Goal: Task Accomplishment & Management: Use online tool/utility

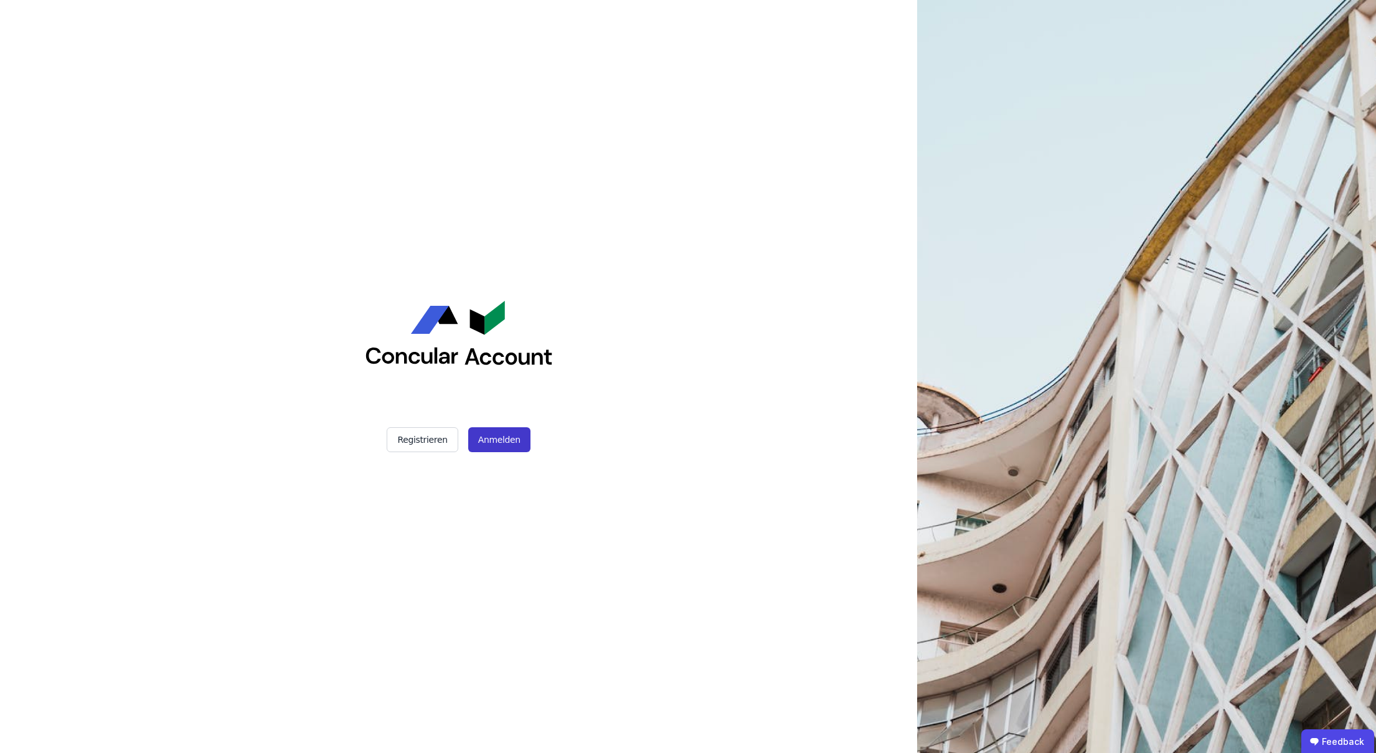
click at [494, 440] on button "Anmelden" at bounding box center [499, 439] width 62 height 25
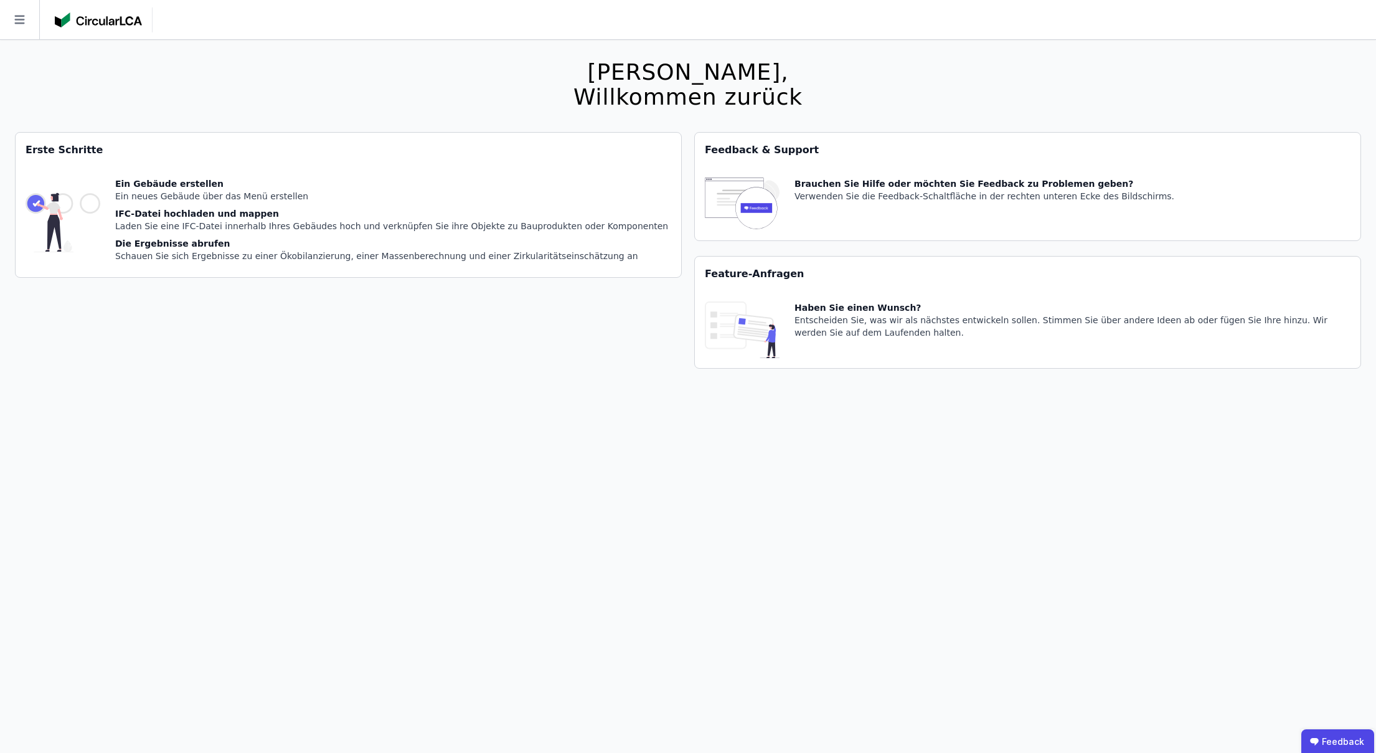
click at [108, 24] on img at bounding box center [98, 19] width 87 height 15
click at [24, 17] on icon at bounding box center [19, 19] width 39 height 39
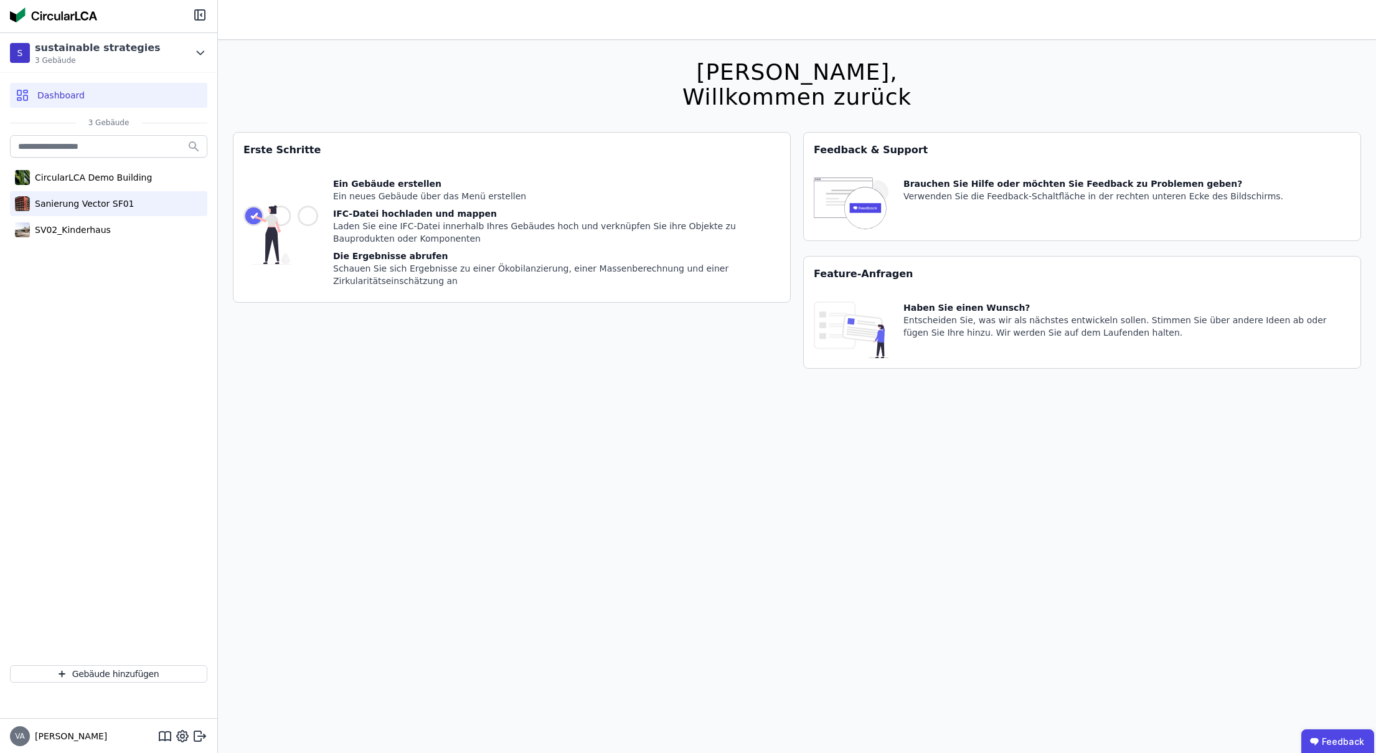
click at [90, 205] on div "Sanierung Vector SF01" at bounding box center [82, 203] width 105 height 12
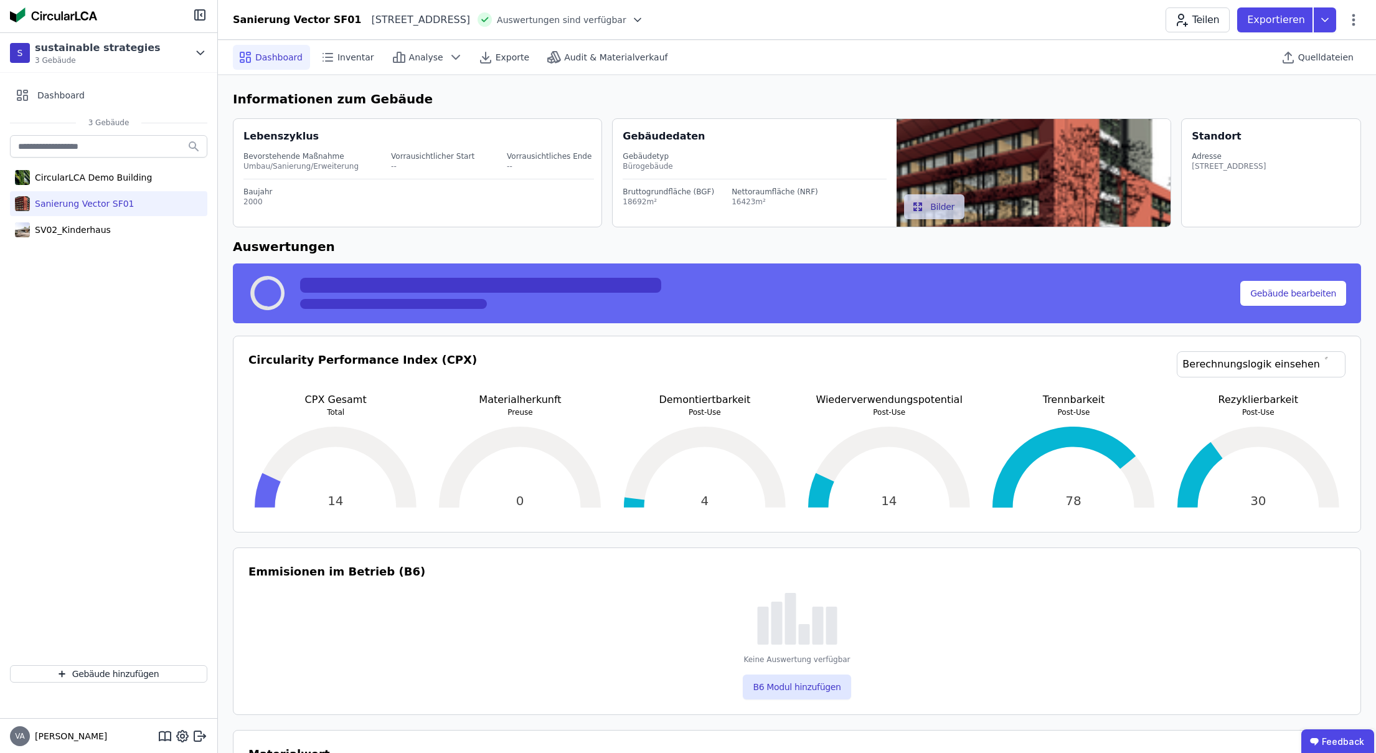
select select "*"
click at [1318, 67] on div "Quelldateien" at bounding box center [1318, 57] width 85 height 25
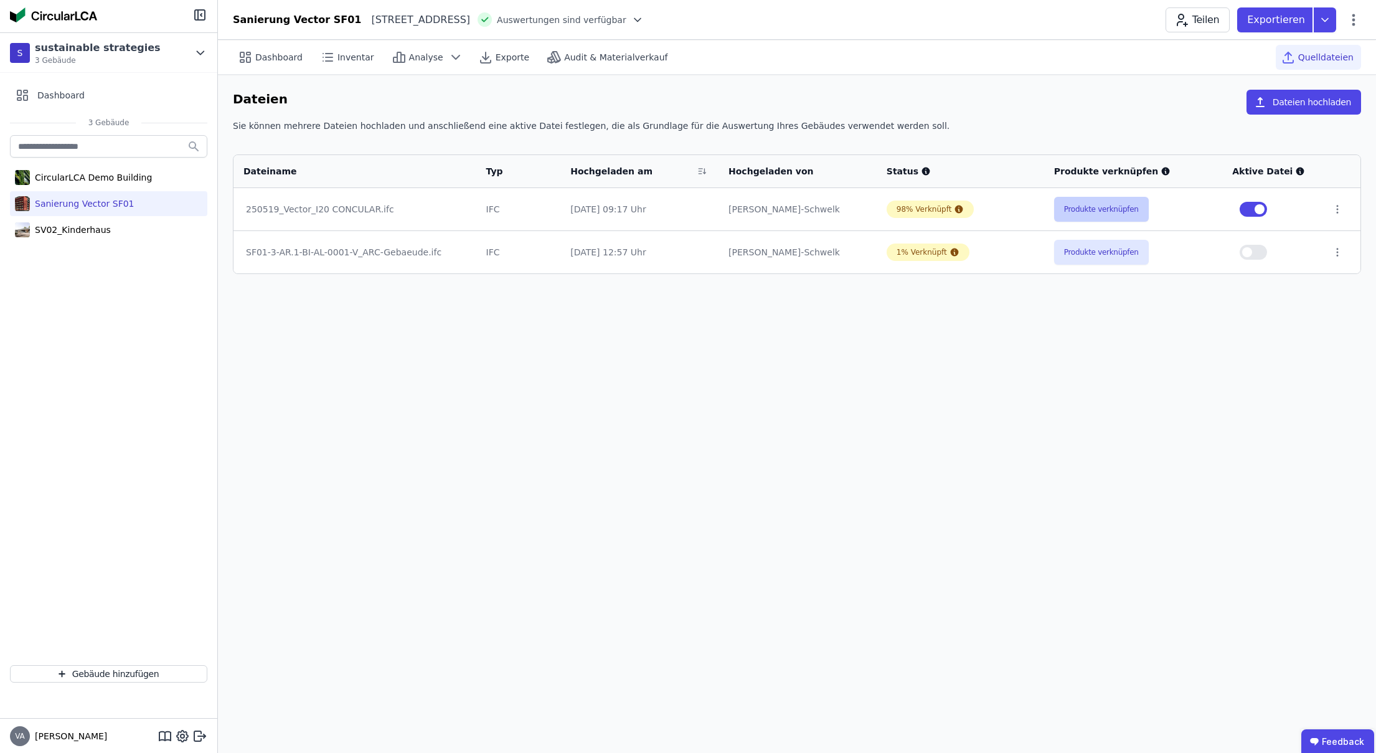
click at [1096, 214] on button "Produkte verknüpfen" at bounding box center [1101, 209] width 95 height 25
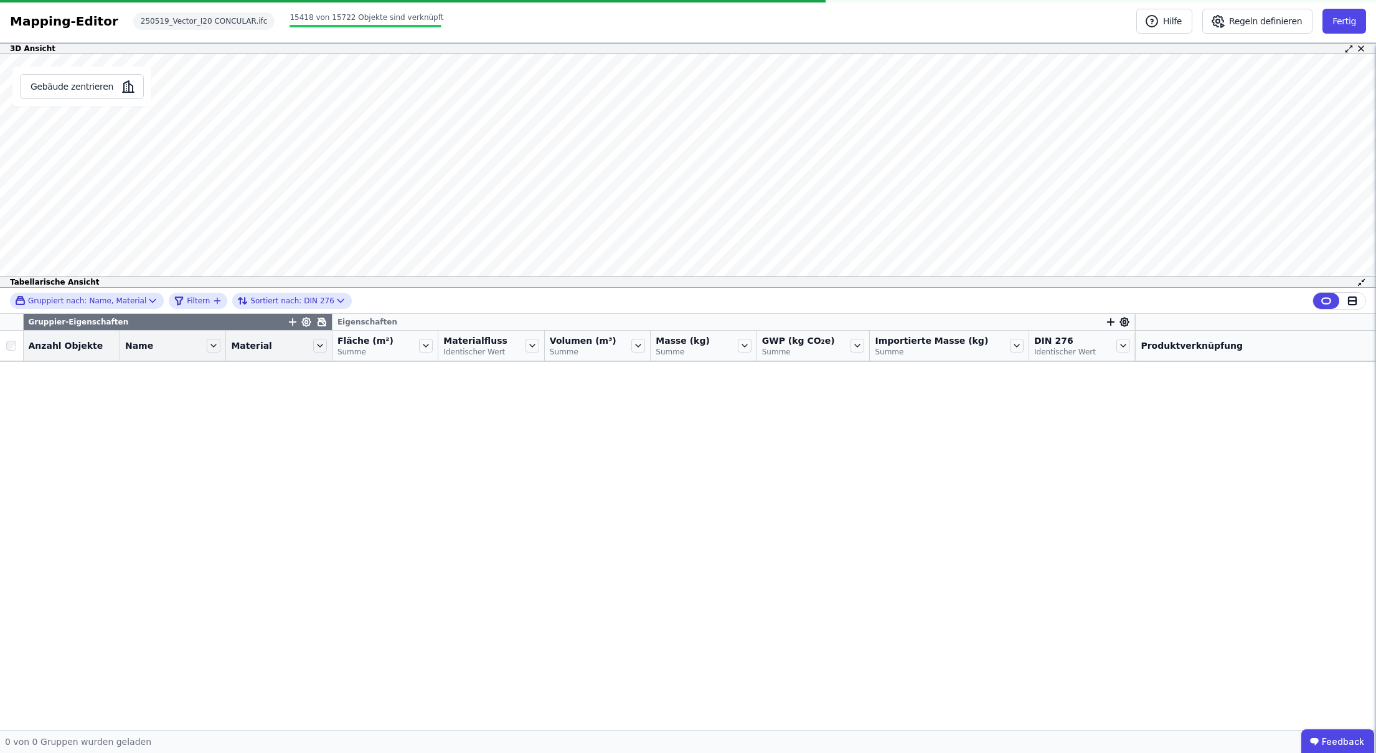
click at [1360, 282] on icon at bounding box center [1361, 282] width 9 height 9
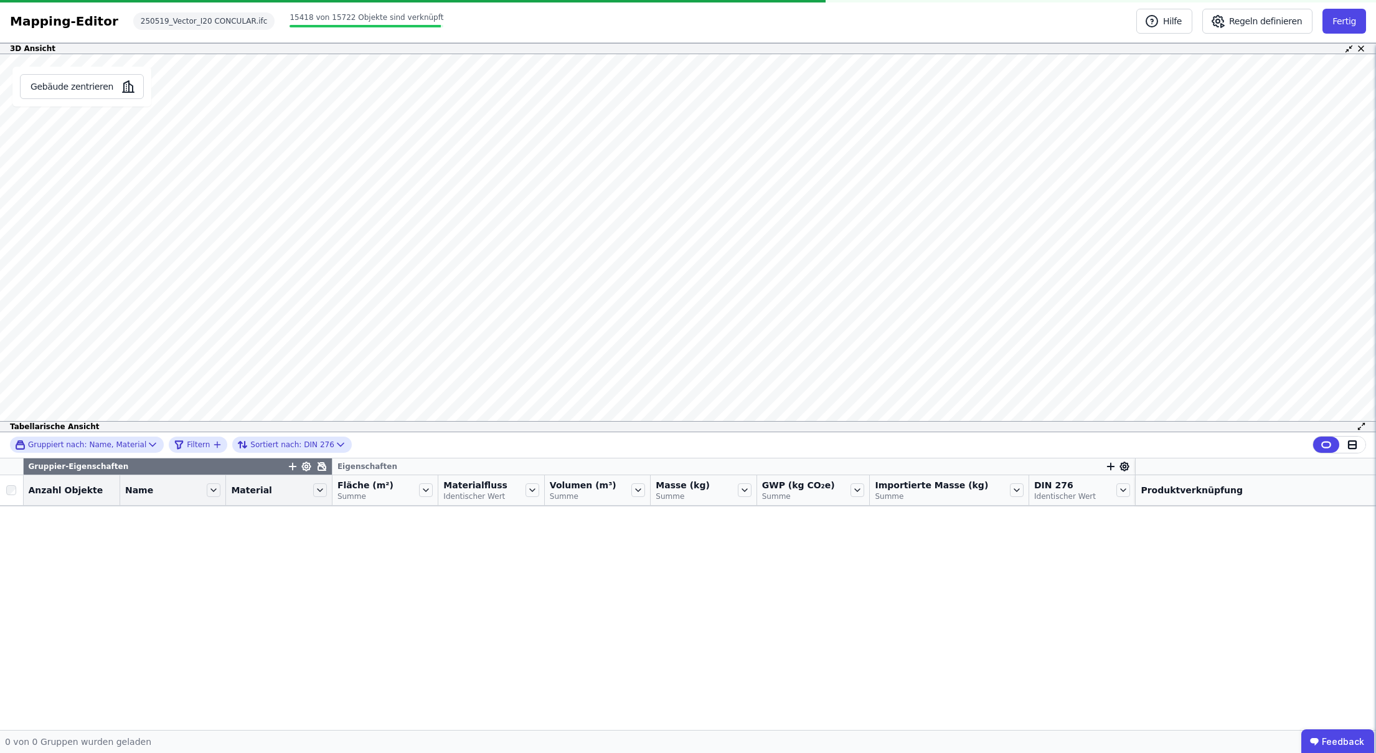
click at [1363, 426] on icon at bounding box center [1361, 425] width 9 height 9
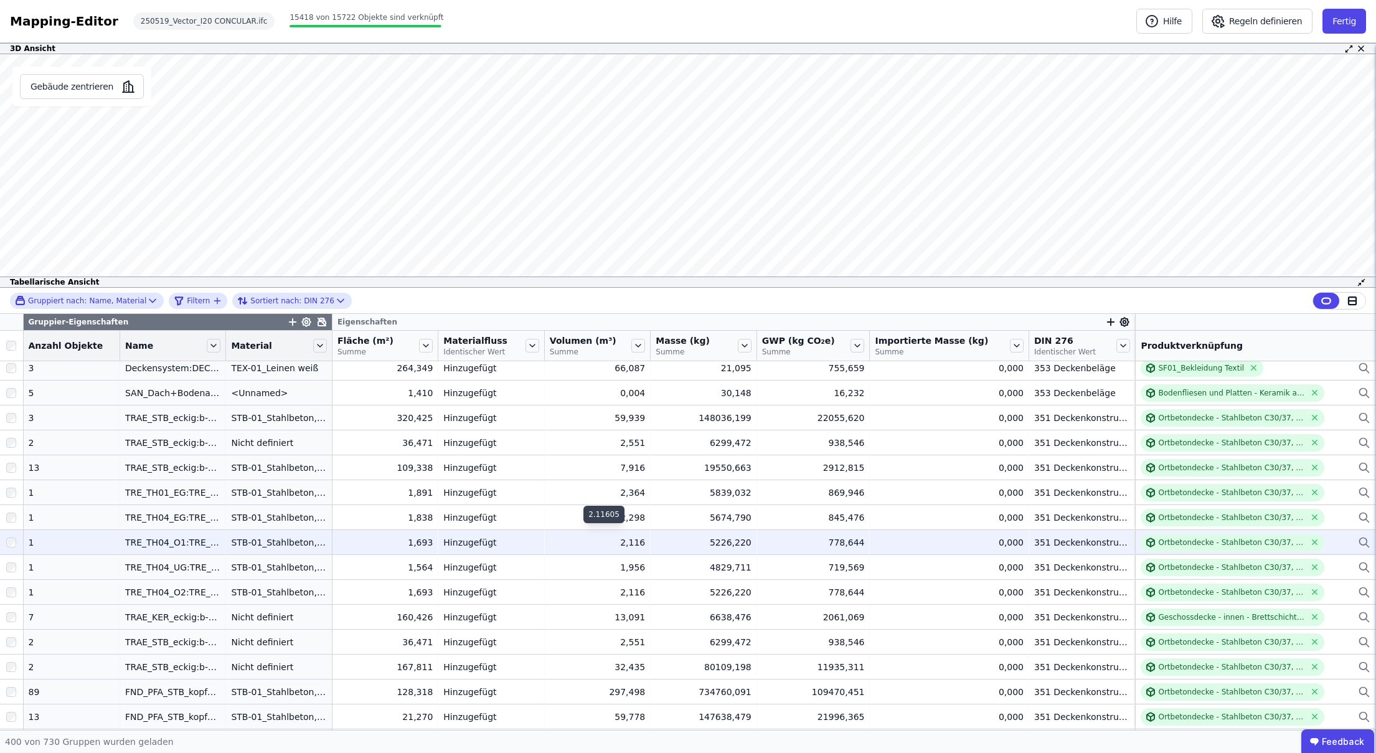
scroll to position [7328, 0]
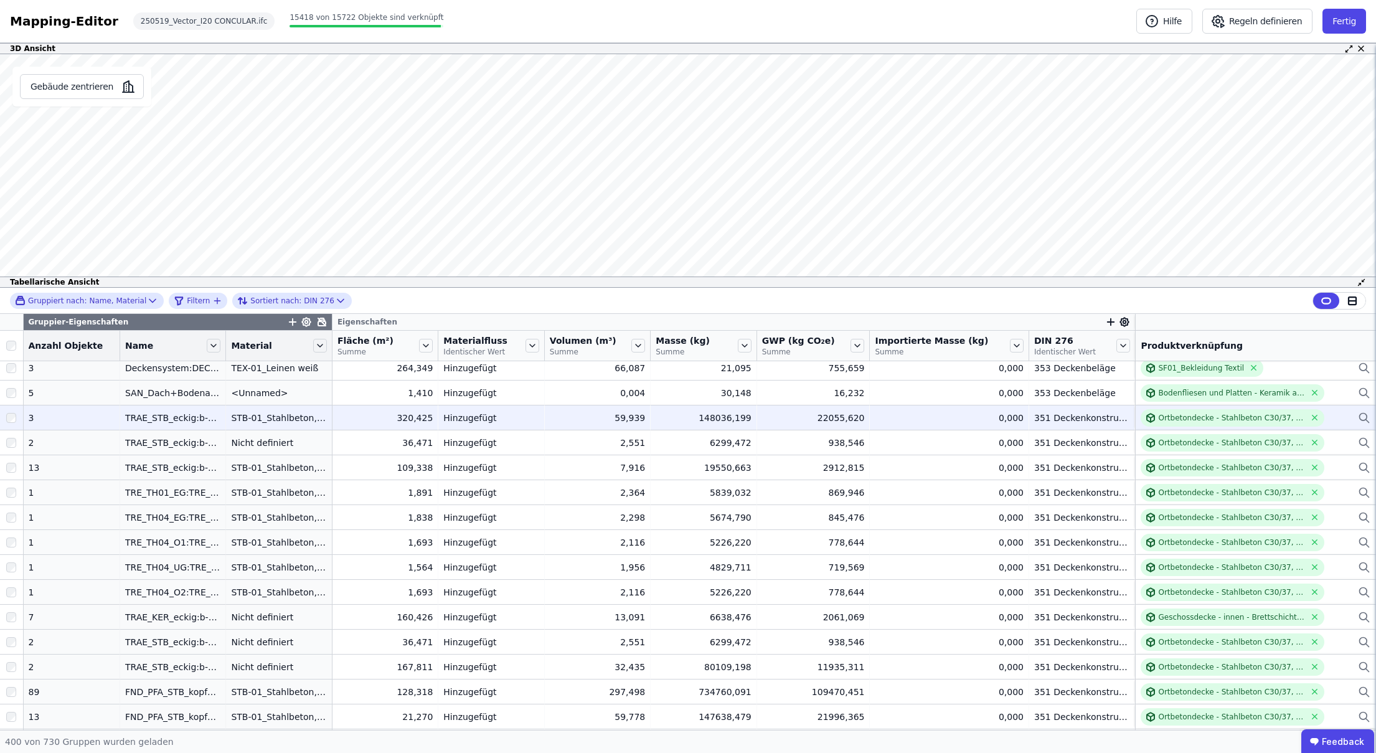
click at [463, 424] on td "Hinzugefügt Hinzugefügt" at bounding box center [491, 417] width 106 height 25
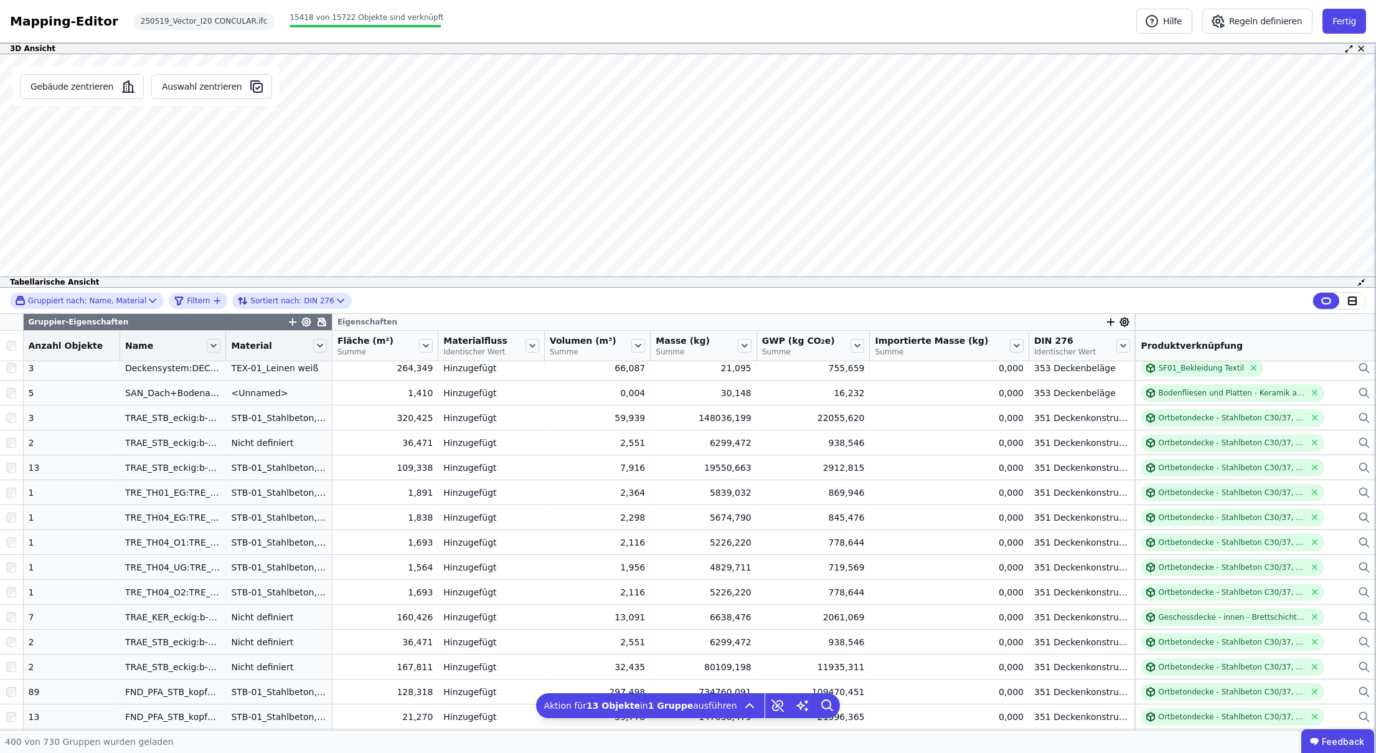
scroll to position [0, 0]
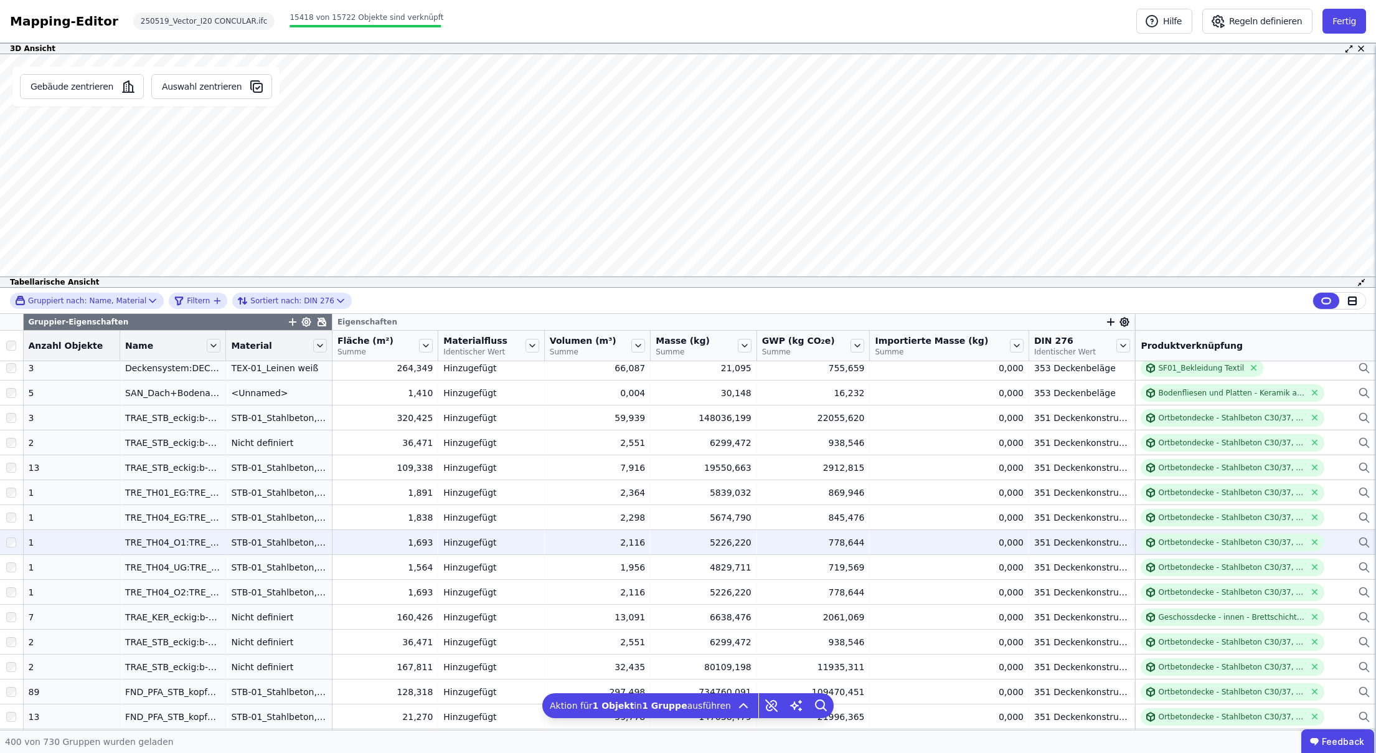
click at [12, 535] on div at bounding box center [11, 542] width 23 height 22
click at [11, 535] on div at bounding box center [11, 541] width 23 height 22
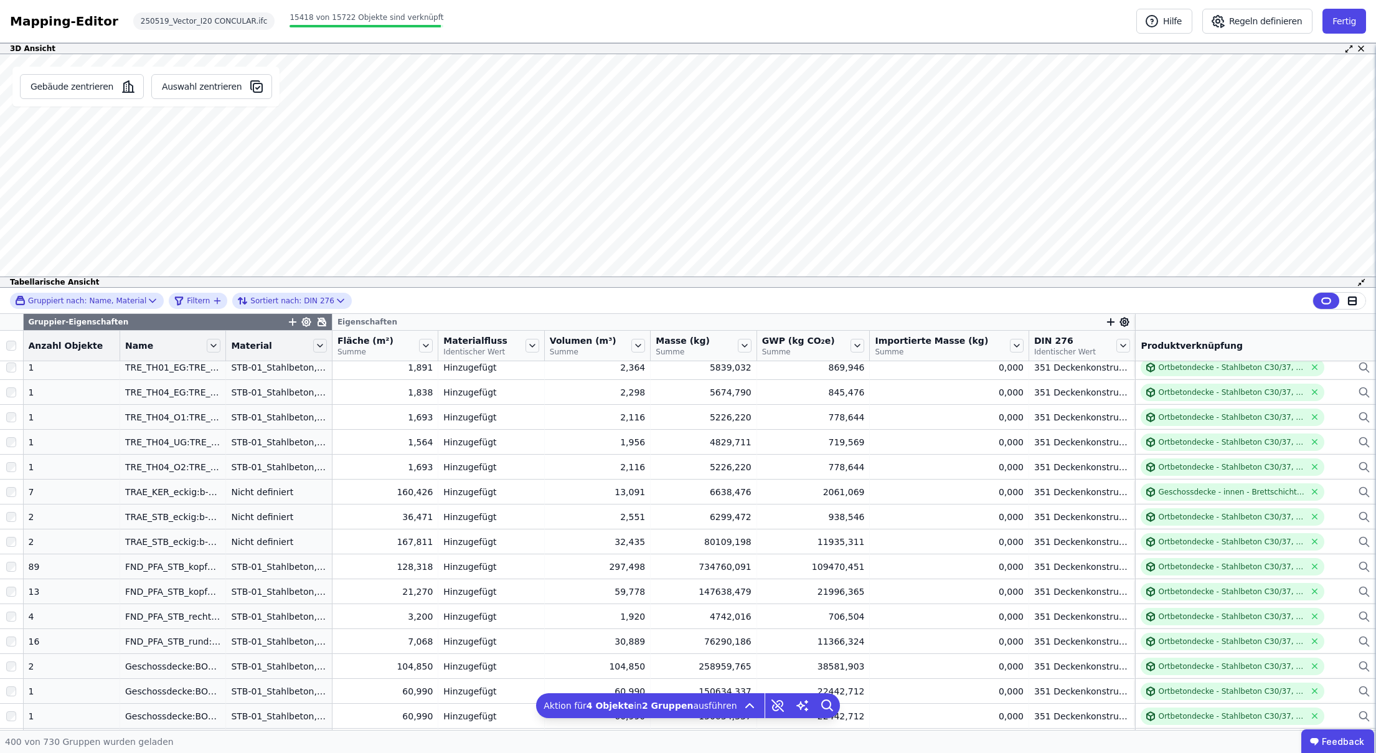
scroll to position [0, 0]
click at [408, 192] on div "Gebäude zentrieren Auswahl zentrieren Es sind keine Objektdaten verfügbar Diese…" at bounding box center [688, 170] width 1376 height 233
click at [191, 88] on button "Auswahl zentrieren" at bounding box center [211, 86] width 121 height 25
click at [93, 91] on button "Gebäude zentrieren" at bounding box center [82, 86] width 124 height 25
click at [238, 195] on div "Gebäude zentrieren Auswahl zentrieren" at bounding box center [146, 170] width 292 height 233
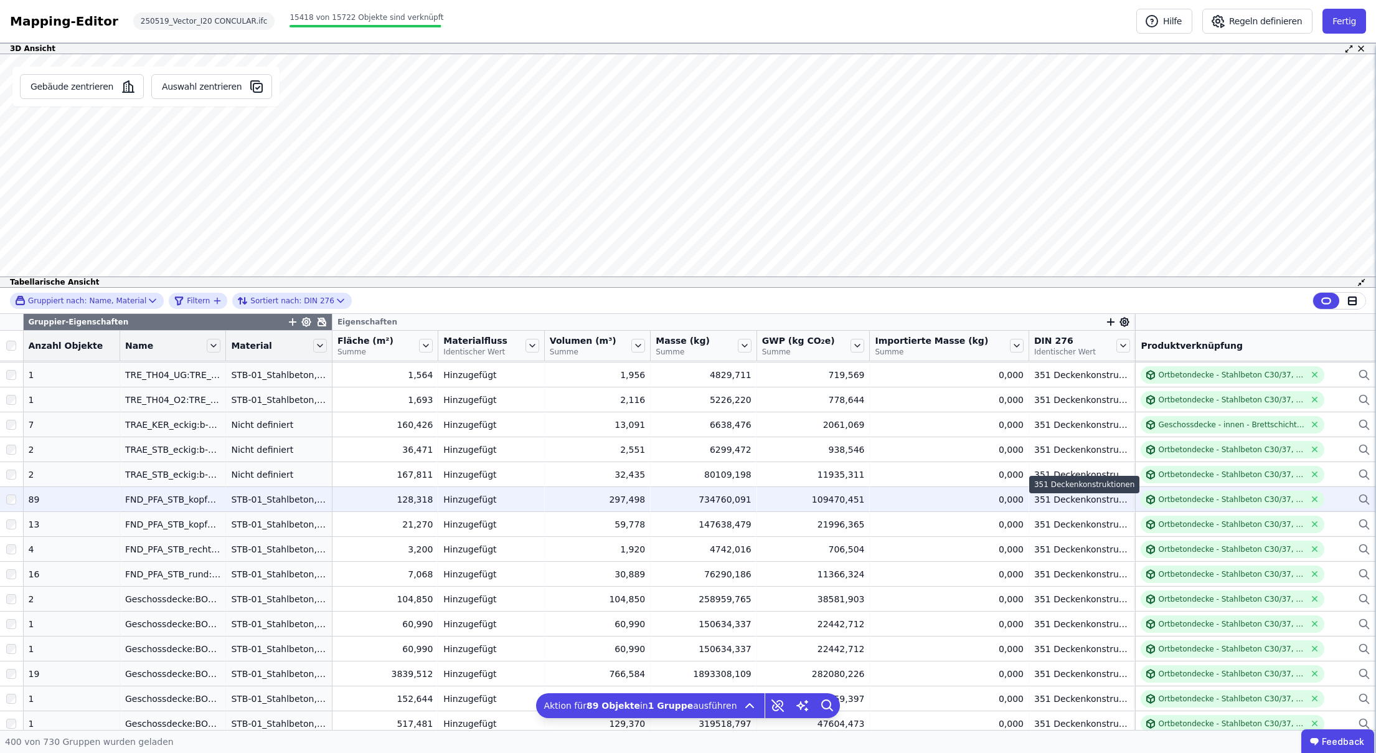
click at [1051, 505] on div "351 Deckenkonstruktionen" at bounding box center [1081, 499] width 95 height 12
click at [1053, 499] on div "351 Deckenkonstruktionen" at bounding box center [1081, 499] width 95 height 12
click at [1327, 499] on div "Ortbetondecke - Stahlbeton C30/37, 2%" at bounding box center [1256, 499] width 230 height 17
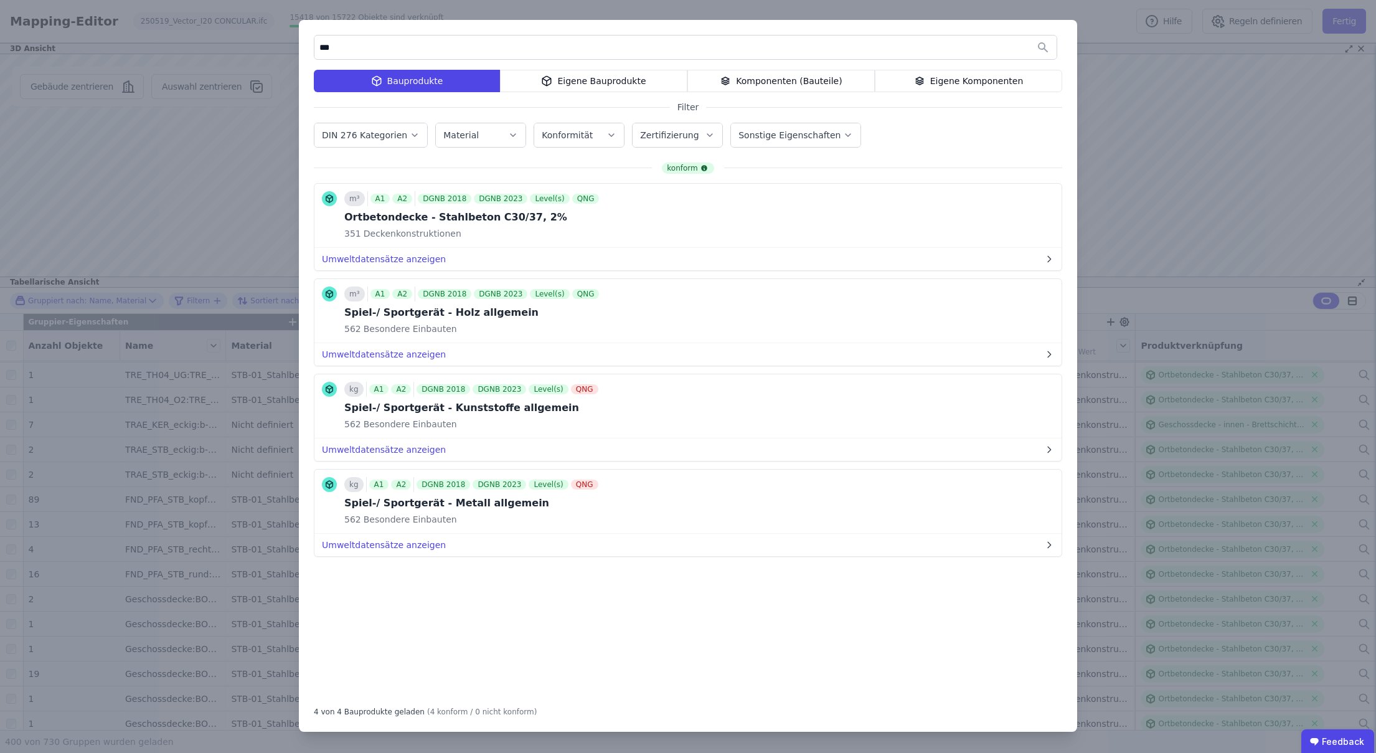
drag, startPoint x: 447, startPoint y: 225, endPoint x: 386, endPoint y: 141, distance: 104.4
click at [386, 141] on div "DIN 276 Kategorien" at bounding box center [366, 135] width 88 height 12
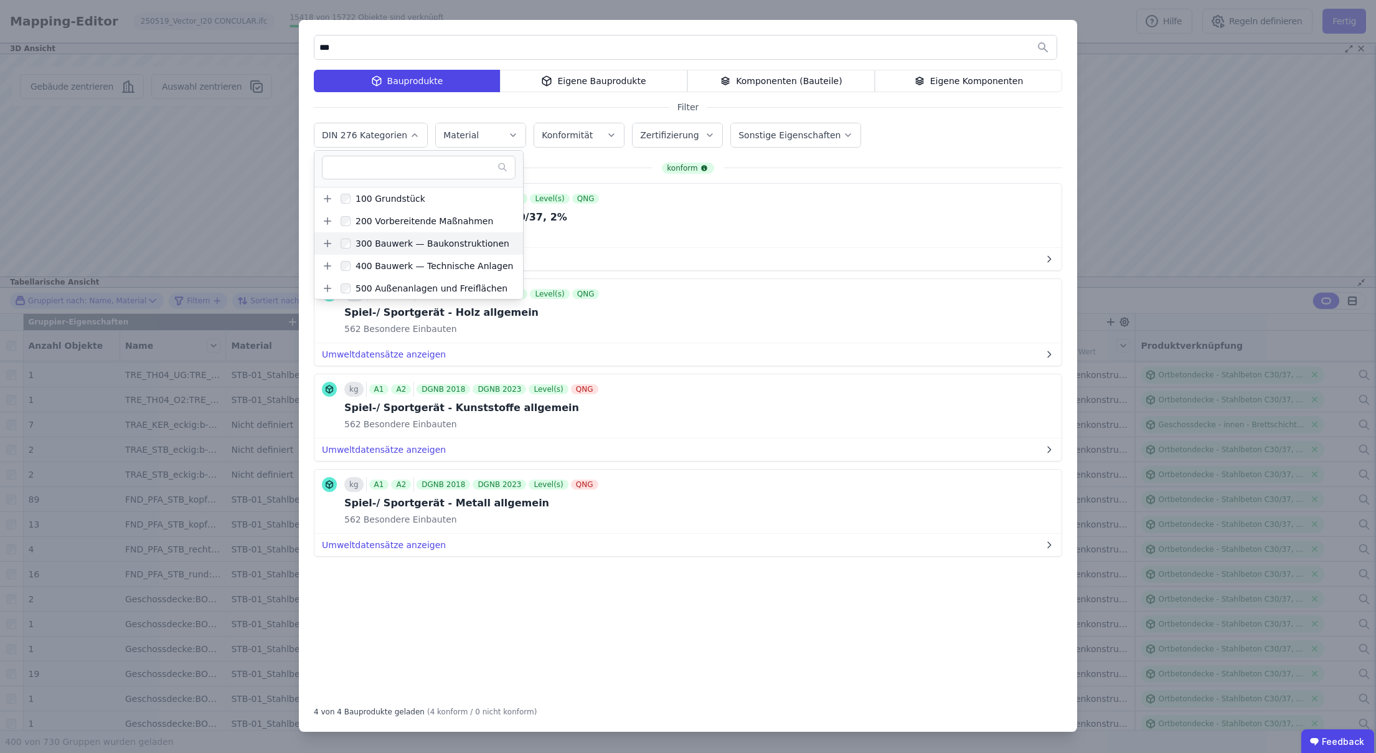
click at [327, 238] on icon at bounding box center [327, 243] width 11 height 11
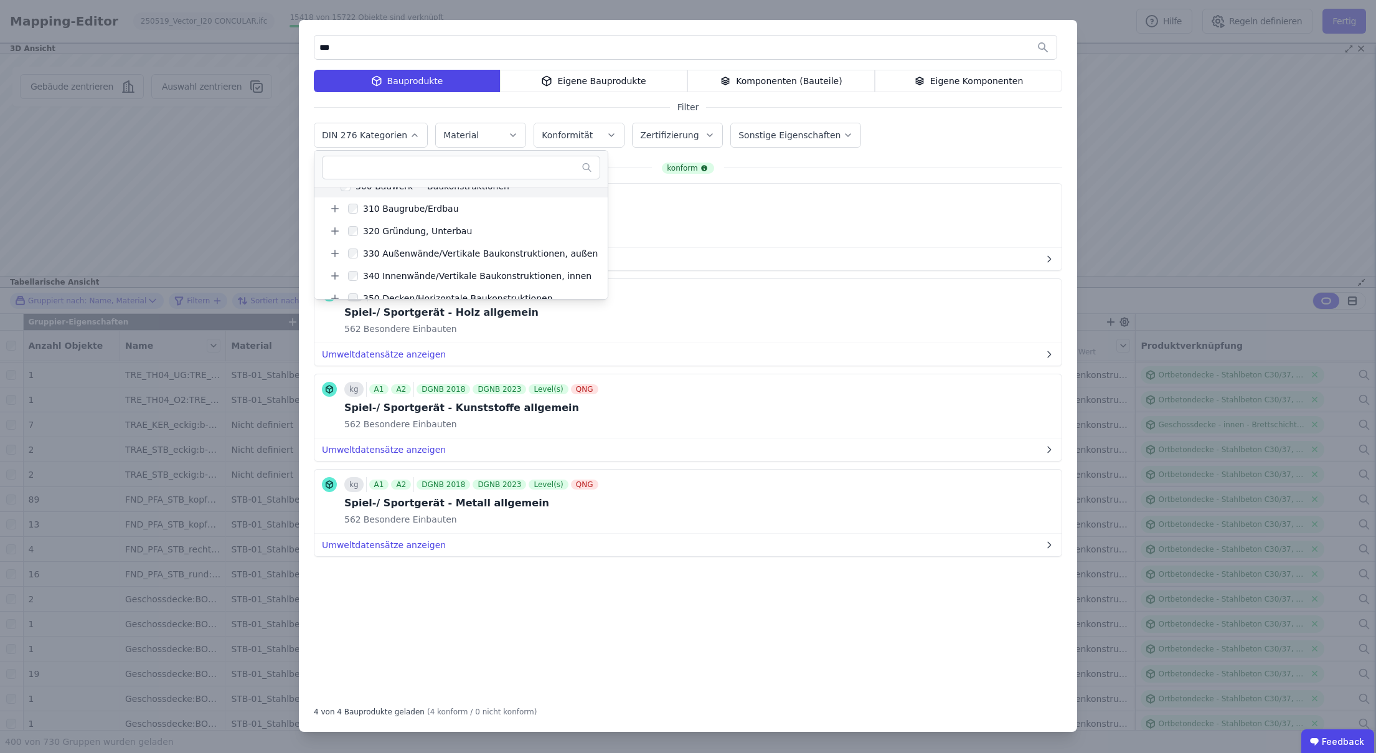
scroll to position [65, 0]
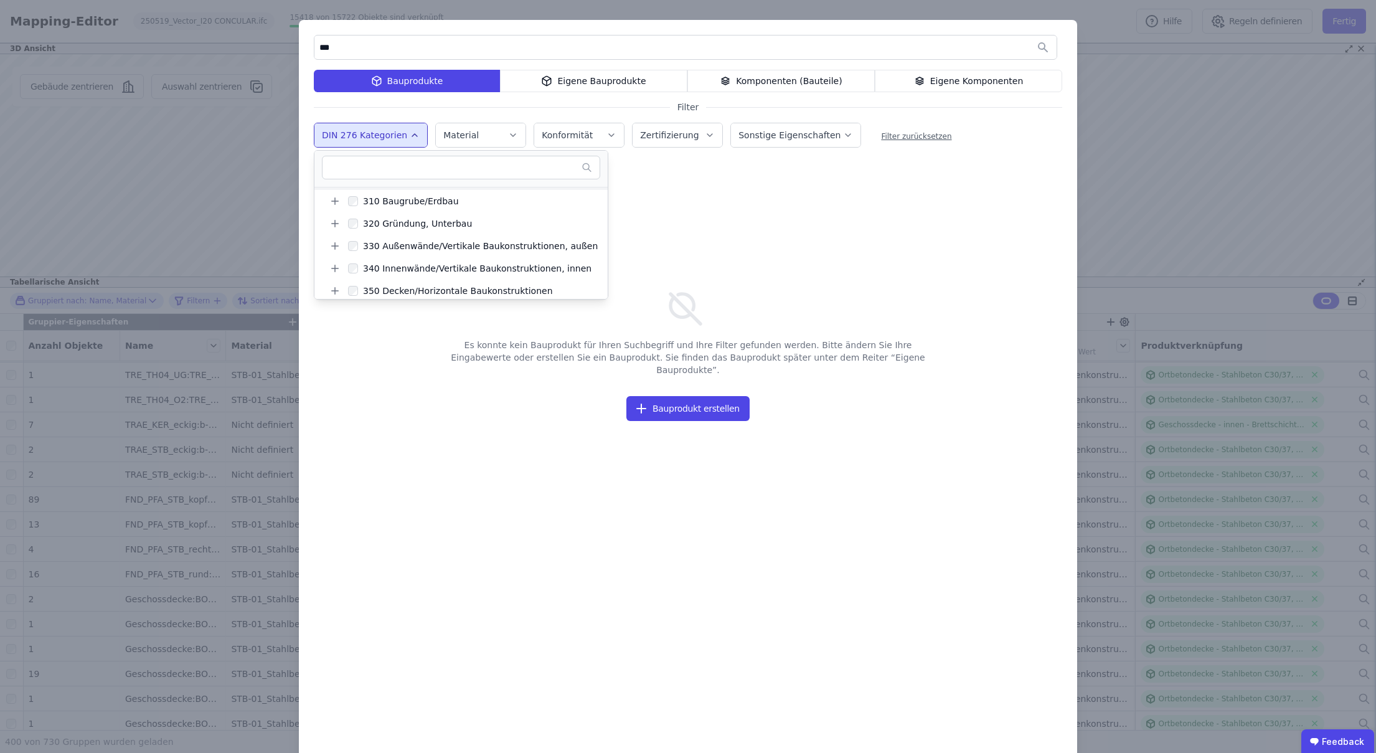
click at [654, 196] on div "Es konnte kein Bauprodukt für Ihren Suchbegriff und Ihre Filter gefunden werden…" at bounding box center [688, 458] width 748 height 532
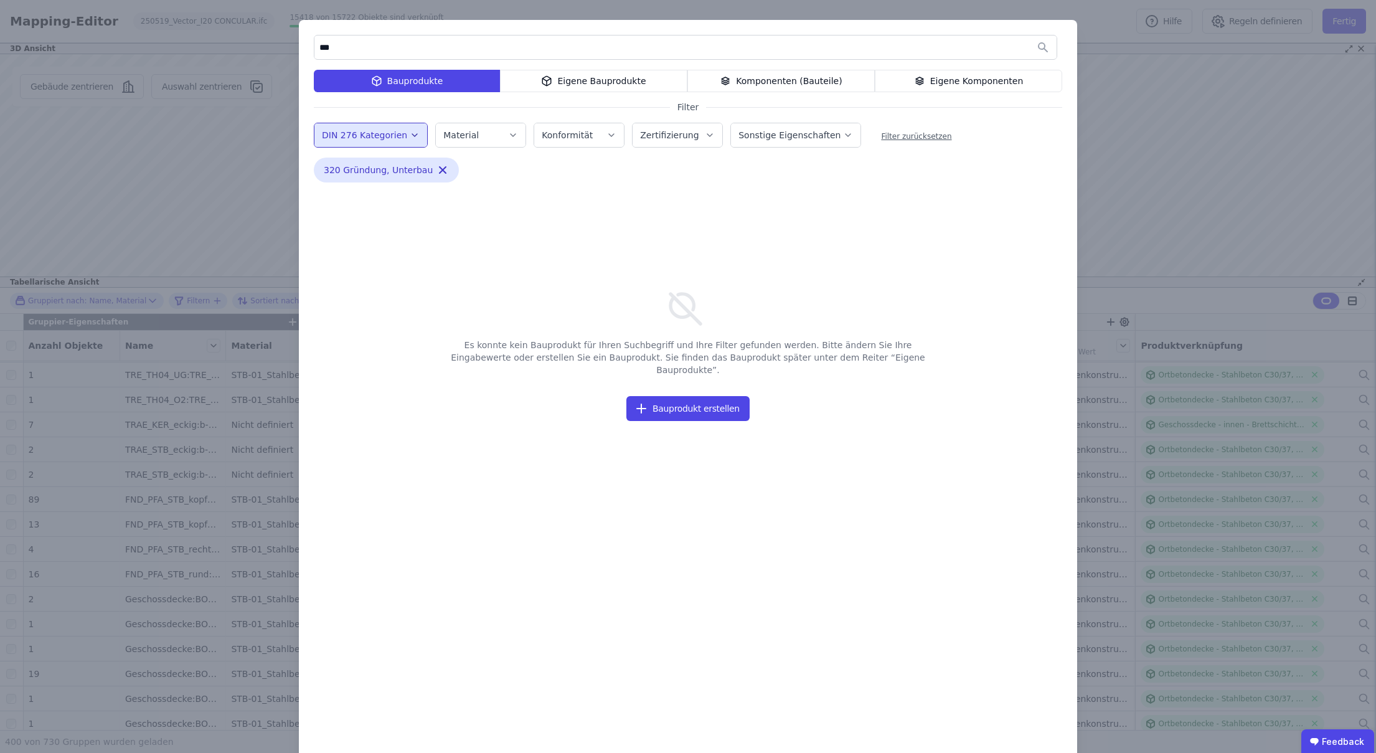
click at [365, 44] on input "***" at bounding box center [685, 47] width 742 height 22
type input "*"
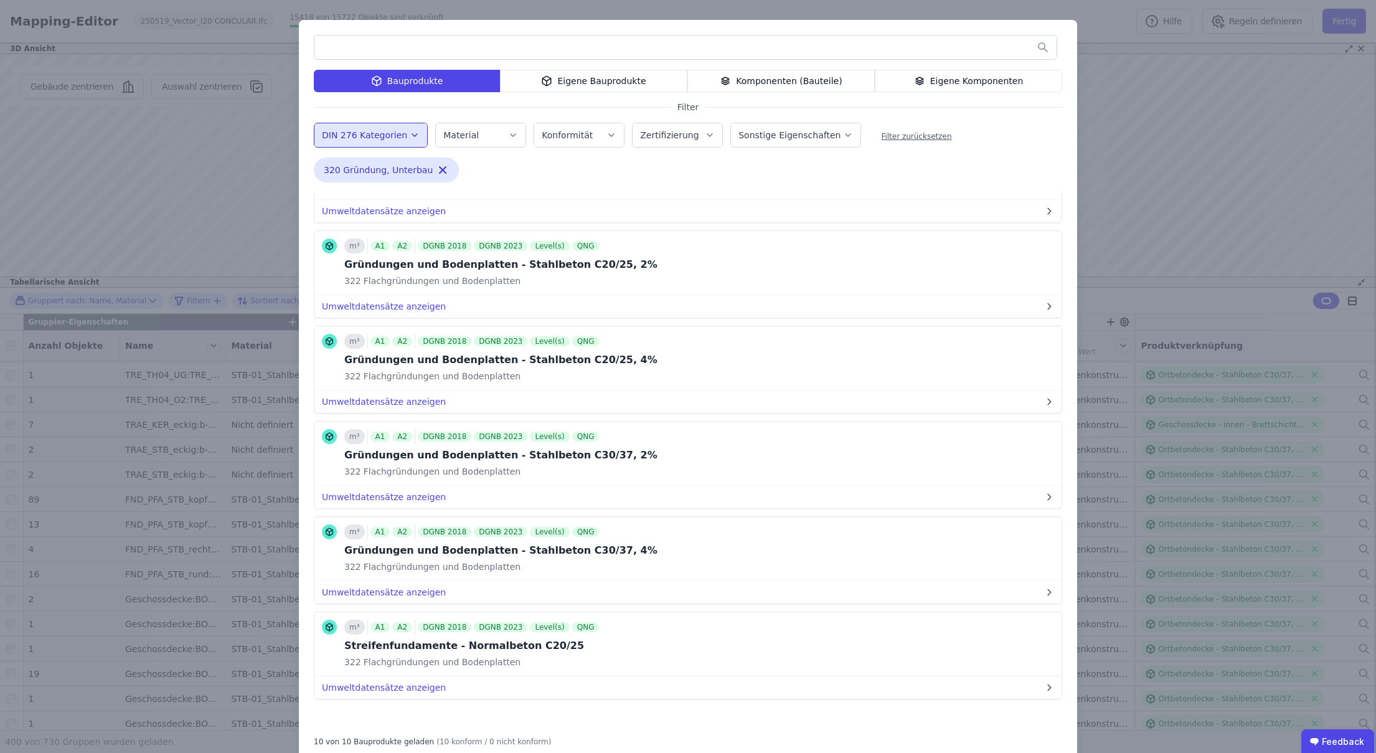
scroll to position [459, 0]
click at [436, 166] on icon "button" at bounding box center [442, 170] width 12 height 12
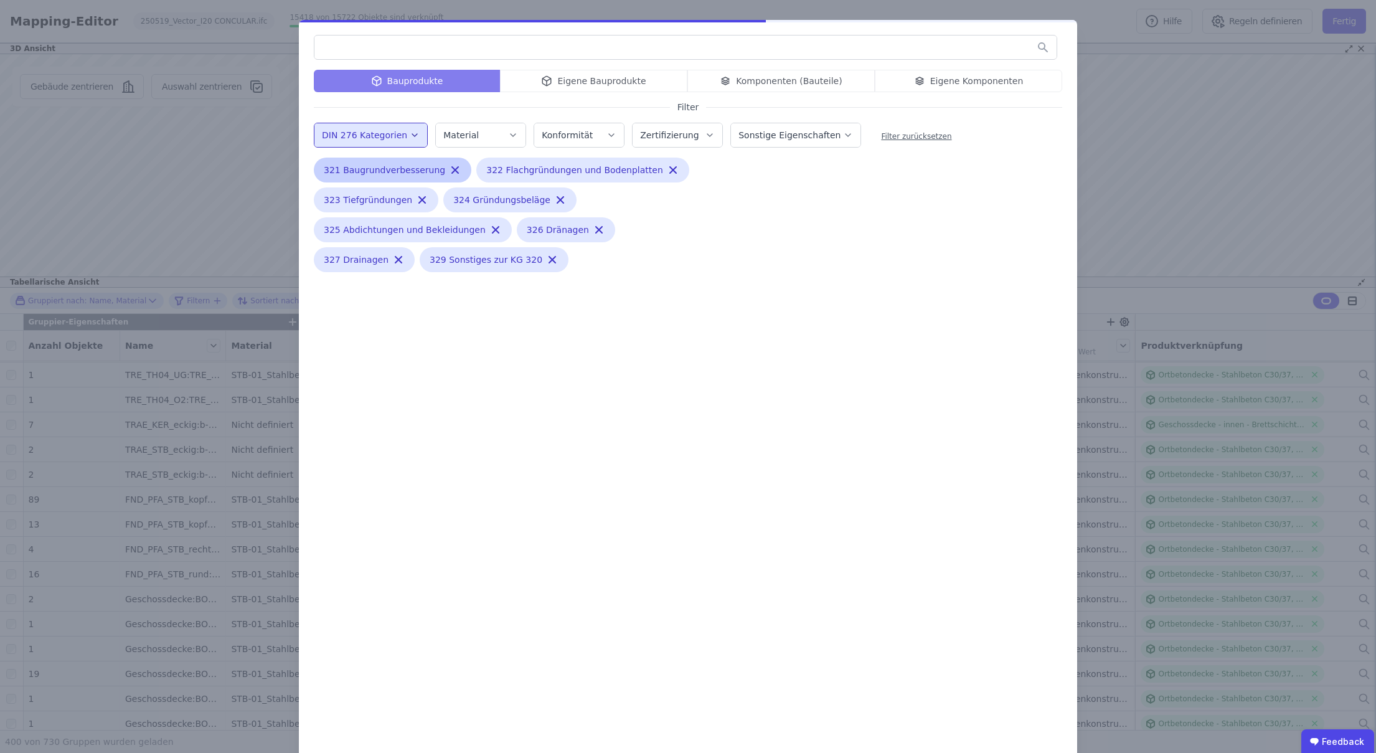
scroll to position [0, 0]
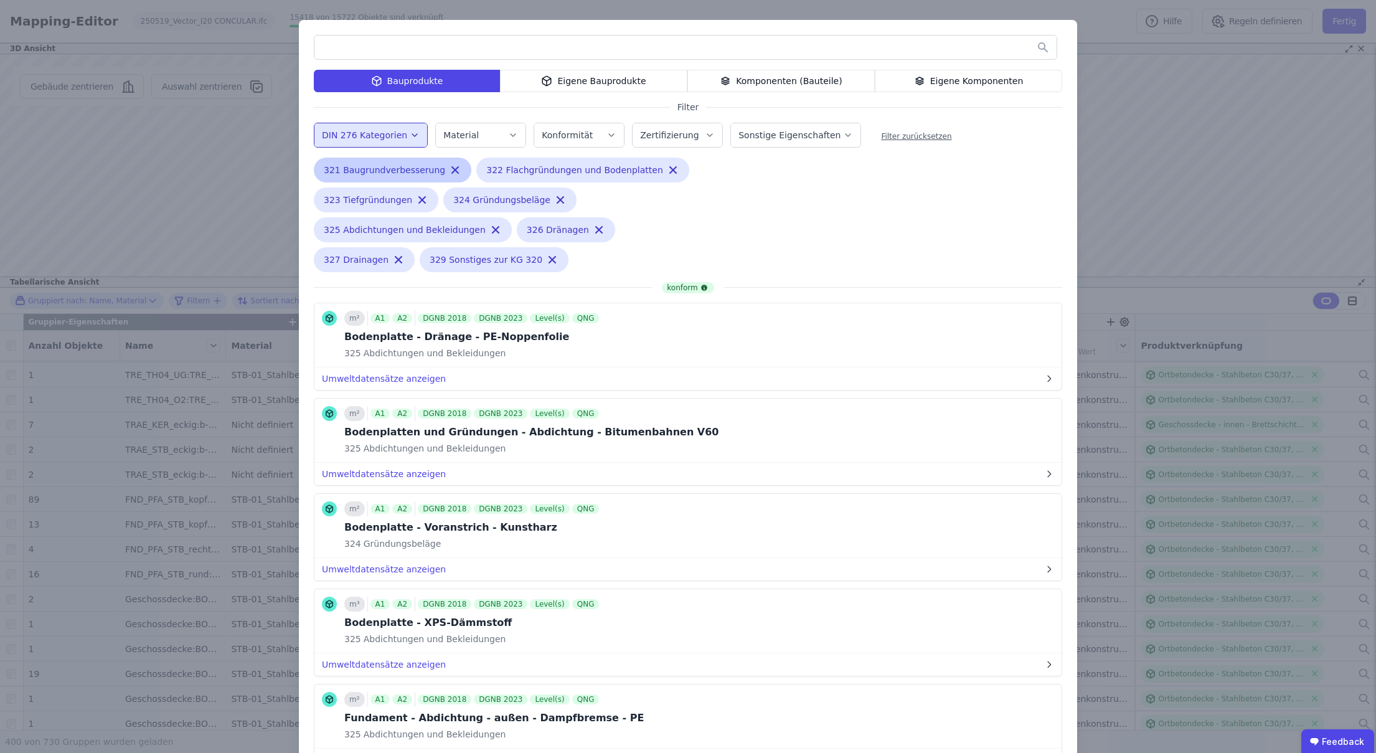
click at [449, 169] on icon "button" at bounding box center [455, 170] width 12 height 12
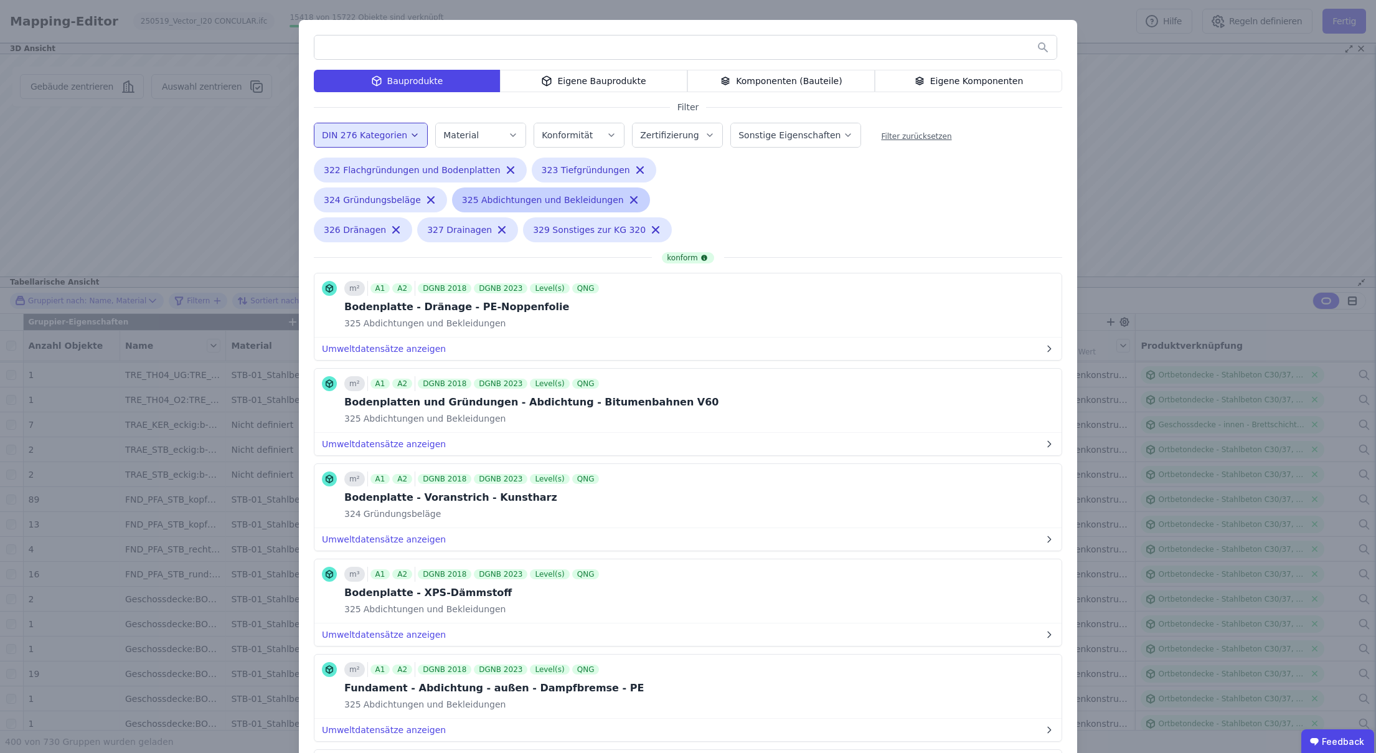
click at [631, 198] on icon "button" at bounding box center [634, 200] width 6 height 6
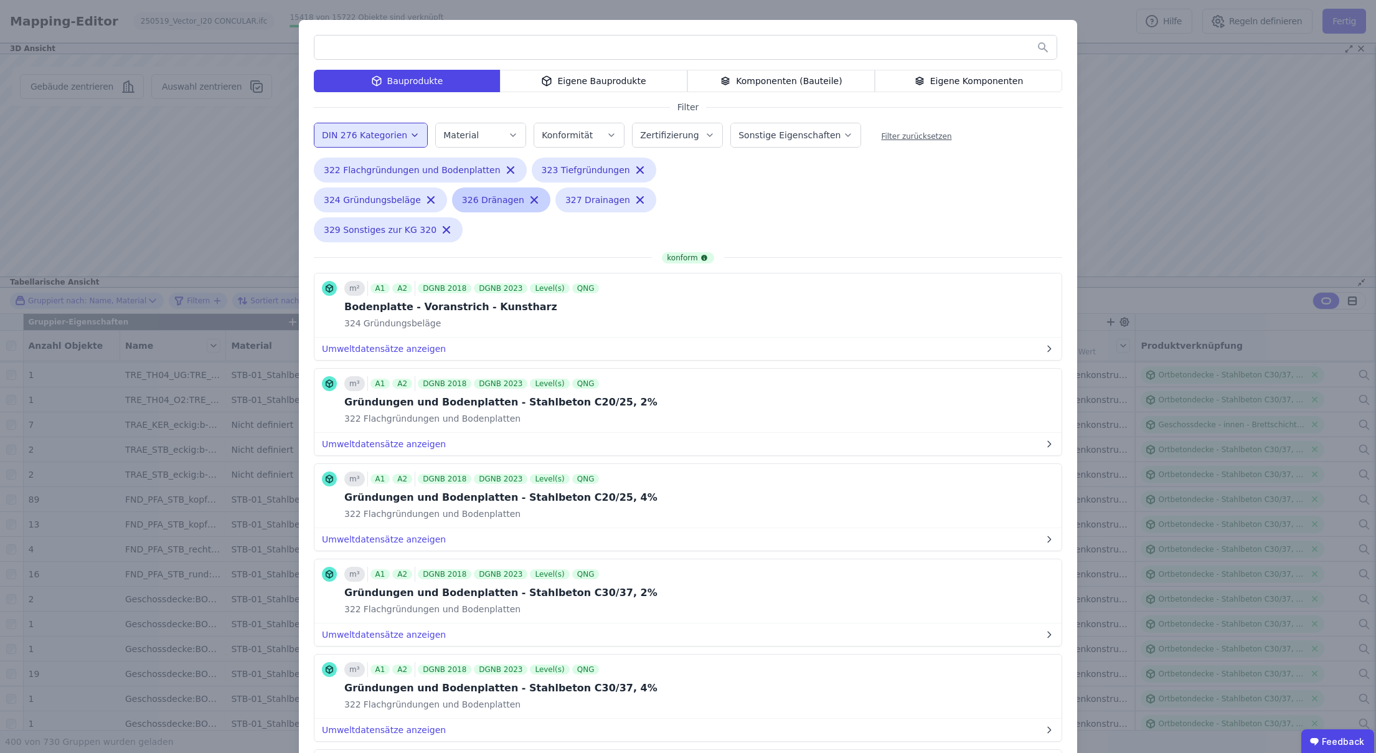
click at [528, 198] on icon "button" at bounding box center [534, 200] width 12 height 12
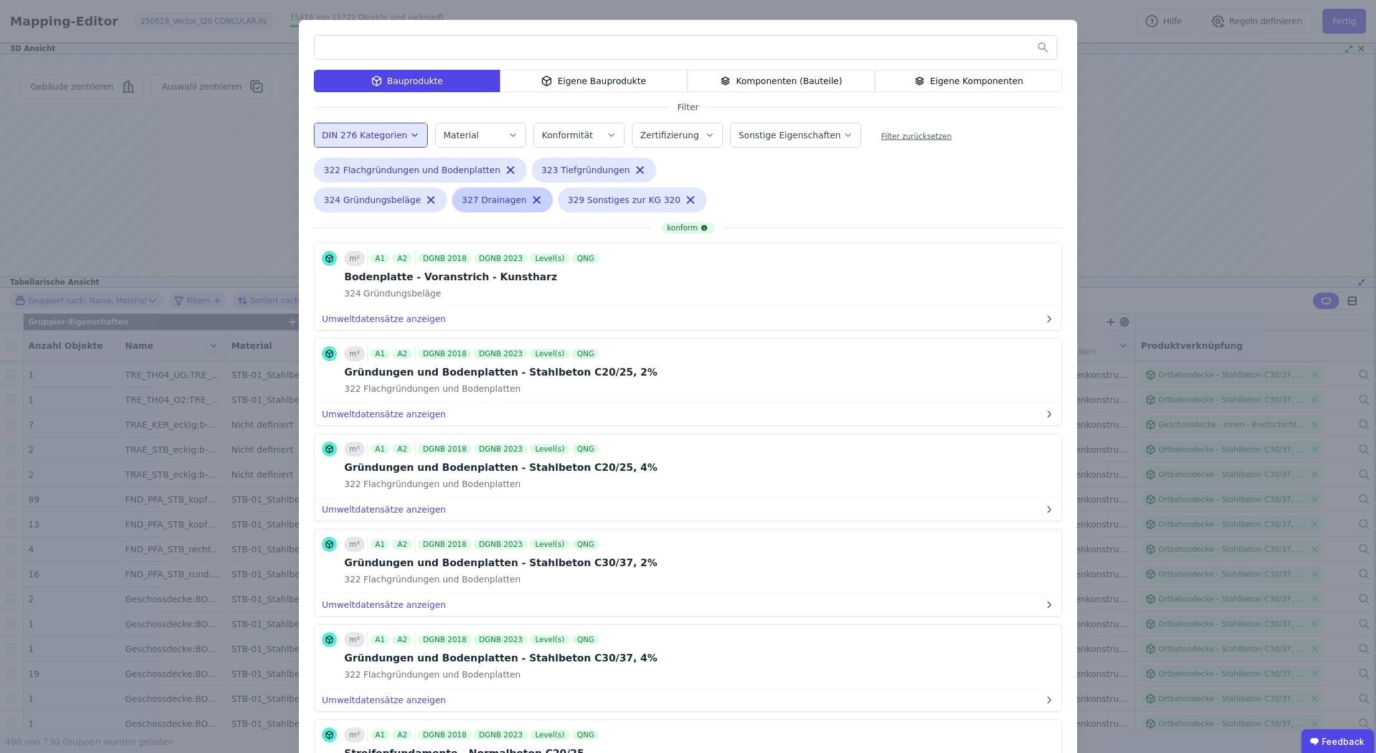
click at [530, 198] on icon "button" at bounding box center [536, 200] width 12 height 12
click at [580, 199] on icon "button" at bounding box center [584, 200] width 12 height 12
click at [431, 200] on icon "button" at bounding box center [431, 200] width 12 height 12
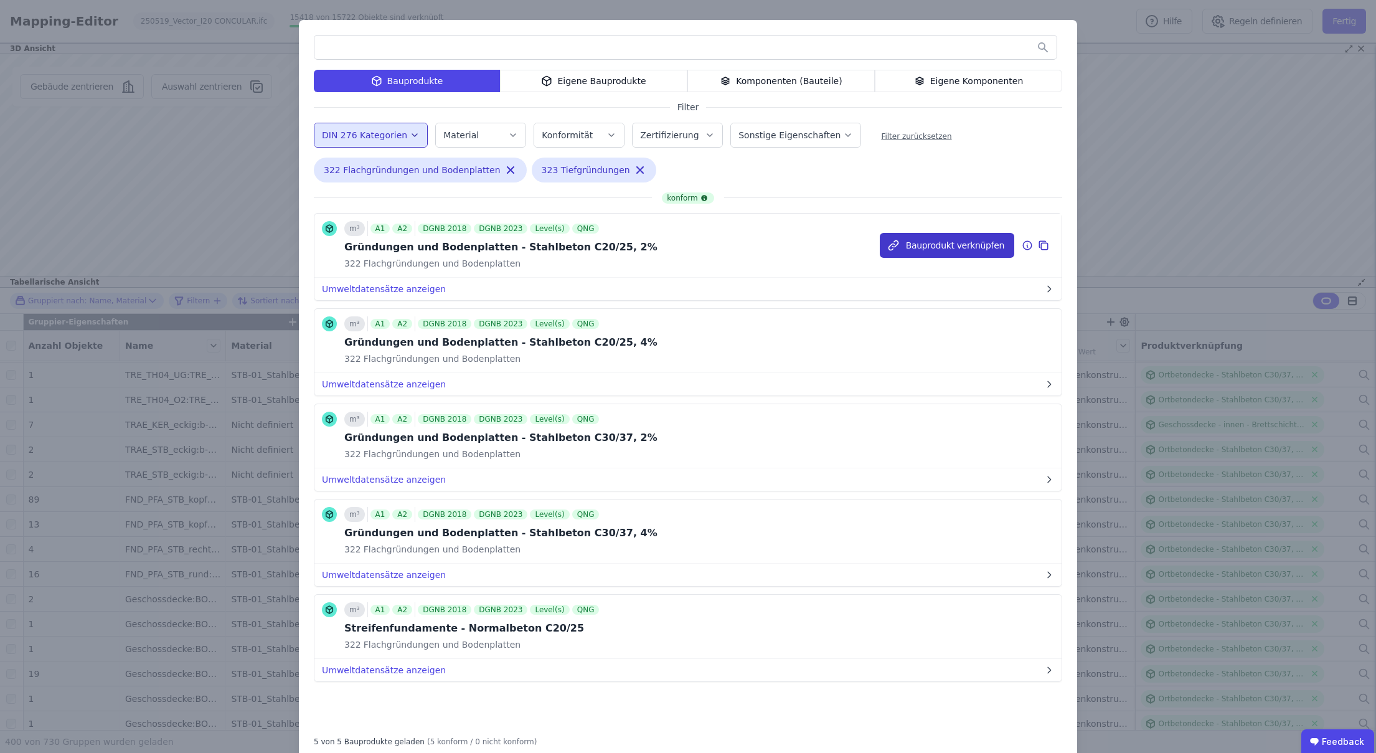
click at [921, 252] on button "Bauprodukt verknüpfen" at bounding box center [947, 245] width 134 height 25
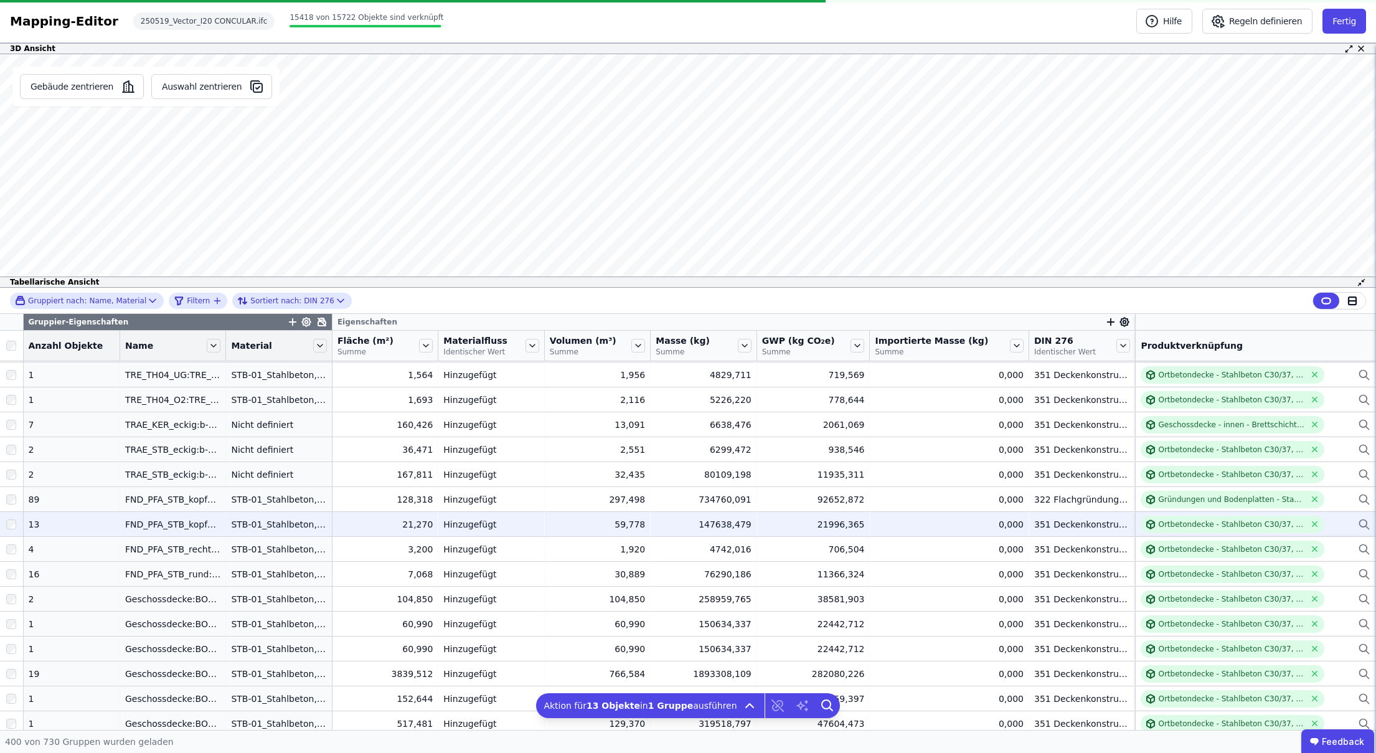
click at [1320, 524] on div "Ortbetondecke - Stahlbeton C30/37, 2%" at bounding box center [1256, 523] width 230 height 17
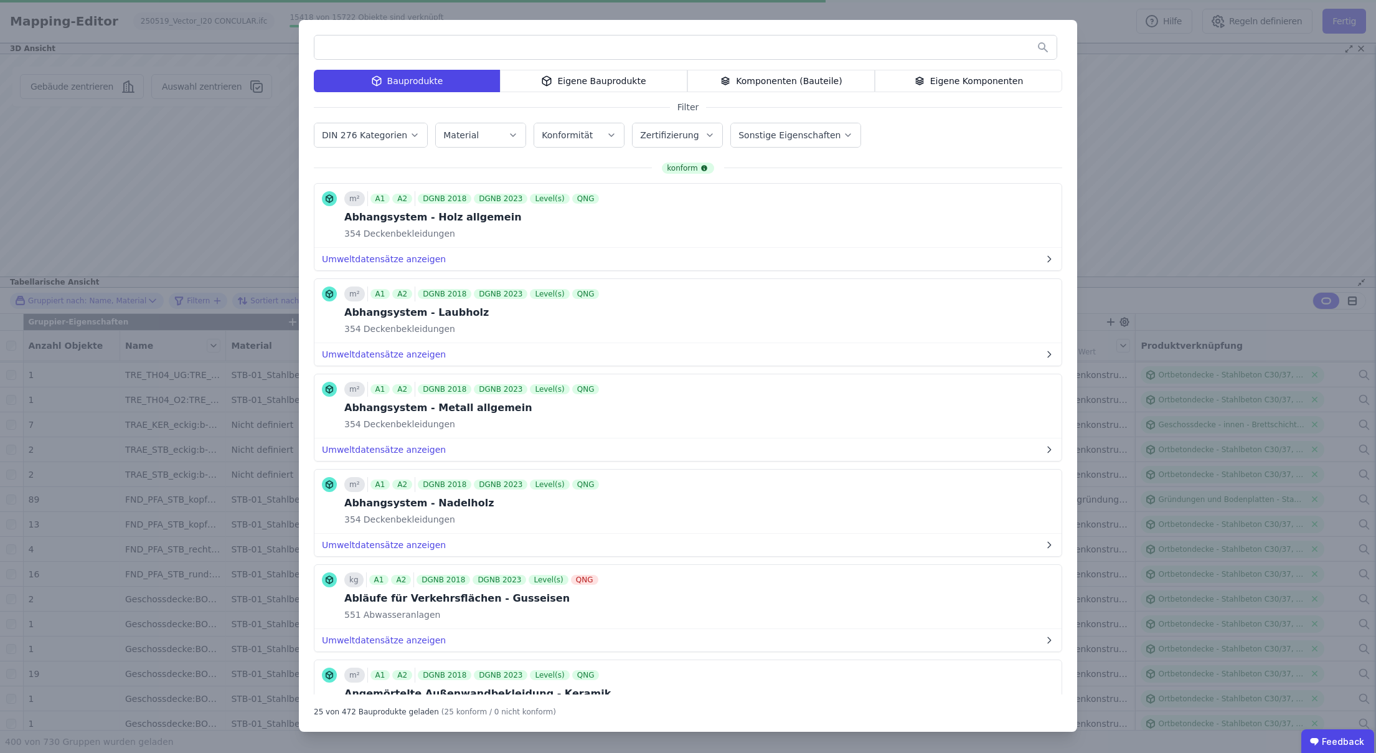
click at [385, 138] on label "DIN 276 Kategorien" at bounding box center [366, 135] width 88 height 10
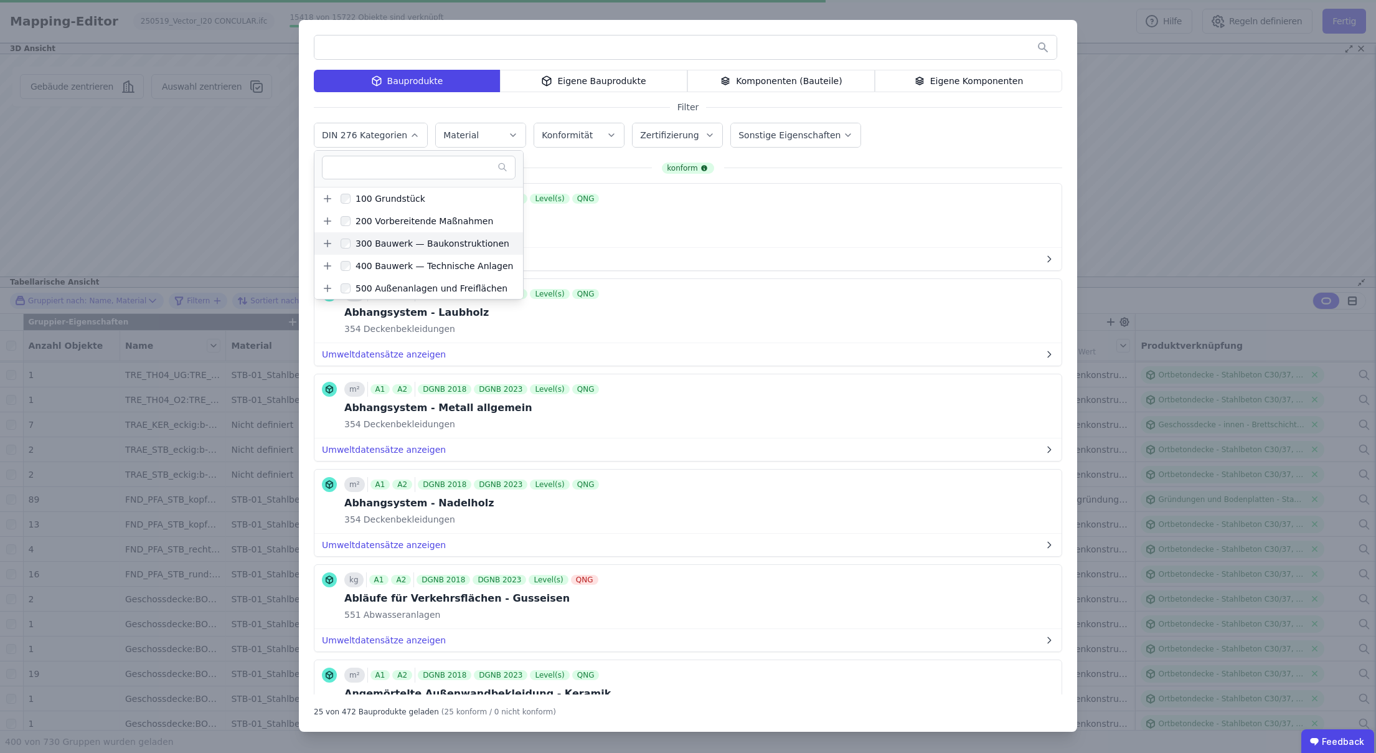
click at [329, 240] on icon at bounding box center [327, 243] width 11 height 11
click at [364, 239] on div "320 Gründung, Unterbau" at bounding box center [415, 239] width 114 height 12
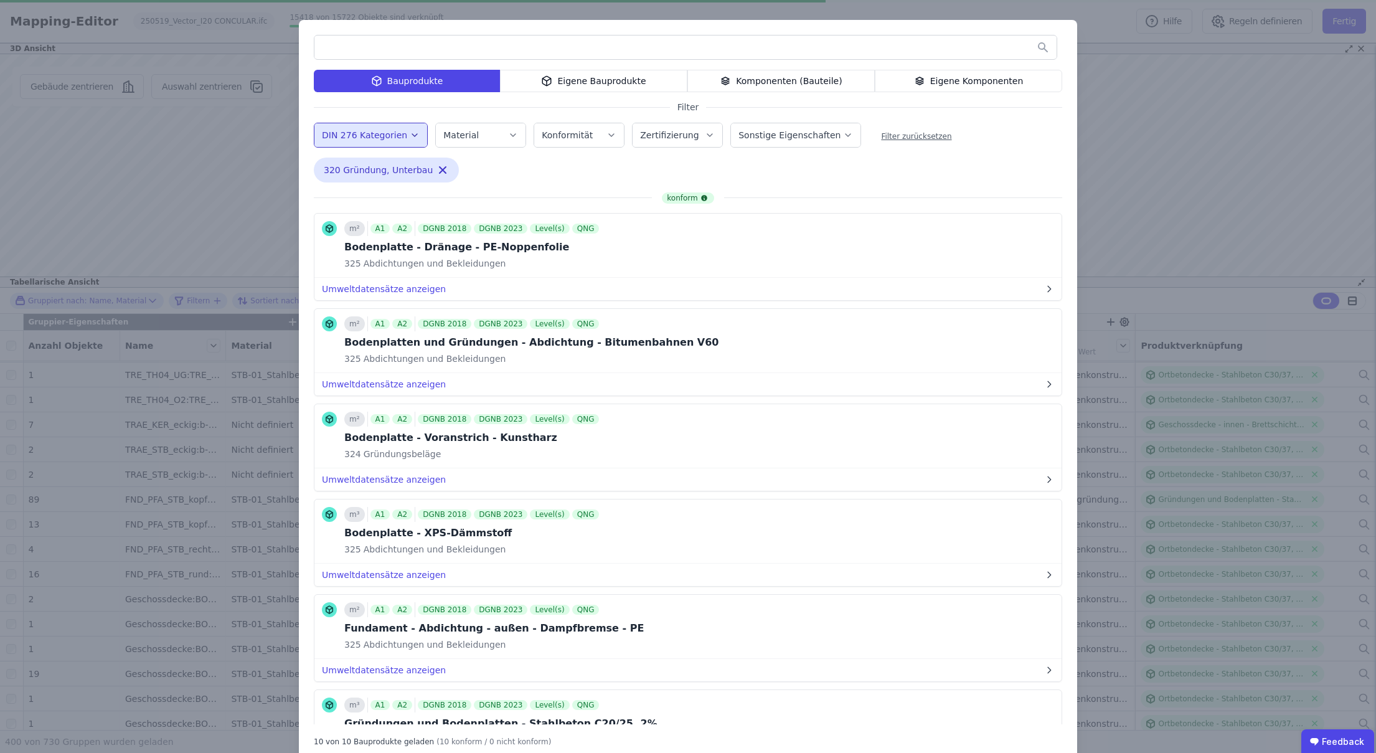
click at [651, 174] on div "320 Gründung, Unterbau Remove small option" at bounding box center [516, 173] width 405 height 30
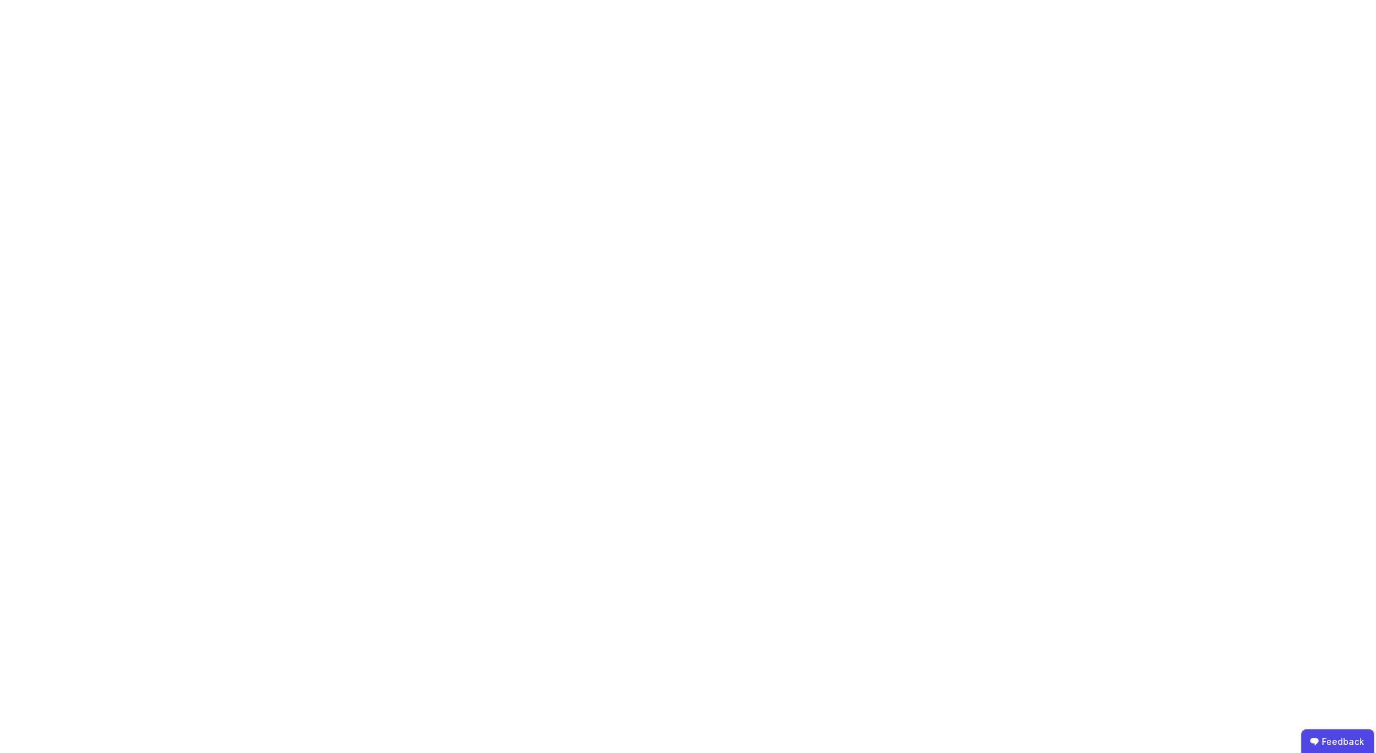
scroll to position [0, 0]
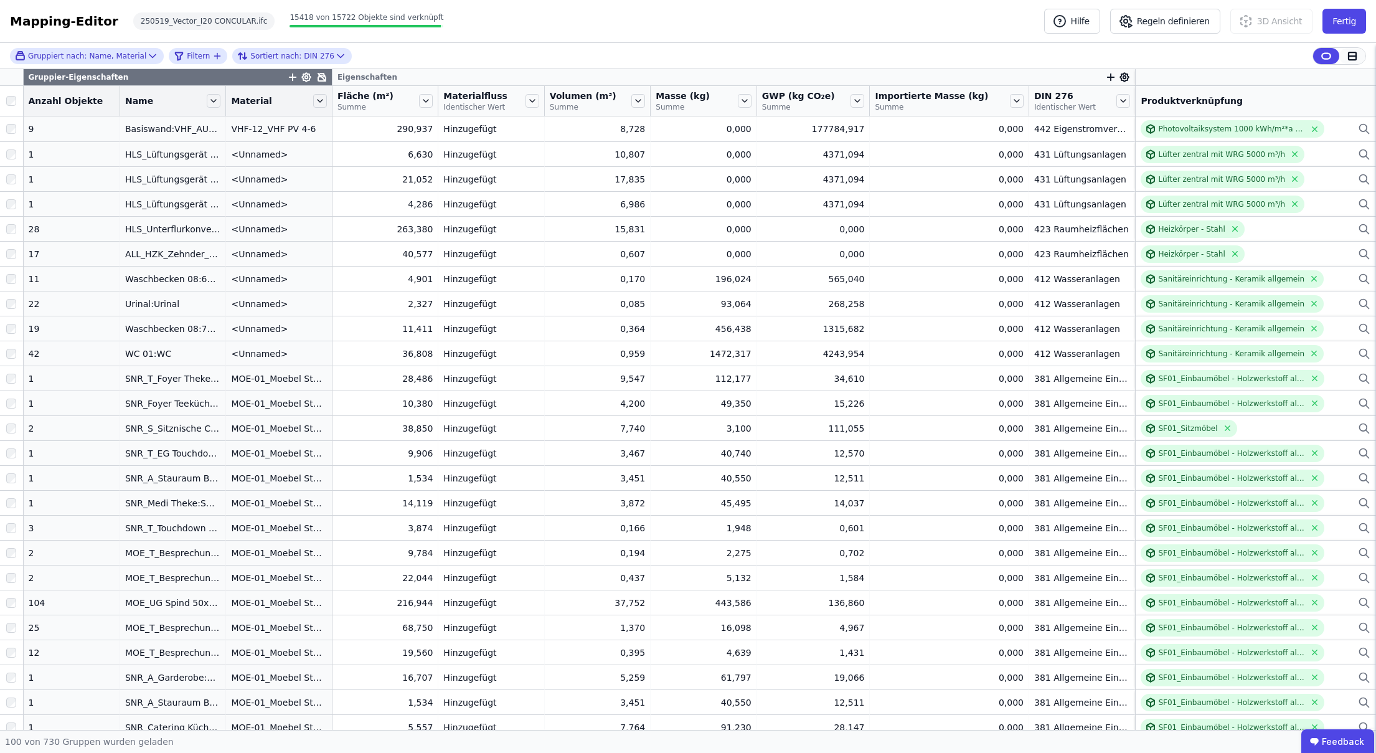
click at [1349, 54] on icon at bounding box center [1352, 55] width 7 height 7
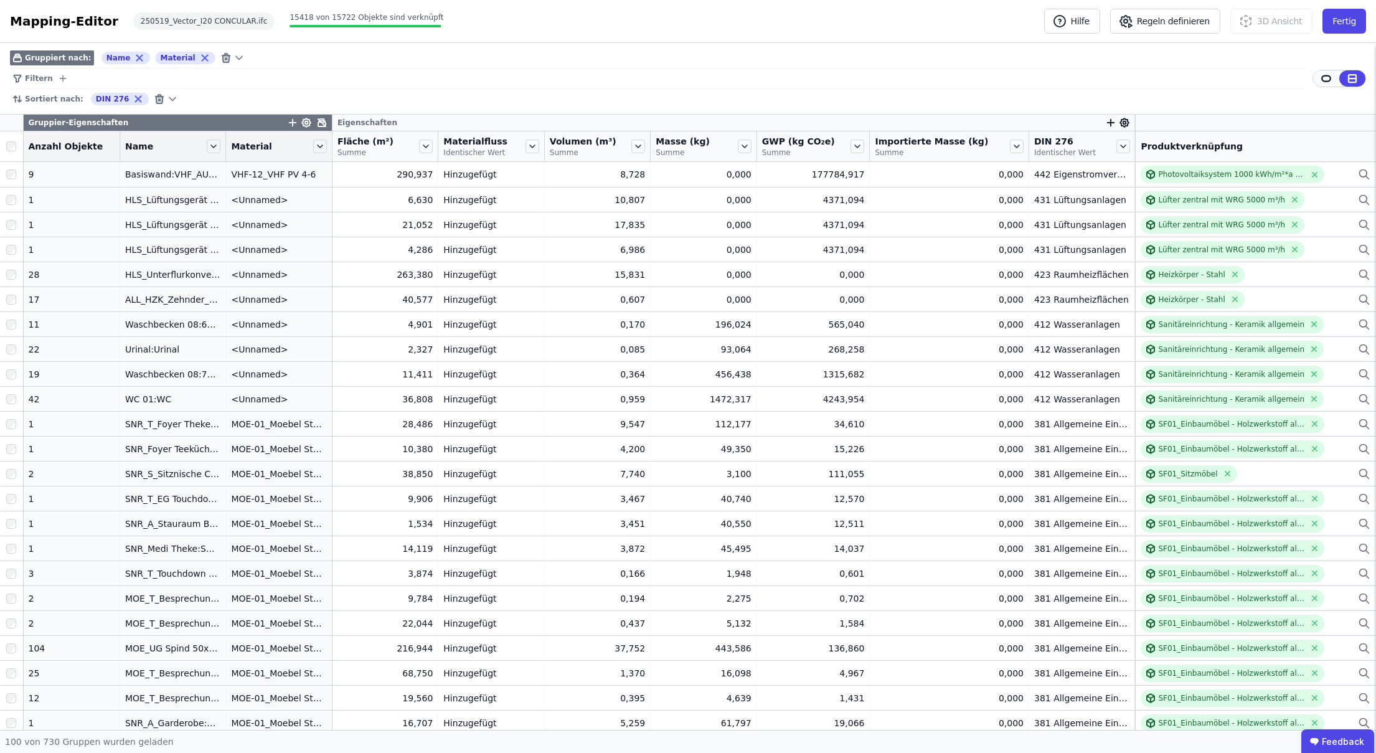
click at [1327, 80] on icon at bounding box center [1325, 78] width 11 height 11
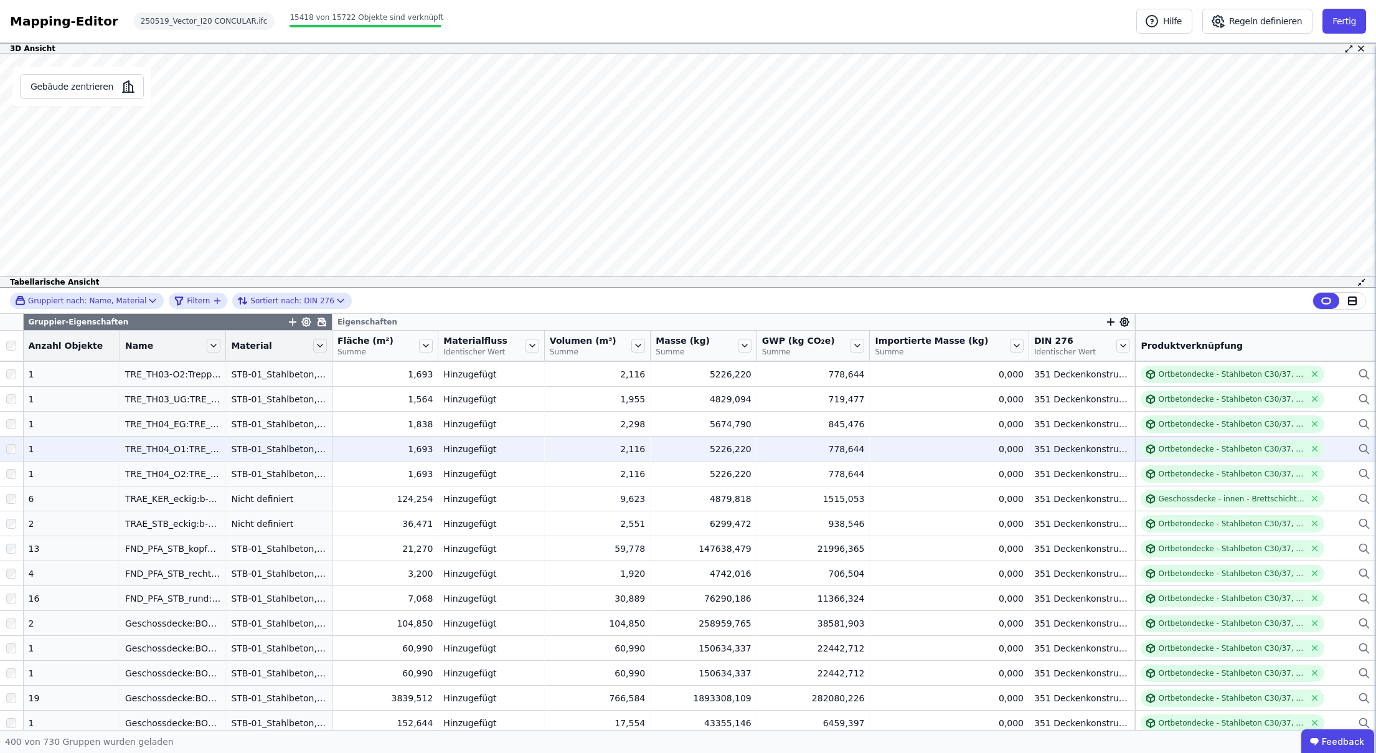
scroll to position [7526, 0]
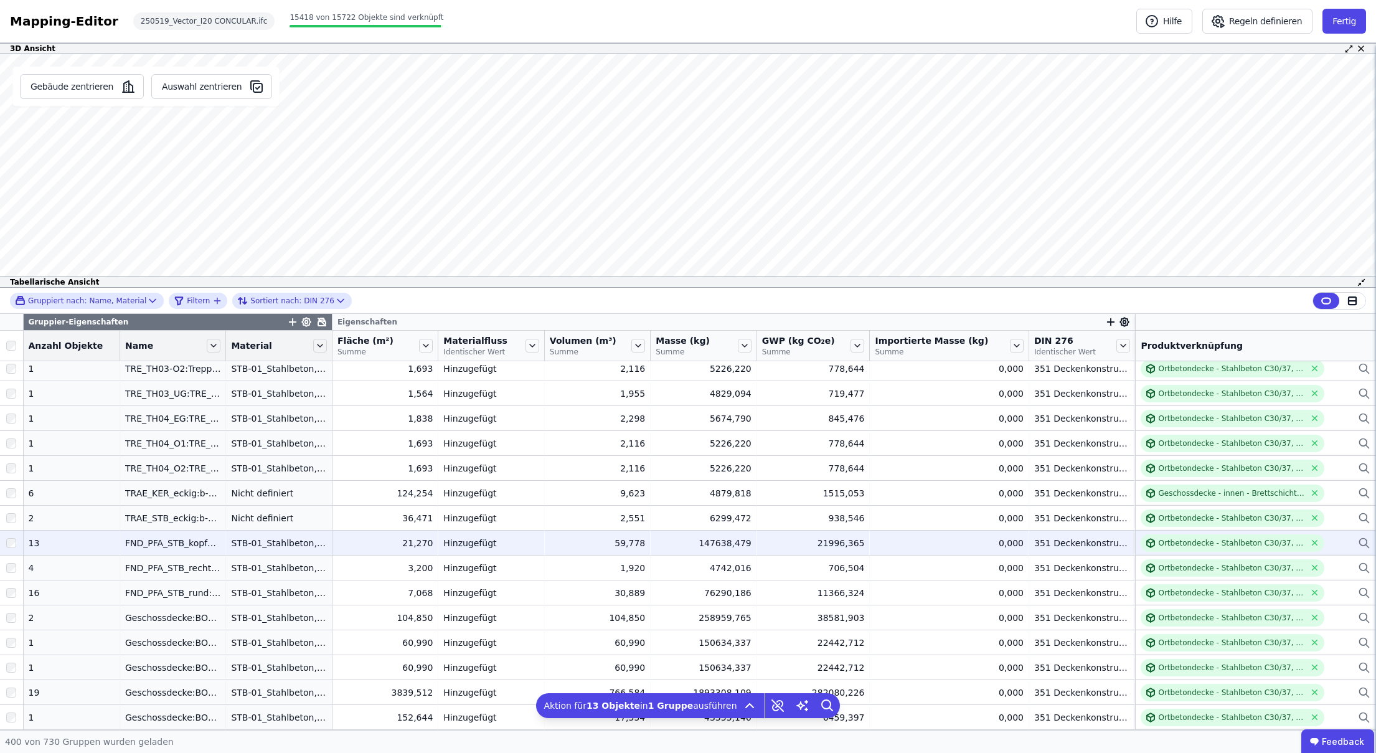
click at [1326, 545] on div "Ortbetondecke - Stahlbeton C30/37, 2%" at bounding box center [1256, 542] width 230 height 17
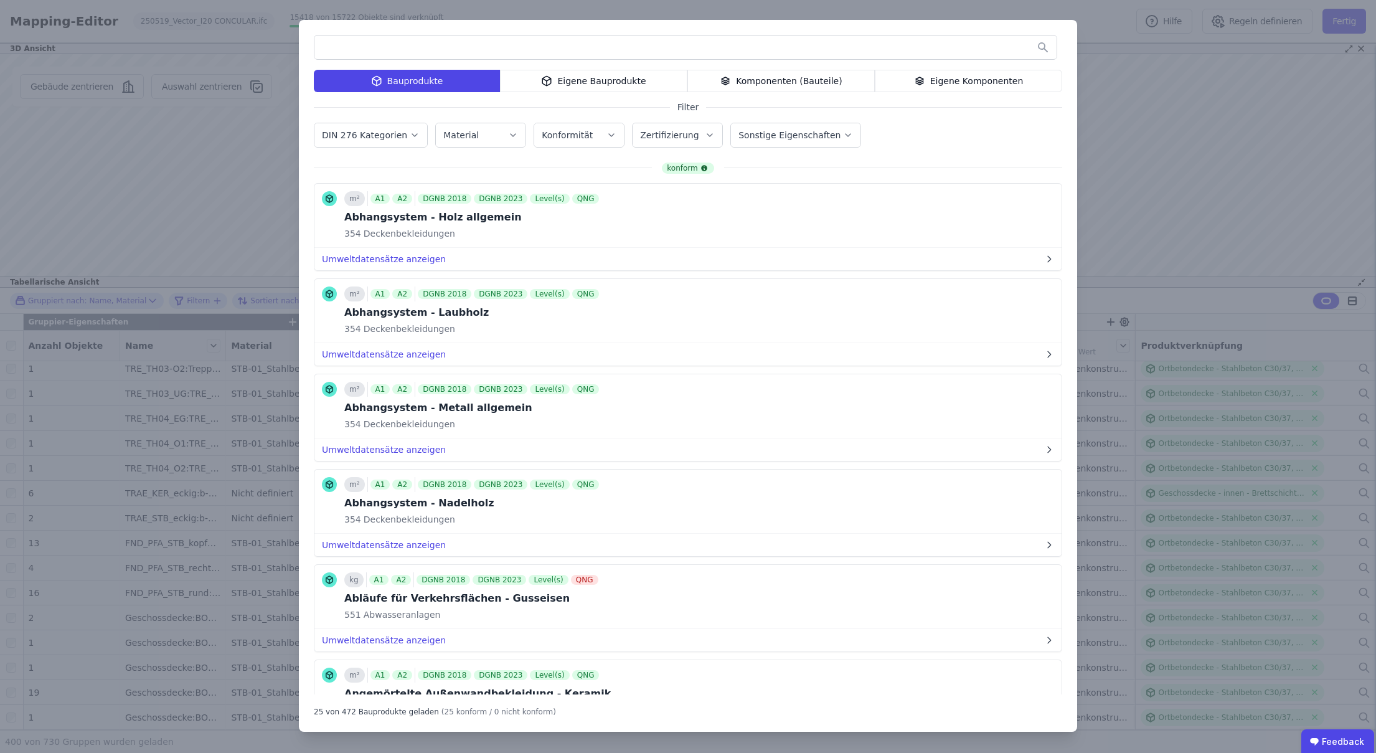
click at [418, 134] on button "DIN 276 Kategorien" at bounding box center [370, 135] width 113 height 24
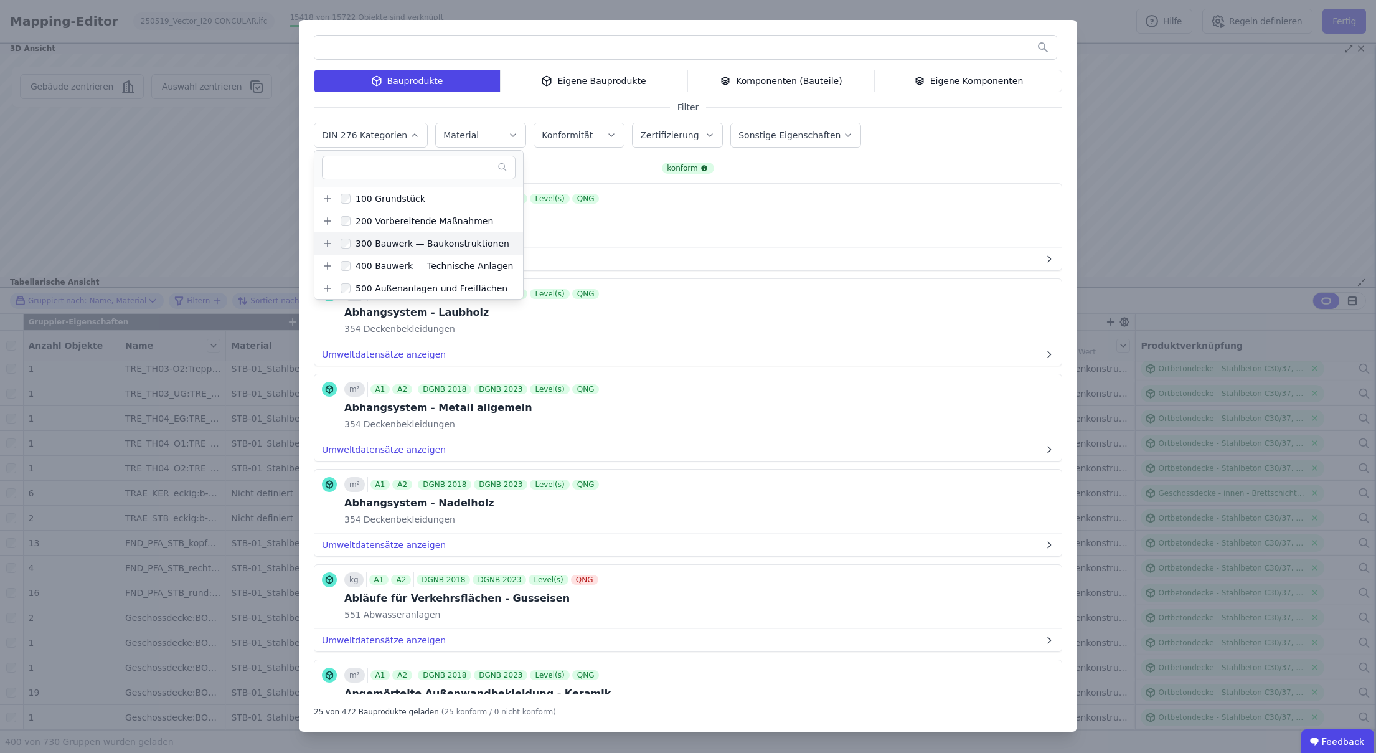
click at [324, 245] on icon at bounding box center [327, 243] width 11 height 11
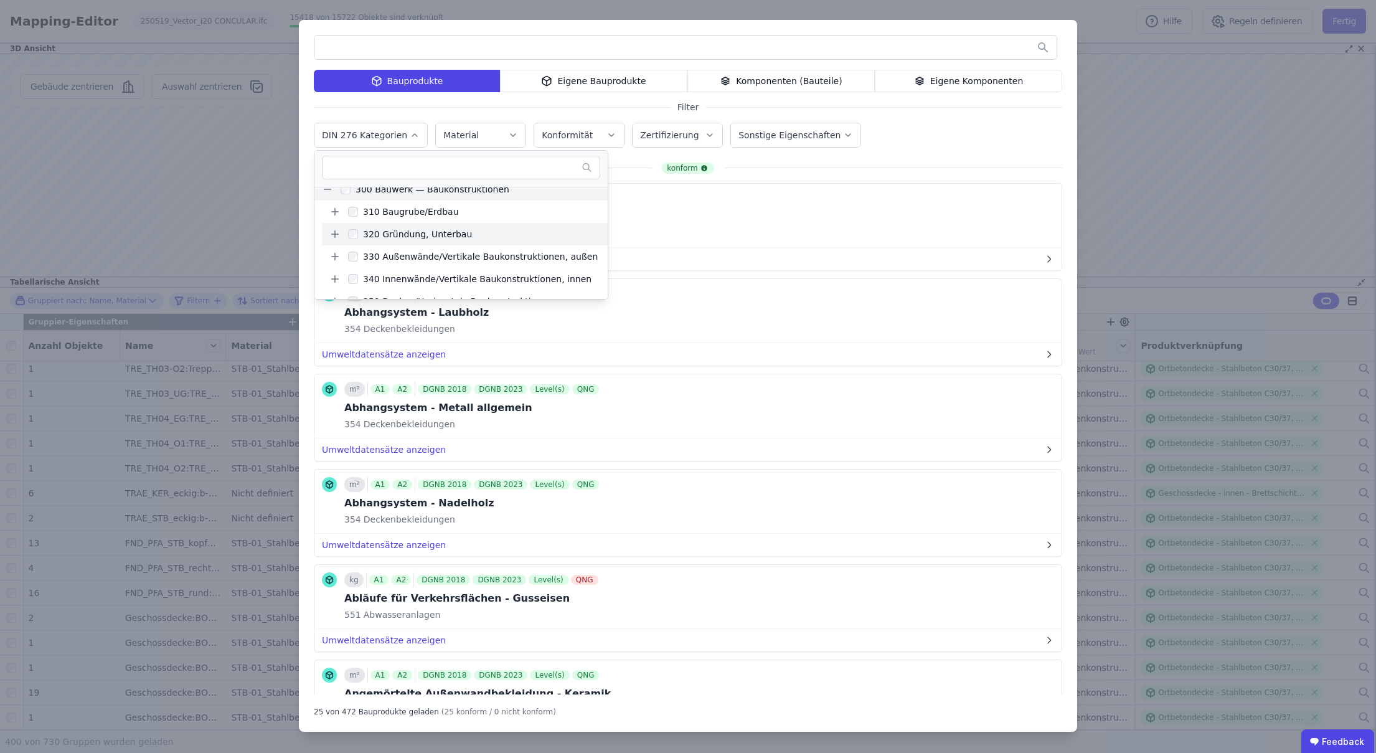
click at [338, 235] on icon at bounding box center [334, 233] width 11 height 11
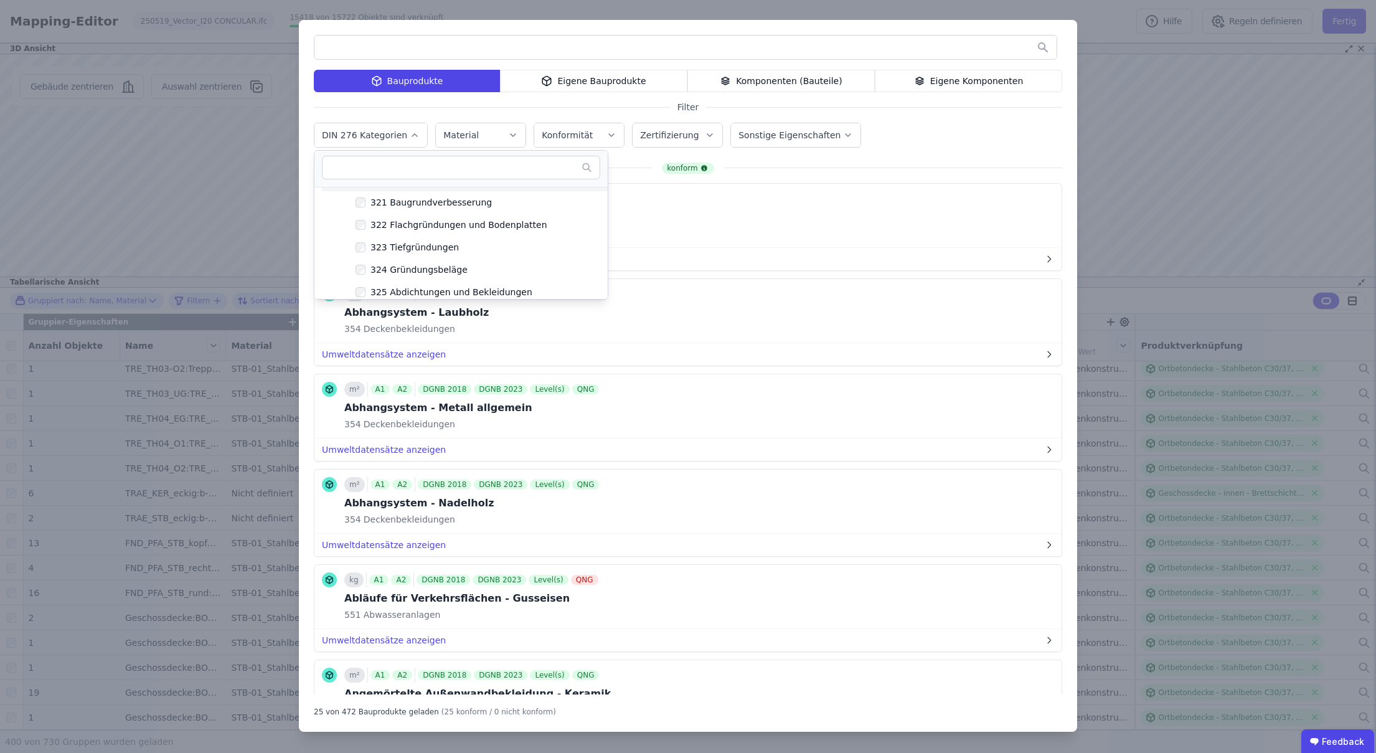
scroll to position [110, 0]
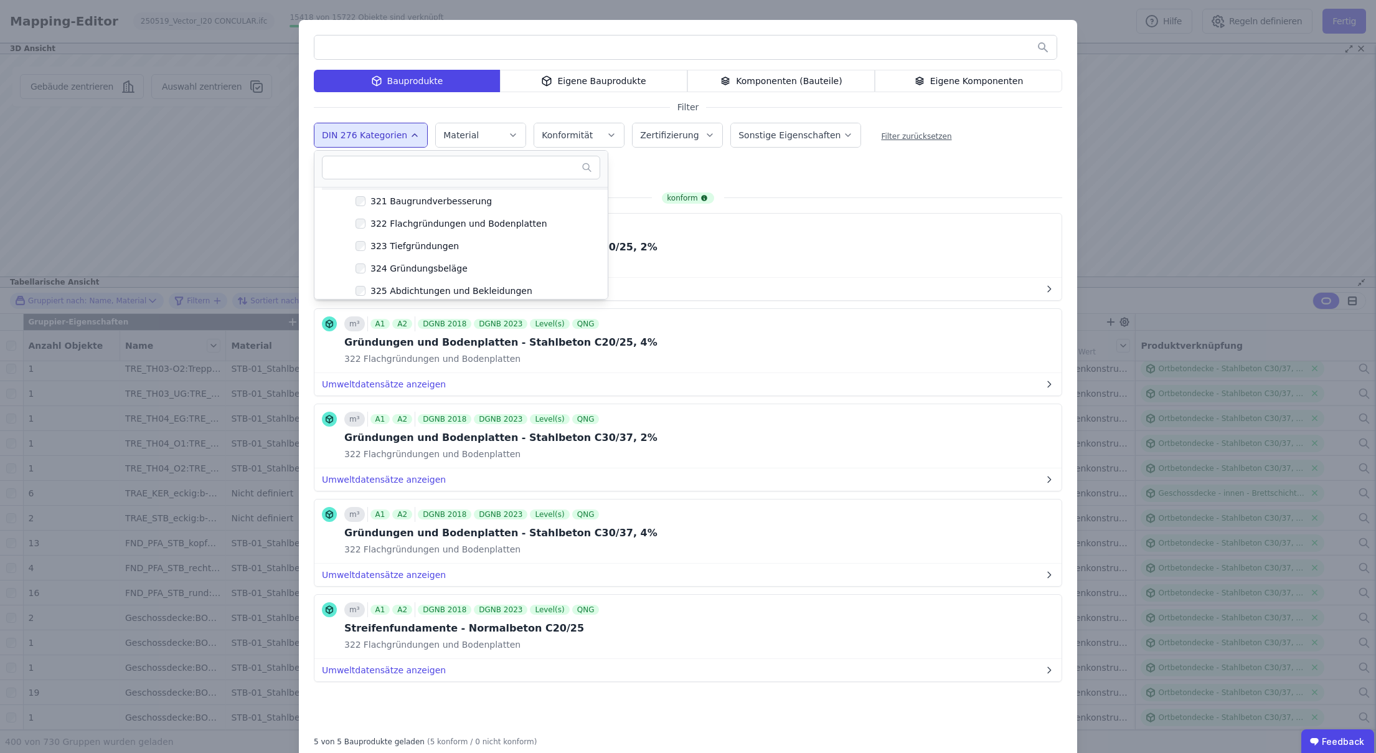
click at [751, 169] on div "Bauprodukte Eigene Bauprodukte Komponenten (Bauteile) Eigene Komponenten Filter…" at bounding box center [688, 390] width 778 height 741
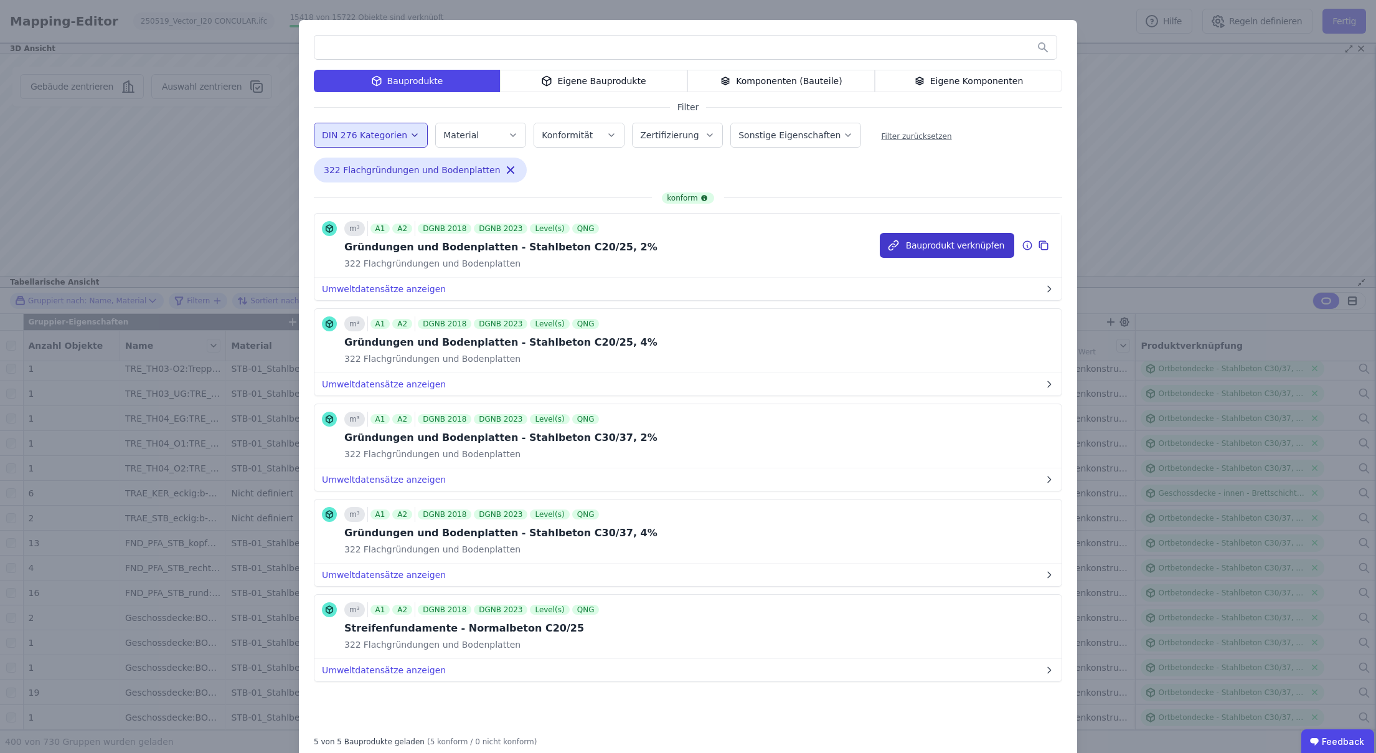
click at [911, 252] on button "Bauprodukt verknüpfen" at bounding box center [947, 245] width 134 height 25
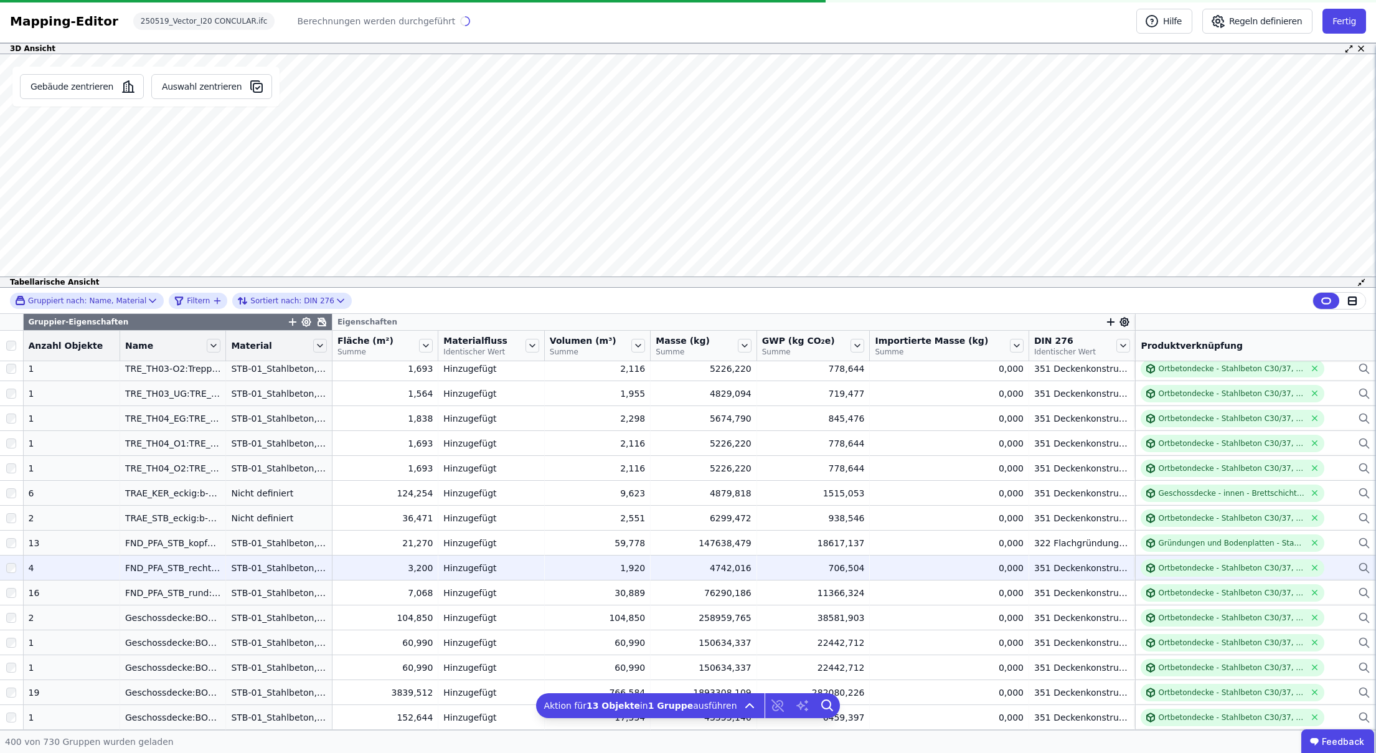
scroll to position [2122, 0]
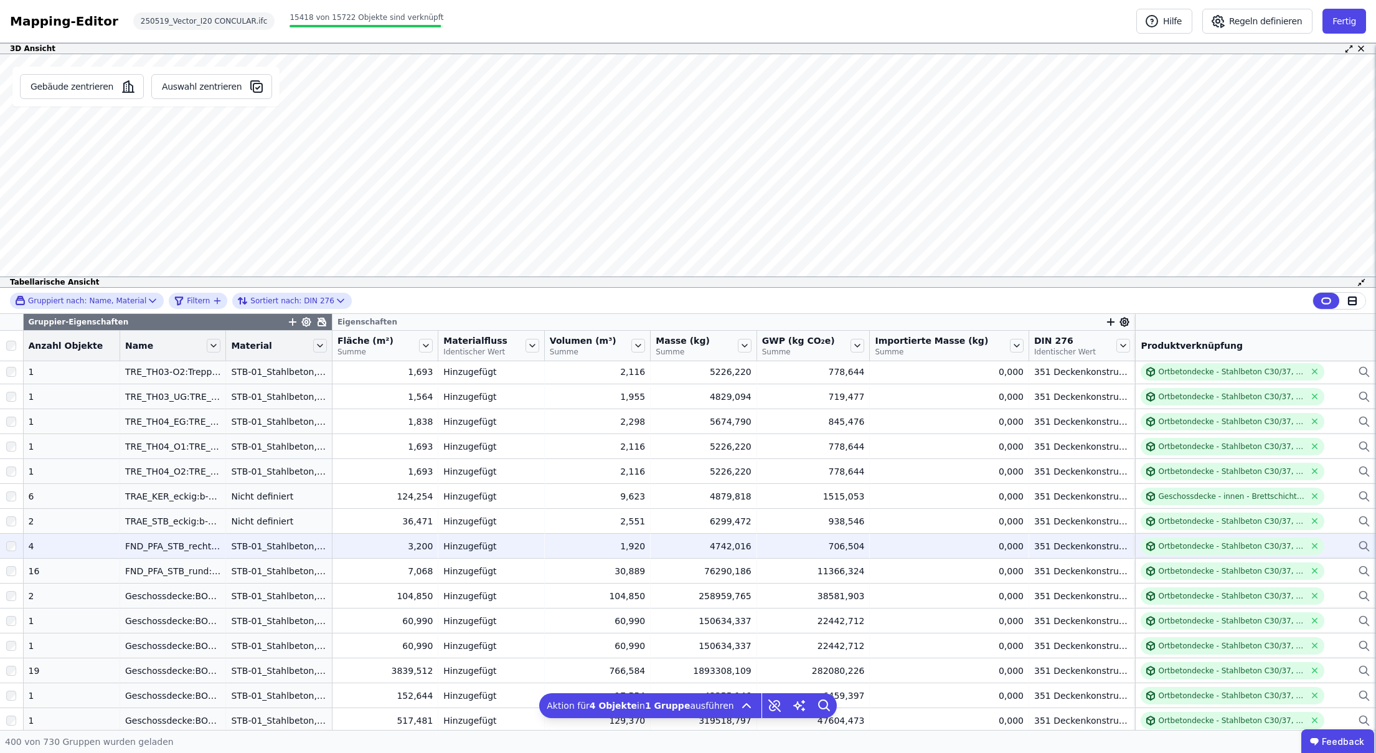
click at [1332, 546] on div "Ortbetondecke - Stahlbeton C30/37, 2%" at bounding box center [1256, 545] width 230 height 17
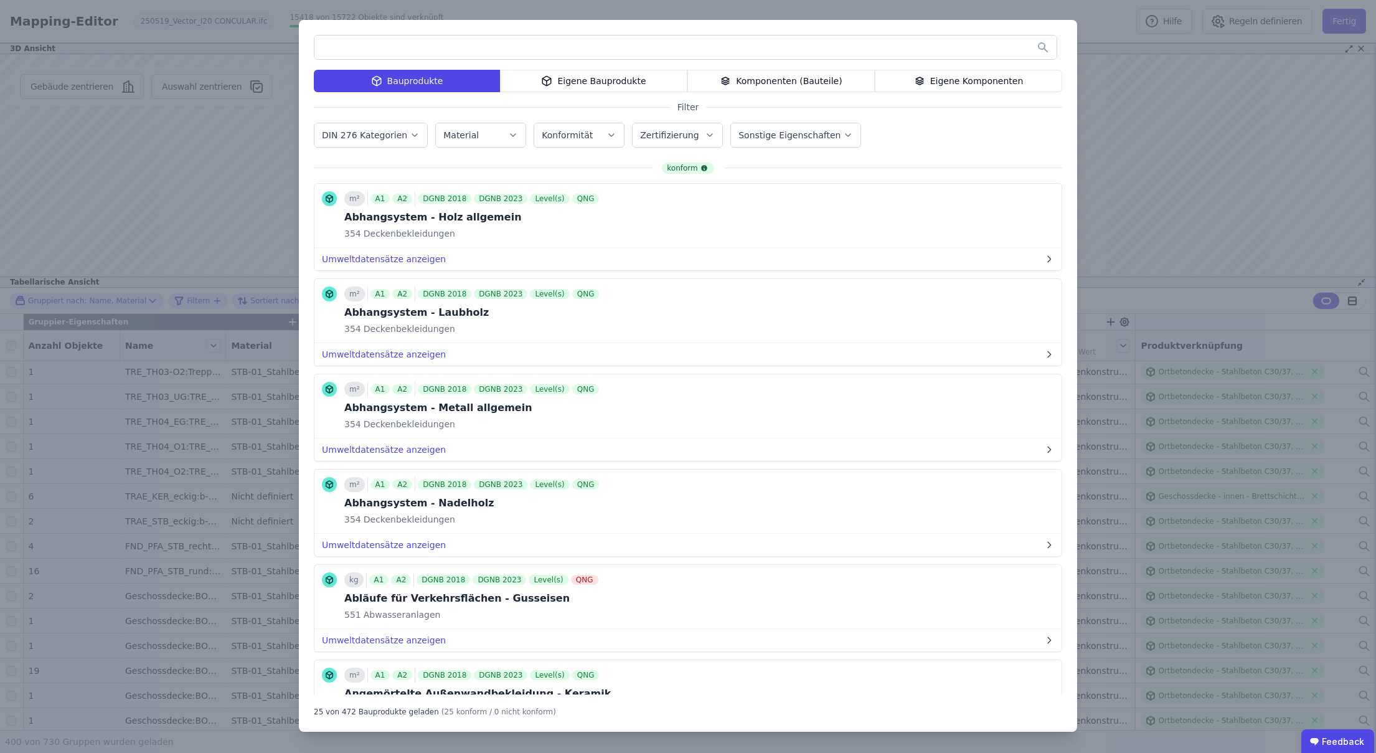
click at [410, 138] on icon "button" at bounding box center [415, 135] width 10 height 12
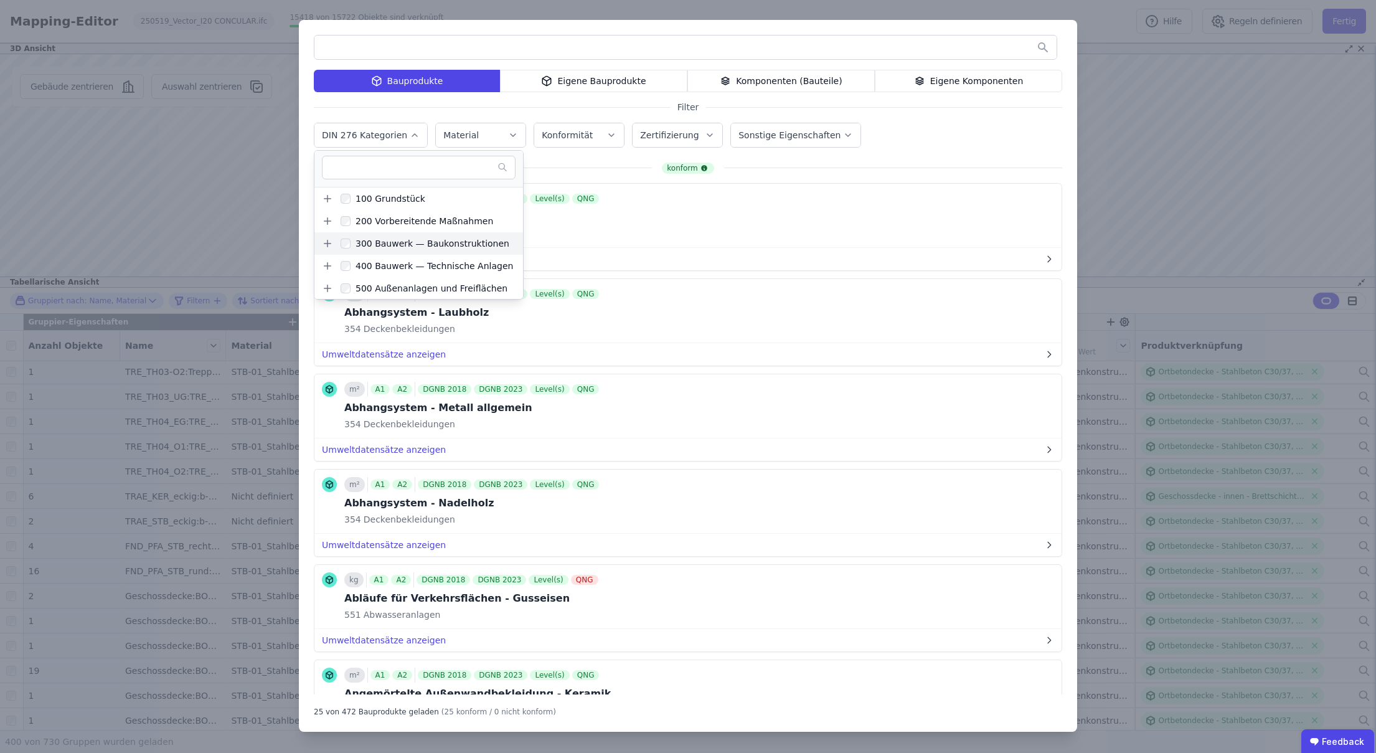
click at [324, 240] on icon at bounding box center [327, 243] width 11 height 11
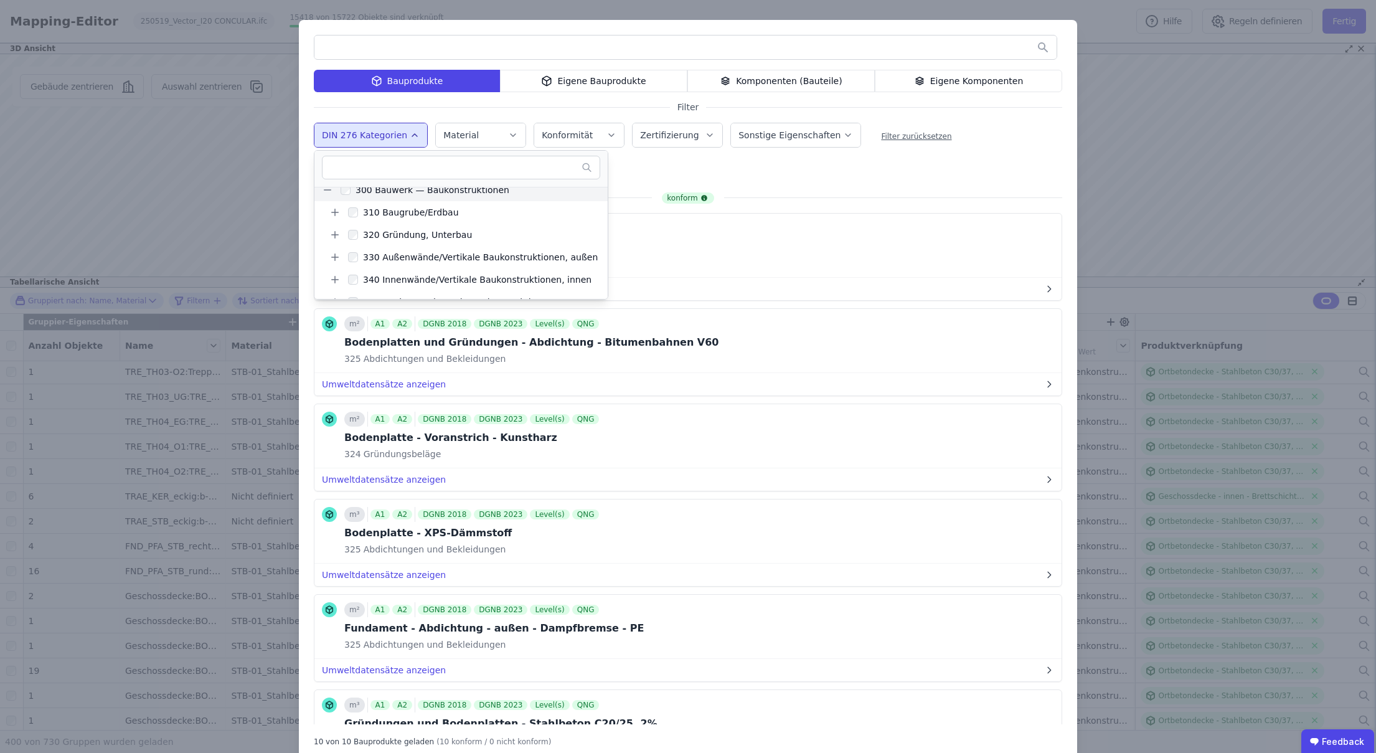
click at [652, 170] on div "320 Gründung, Unterbau Remove small option" at bounding box center [516, 173] width 405 height 30
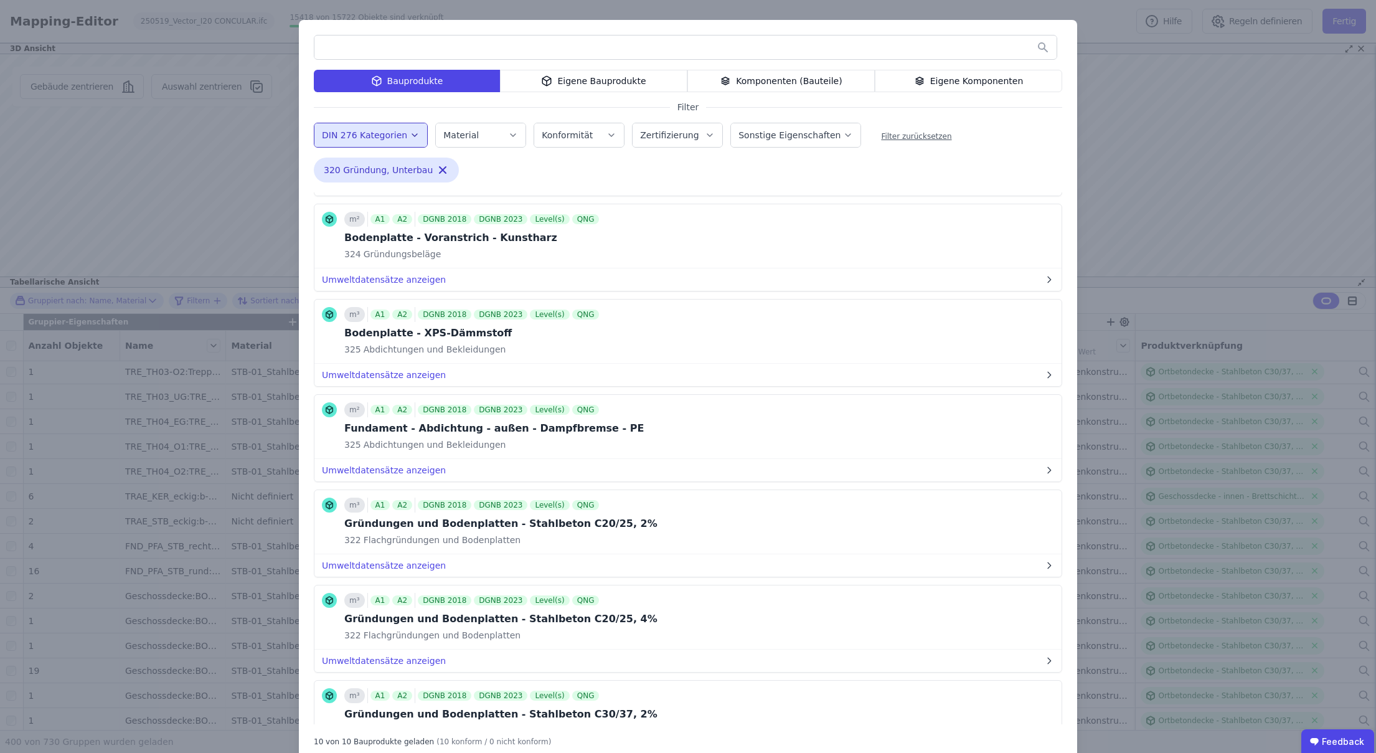
scroll to position [206, 0]
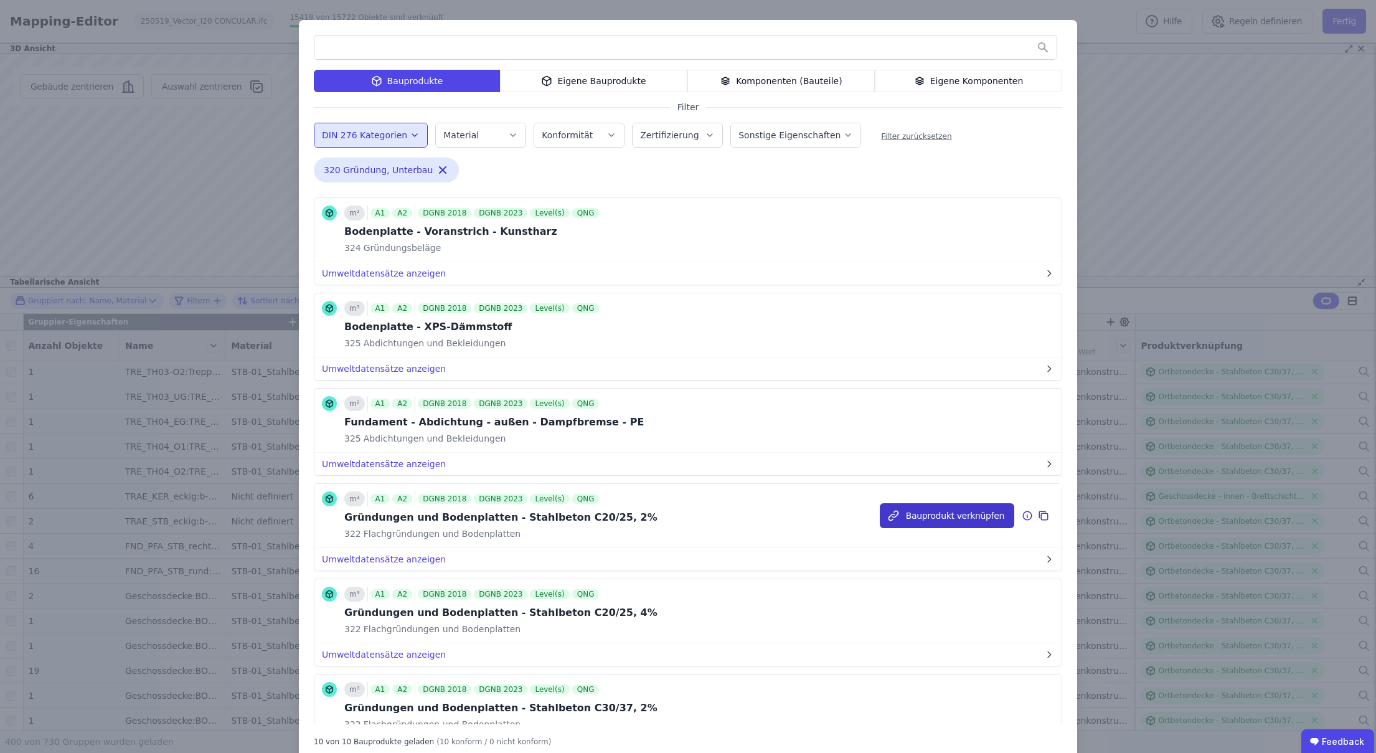
click at [973, 522] on button "Bauprodukt verknüpfen" at bounding box center [947, 515] width 134 height 25
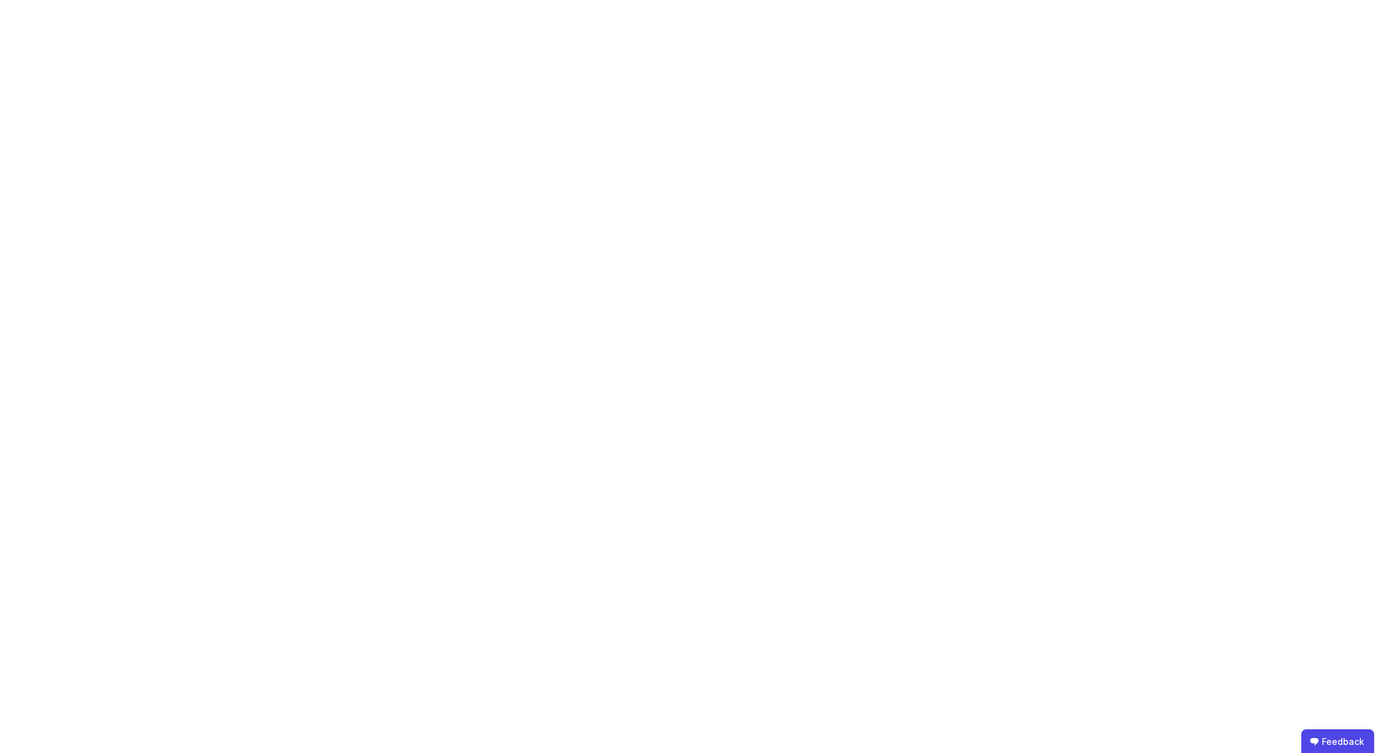
scroll to position [0, 0]
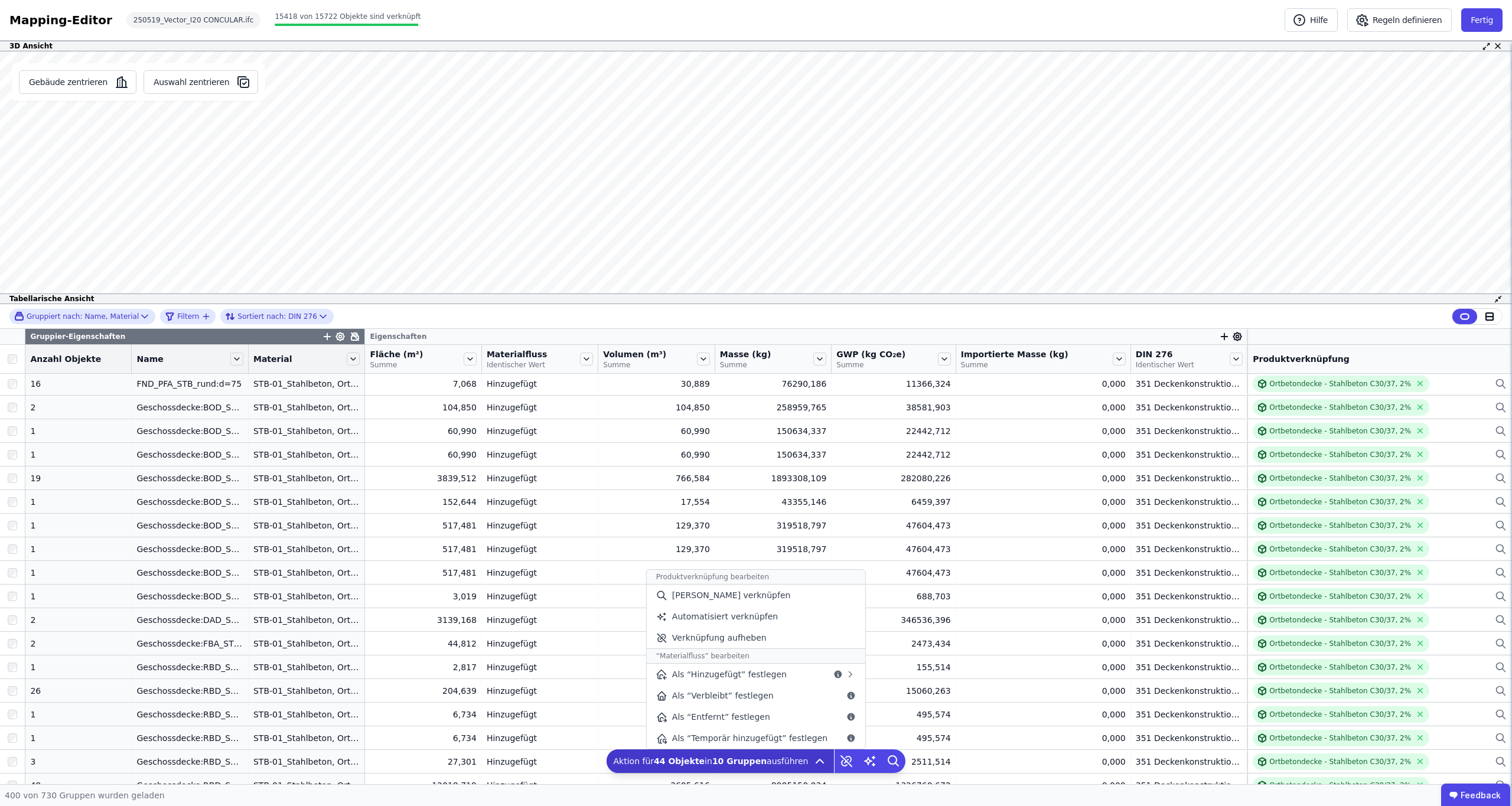
click at [816, 713] on icon at bounding box center [819, 761] width 7 height 4
click at [733, 598] on span "[PERSON_NAME] verknüpfen" at bounding box center [730, 595] width 119 height 11
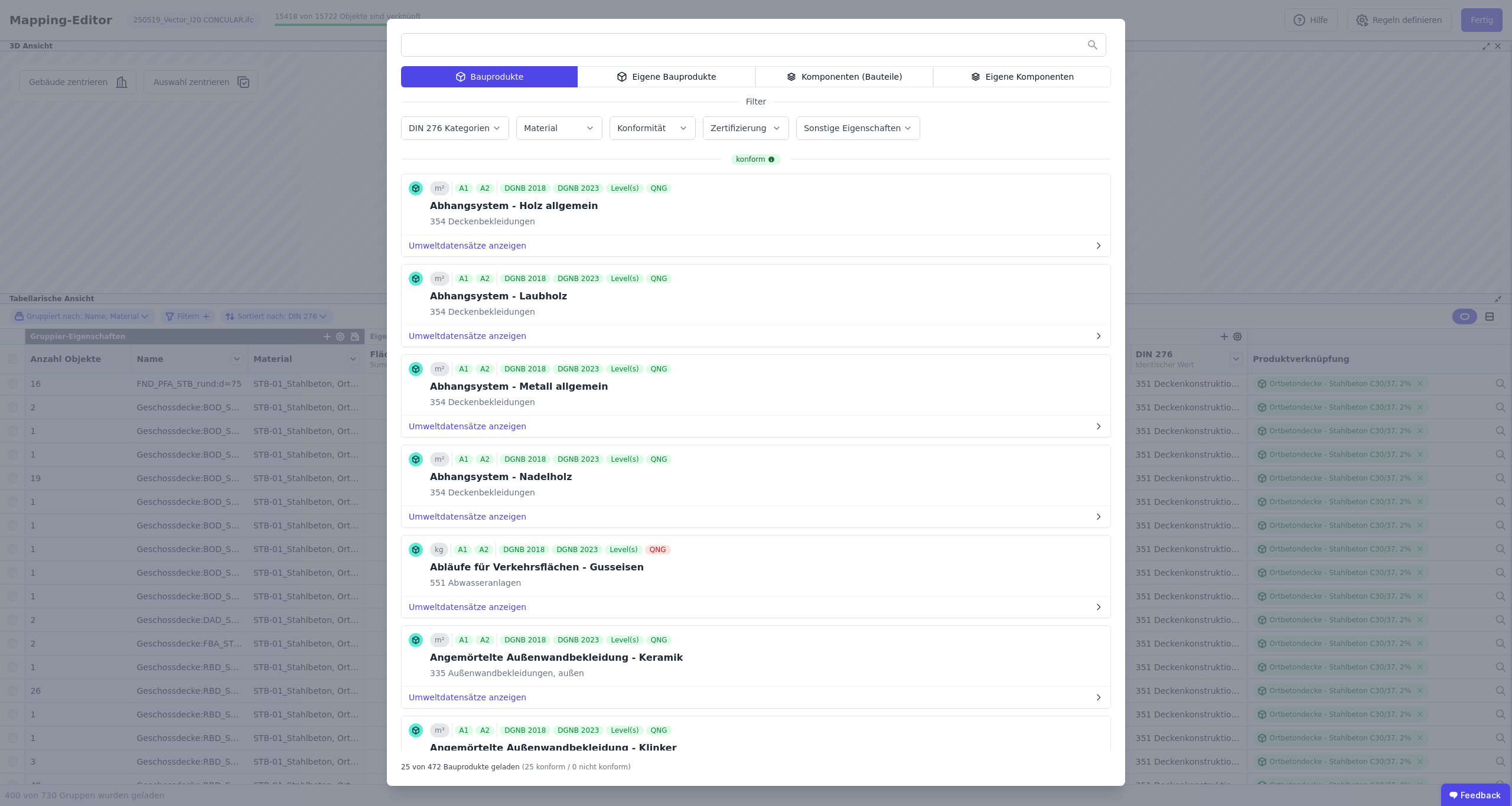
click at [462, 134] on div "DIN 276 Kategorien" at bounding box center [451, 128] width 83 height 11
click at [417, 228] on icon at bounding box center [414, 230] width 10 height 10
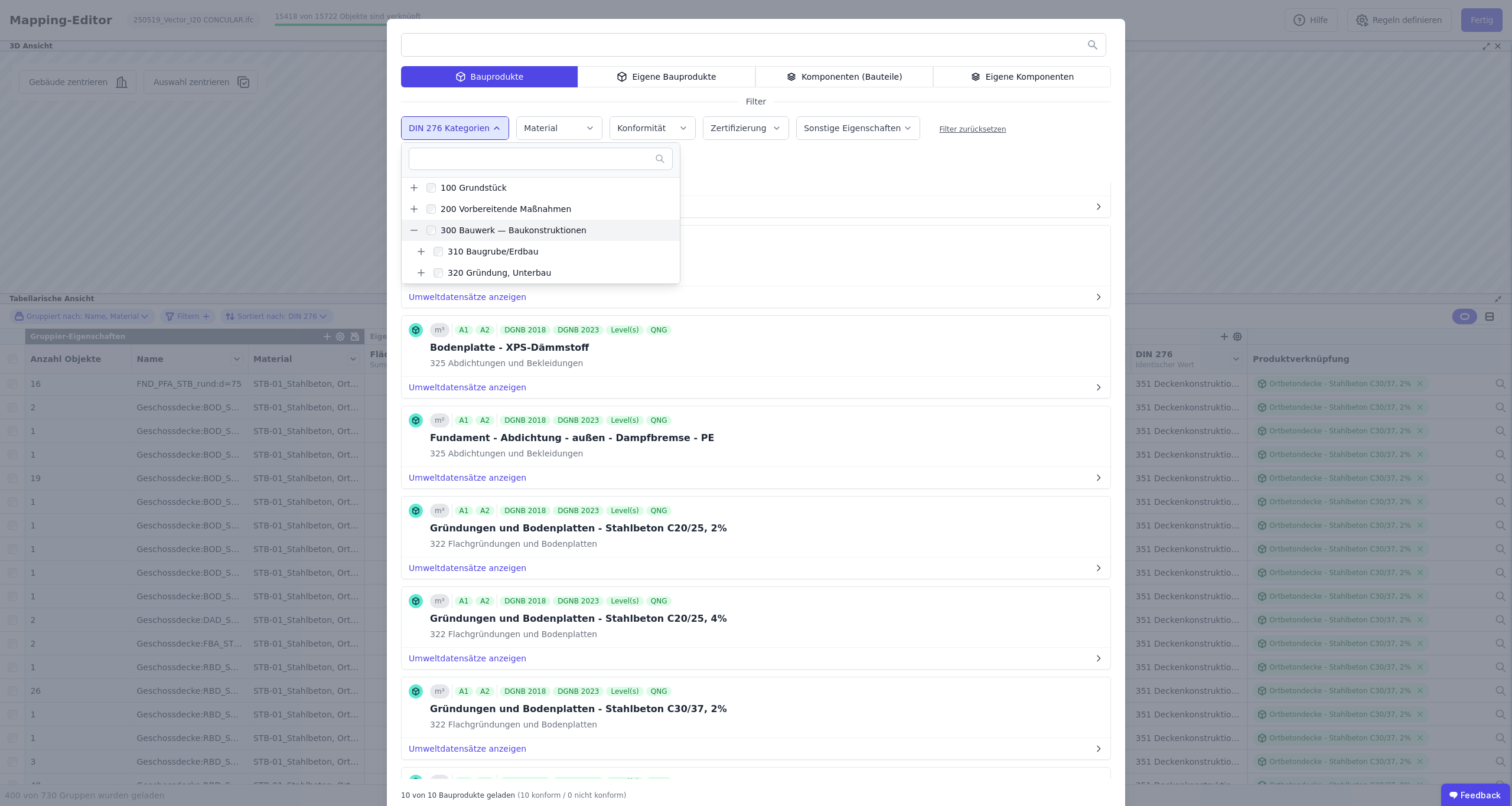
scroll to position [190, 0]
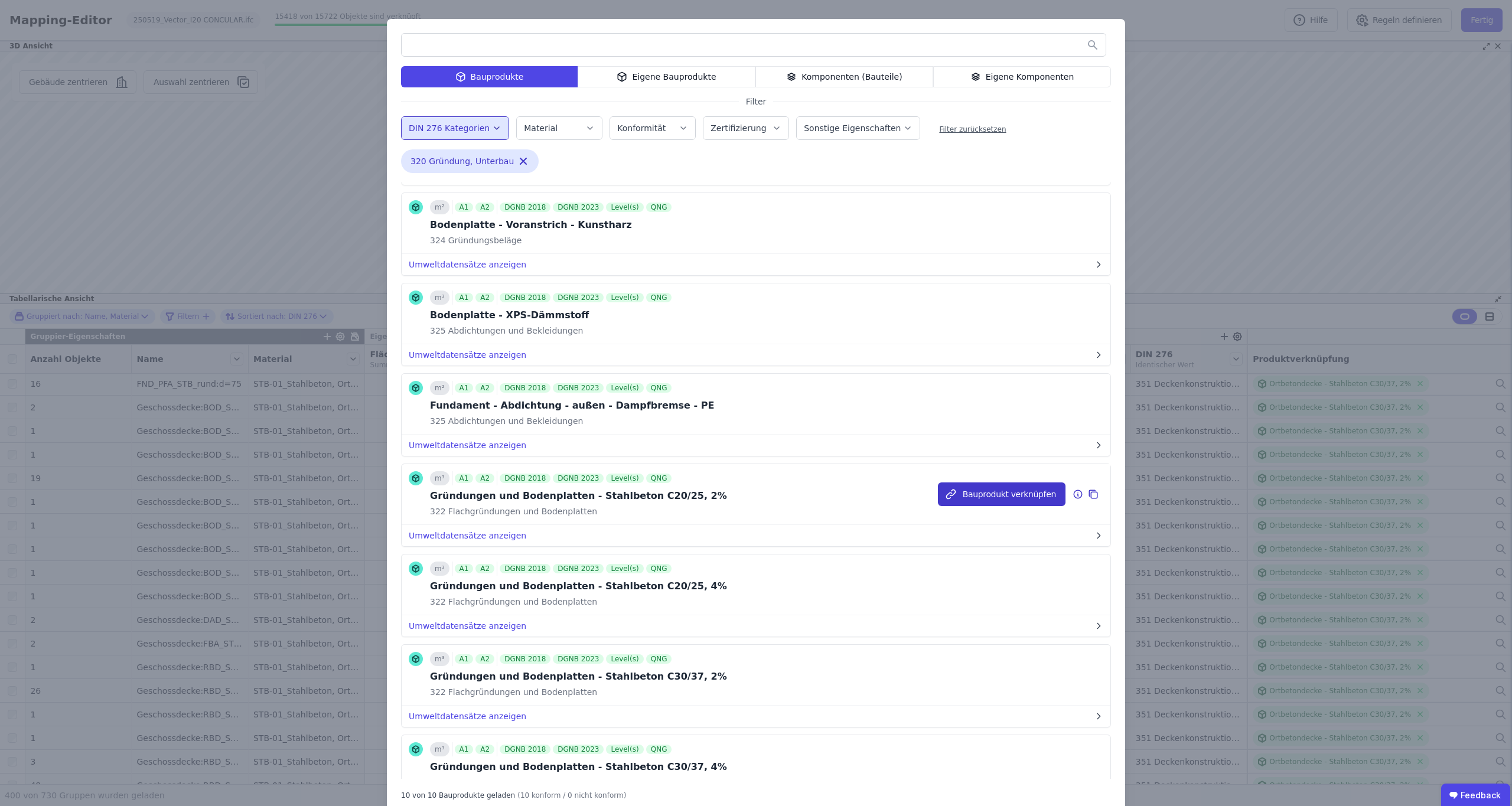
click at [998, 500] on button "Bauprodukt verknüpfen" at bounding box center [1002, 494] width 127 height 24
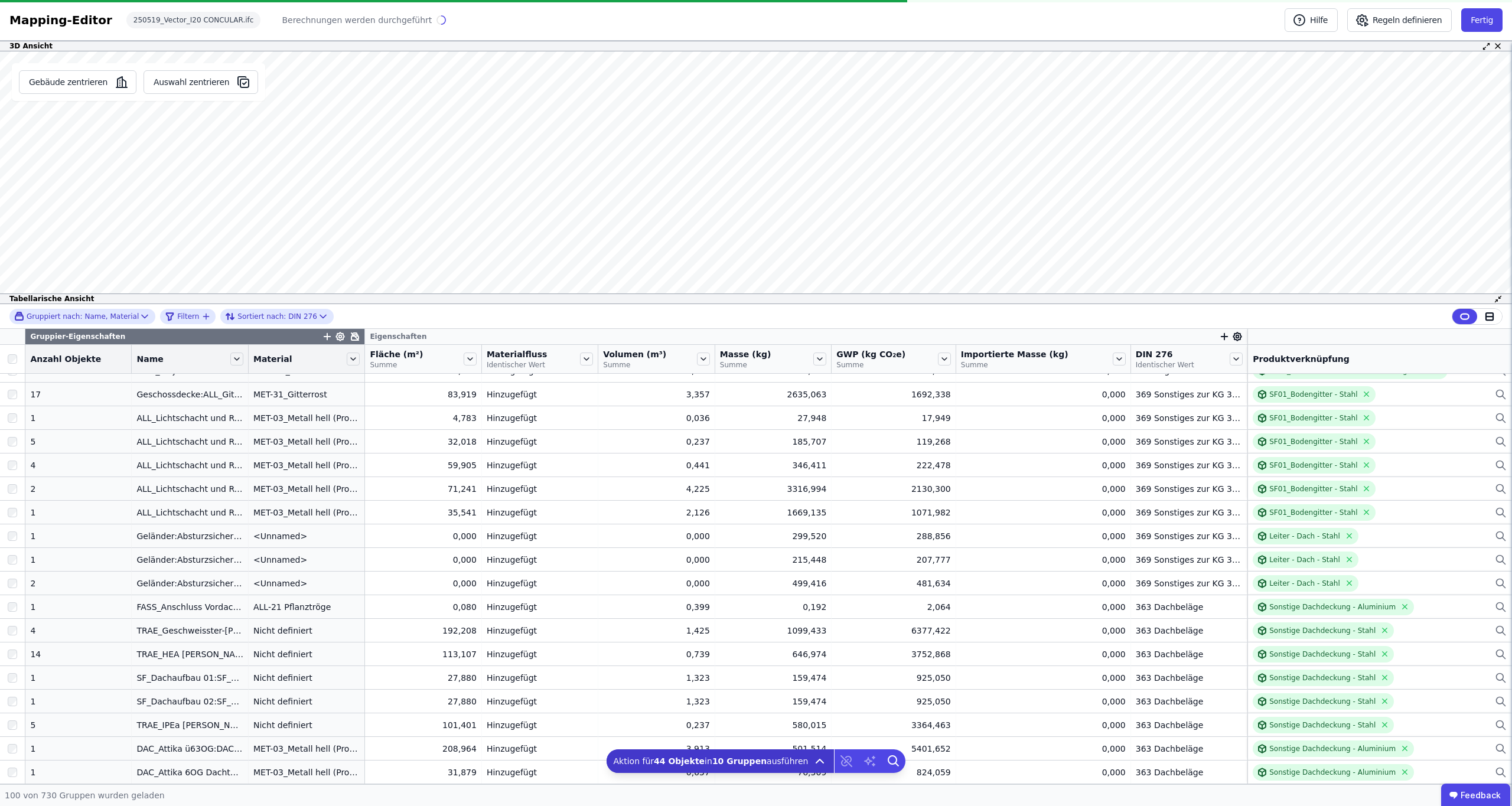
scroll to position [1951, 0]
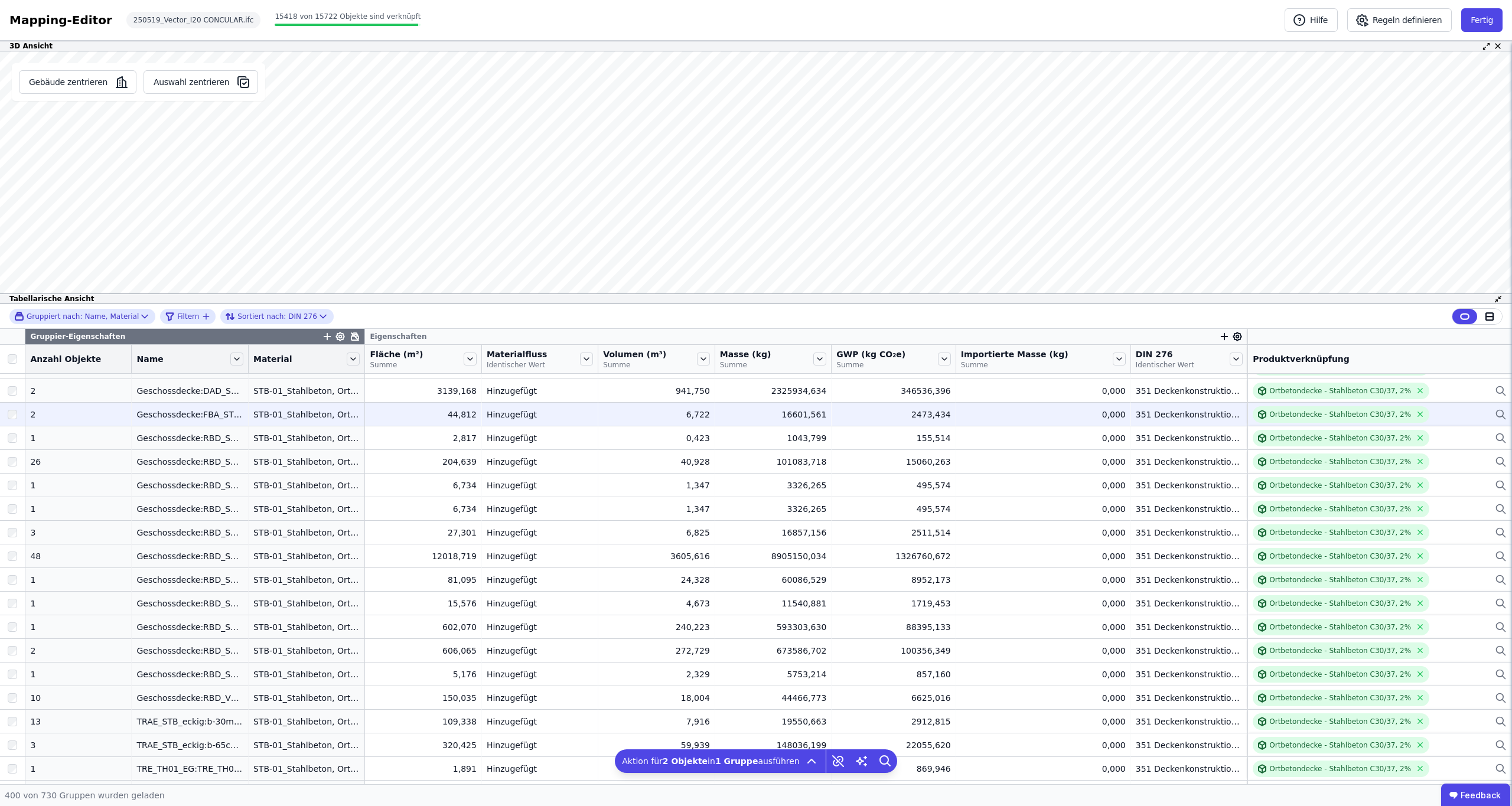
scroll to position [7177, 0]
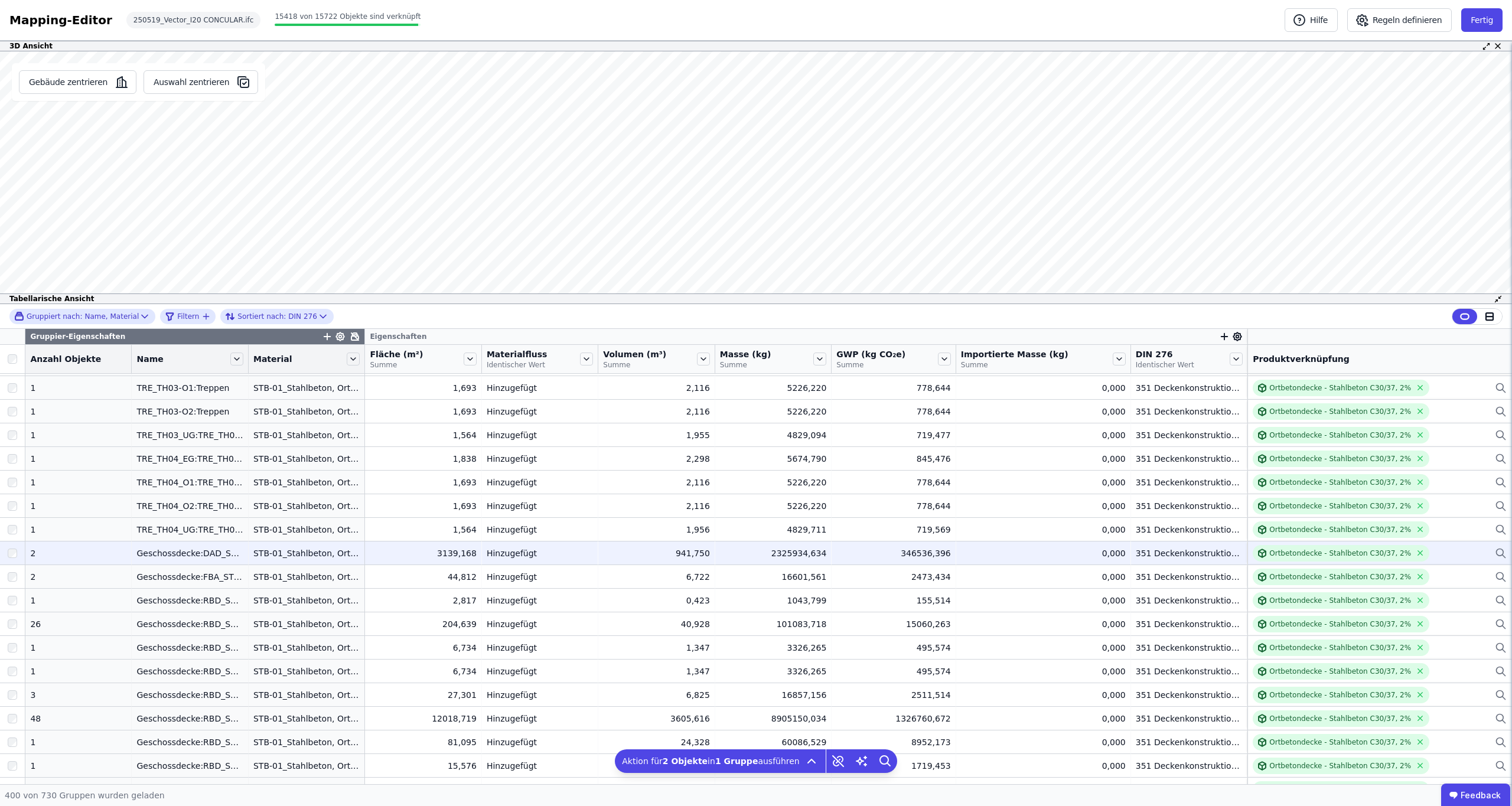
click at [1434, 551] on div "Ortbetondecke - Stahlbeton C30/37, 2%" at bounding box center [1379, 553] width 254 height 16
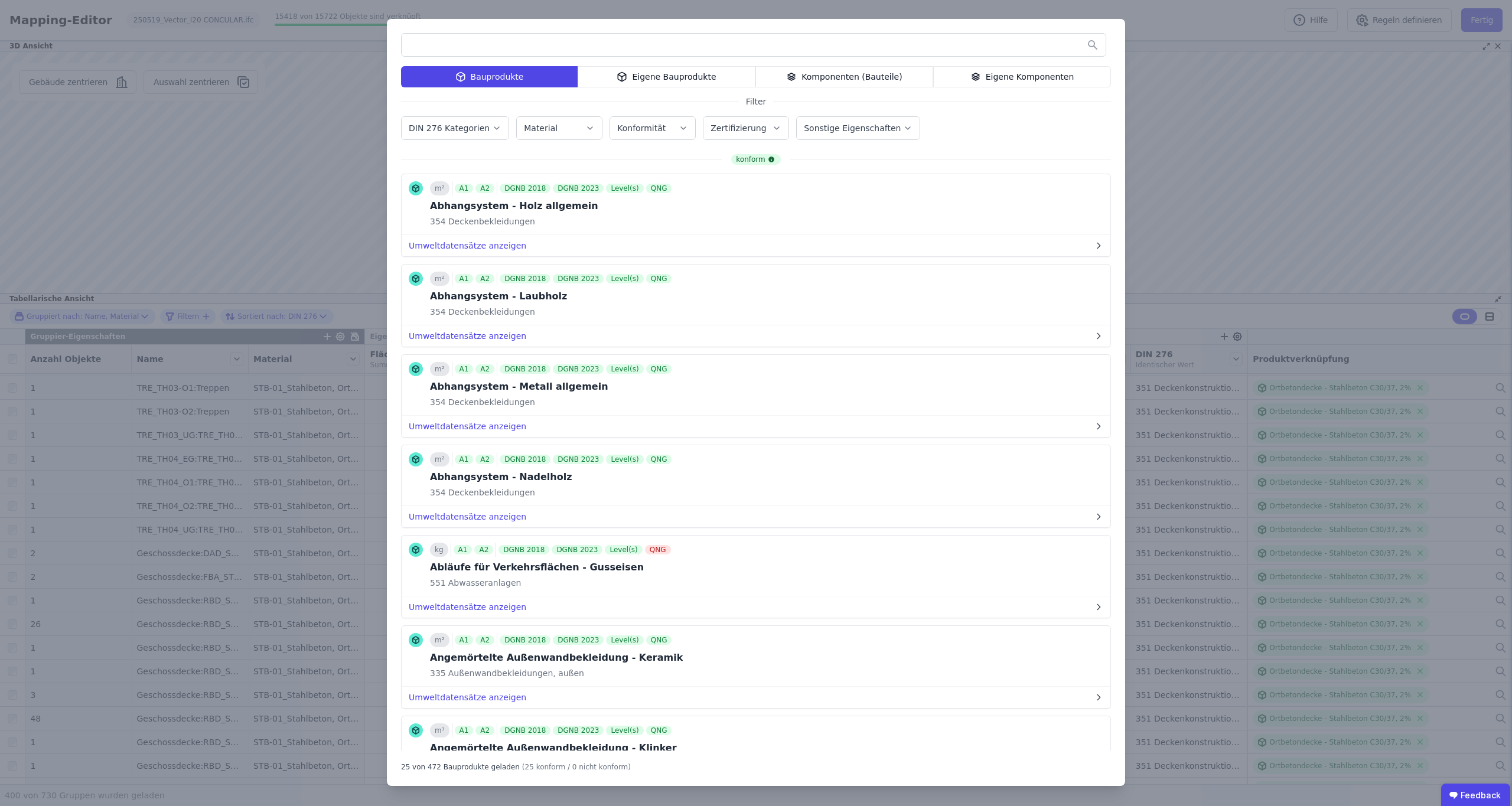
click at [494, 128] on icon "button" at bounding box center [496, 128] width 5 height 2
click at [417, 232] on icon at bounding box center [414, 230] width 10 height 10
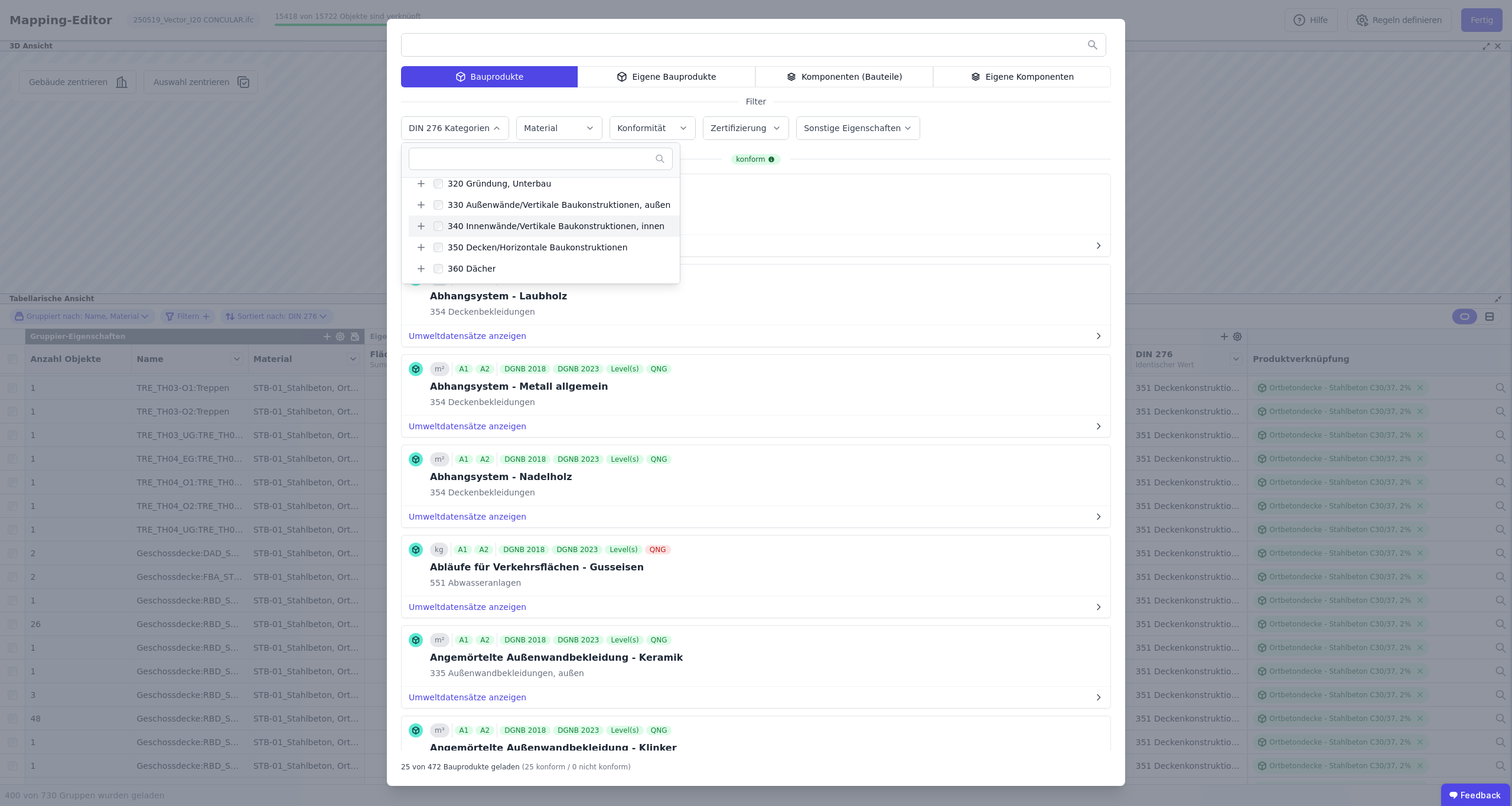
scroll to position [117, 0]
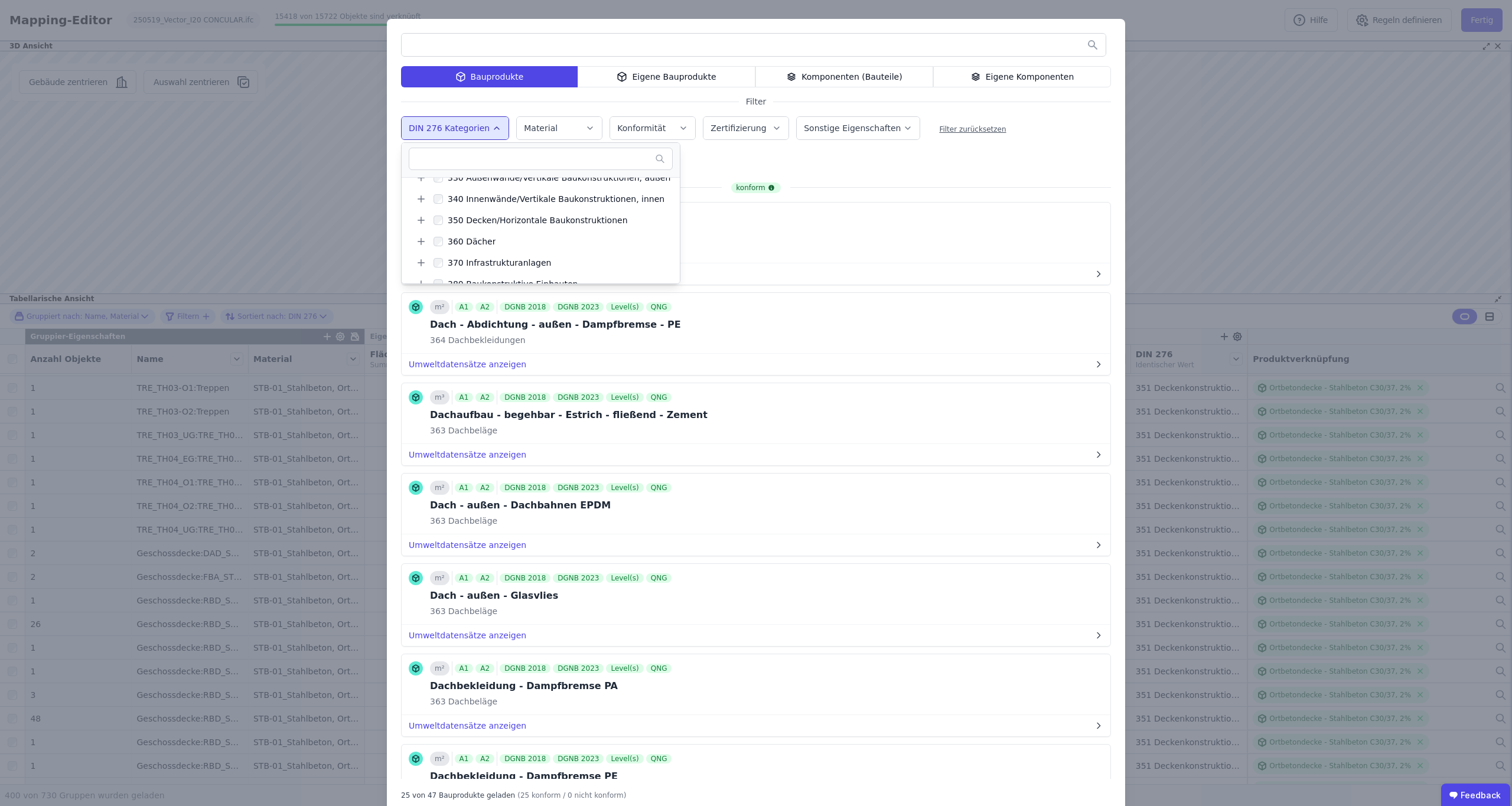
click at [711, 158] on div "360 Dächer Remove small option" at bounding box center [593, 164] width 384 height 28
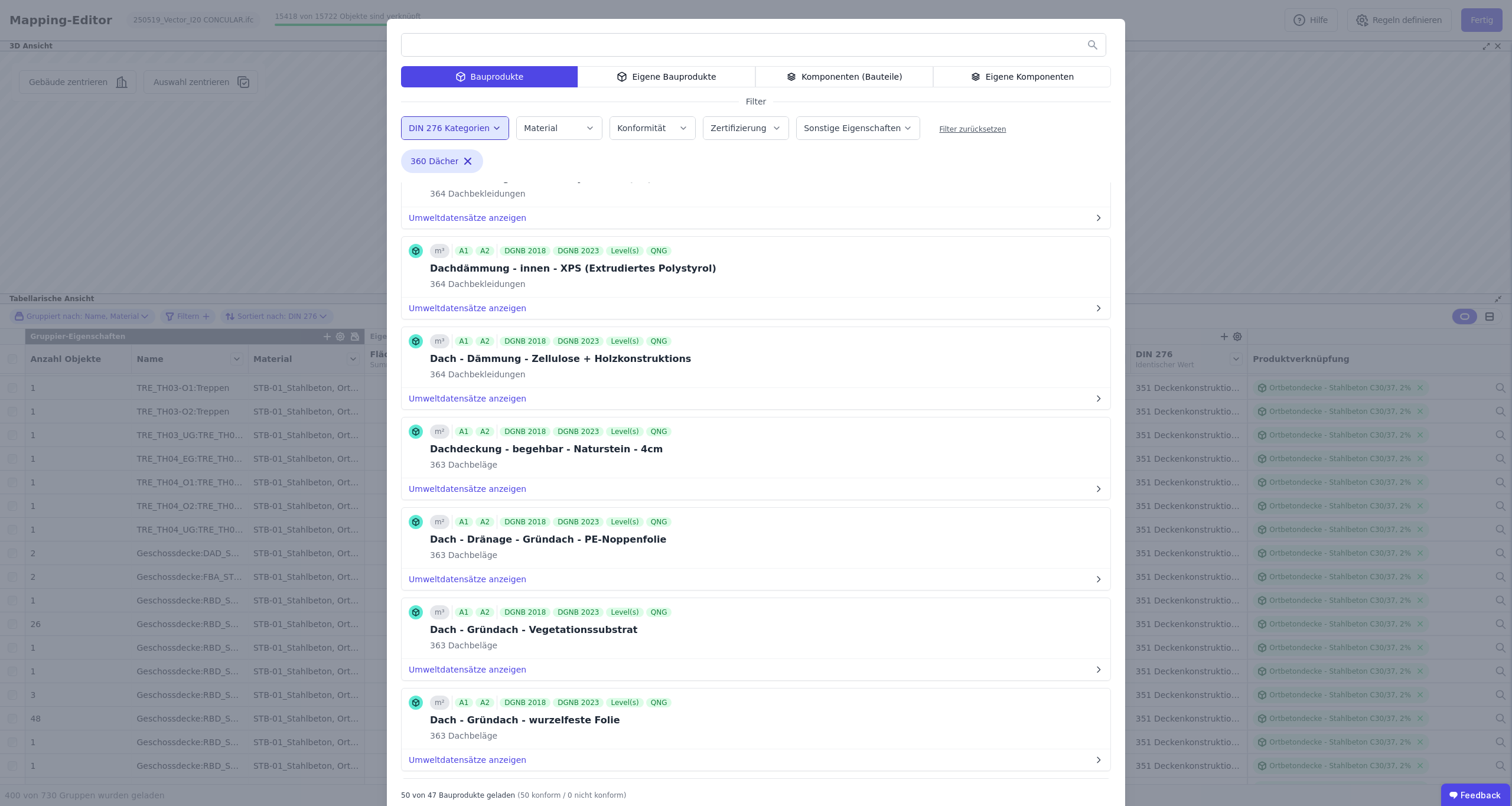
scroll to position [3855, 0]
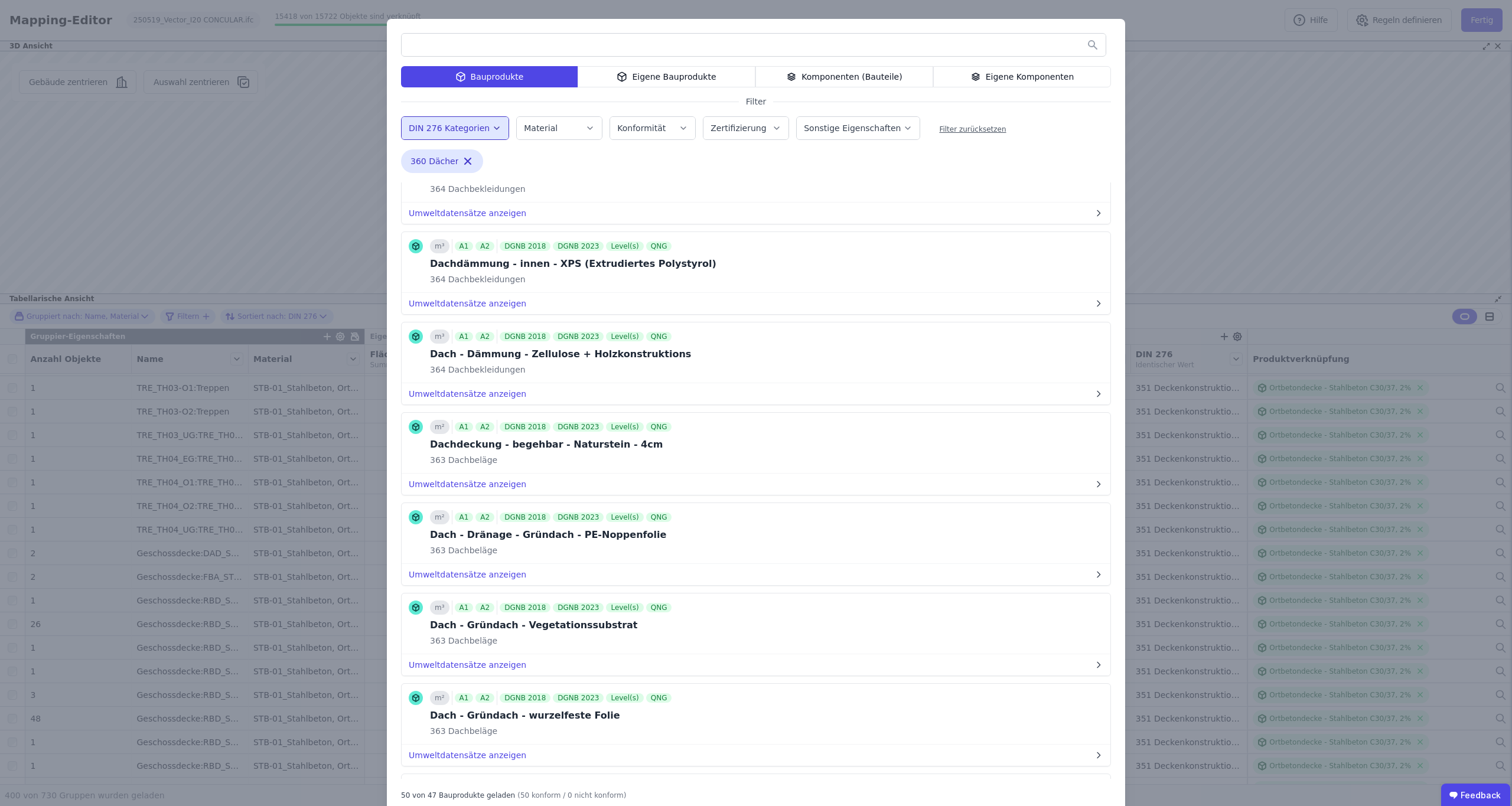
click at [466, 46] on input "text" at bounding box center [753, 45] width 704 height 21
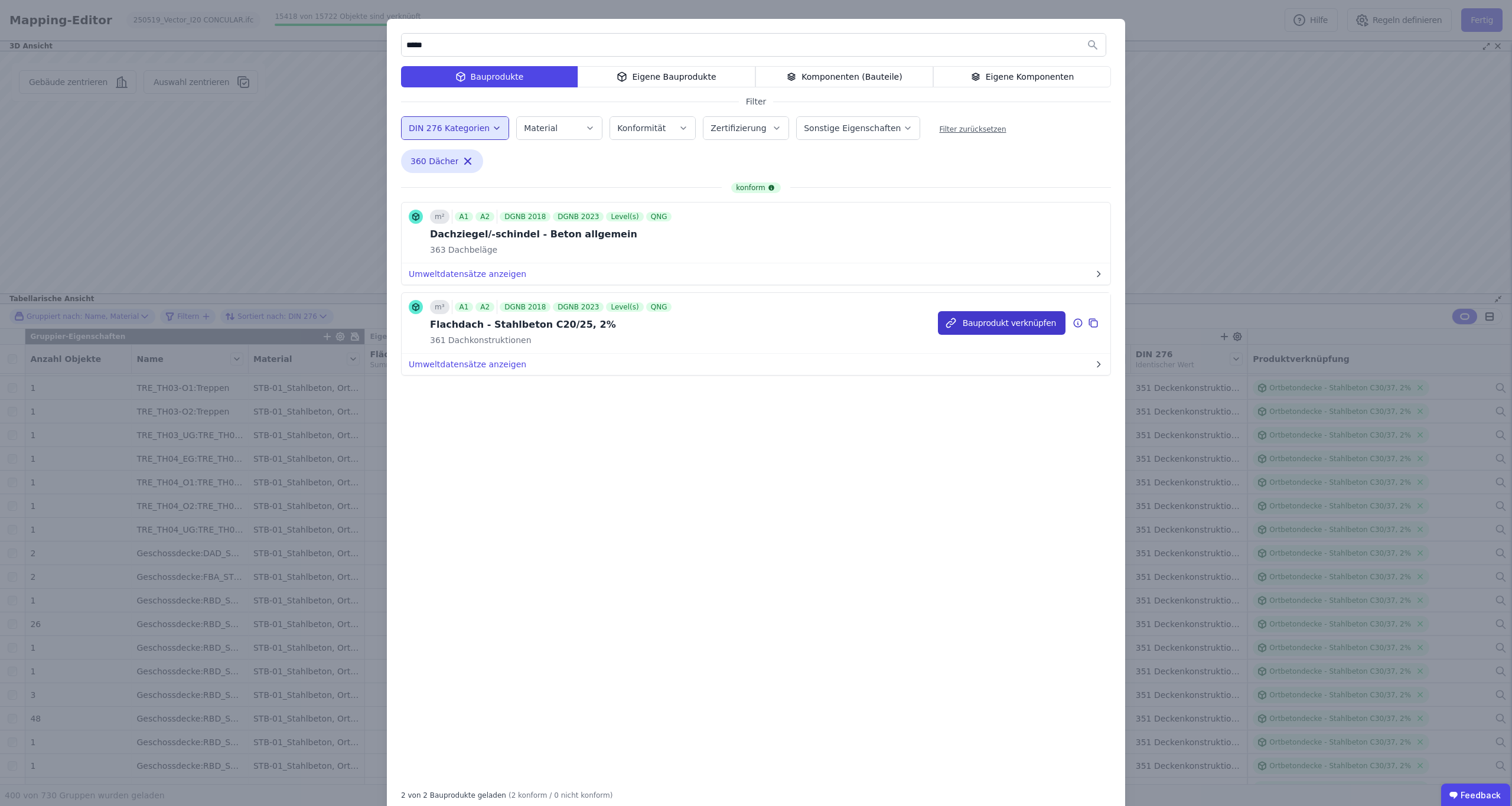
type input "*****"
click at [989, 323] on button "Bauprodukt verknüpfen" at bounding box center [1002, 322] width 127 height 24
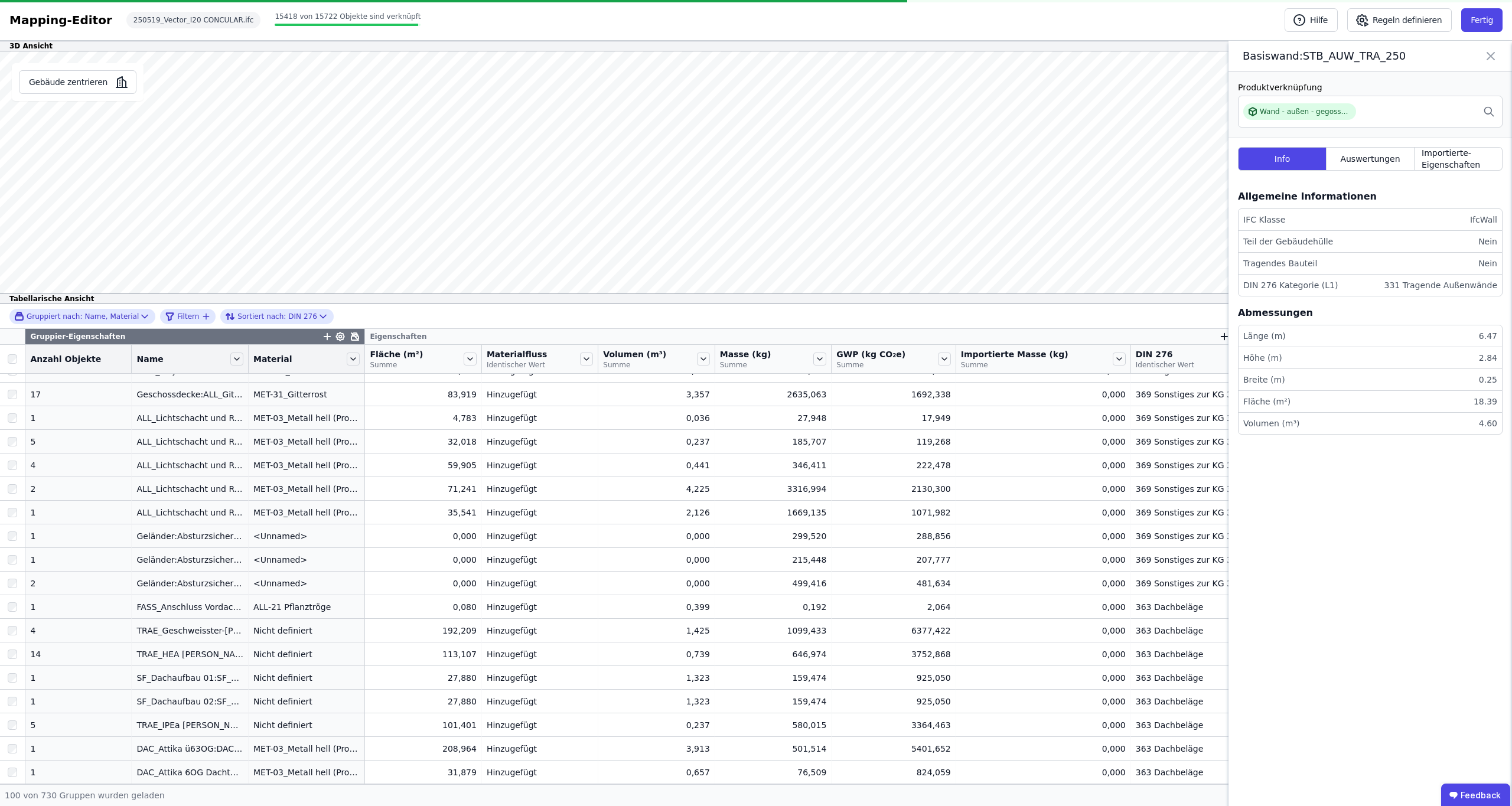
click at [1492, 58] on icon at bounding box center [1490, 55] width 7 height 7
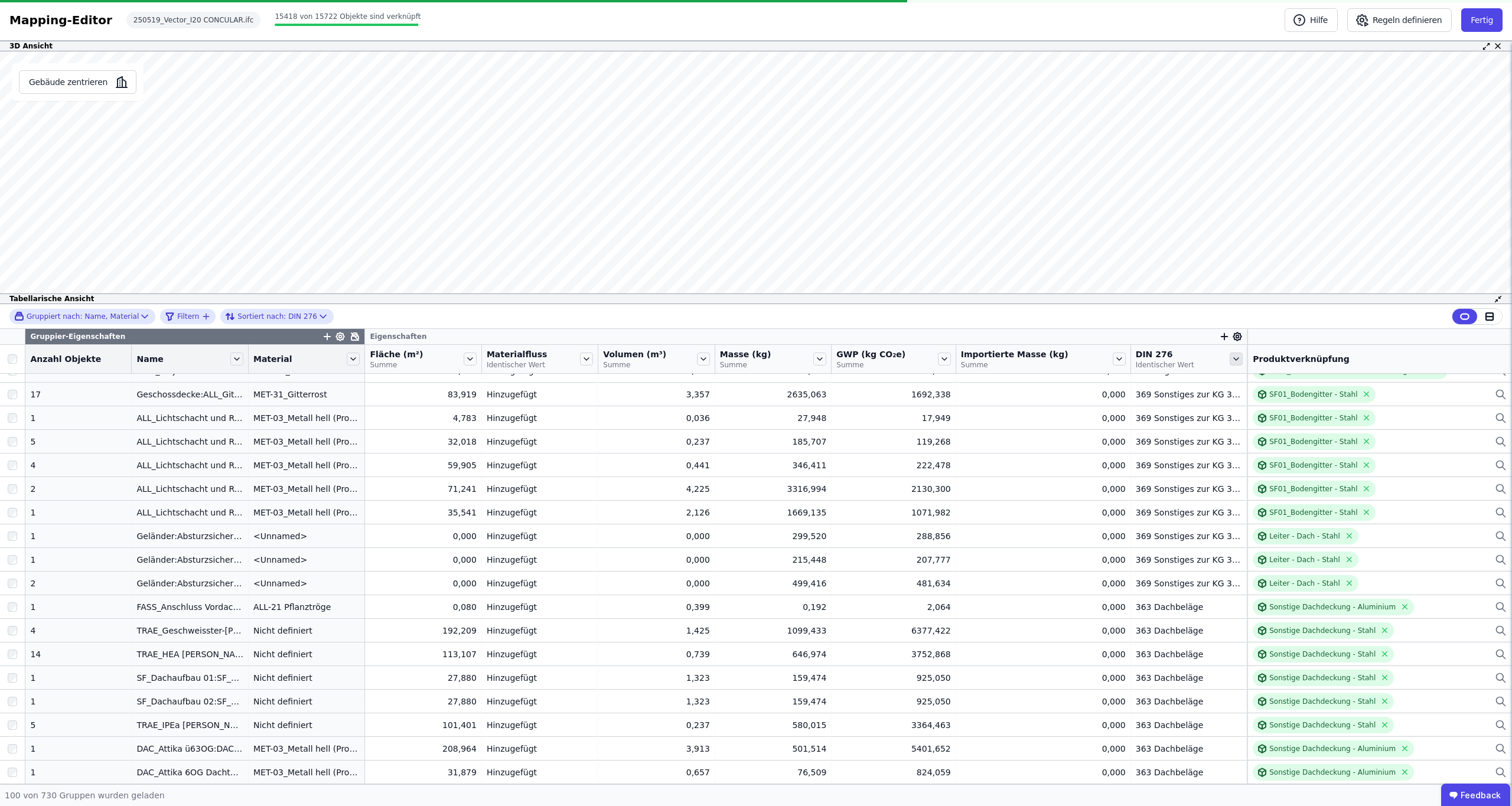
click at [1230, 360] on icon at bounding box center [1236, 359] width 13 height 13
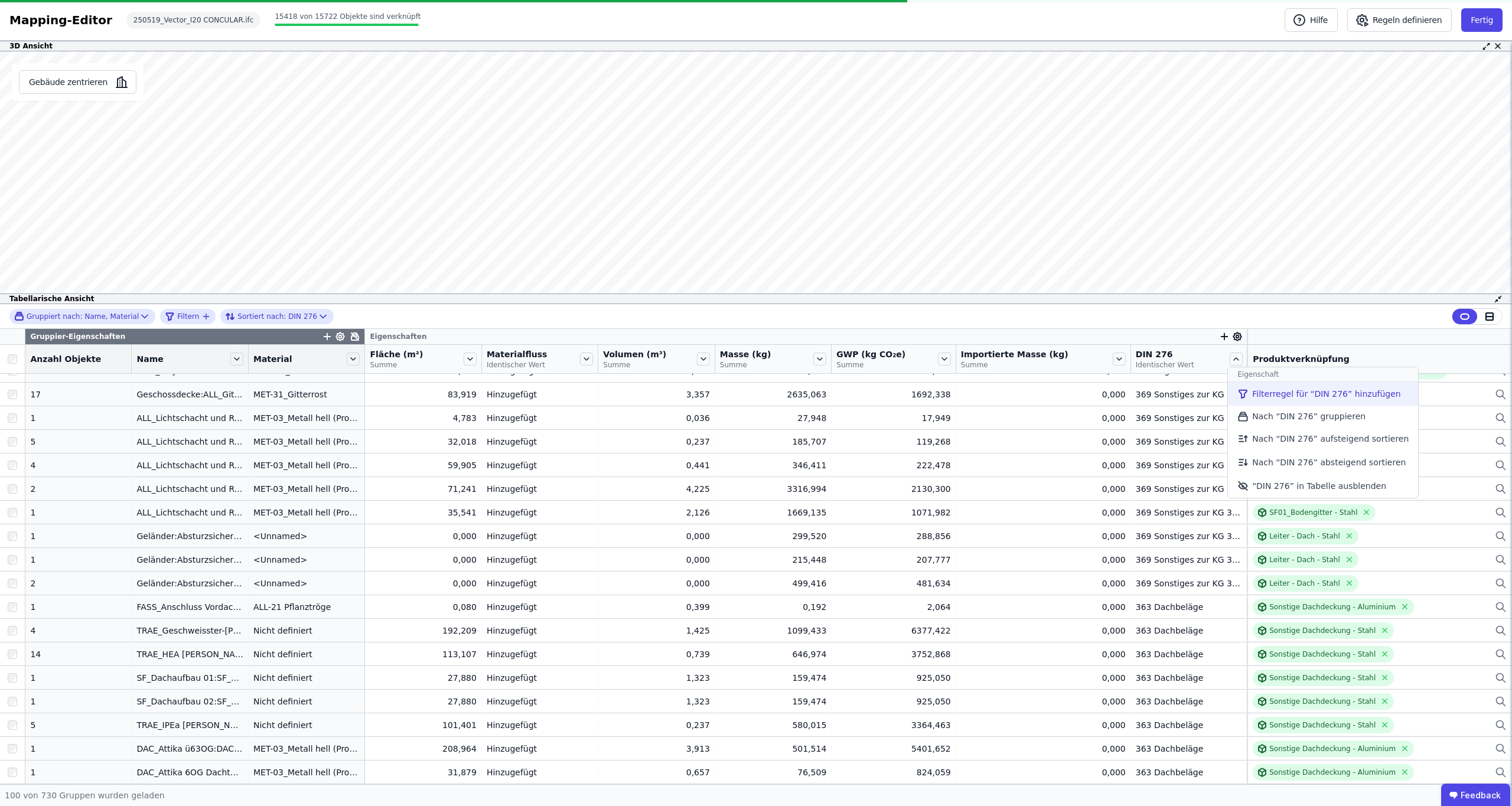
click at [1237, 395] on icon at bounding box center [1243, 394] width 11 height 14
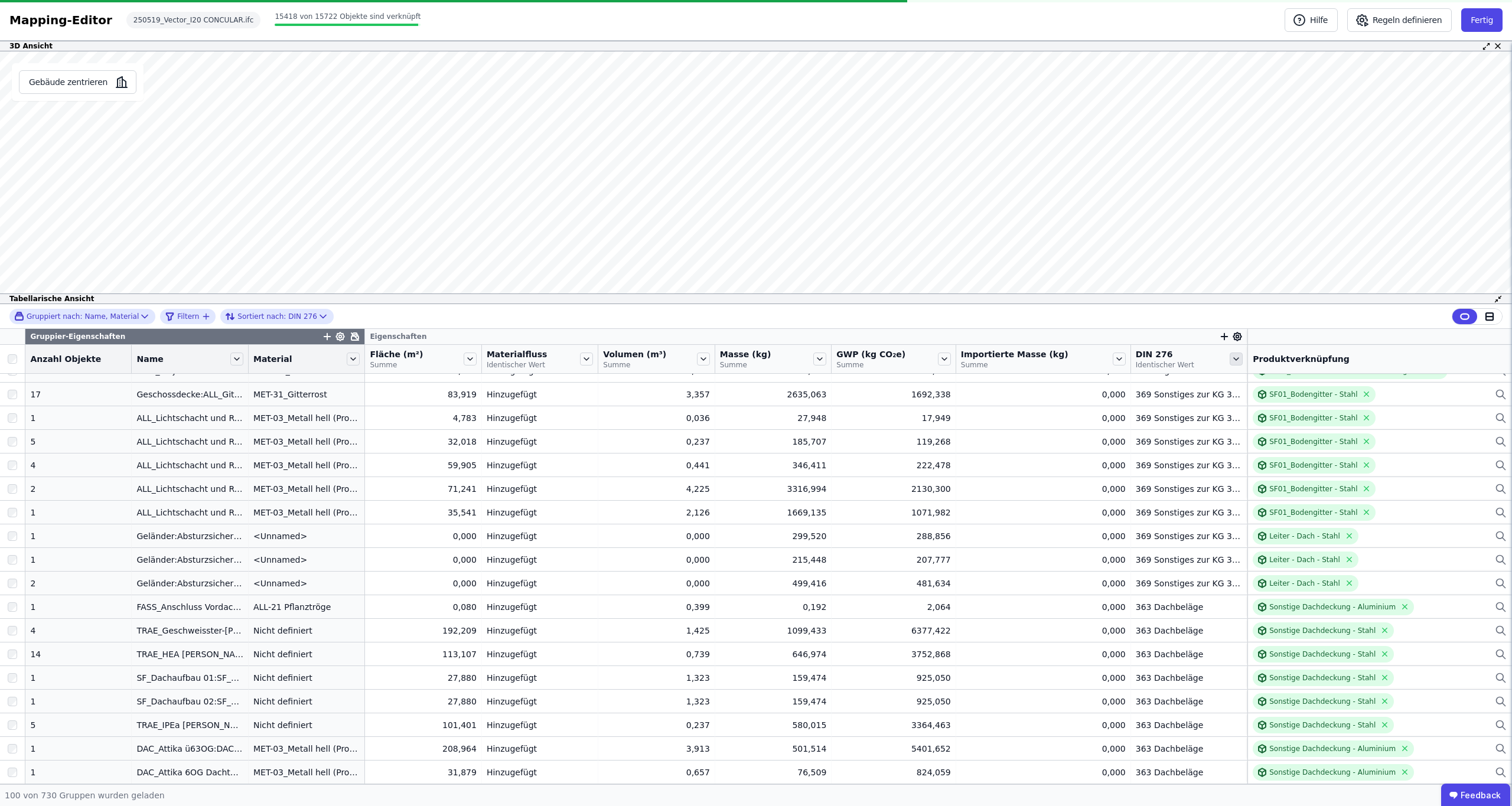
click at [1234, 358] on icon at bounding box center [1236, 358] width 5 height 2
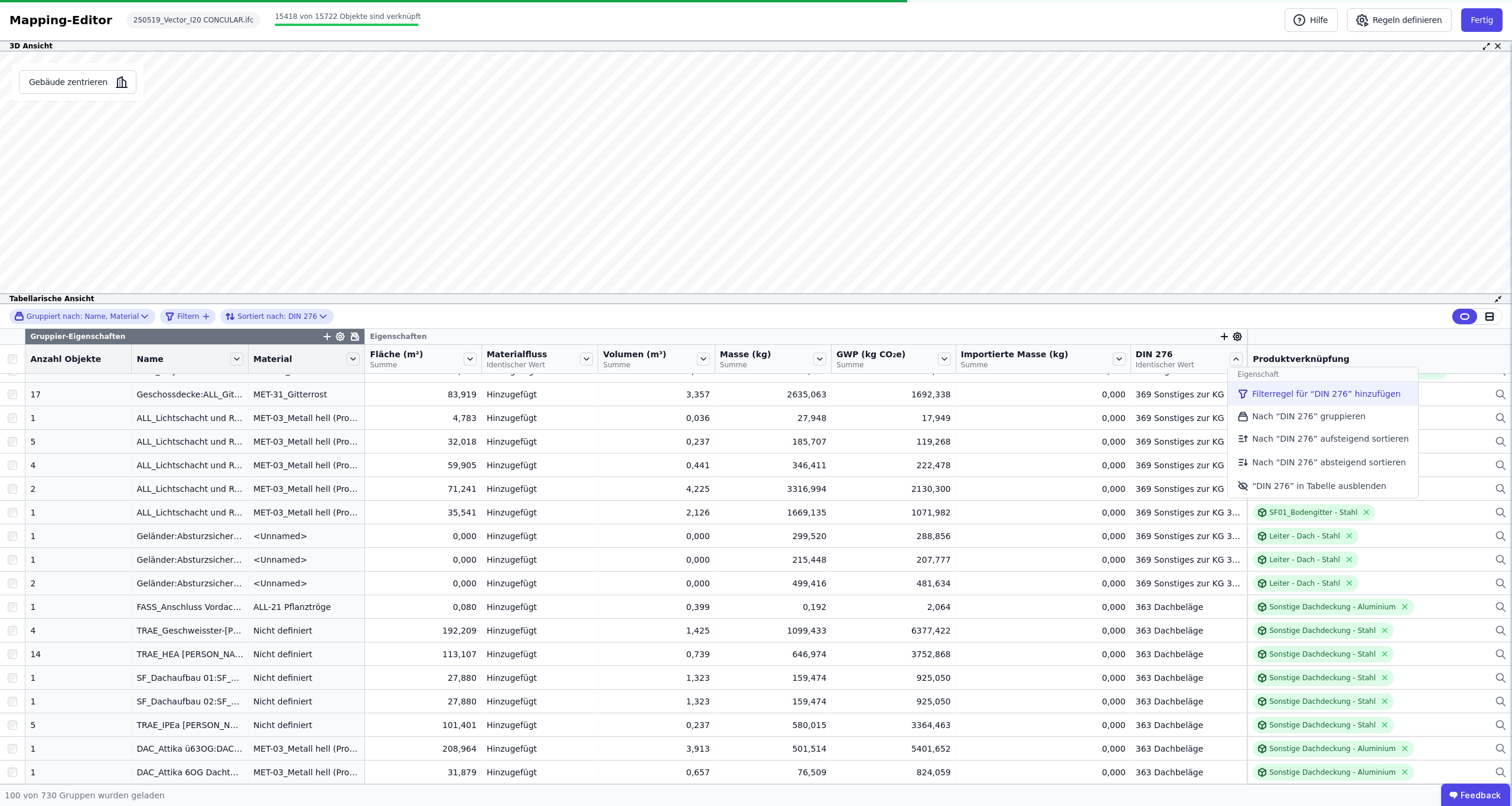
click at [1239, 387] on icon at bounding box center [1243, 394] width 11 height 14
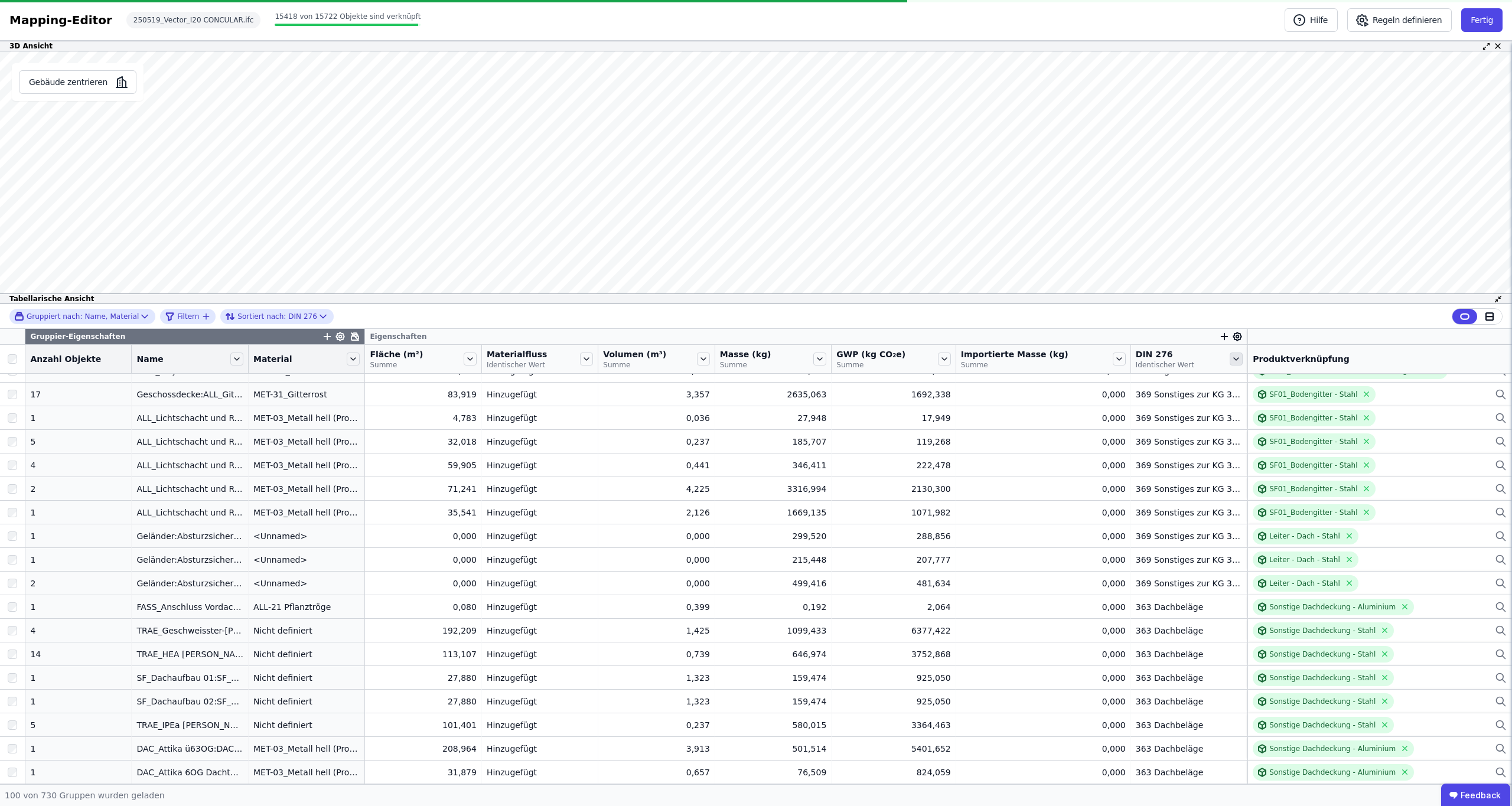
scroll to position [0, 1]
click at [1229, 357] on icon at bounding box center [1236, 359] width 13 height 13
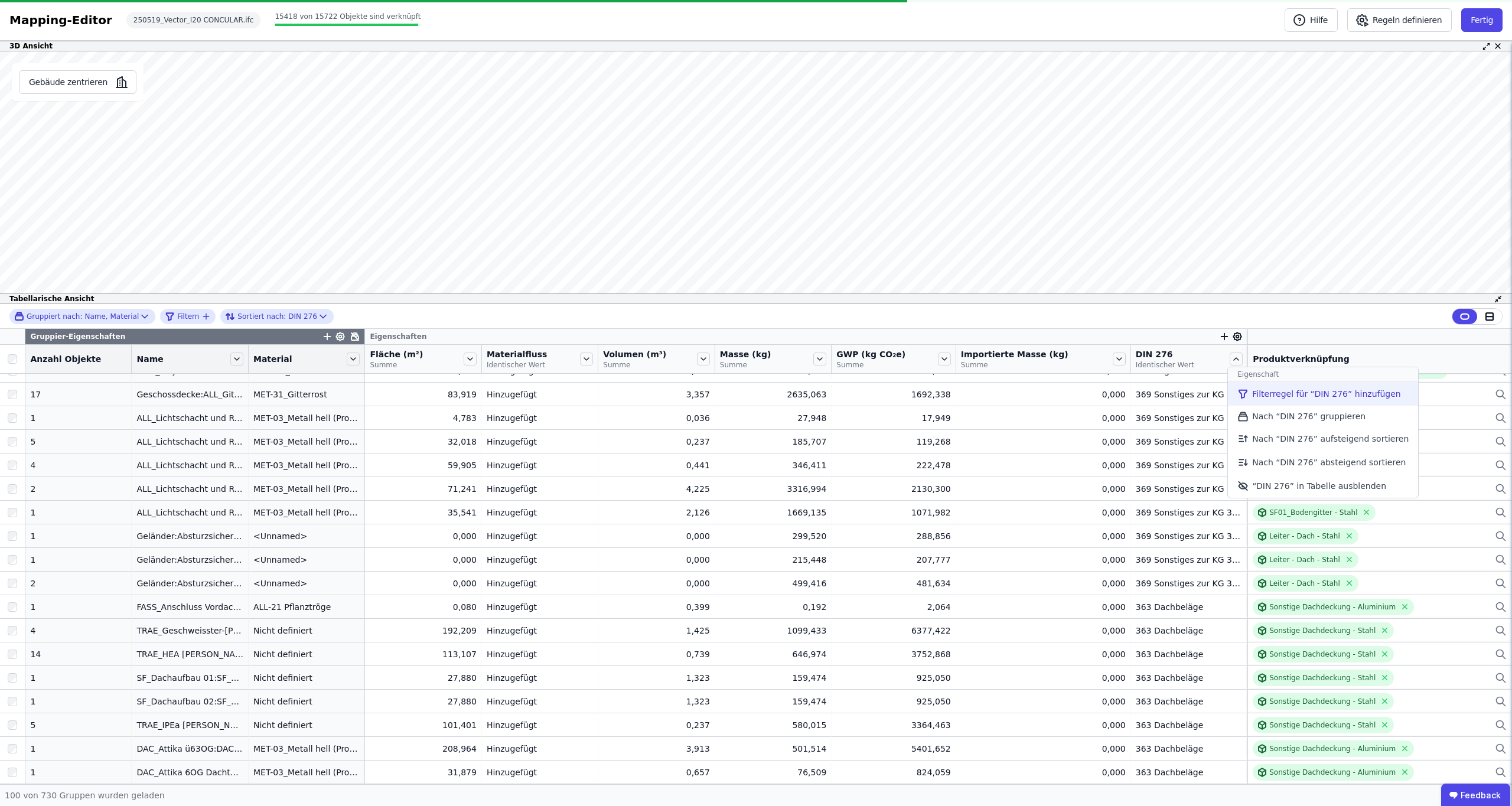
click at [1237, 393] on icon at bounding box center [1243, 394] width 11 height 14
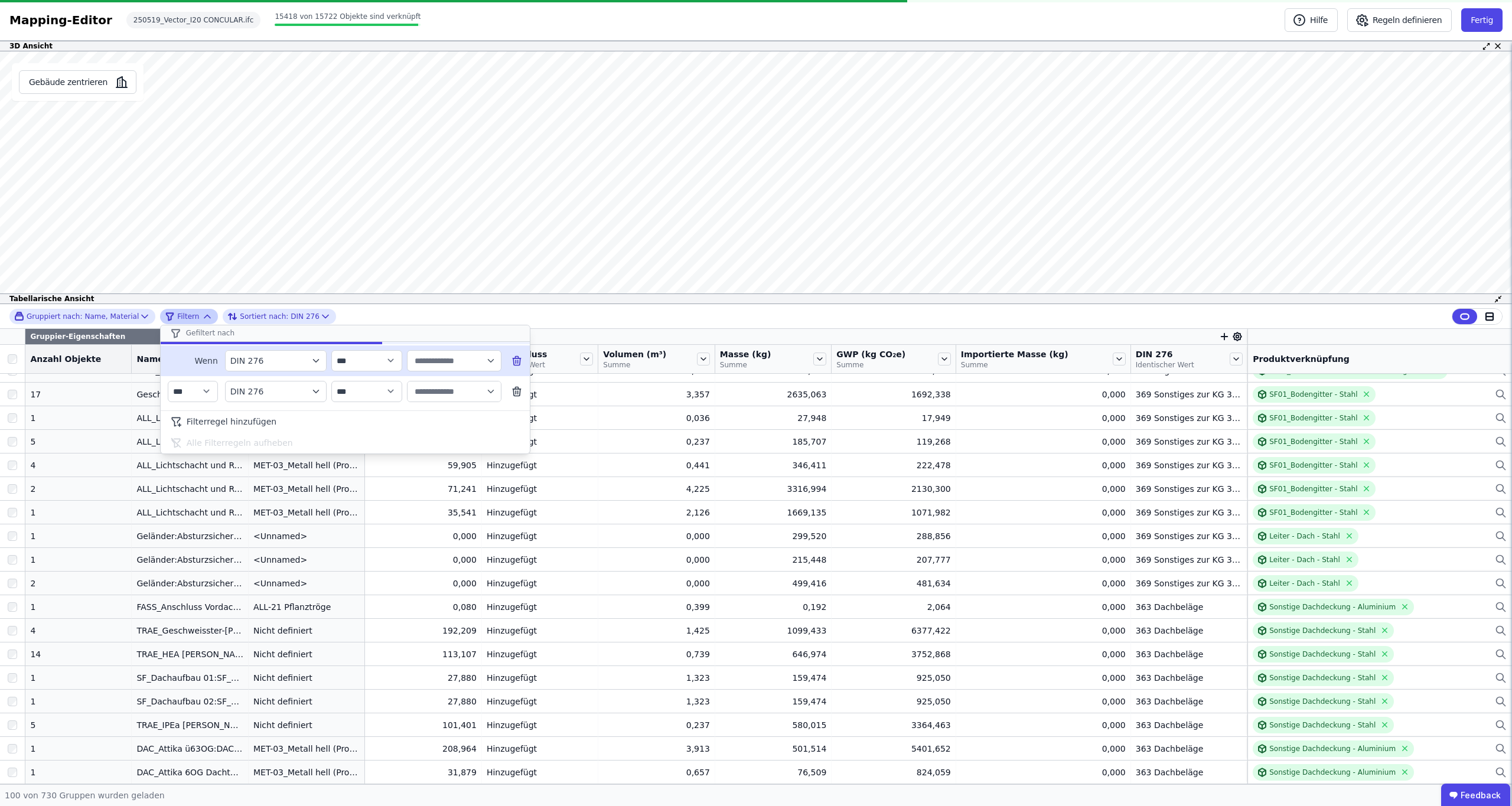
click at [454, 364] on input "text" at bounding box center [449, 360] width 73 height 21
click at [453, 434] on span "351 Deckenkonstruktionen" at bounding box center [472, 433] width 111 height 11
type input "**********"
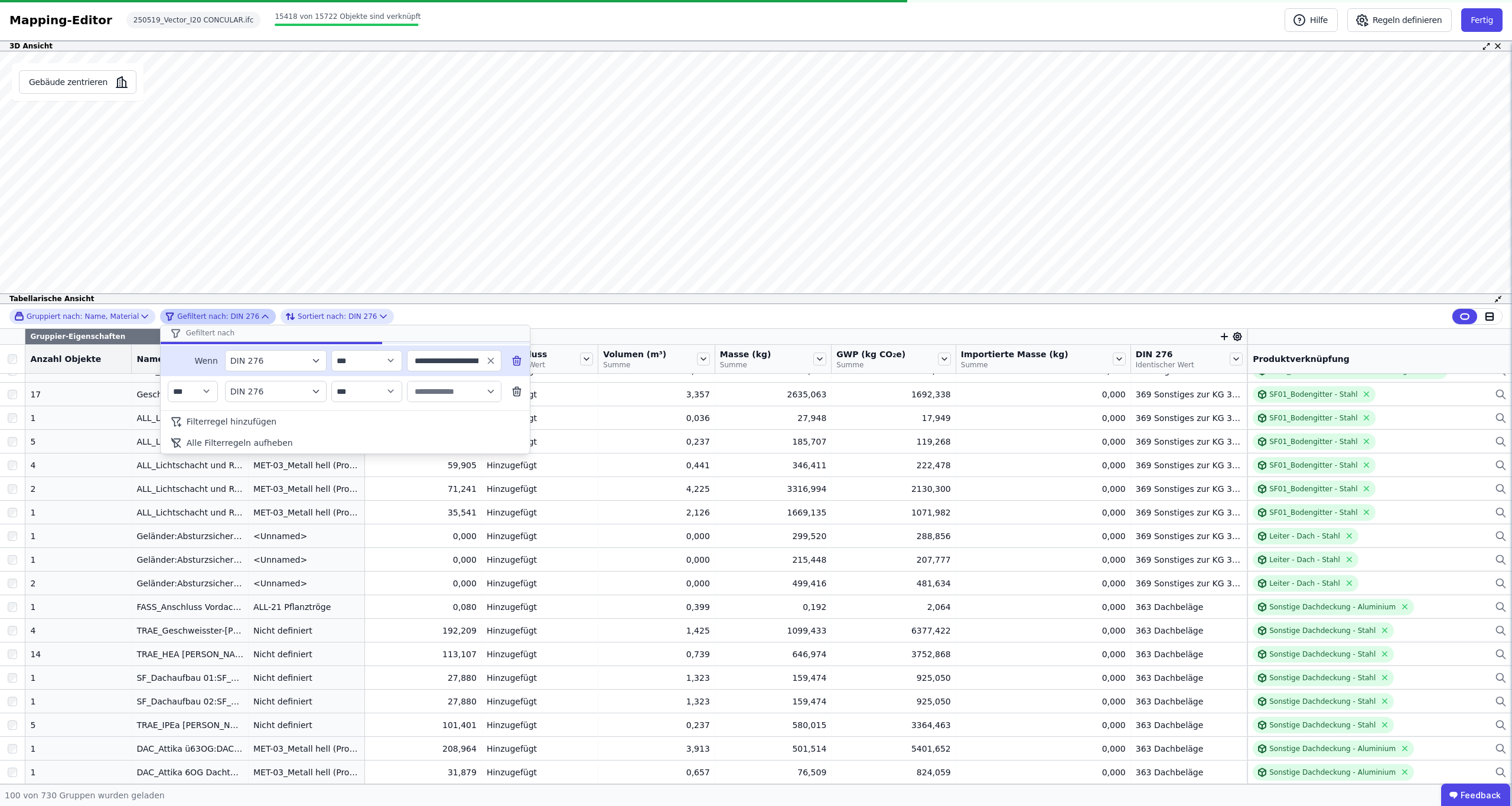
click at [576, 326] on div "**********" at bounding box center [756, 317] width 1512 height 25
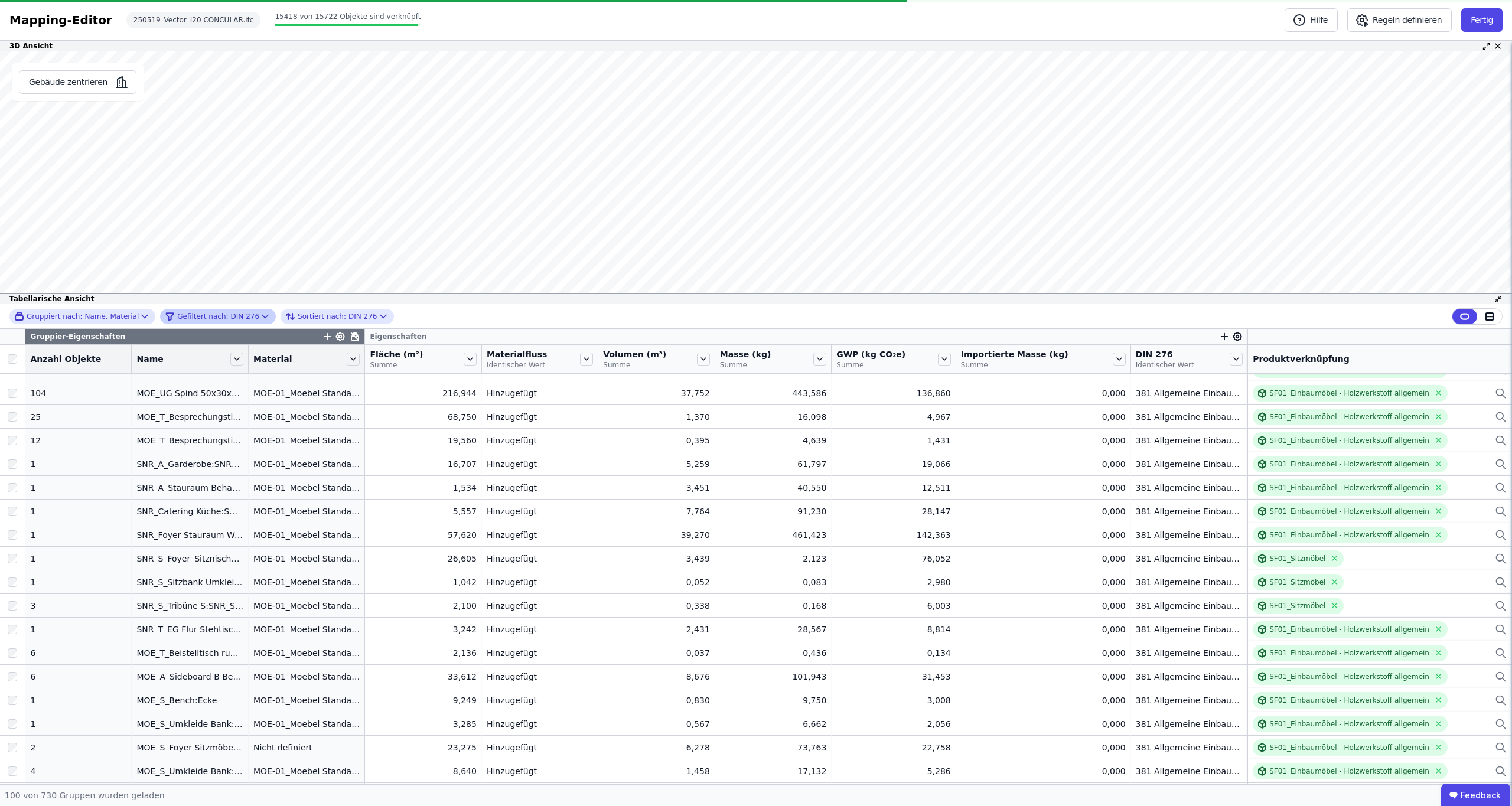
scroll to position [246, 0]
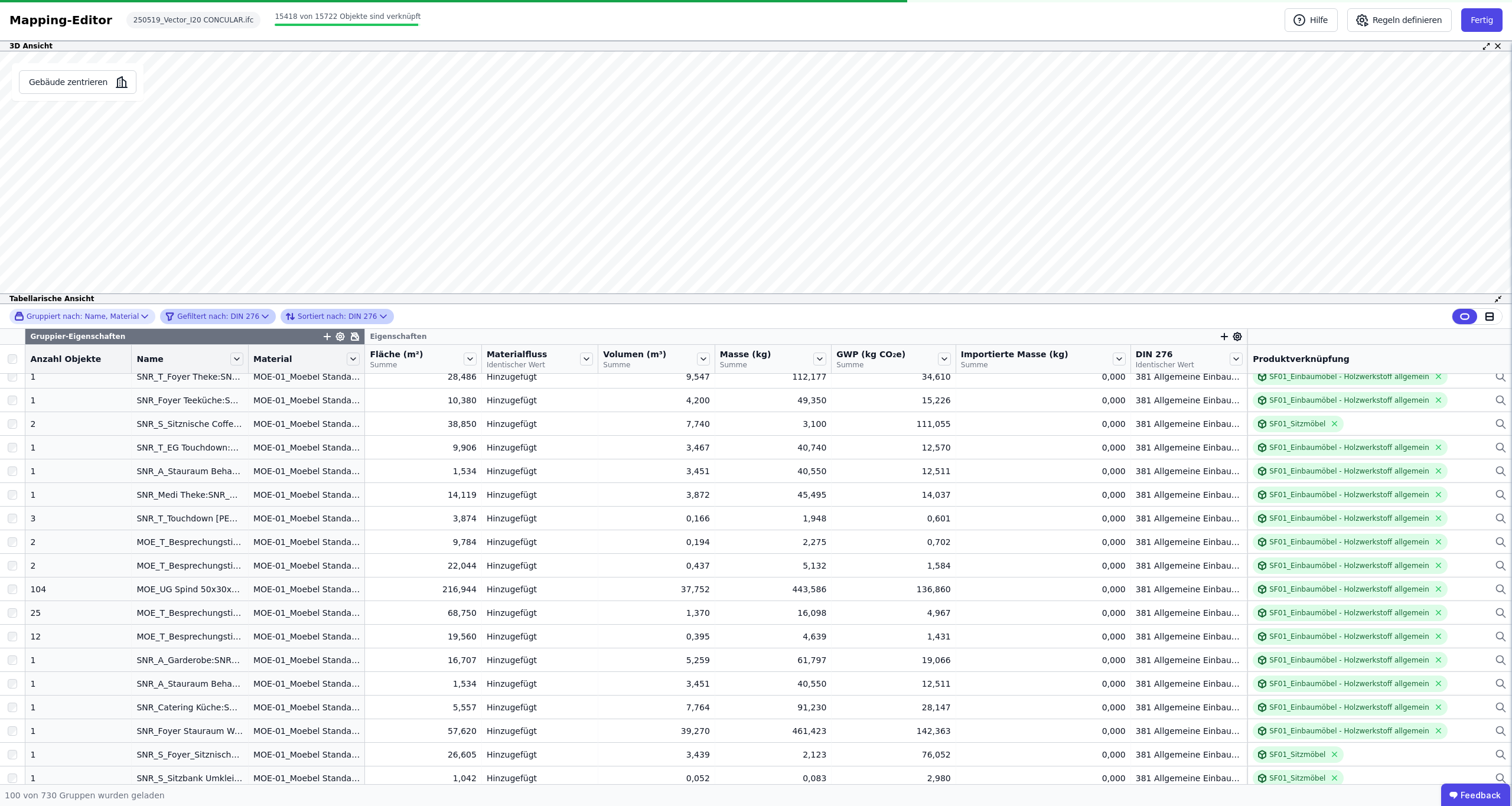
click at [378, 317] on icon at bounding box center [383, 316] width 11 height 11
select select "****"
click at [378, 317] on icon at bounding box center [383, 316] width 11 height 11
click at [259, 315] on icon at bounding box center [265, 316] width 11 height 11
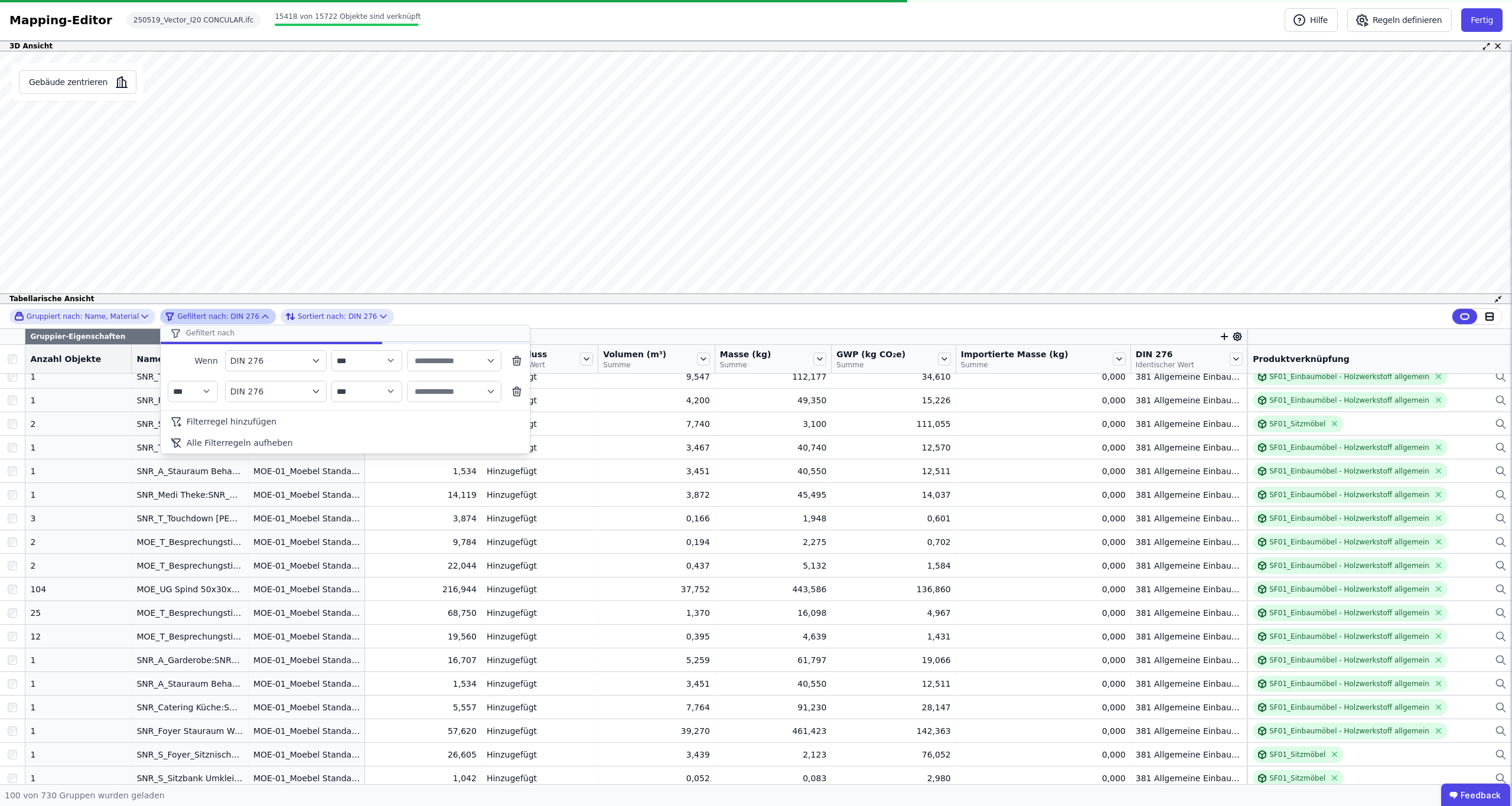
type input "**********"
click at [254, 445] on span "Alle Filterregeln aufheben" at bounding box center [240, 443] width 106 height 11
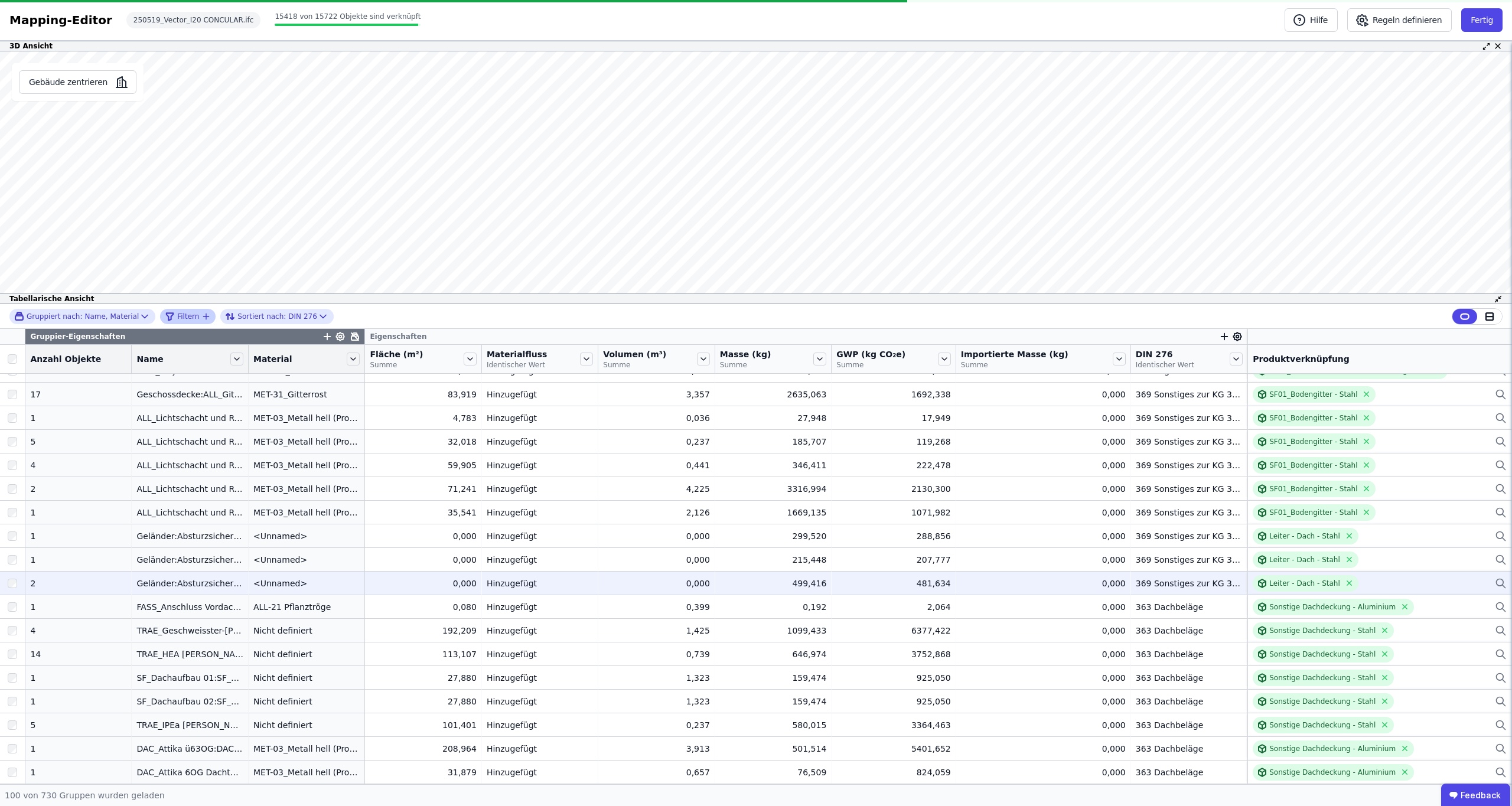
scroll to position [0, 0]
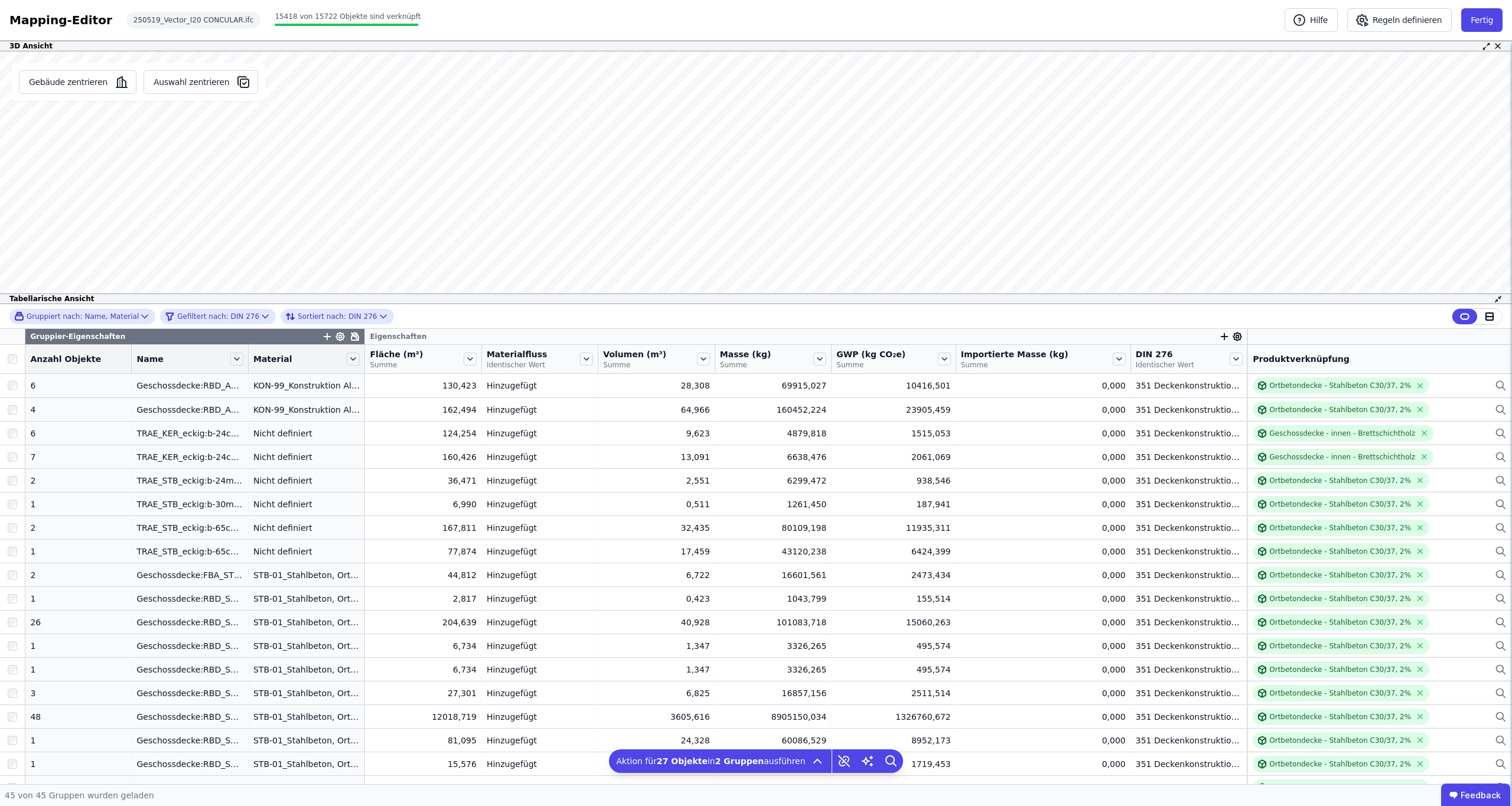
click at [113, 225] on div "Gebäude zentrieren Auswahl zentrieren Es sind keine Objektdaten verfügbar Diese…" at bounding box center [756, 177] width 1512 height 252
click at [199, 81] on button "Auswahl zentrieren" at bounding box center [200, 82] width 115 height 24
click at [655, 295] on div "3D Ansicht Gebäude zentrieren Auswahl zentrieren Es sind keine Objektdaten verf…" at bounding box center [756, 412] width 1512 height 743
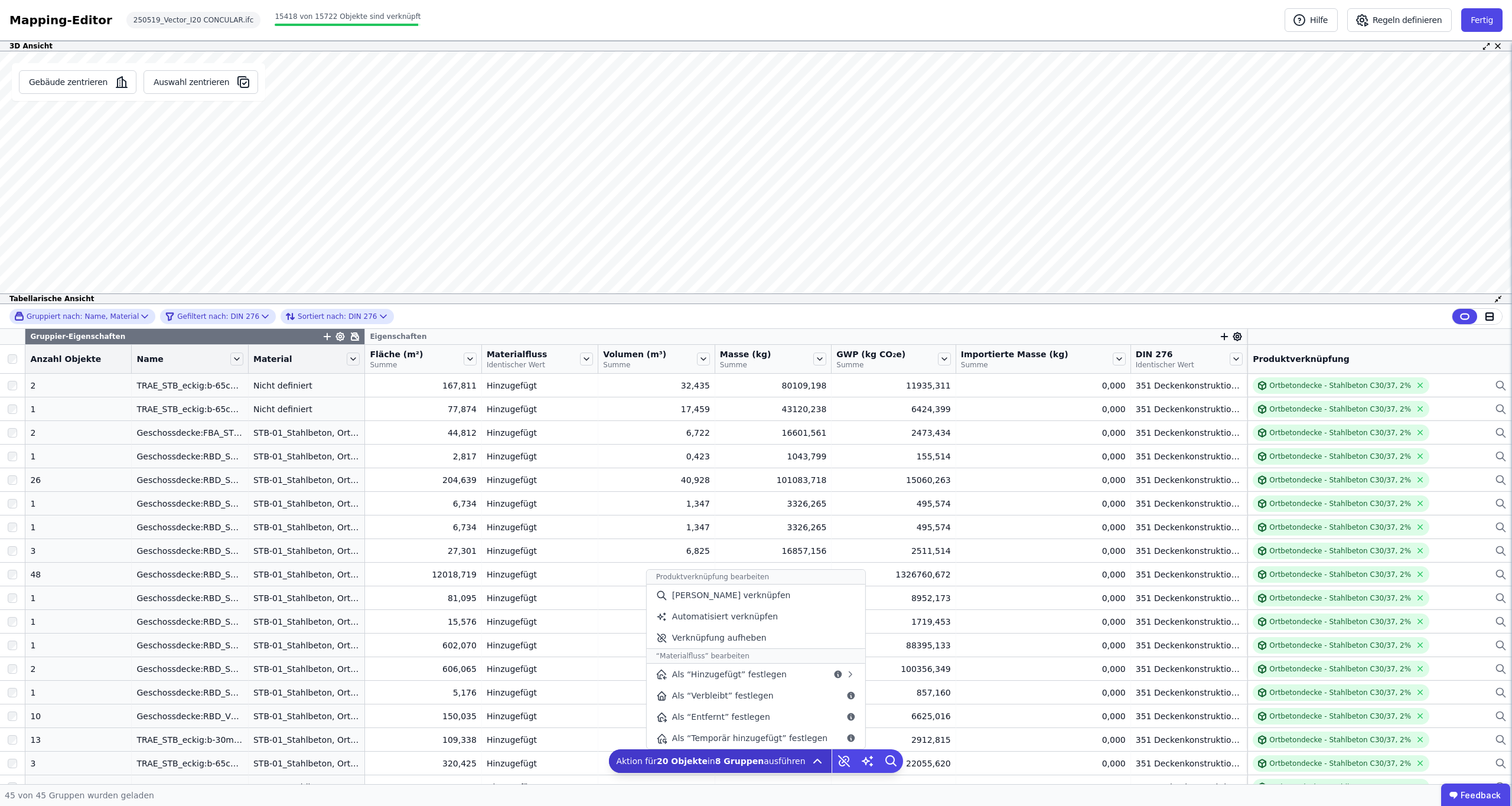
click at [814, 763] on icon at bounding box center [817, 760] width 14 height 14
click at [724, 599] on span "[PERSON_NAME] verknüpfen" at bounding box center [730, 595] width 119 height 11
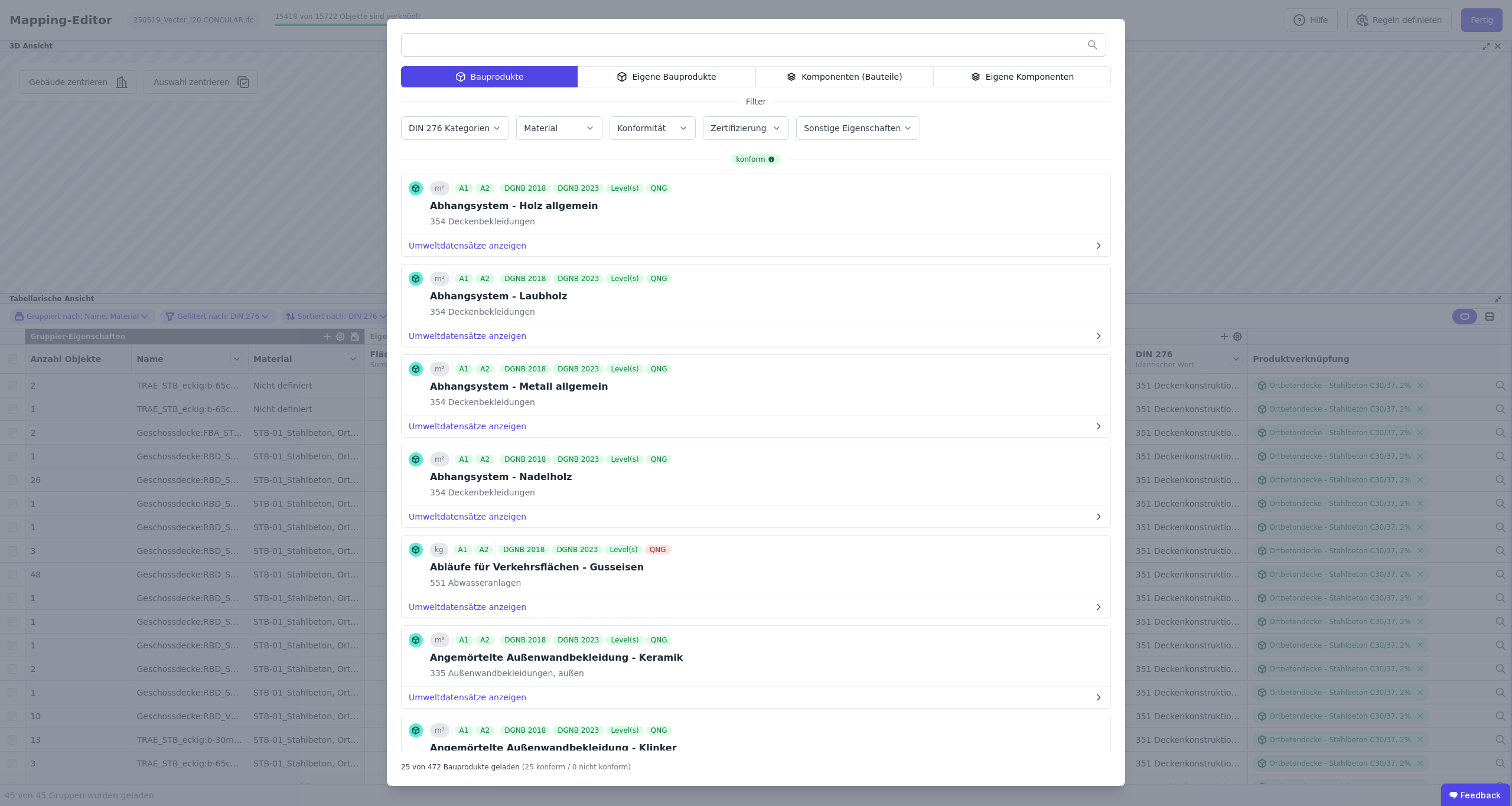
click at [492, 131] on icon "button" at bounding box center [497, 128] width 9 height 11
click at [415, 233] on icon at bounding box center [414, 230] width 10 height 10
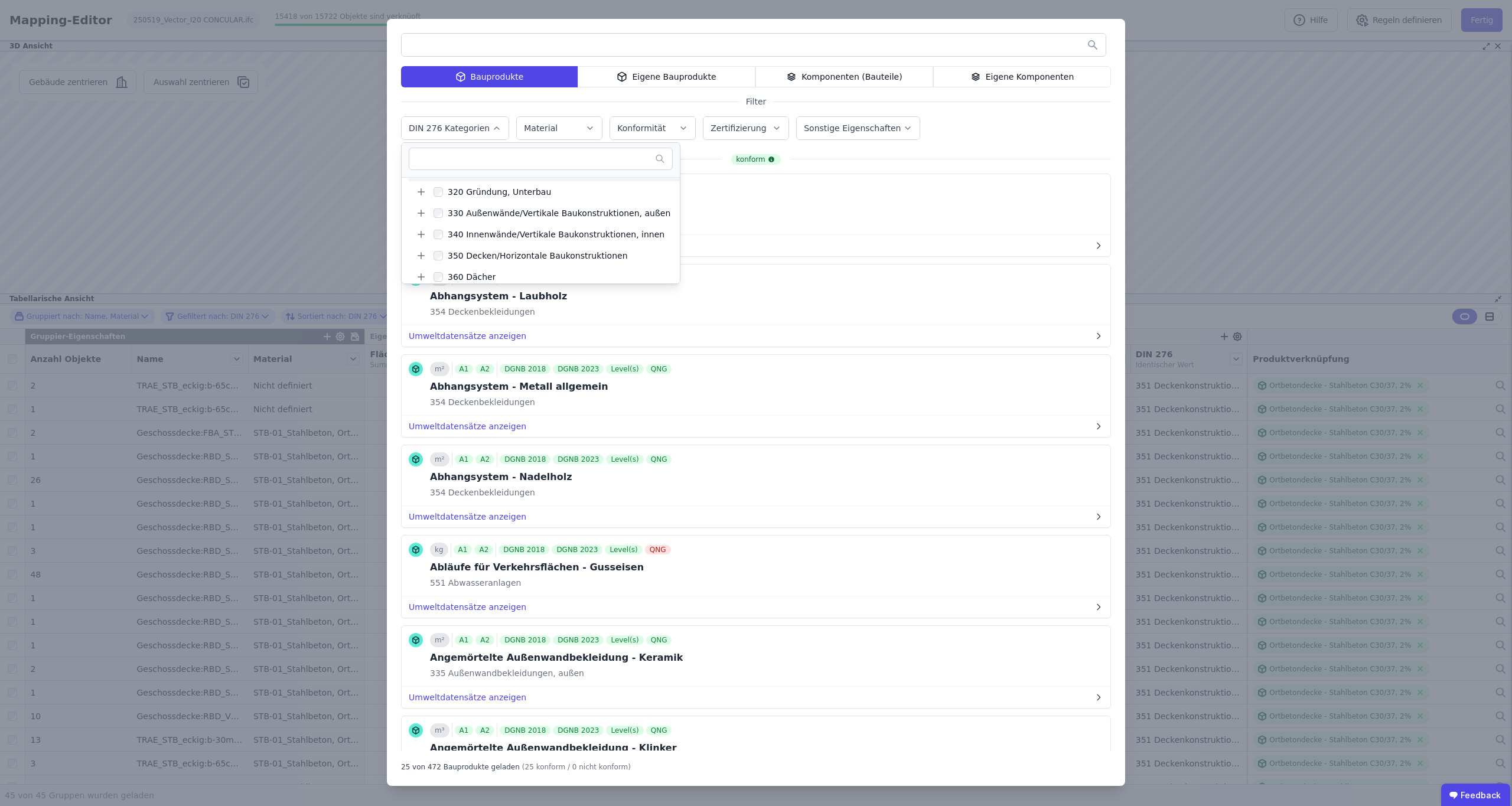
scroll to position [87, 0]
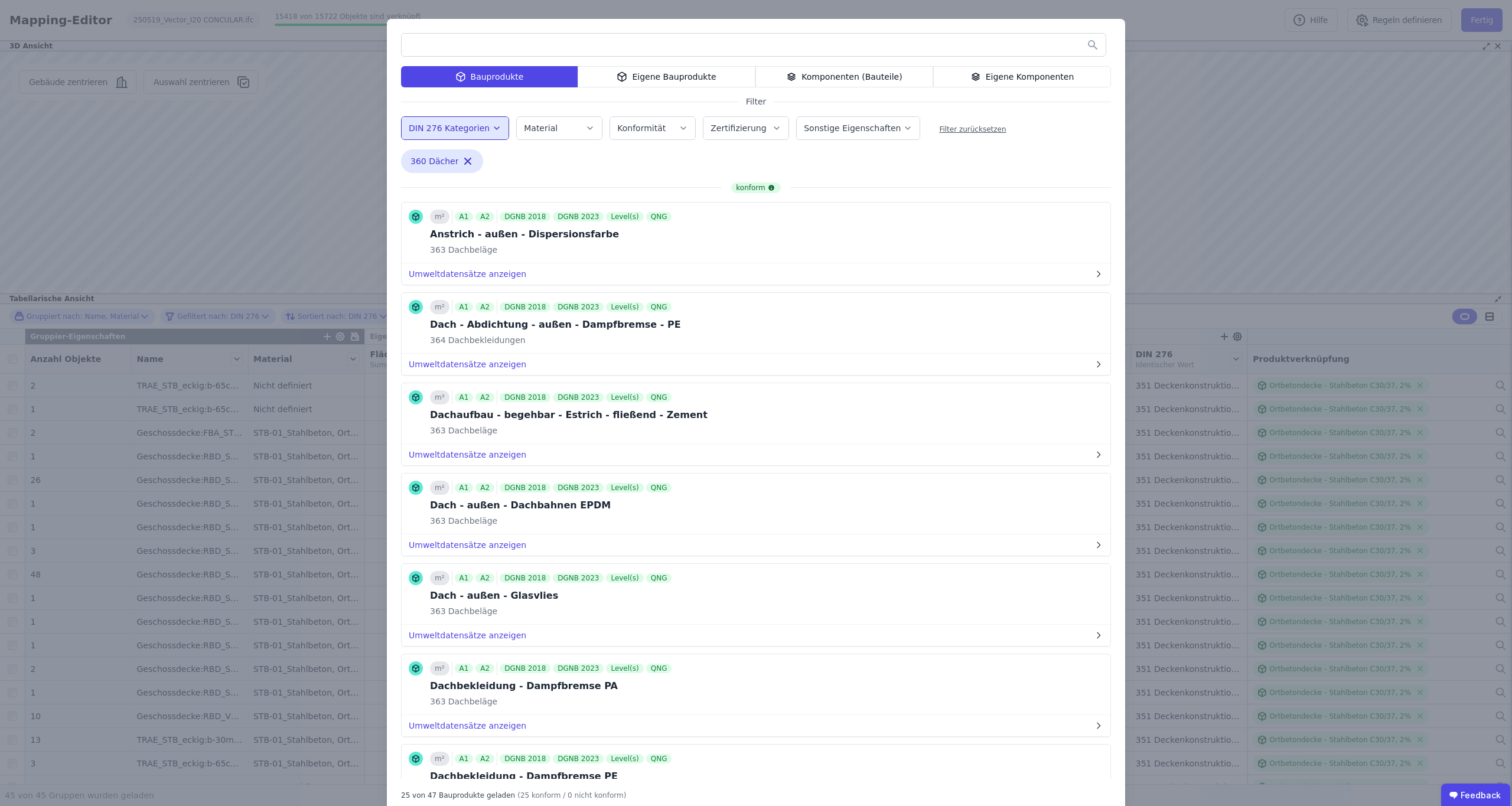
click at [500, 50] on input "text" at bounding box center [753, 45] width 704 height 21
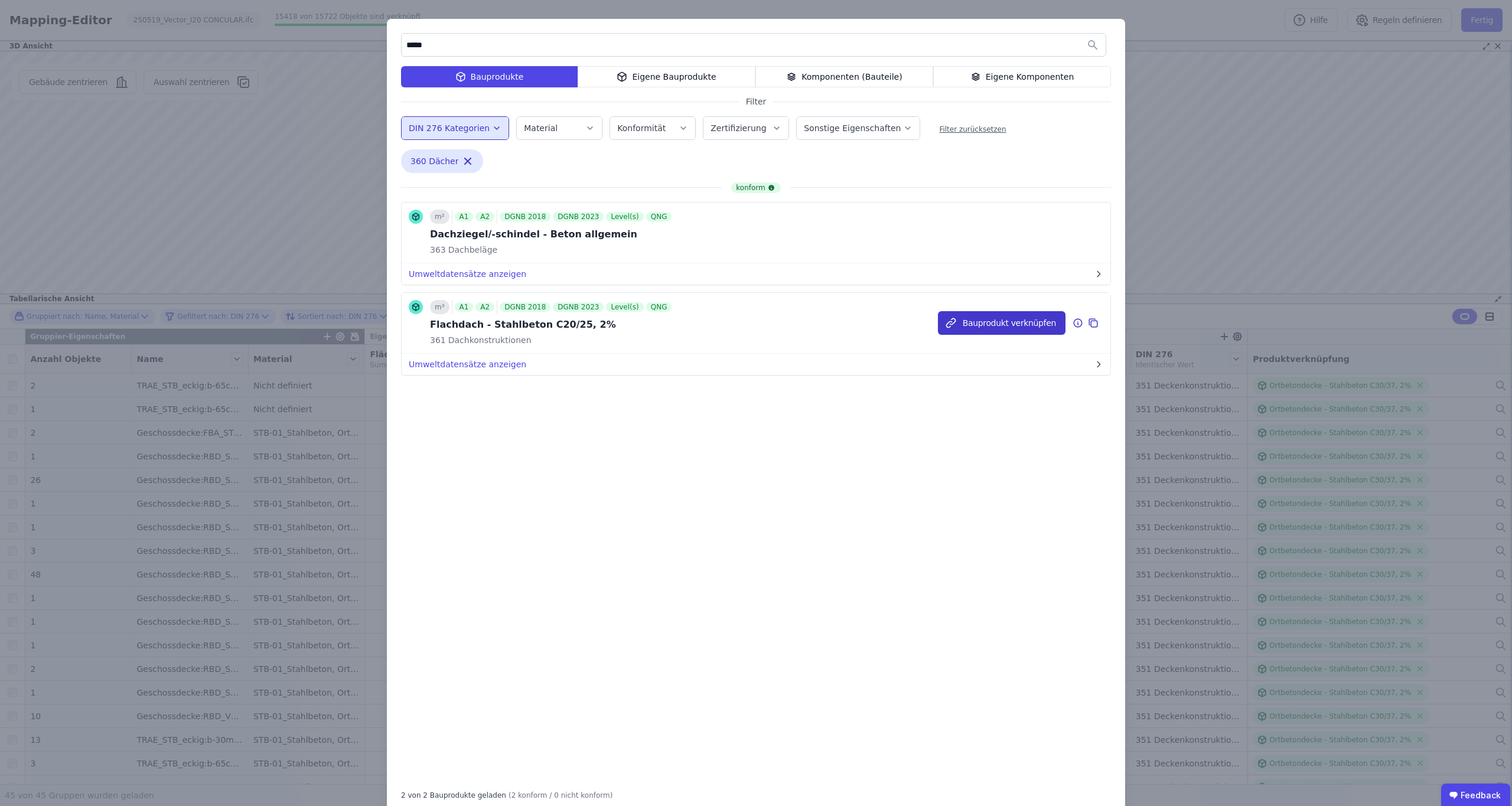
type input "*****"
click at [978, 326] on button "Bauprodukt verknüpfen" at bounding box center [1002, 322] width 127 height 24
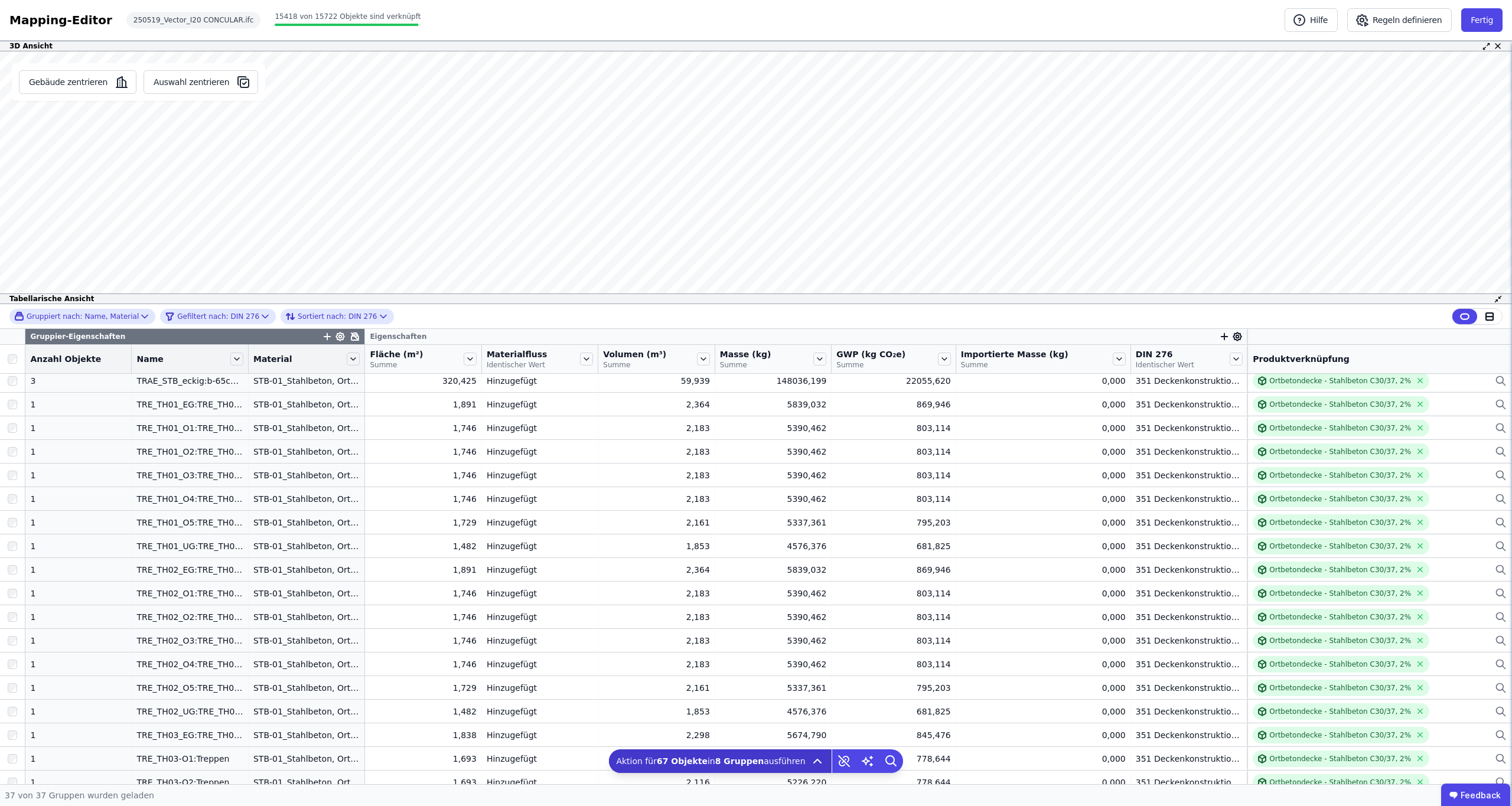
scroll to position [339, 0]
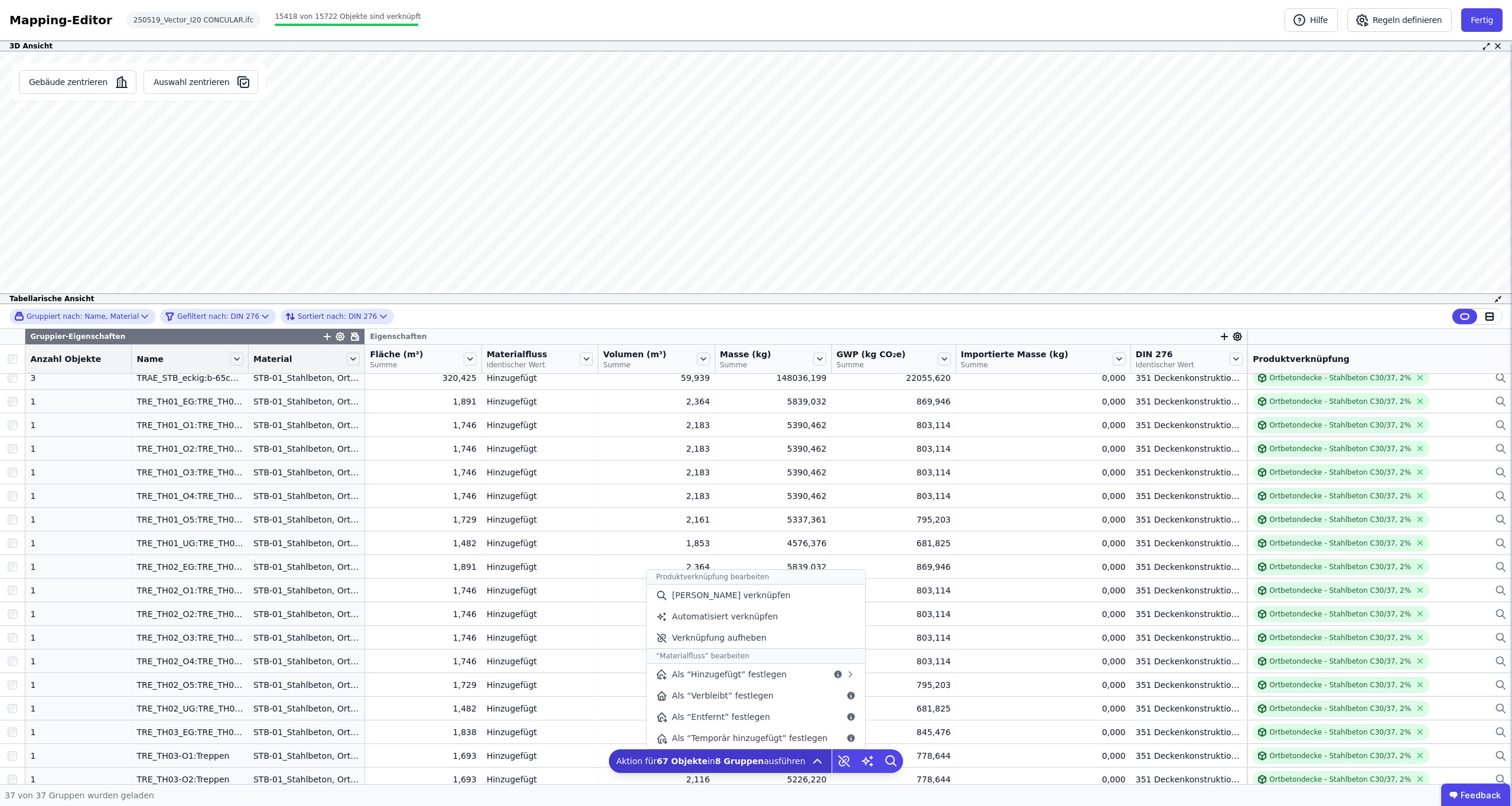
click at [813, 760] on icon at bounding box center [817, 760] width 14 height 14
click at [740, 592] on span "[PERSON_NAME] verknüpfen" at bounding box center [730, 595] width 119 height 11
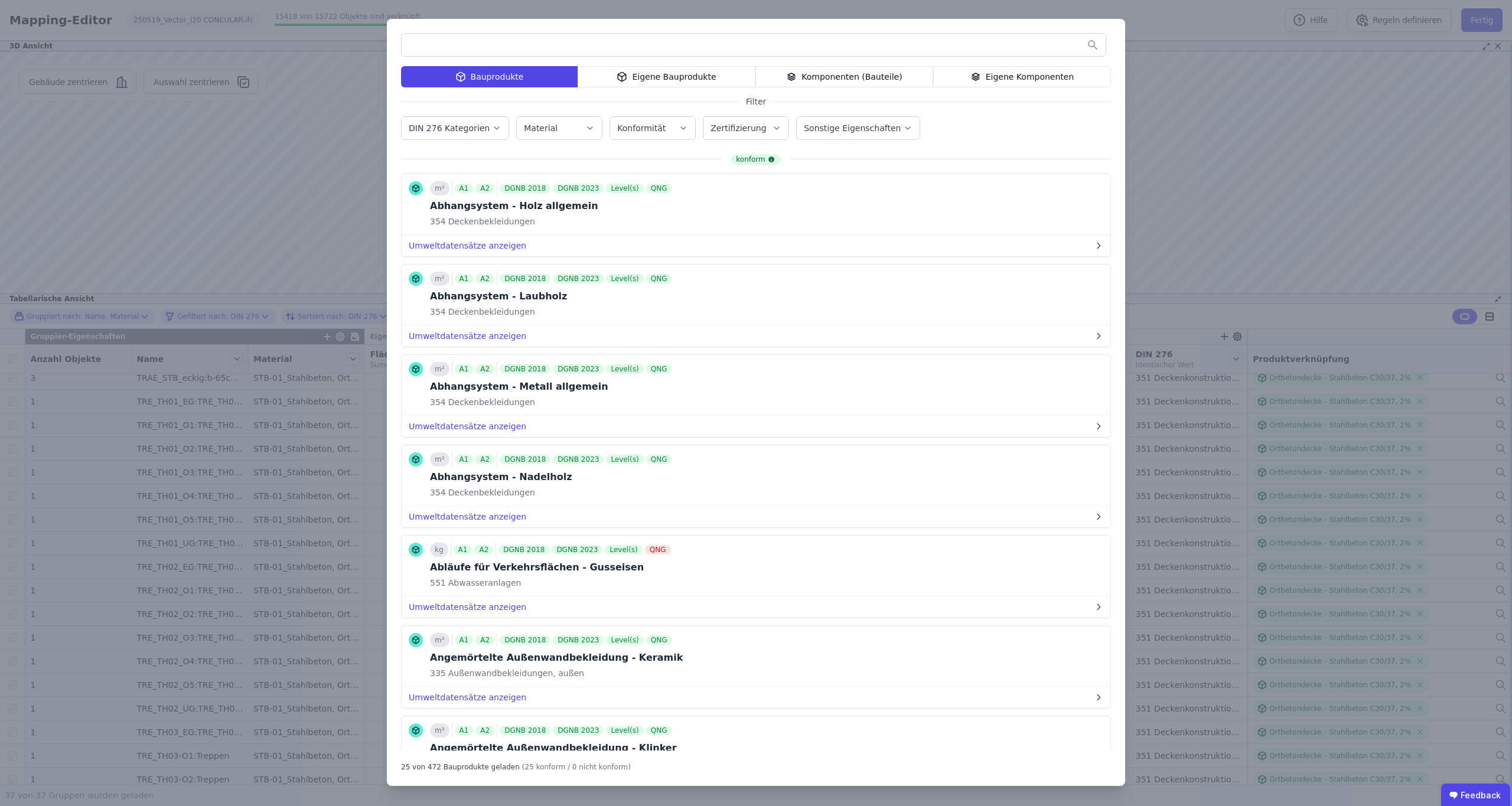
click at [492, 126] on icon "button" at bounding box center [497, 128] width 9 height 11
click at [413, 230] on icon at bounding box center [414, 230] width 10 height 10
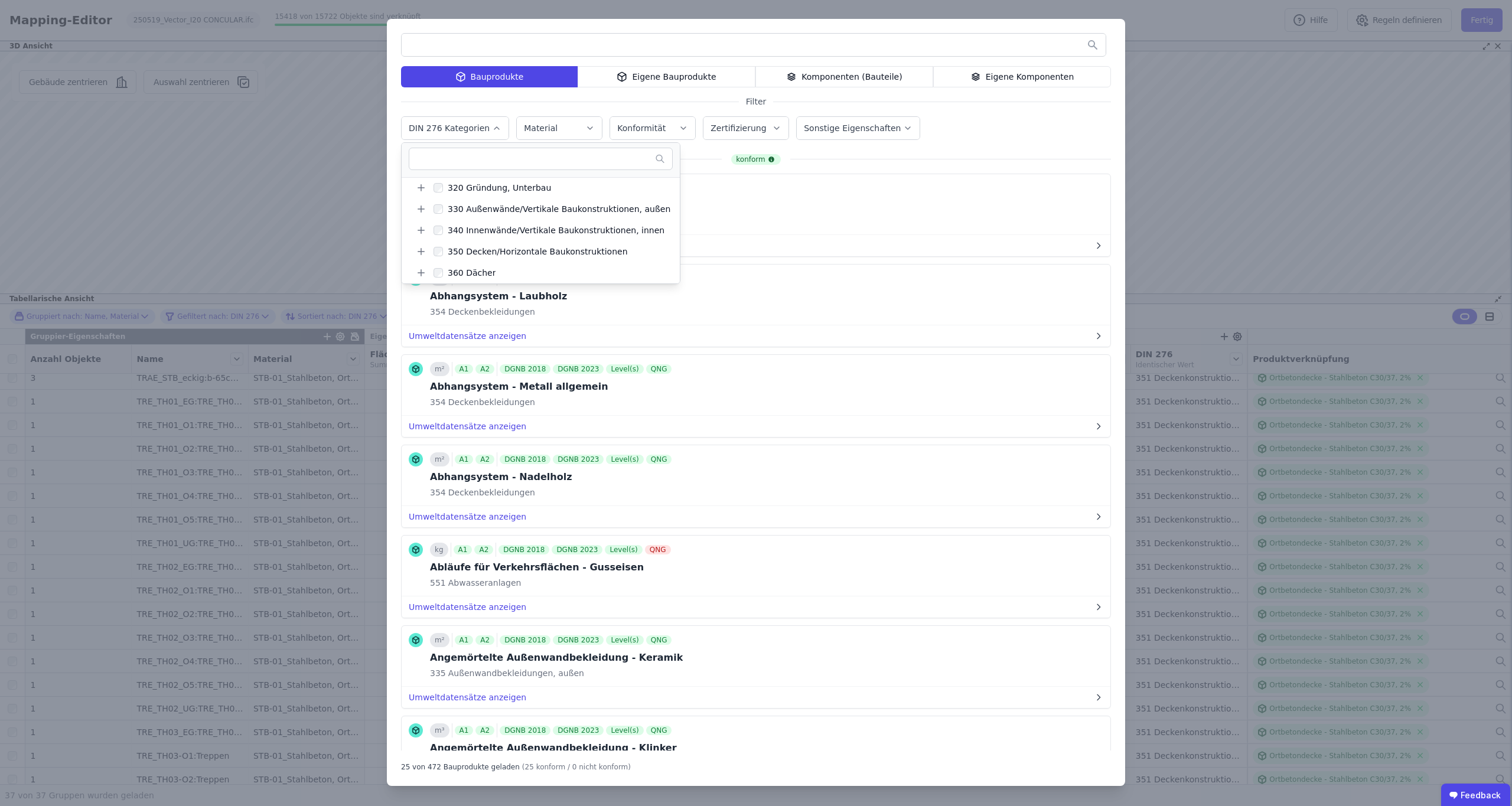
scroll to position [89, 0]
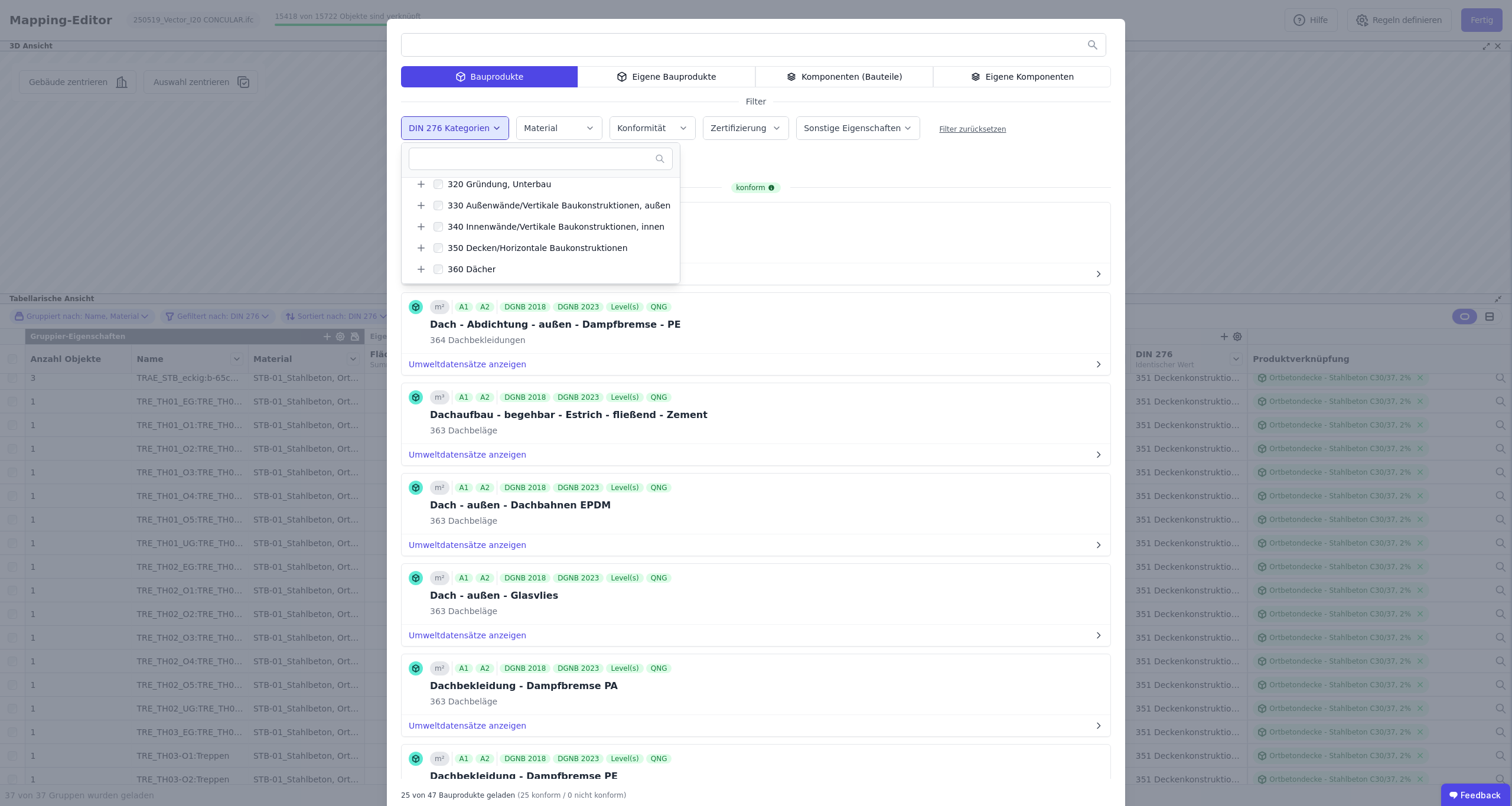
click at [485, 44] on input "text" at bounding box center [753, 45] width 704 height 21
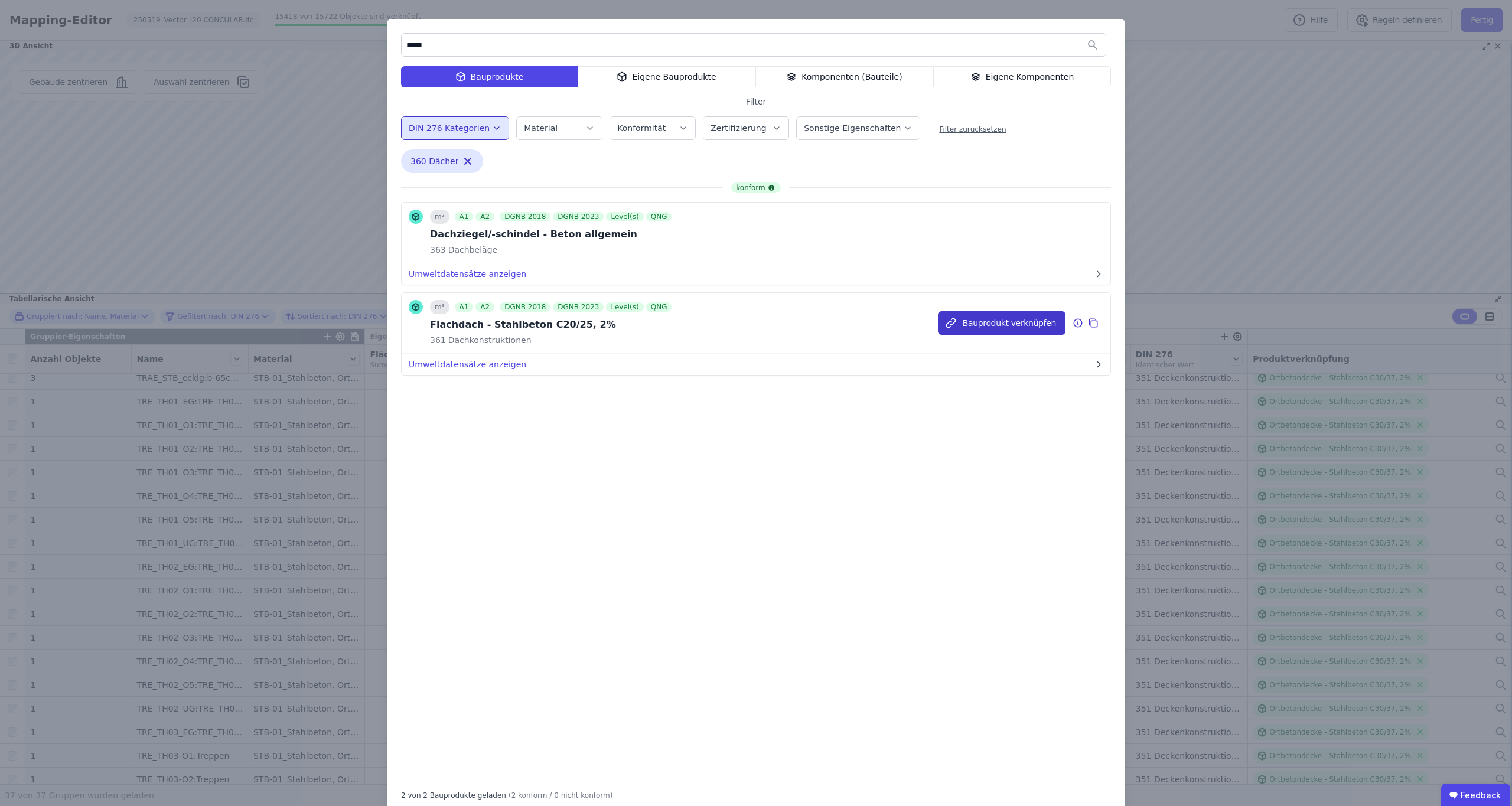
type input "*****"
click at [988, 326] on button "Bauprodukt verknüpfen" at bounding box center [1002, 322] width 127 height 24
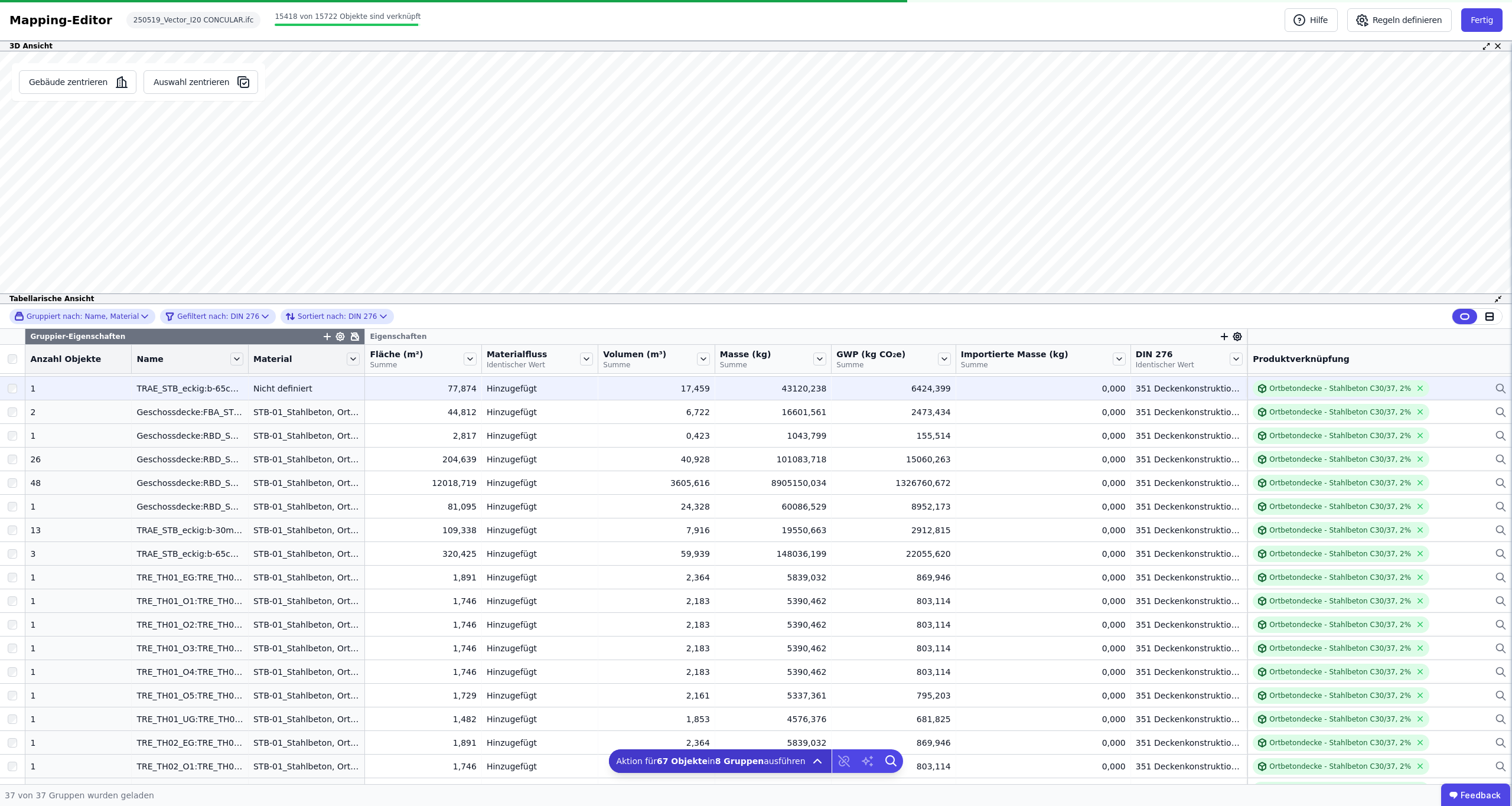
scroll to position [169, 0]
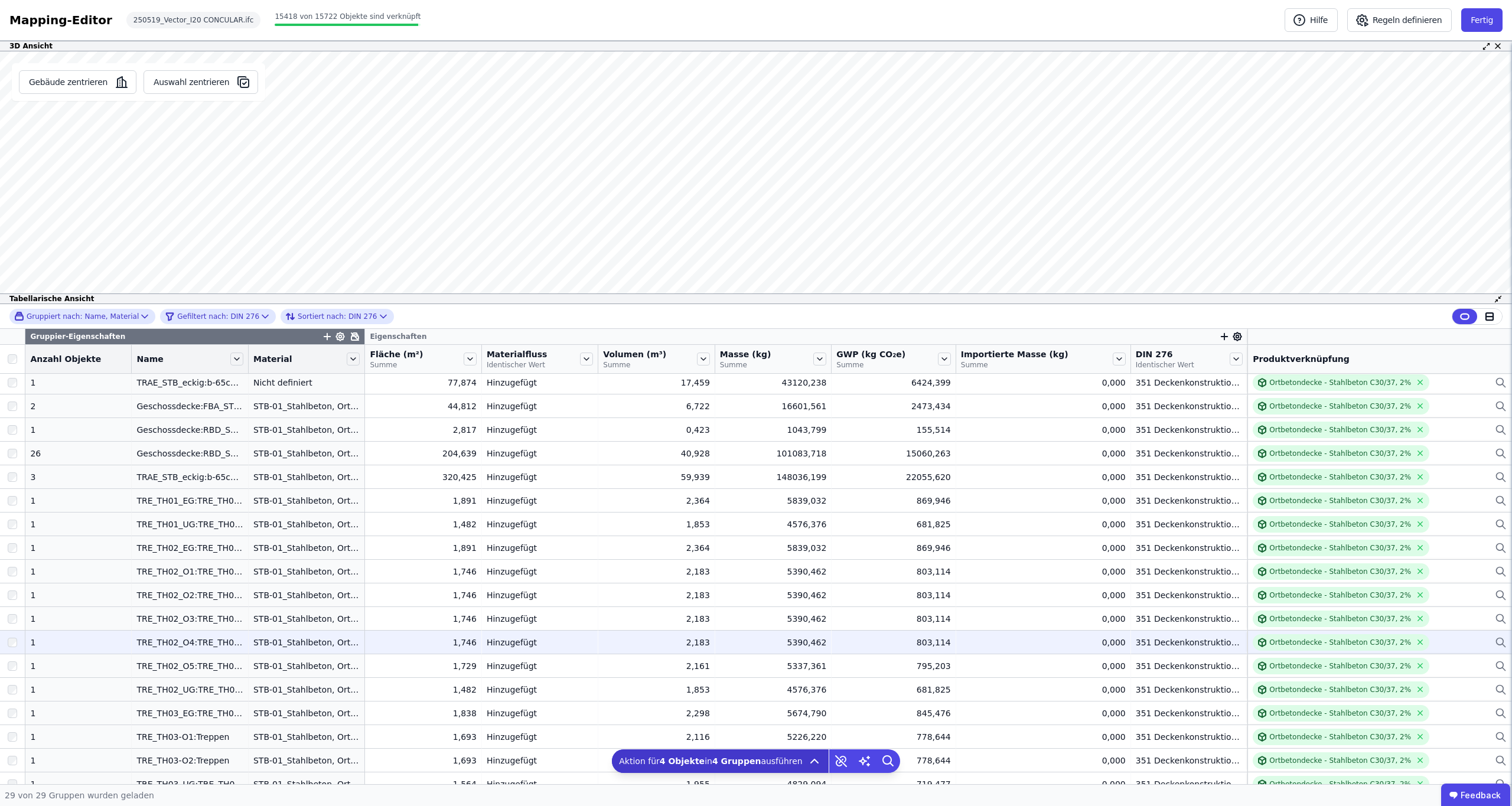
click at [15, 614] on div at bounding box center [12, 618] width 25 height 21
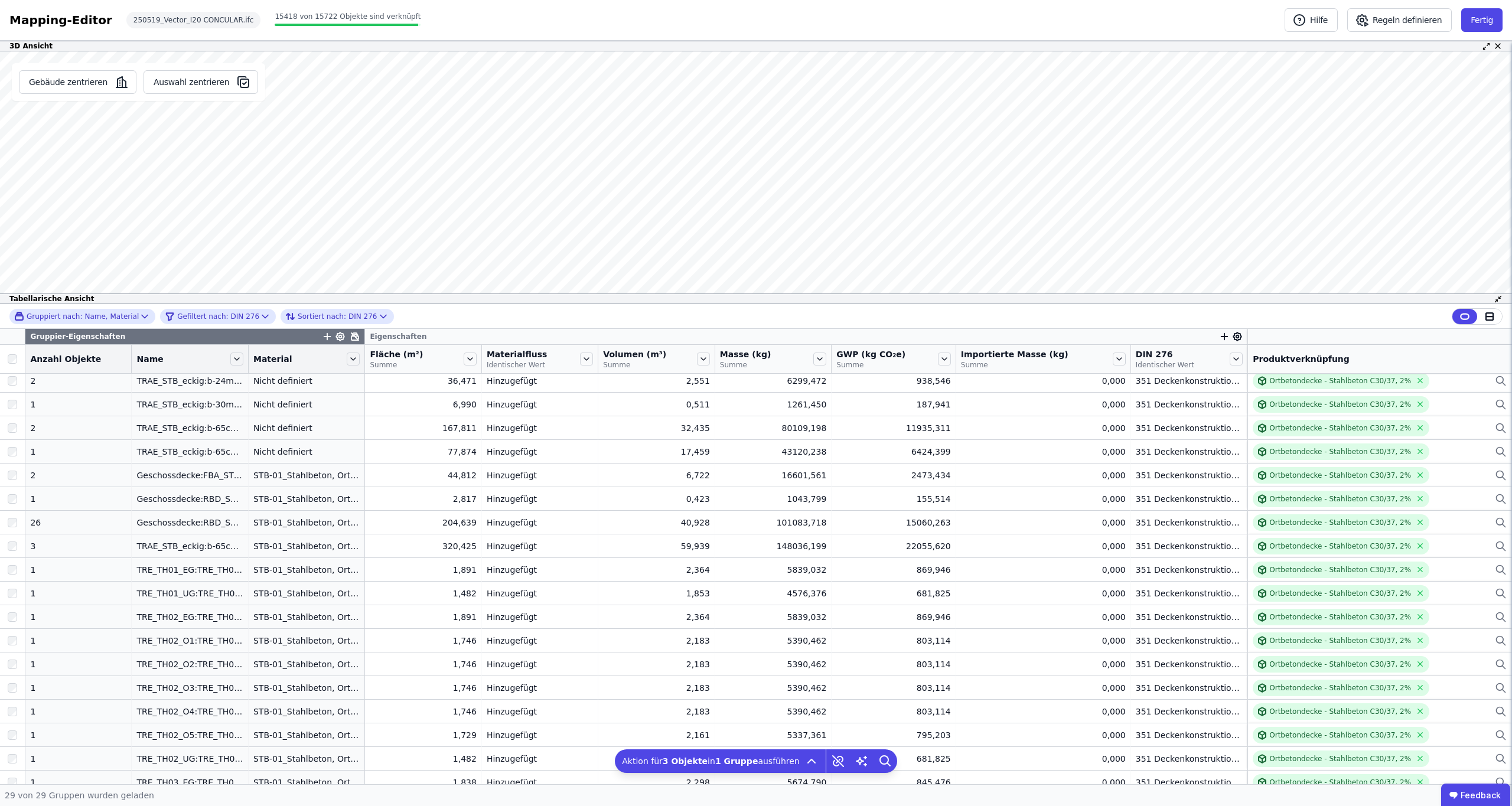
scroll to position [0, 0]
click at [198, 78] on button "Auswahl zentrieren" at bounding box center [200, 82] width 115 height 24
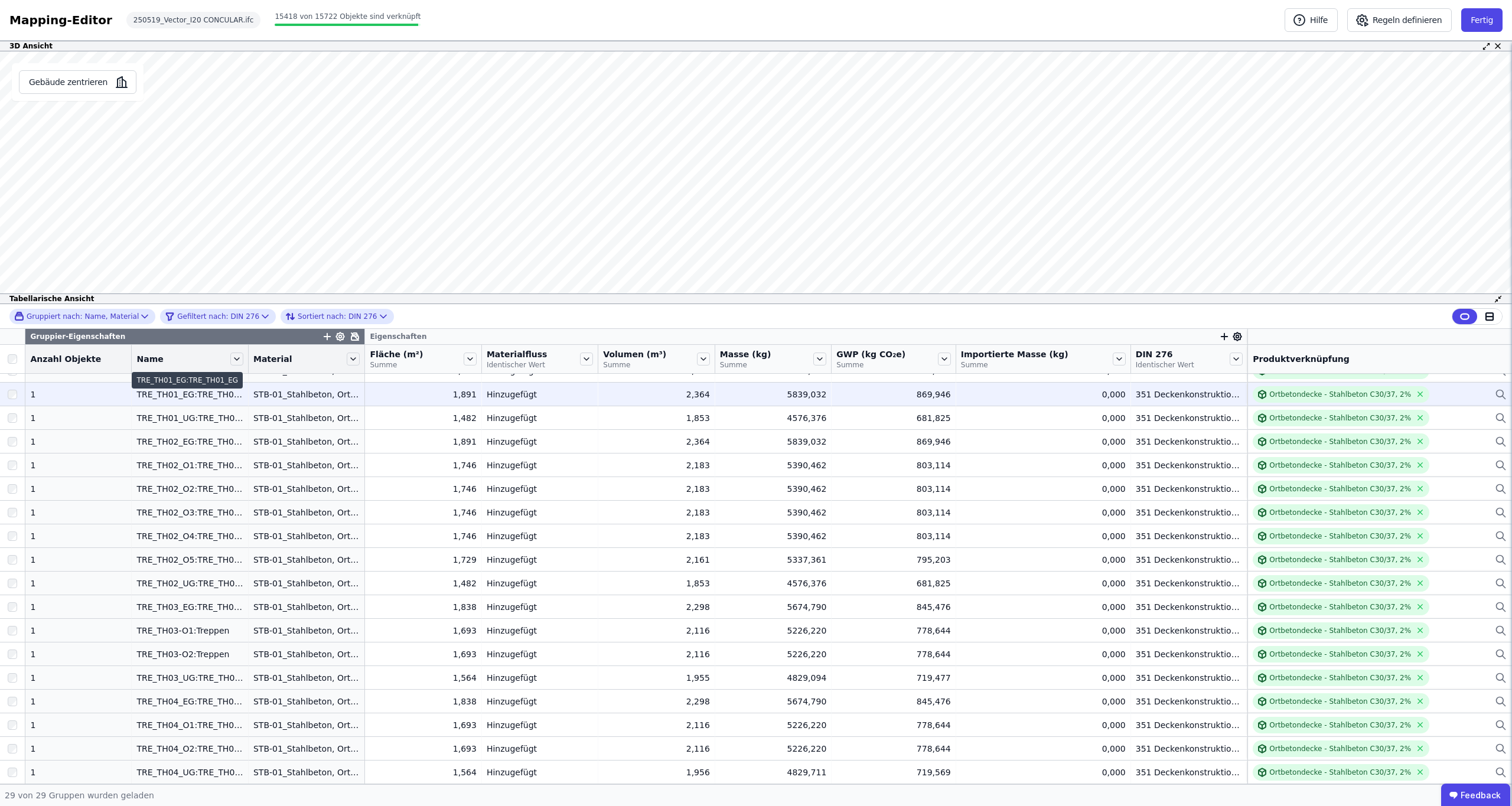
scroll to position [275, 0]
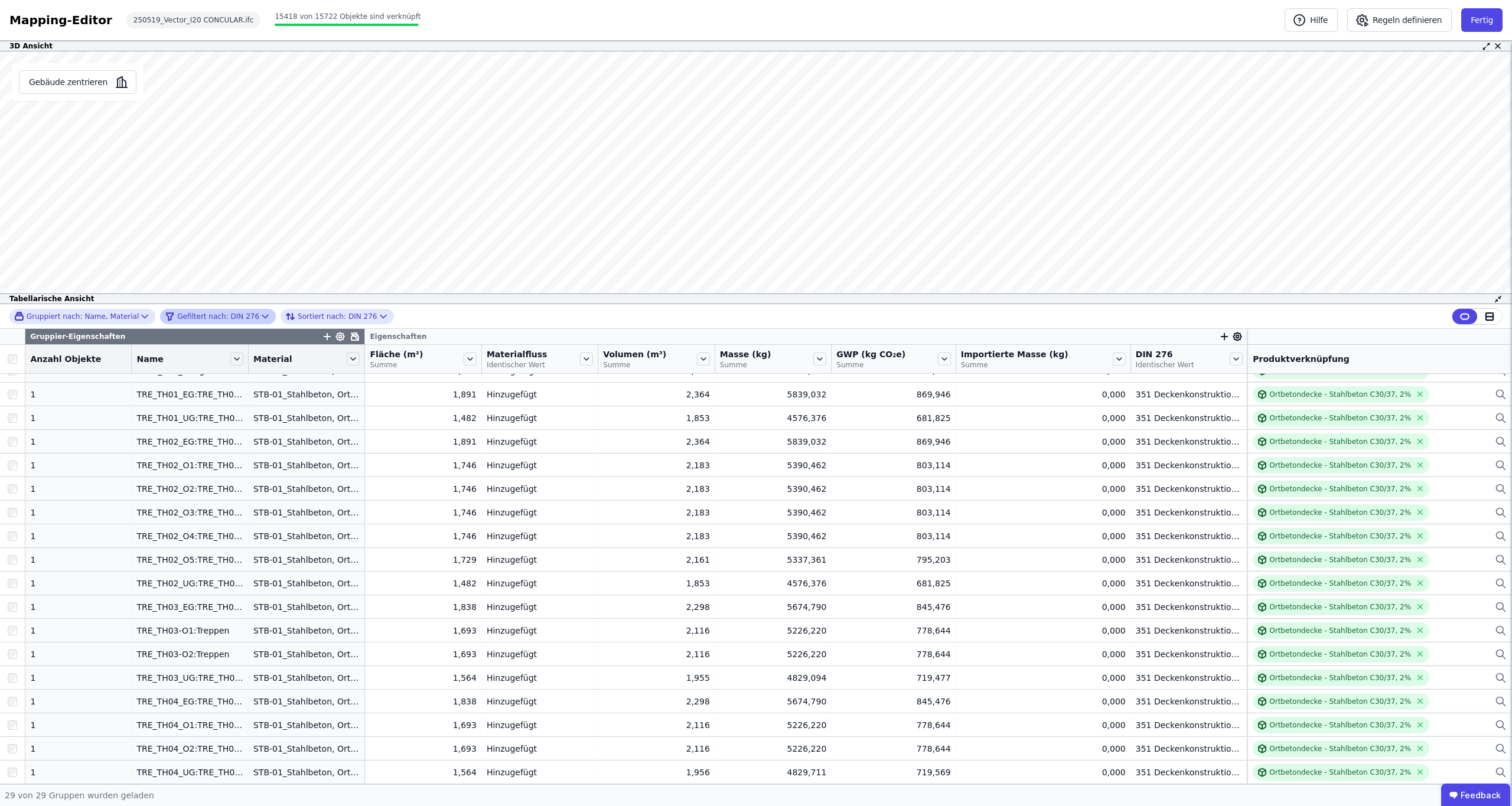
click at [259, 316] on icon at bounding box center [265, 316] width 11 height 11
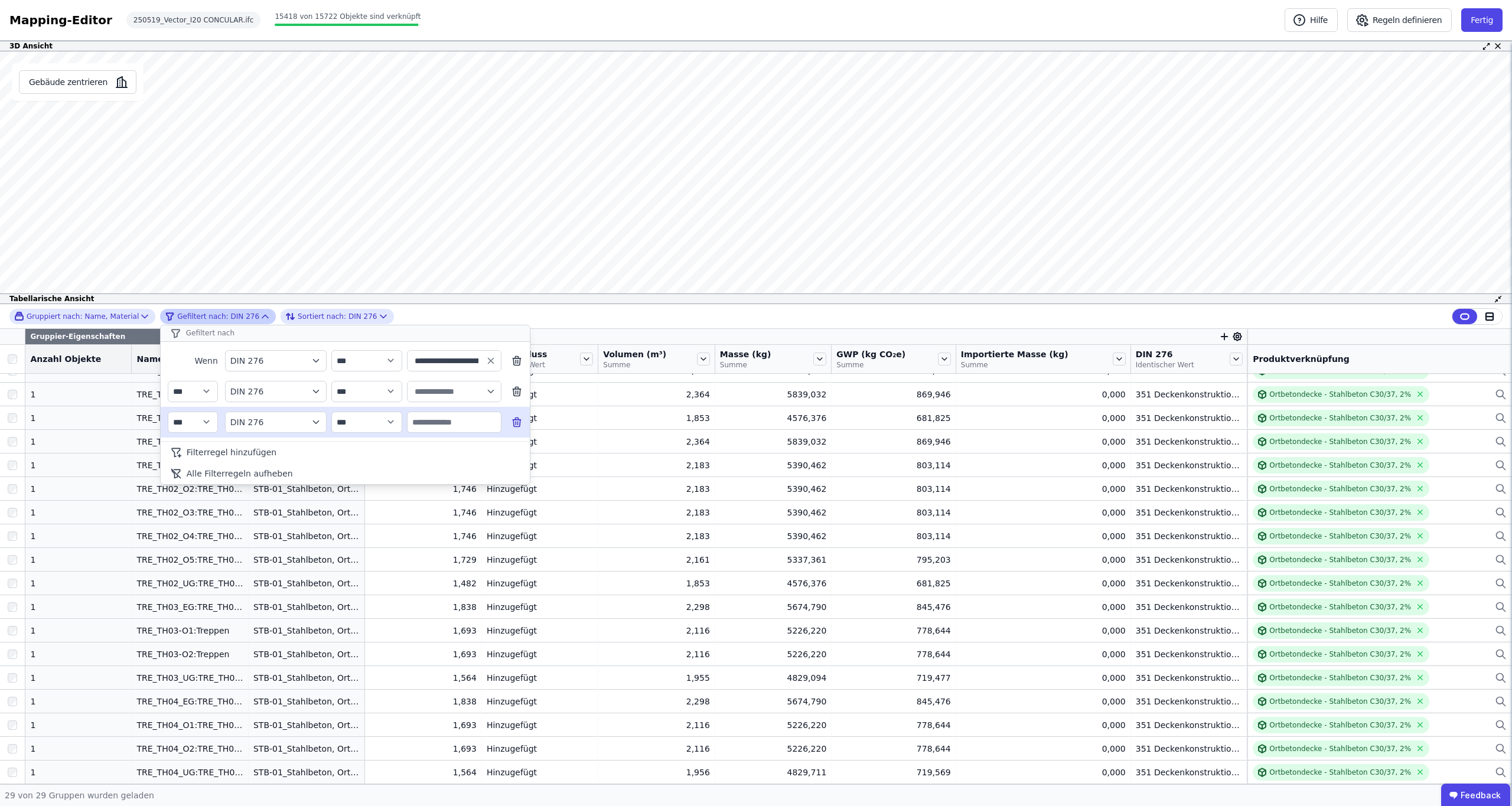
click at [516, 422] on icon at bounding box center [516, 423] width 0 height 3
click at [516, 391] on icon at bounding box center [516, 392] width 0 height 3
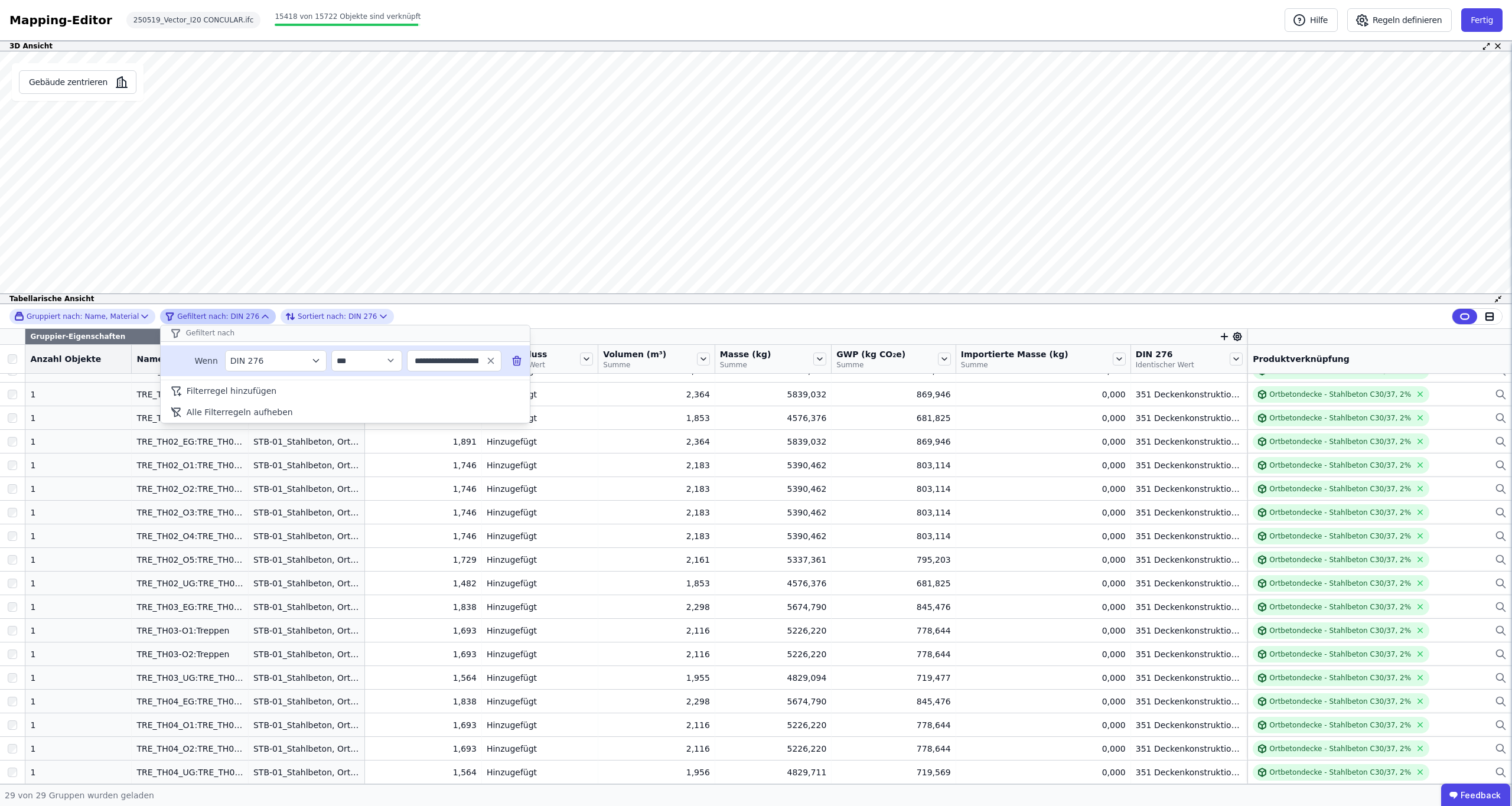
click at [449, 358] on input "**********" at bounding box center [449, 360] width 73 height 21
type input "**********"
click at [490, 363] on icon "button" at bounding box center [490, 360] width 10 height 10
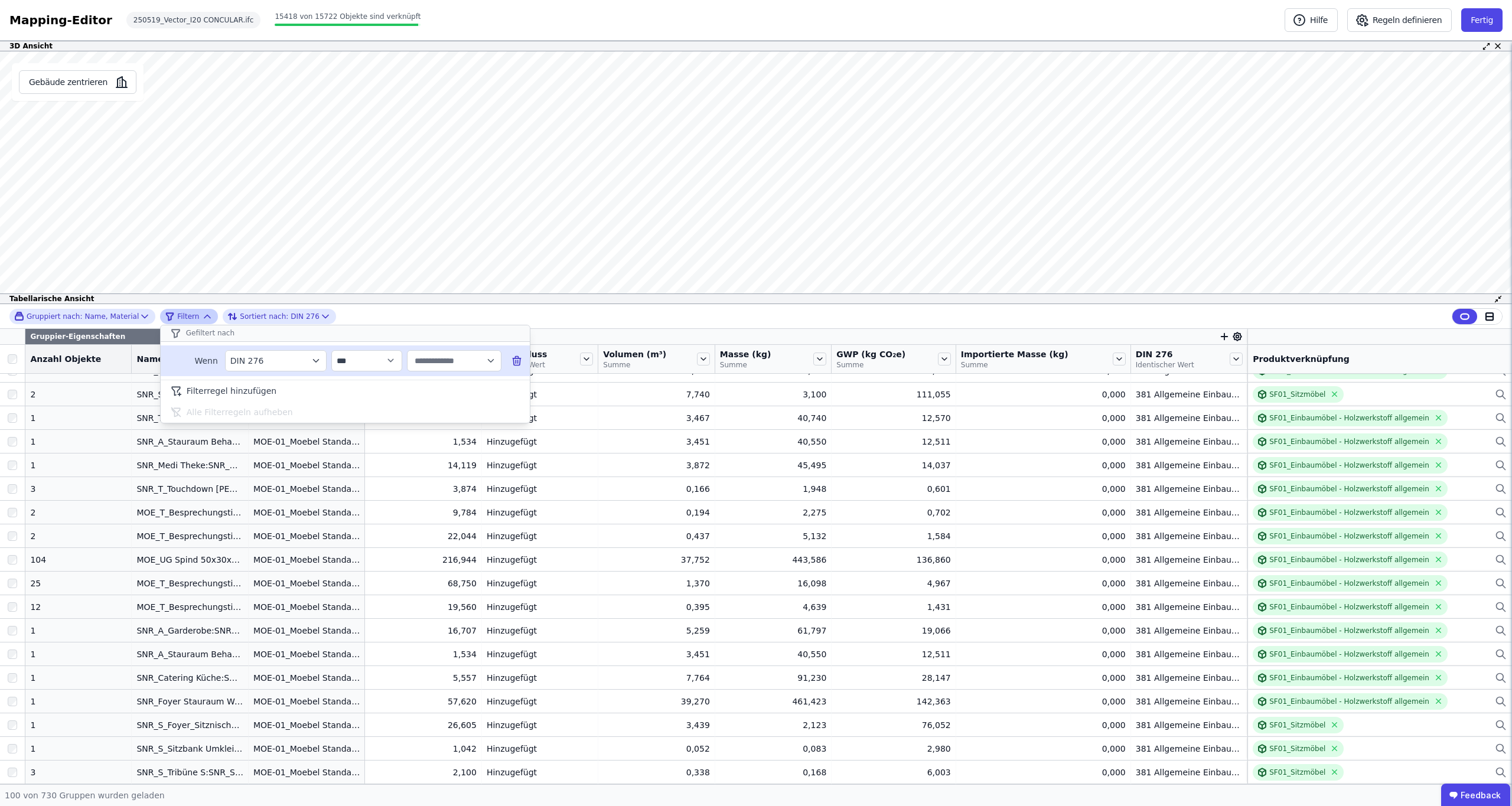
click at [489, 363] on icon "button" at bounding box center [490, 360] width 10 height 10
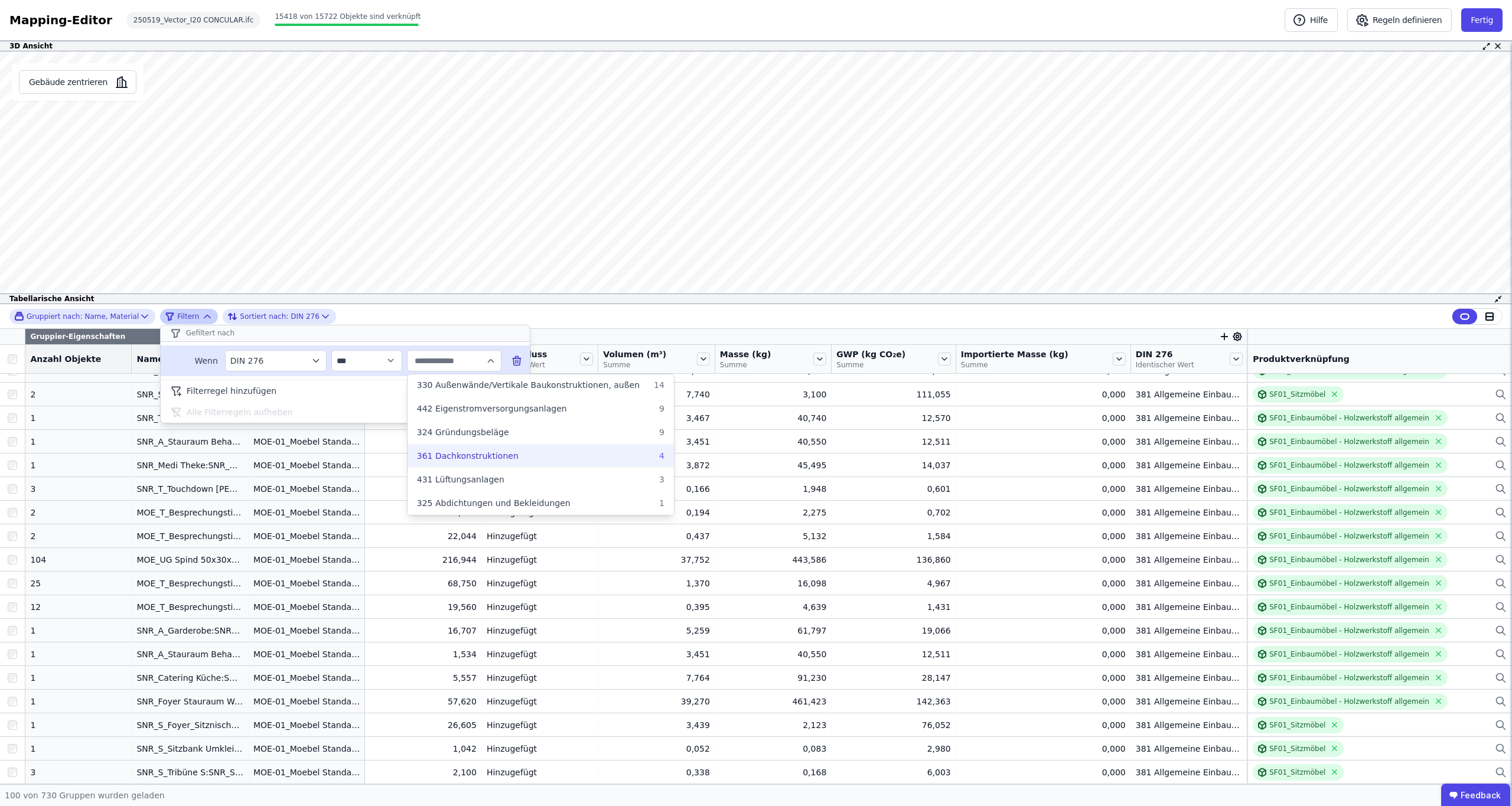
click at [459, 447] on label "361 Dachkonstruktionen 4" at bounding box center [541, 455] width 267 height 21
type input "**********"
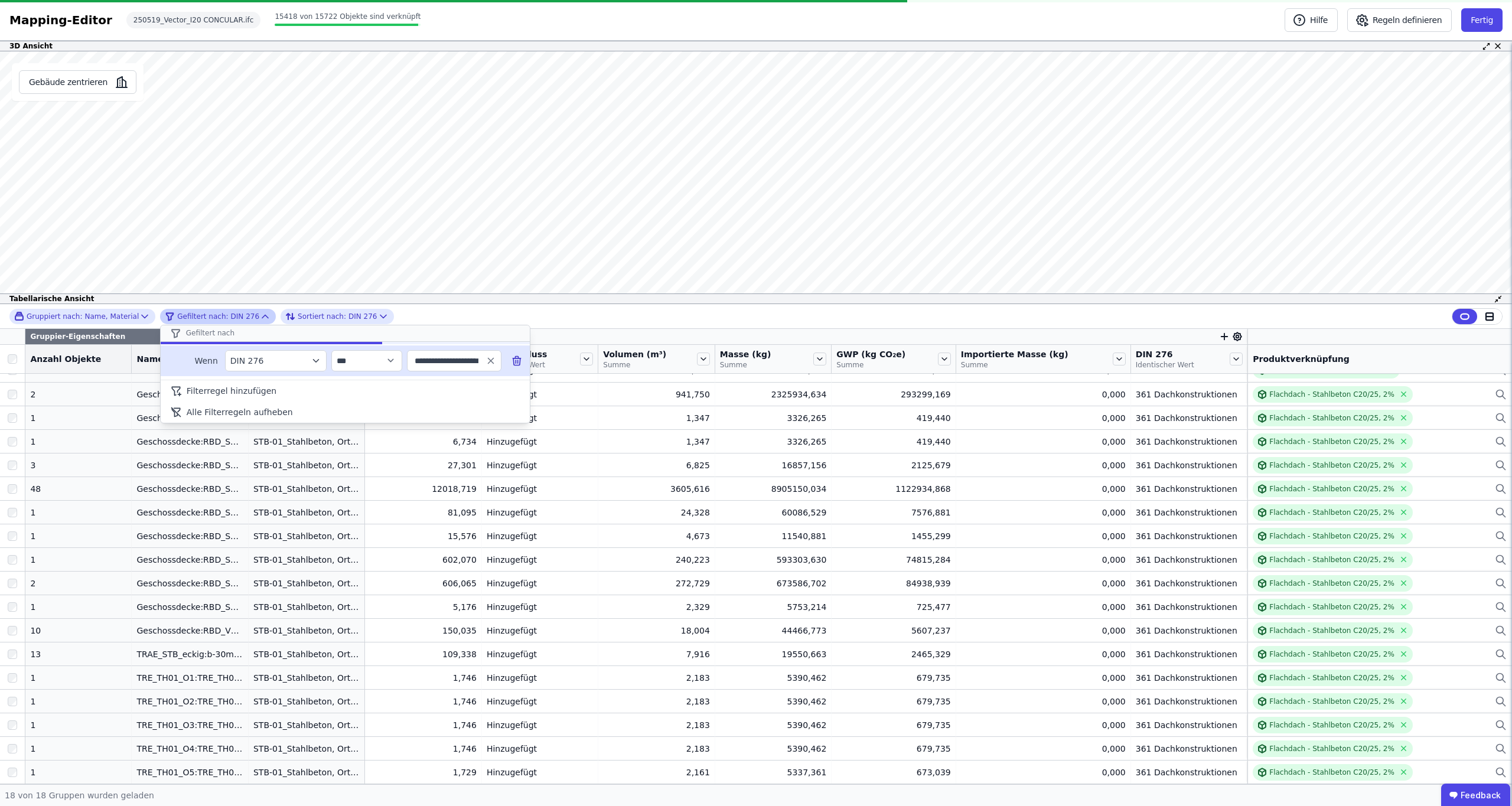
scroll to position [0, 0]
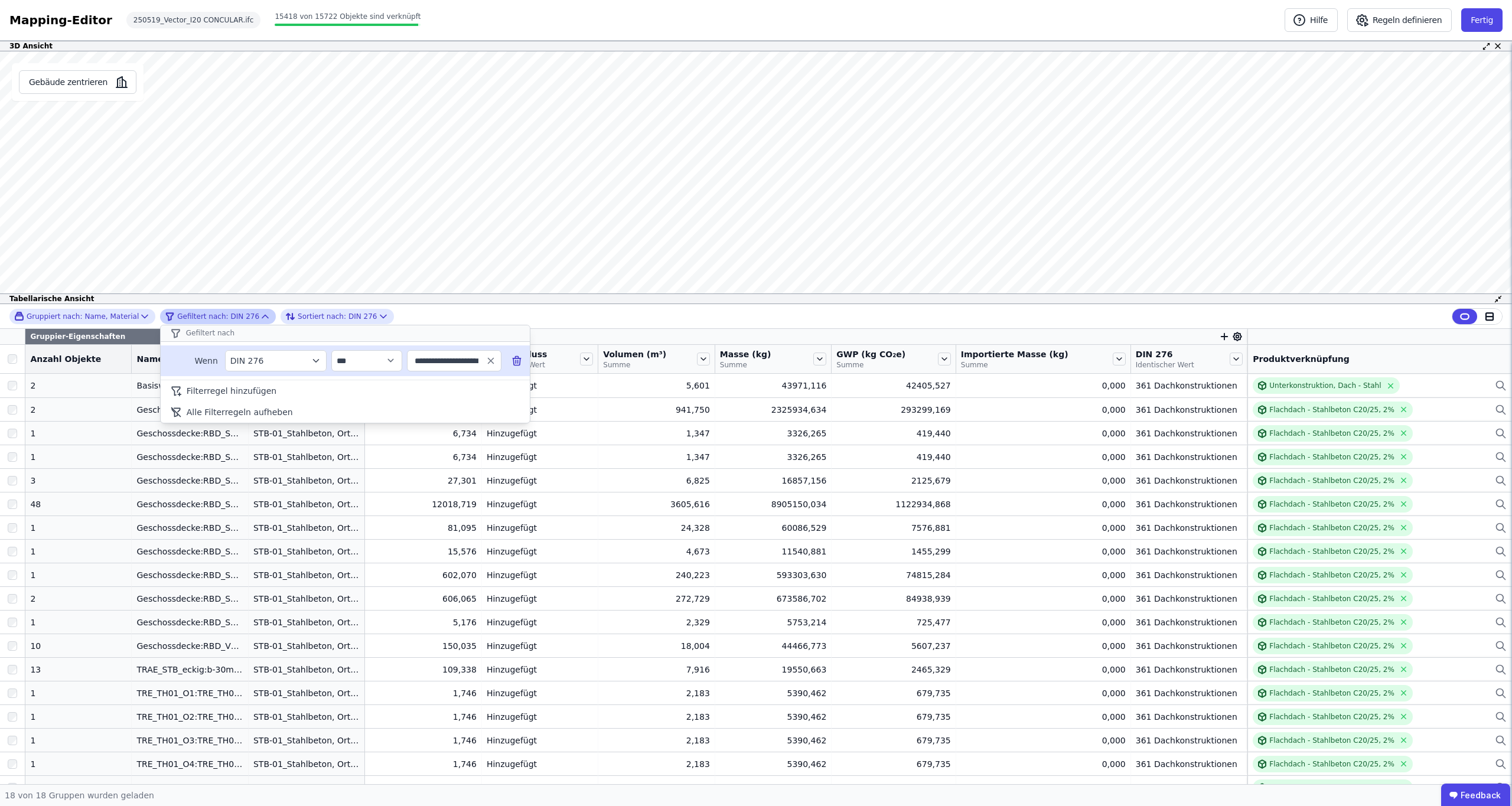
click at [575, 469] on div "**********" at bounding box center [756, 544] width 1512 height 480
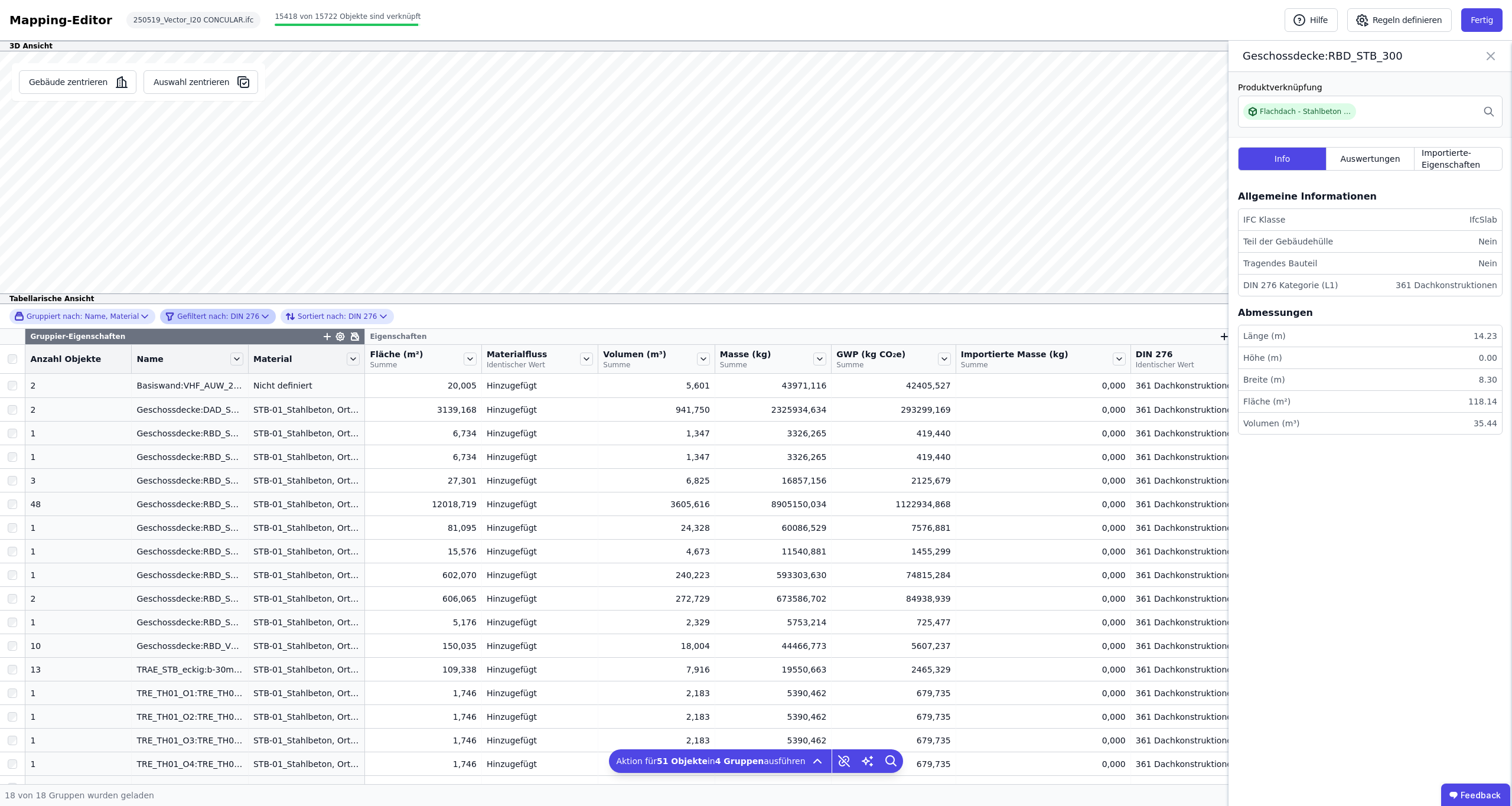
click at [1493, 54] on icon at bounding box center [1490, 55] width 14 height 16
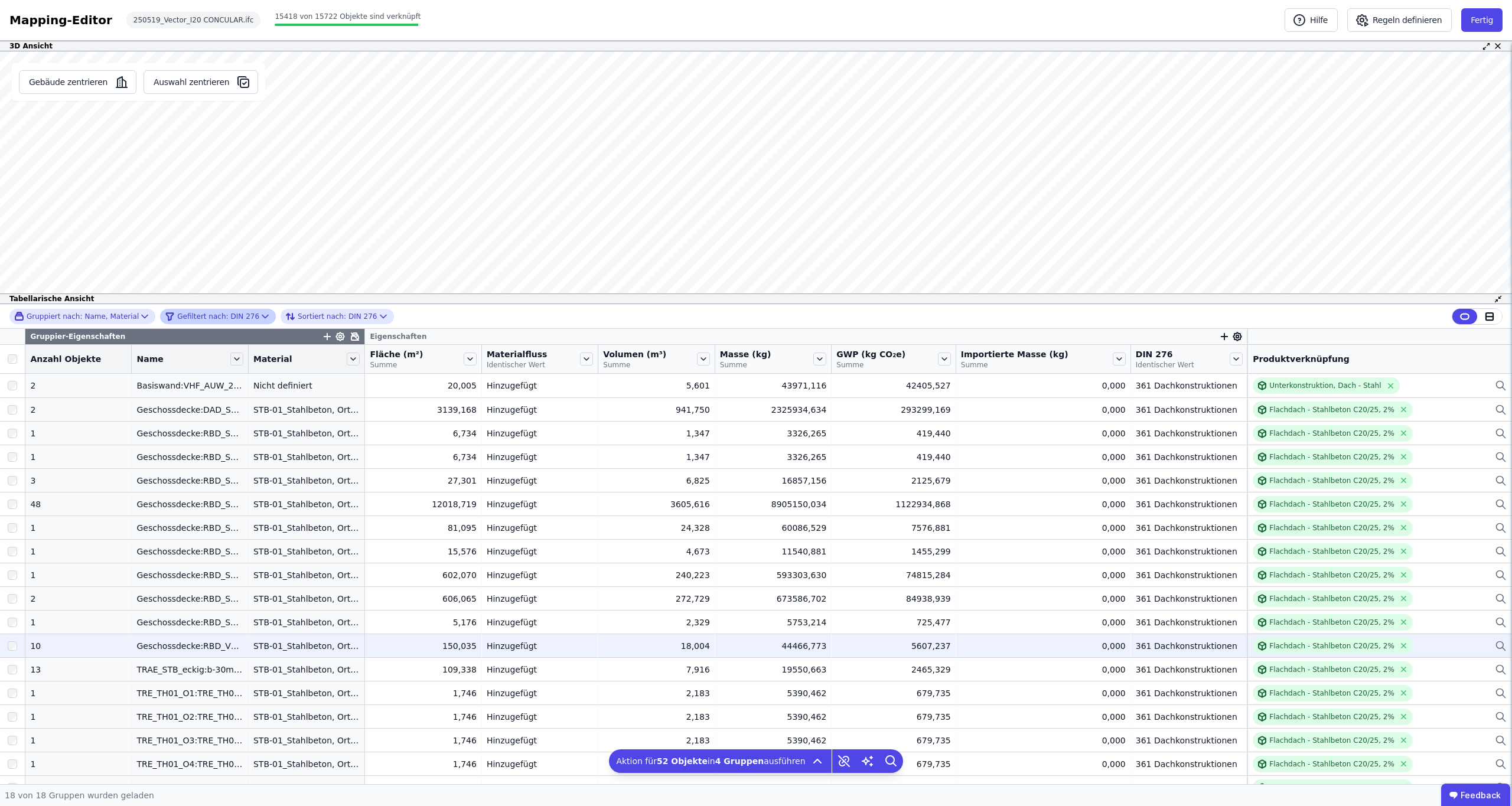
click at [18, 645] on div at bounding box center [12, 646] width 25 height 21
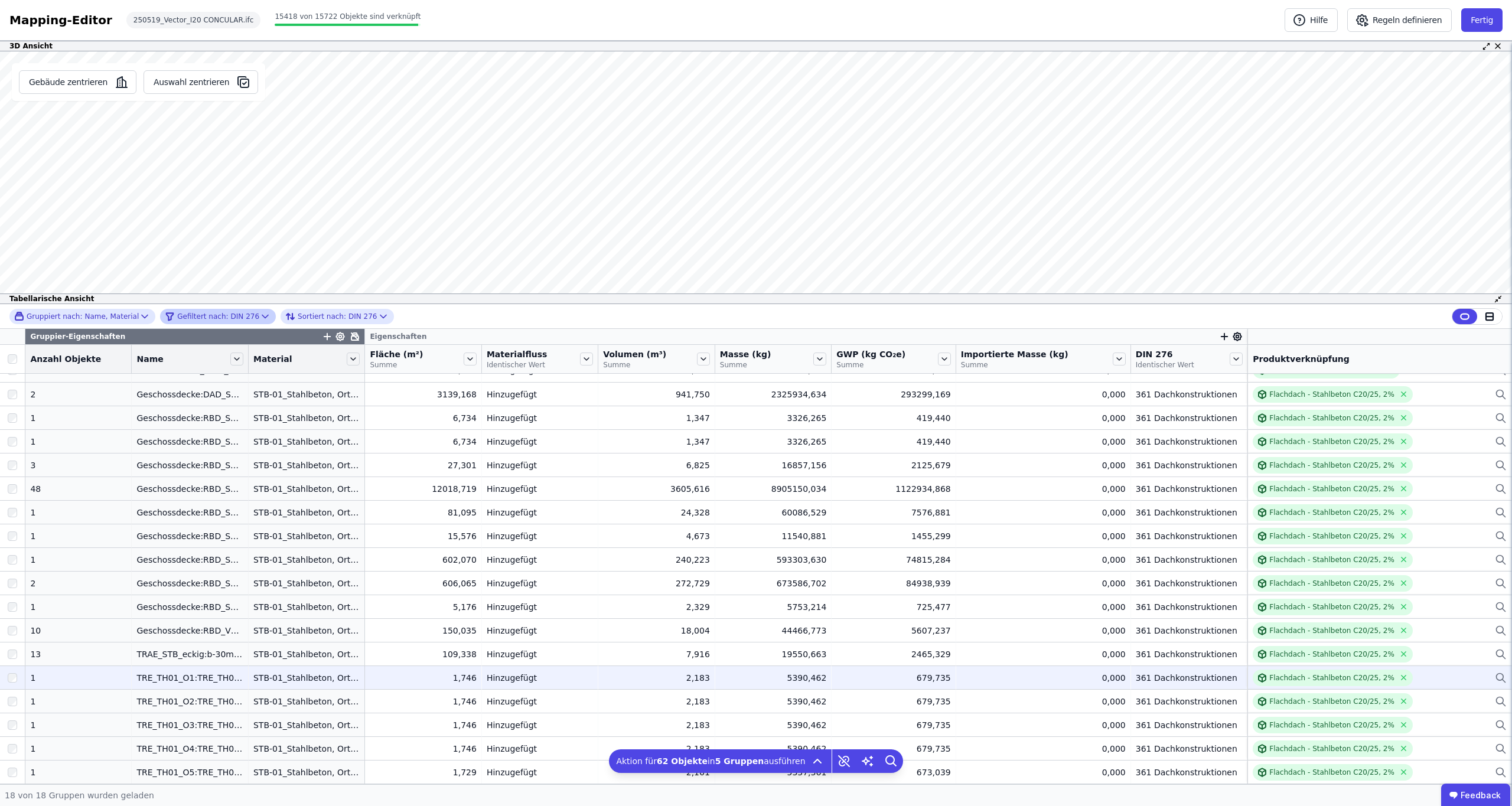
scroll to position [15, 0]
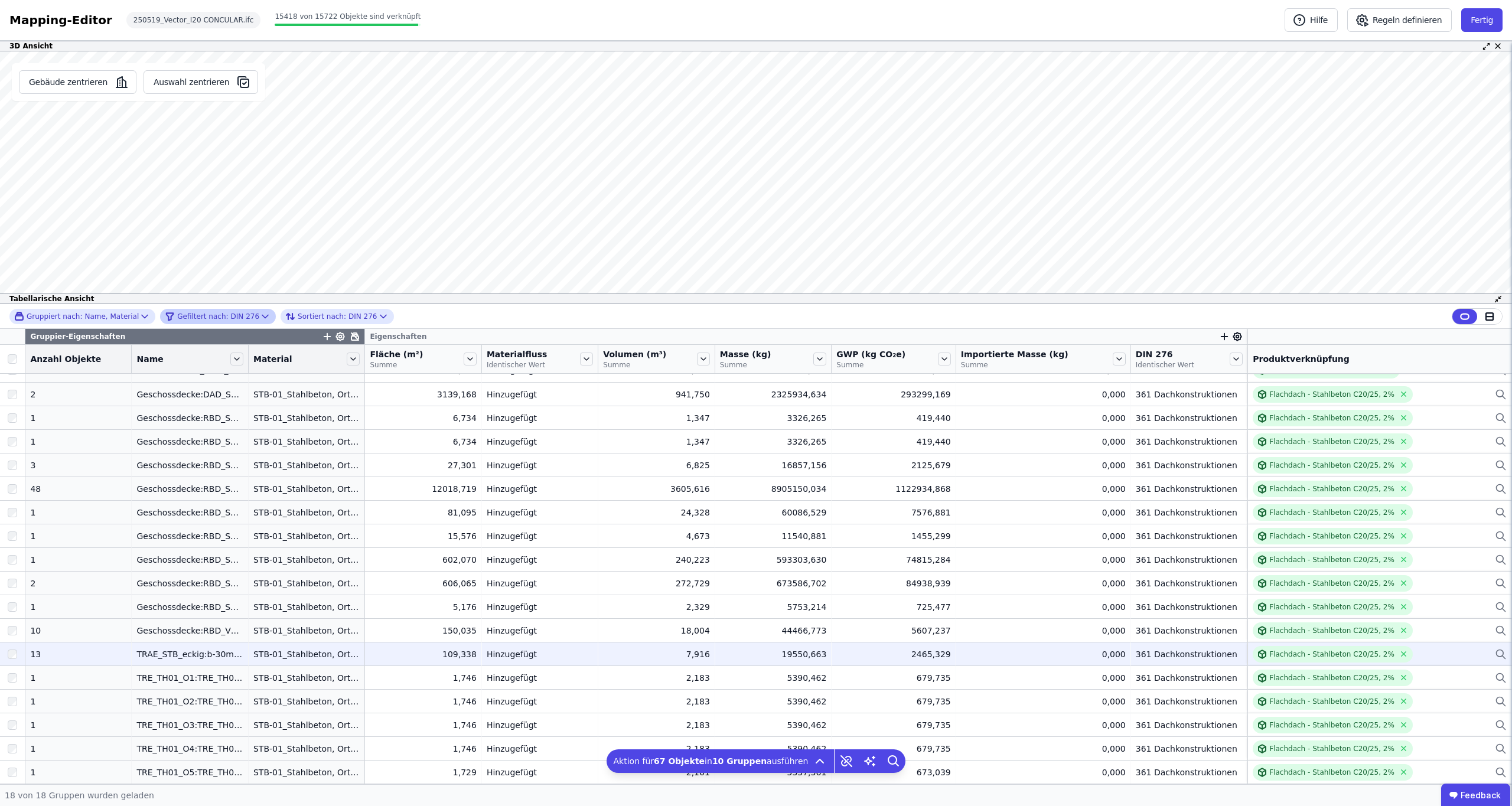
click at [18, 654] on div at bounding box center [12, 654] width 25 height 21
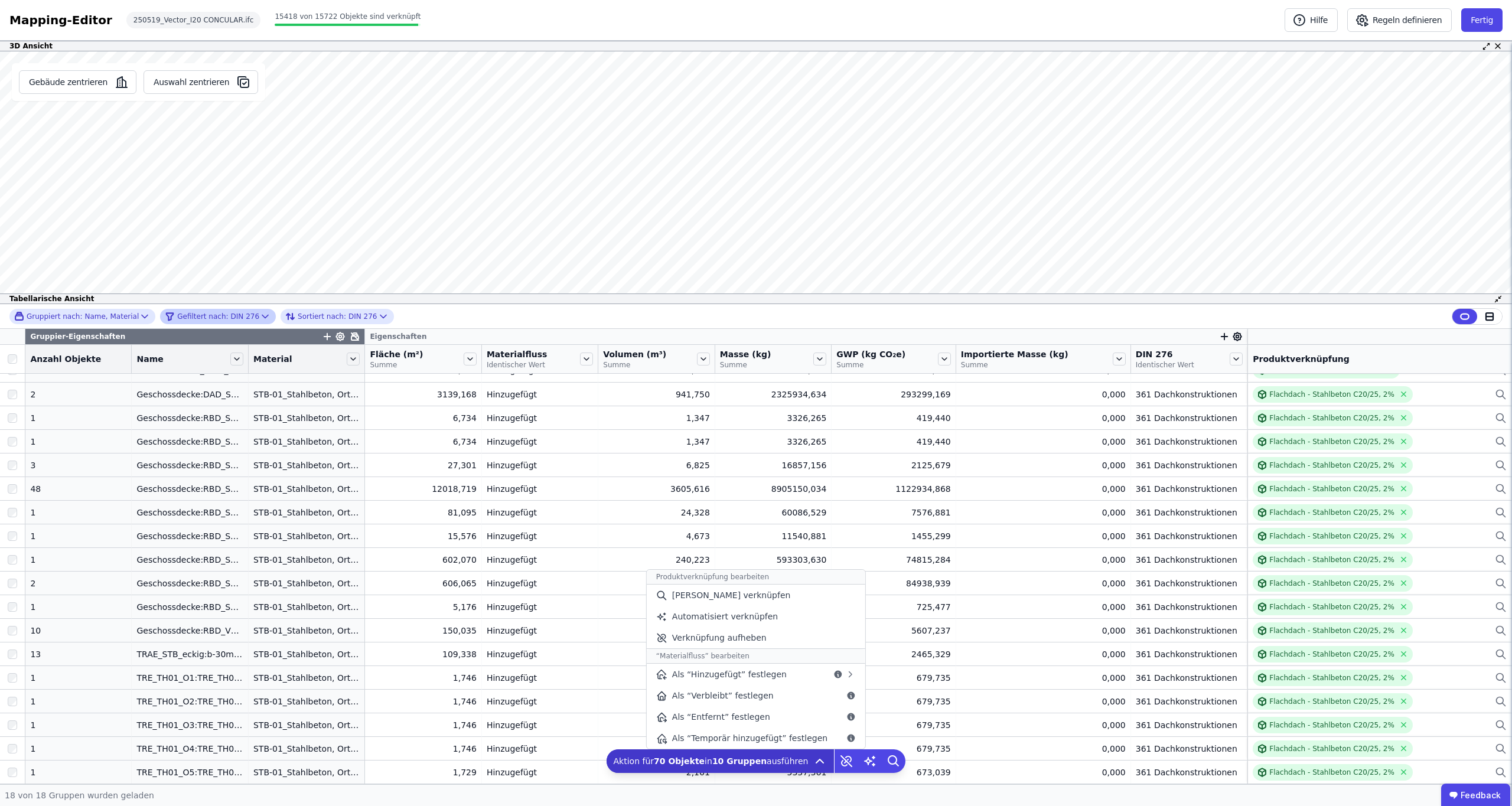
click at [816, 762] on icon at bounding box center [820, 760] width 14 height 14
click at [710, 602] on div "[PERSON_NAME] verknüpfen" at bounding box center [756, 595] width 218 height 21
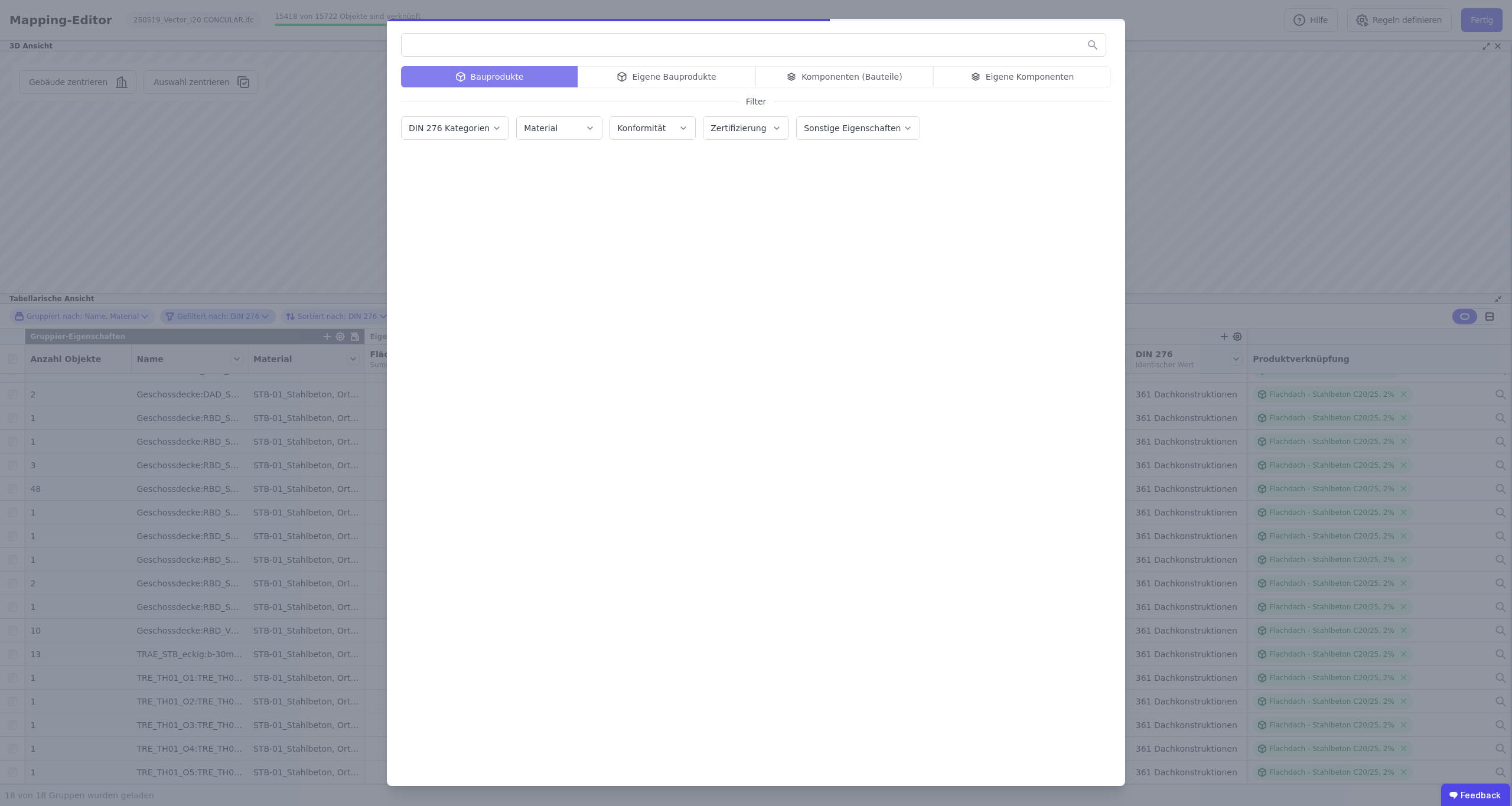
click at [471, 138] on button "DIN 276 Kategorien" at bounding box center [454, 128] width 107 height 23
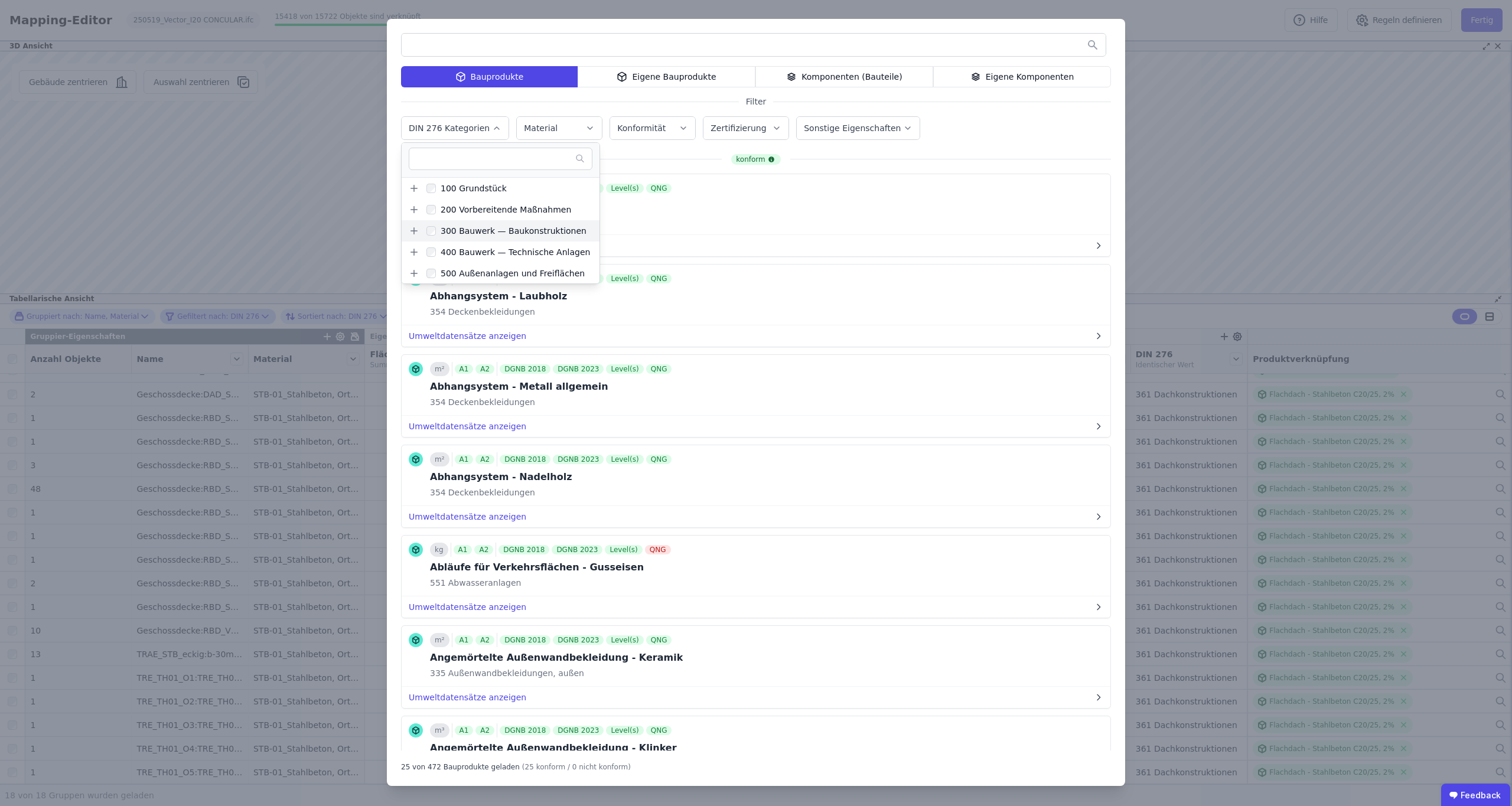
click at [417, 231] on icon at bounding box center [414, 230] width 10 height 10
click at [425, 240] on icon at bounding box center [420, 238] width 10 height 10
click at [445, 239] on div "350 Decken/Horizontale Baukonstruktionen" at bounding box center [535, 238] width 185 height 11
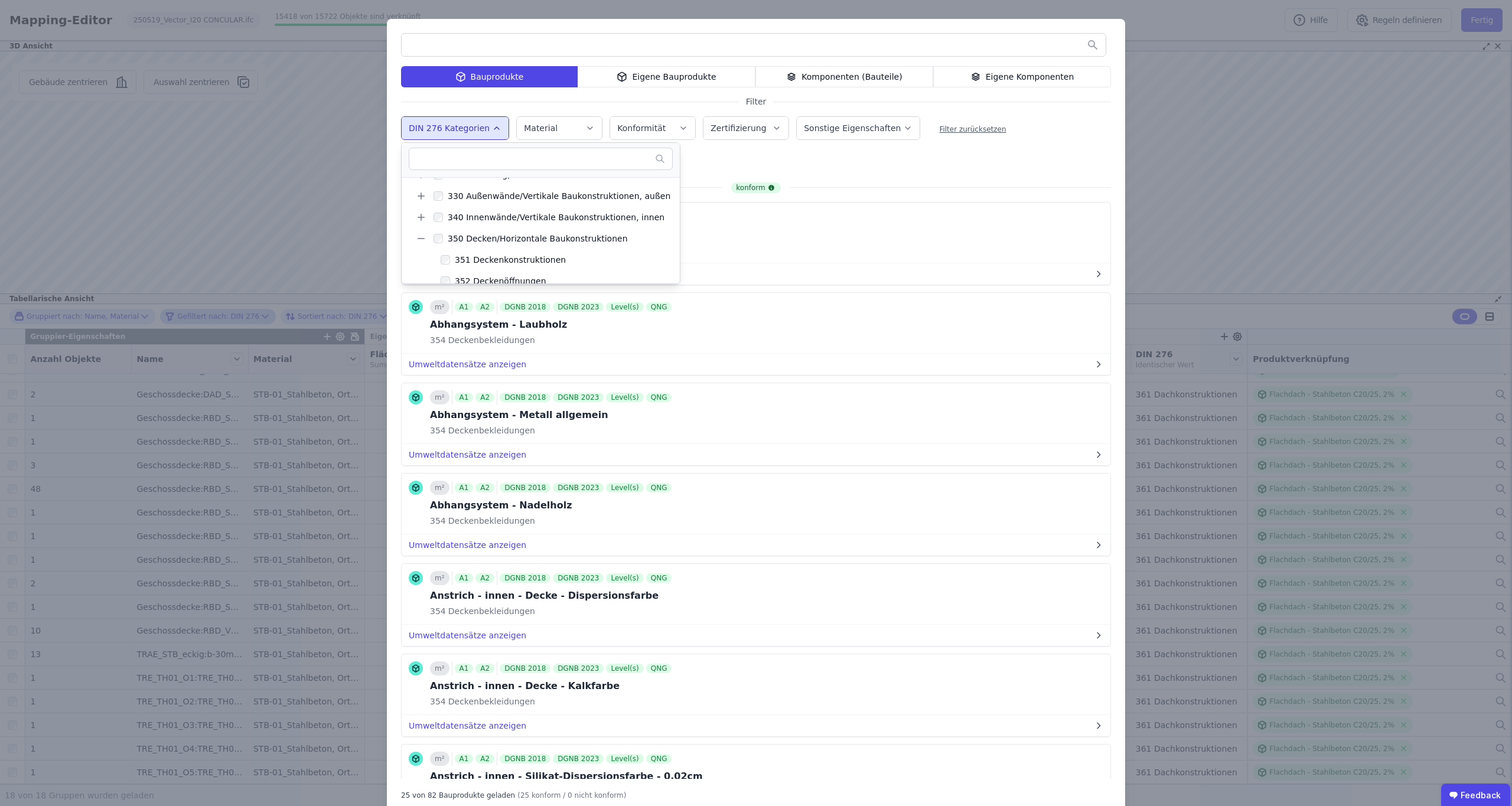
click at [462, 43] on input "text" at bounding box center [753, 45] width 704 height 21
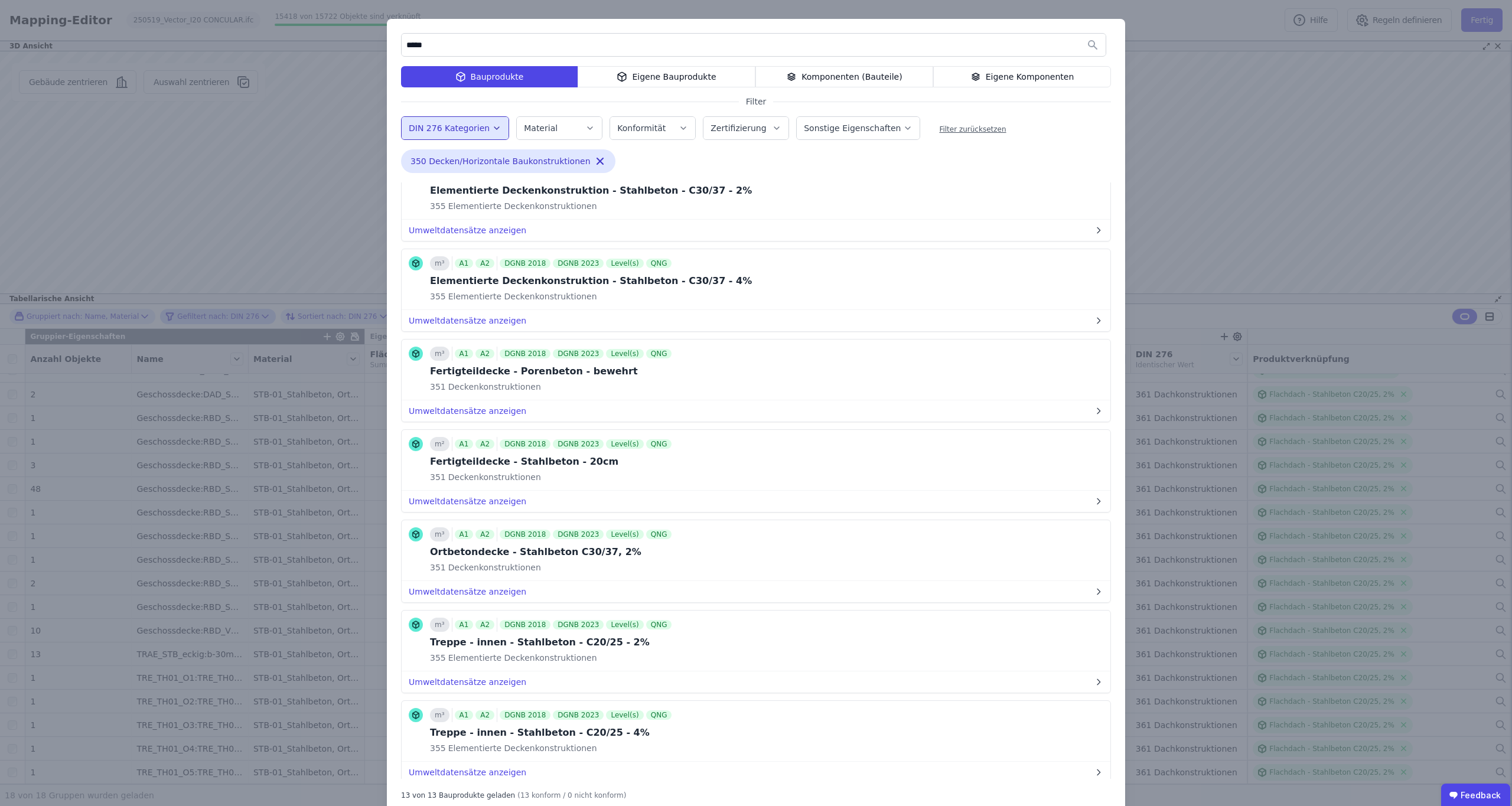
scroll to position [437, 0]
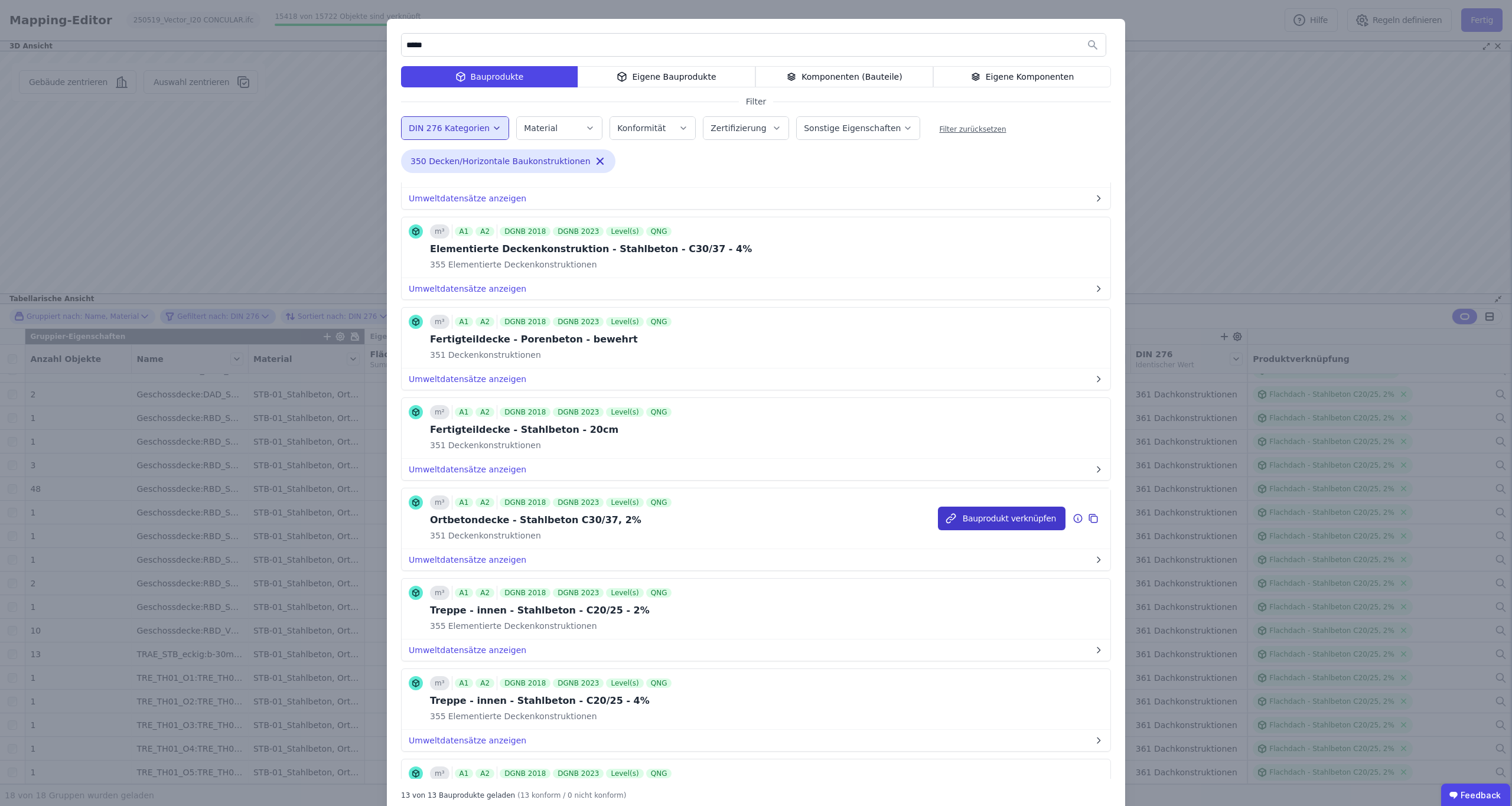
type input "*****"
click at [982, 525] on button "Bauprodukt verknüpfen" at bounding box center [1002, 518] width 127 height 24
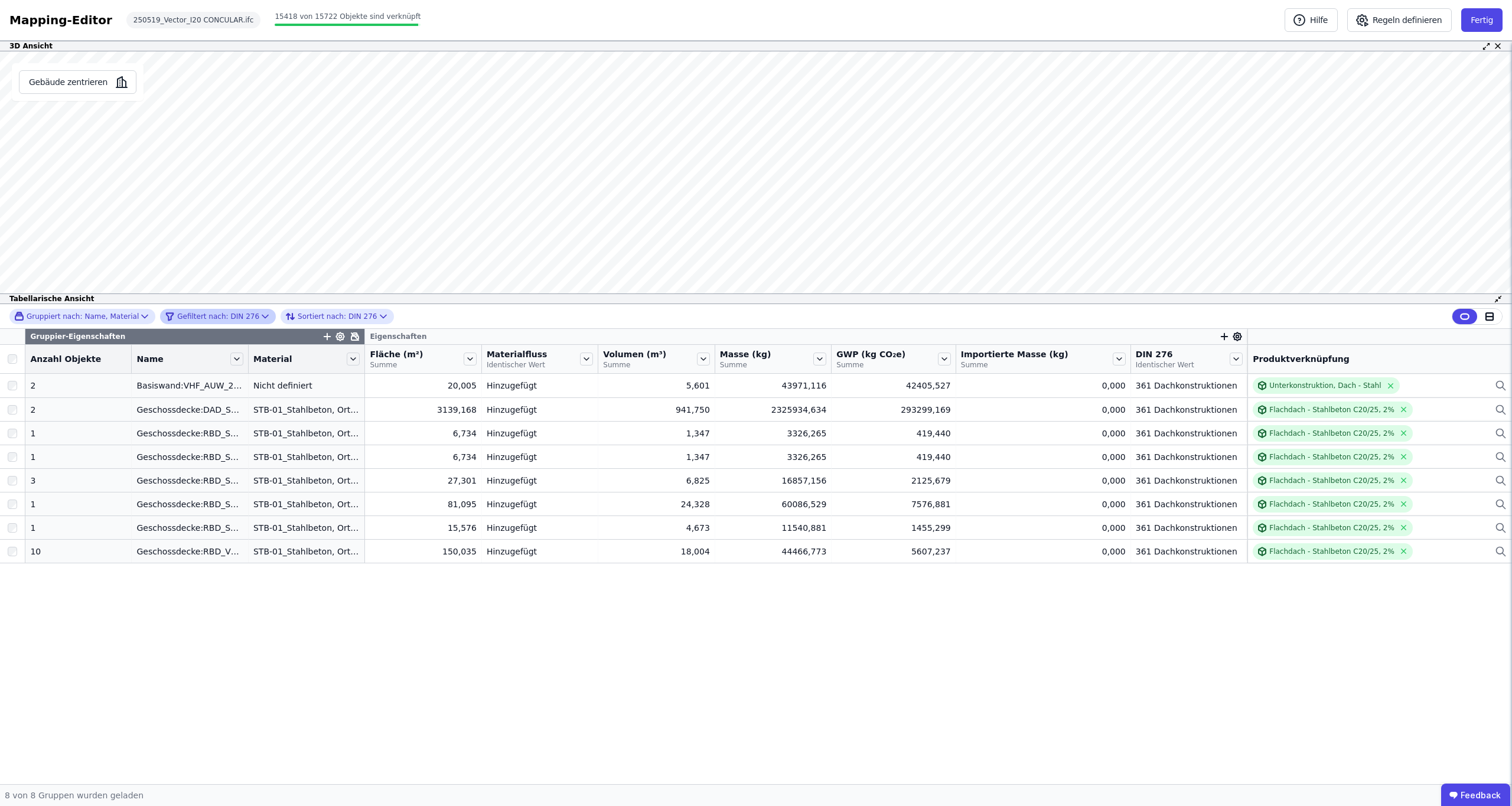
click at [262, 317] on icon at bounding box center [265, 316] width 6 height 3
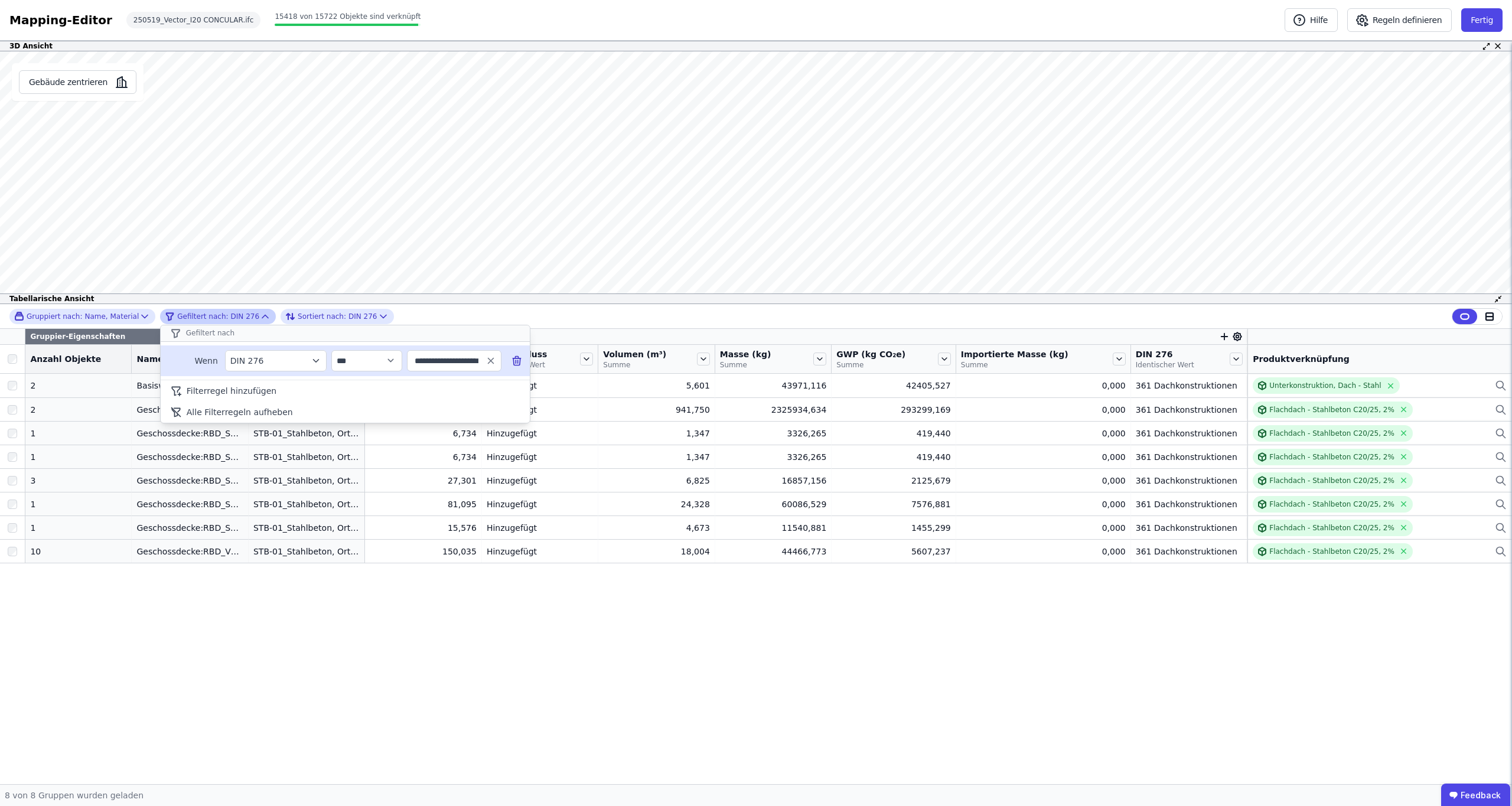
click at [451, 366] on input "**********" at bounding box center [449, 360] width 73 height 21
type input "**********"
click at [489, 362] on icon "button" at bounding box center [490, 360] width 10 height 10
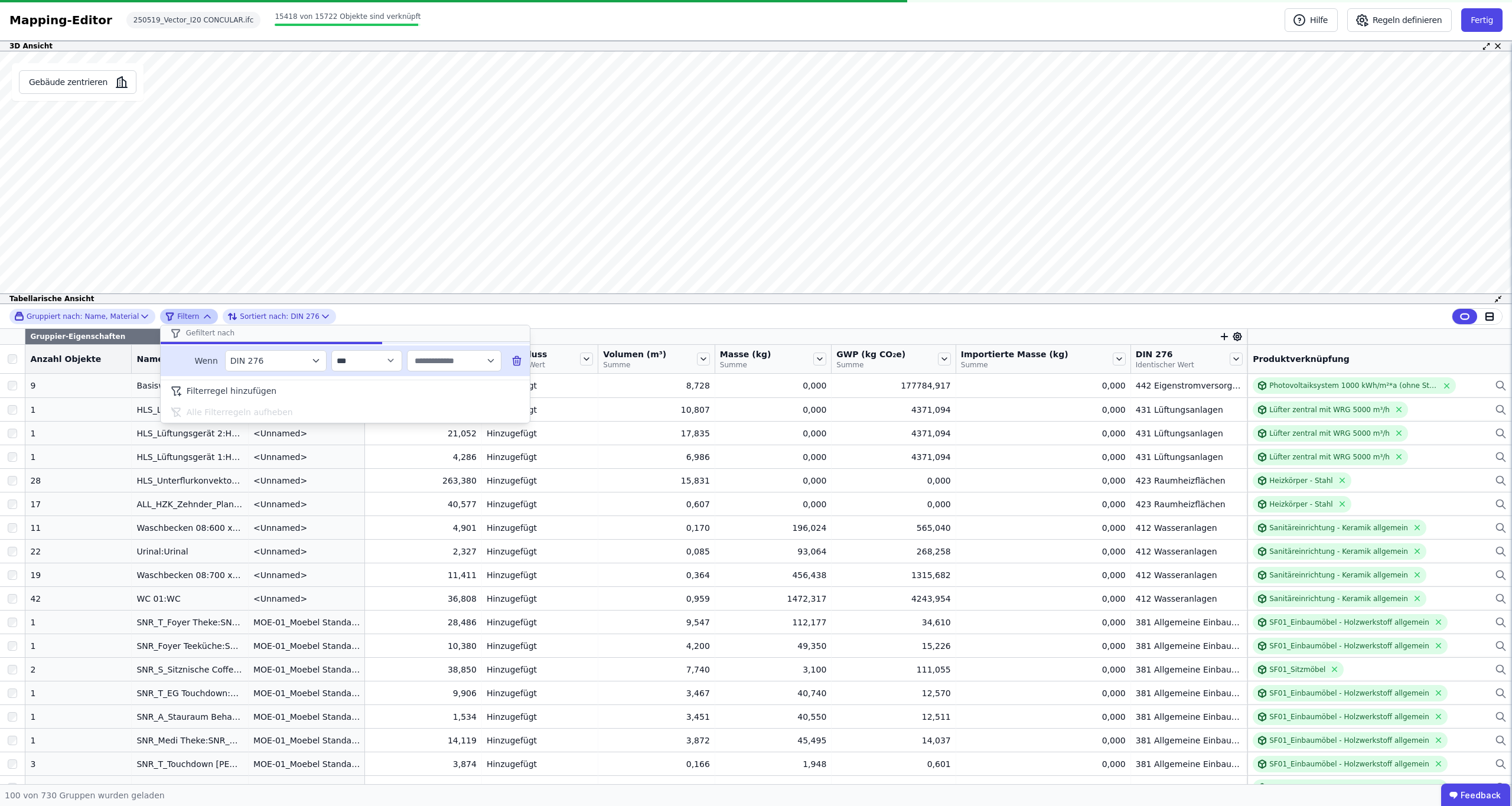
click at [428, 362] on input "text" at bounding box center [449, 360] width 73 height 21
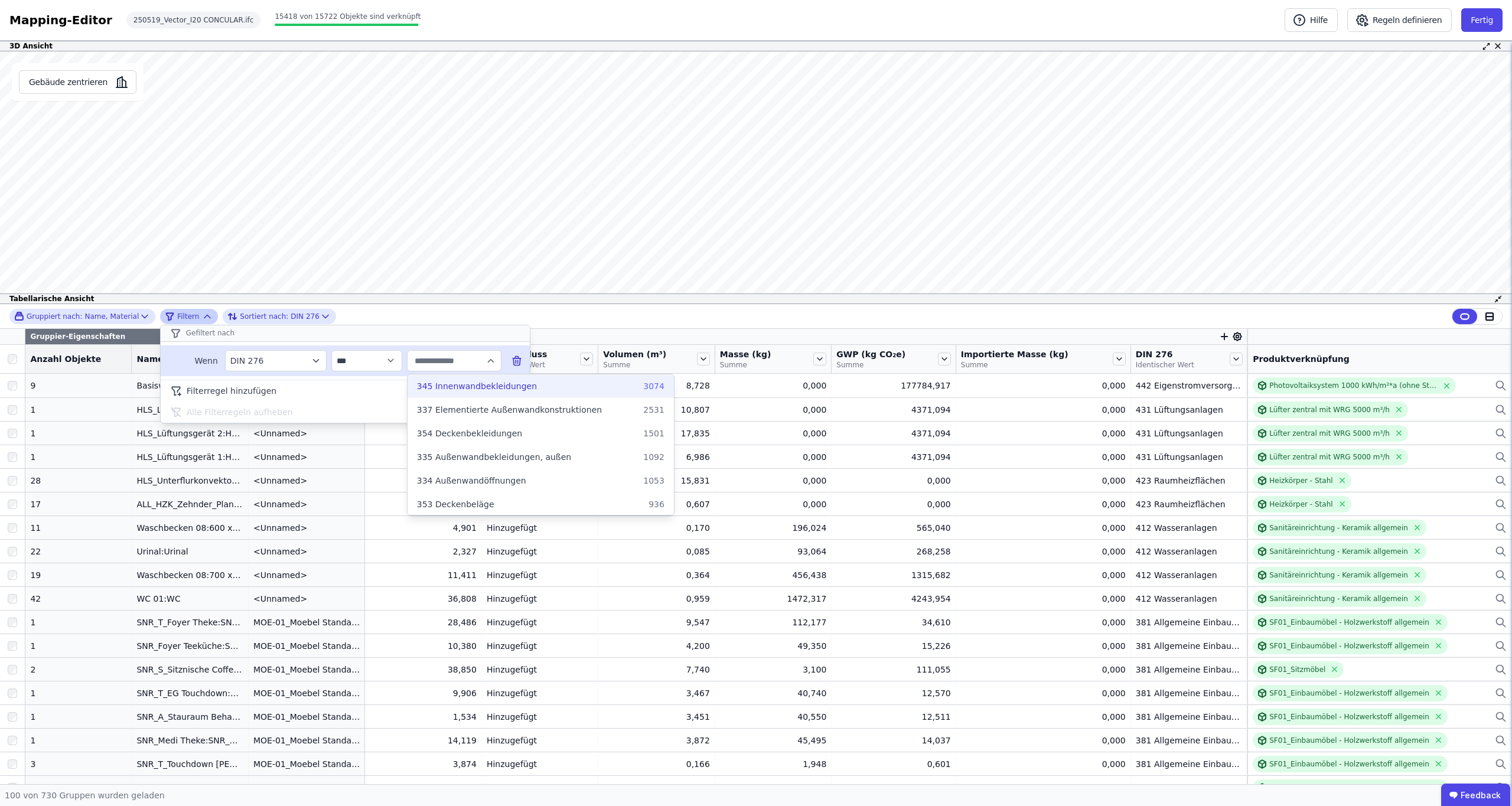
click at [461, 389] on span "345 Innenwandbekleidungen" at bounding box center [477, 386] width 120 height 11
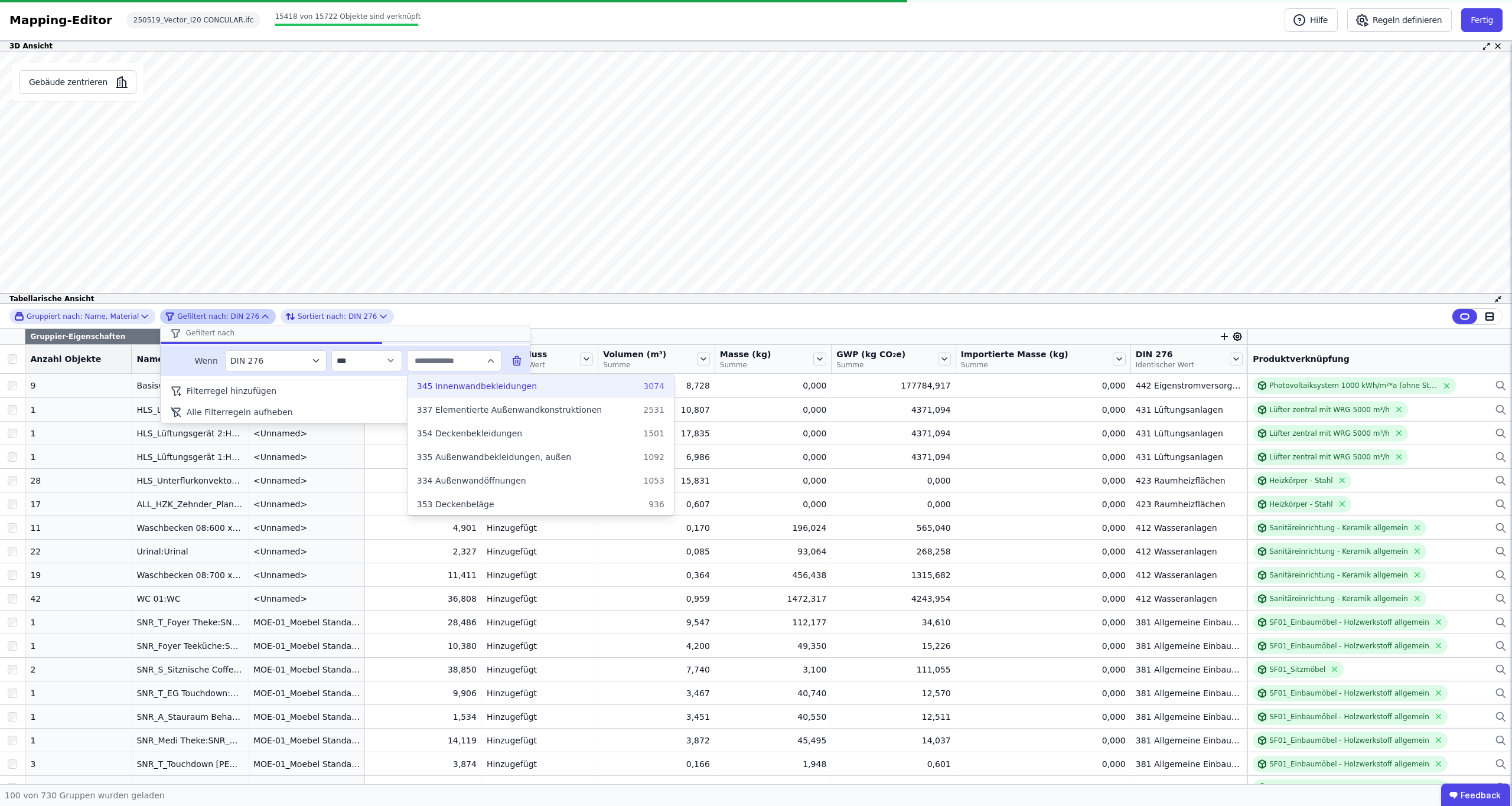
type input "**********"
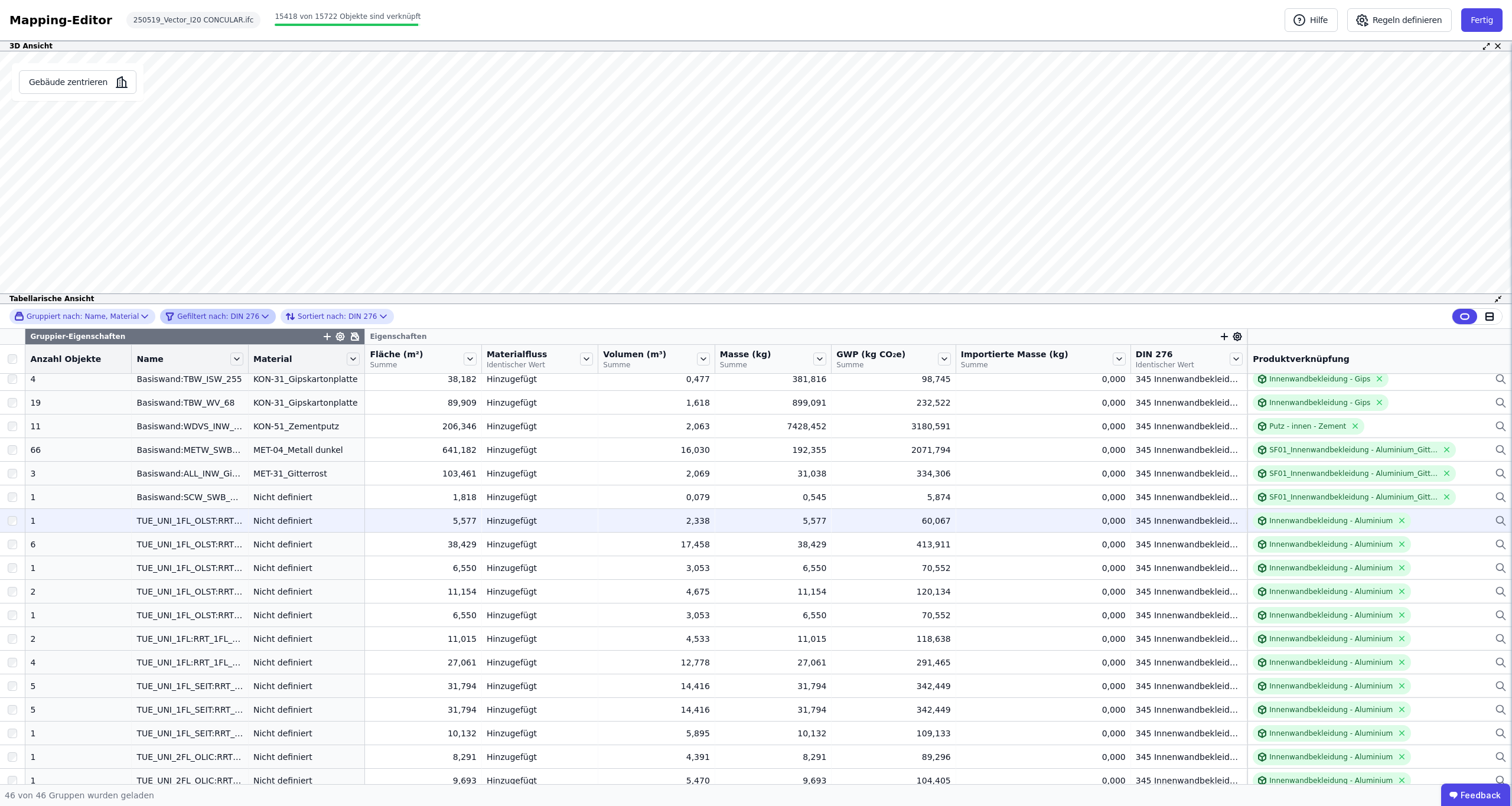
scroll to position [314, 0]
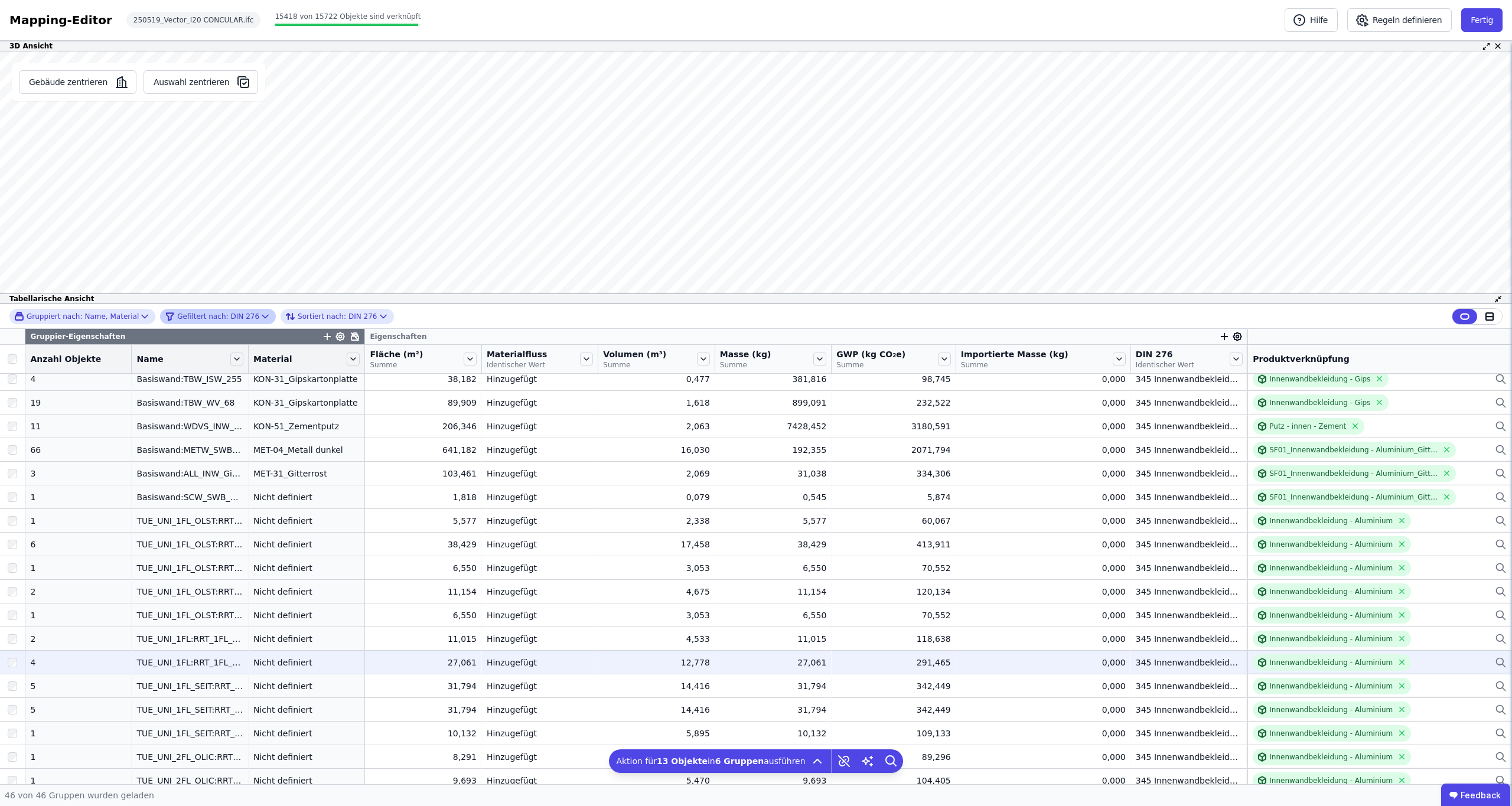
click at [12, 656] on div at bounding box center [12, 662] width 25 height 21
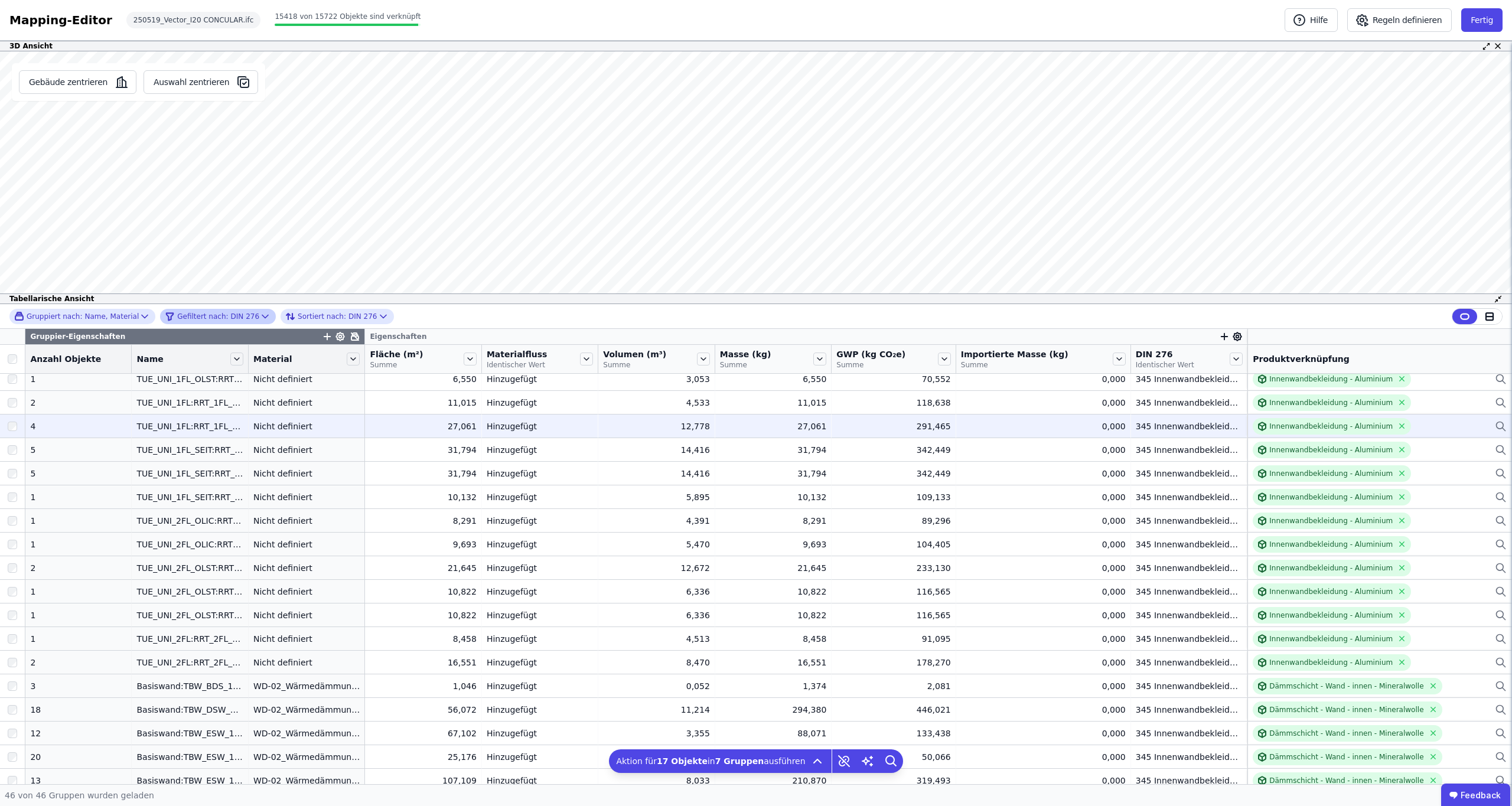
scroll to position [555, 0]
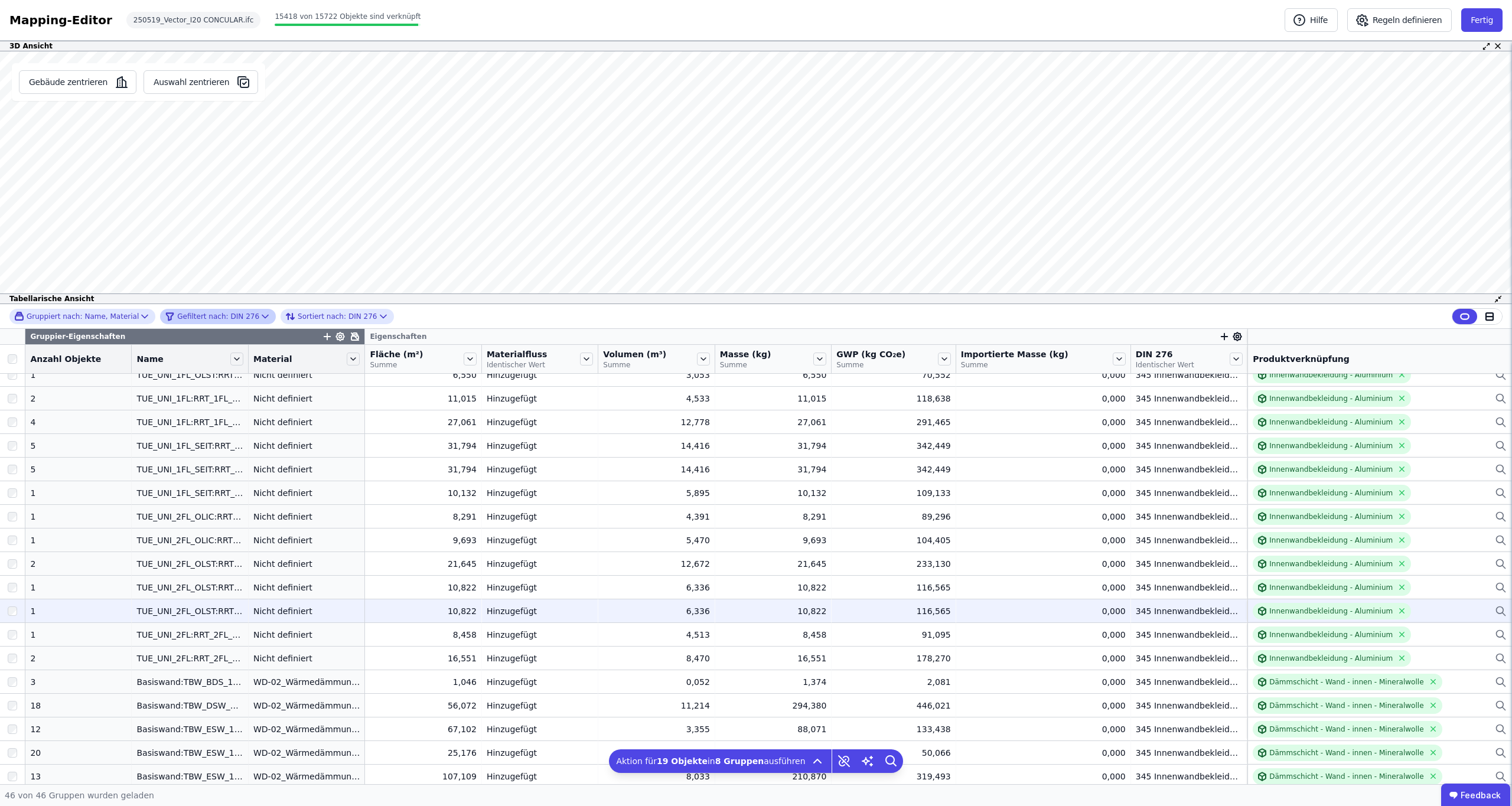
click at [11, 628] on div at bounding box center [12, 634] width 25 height 21
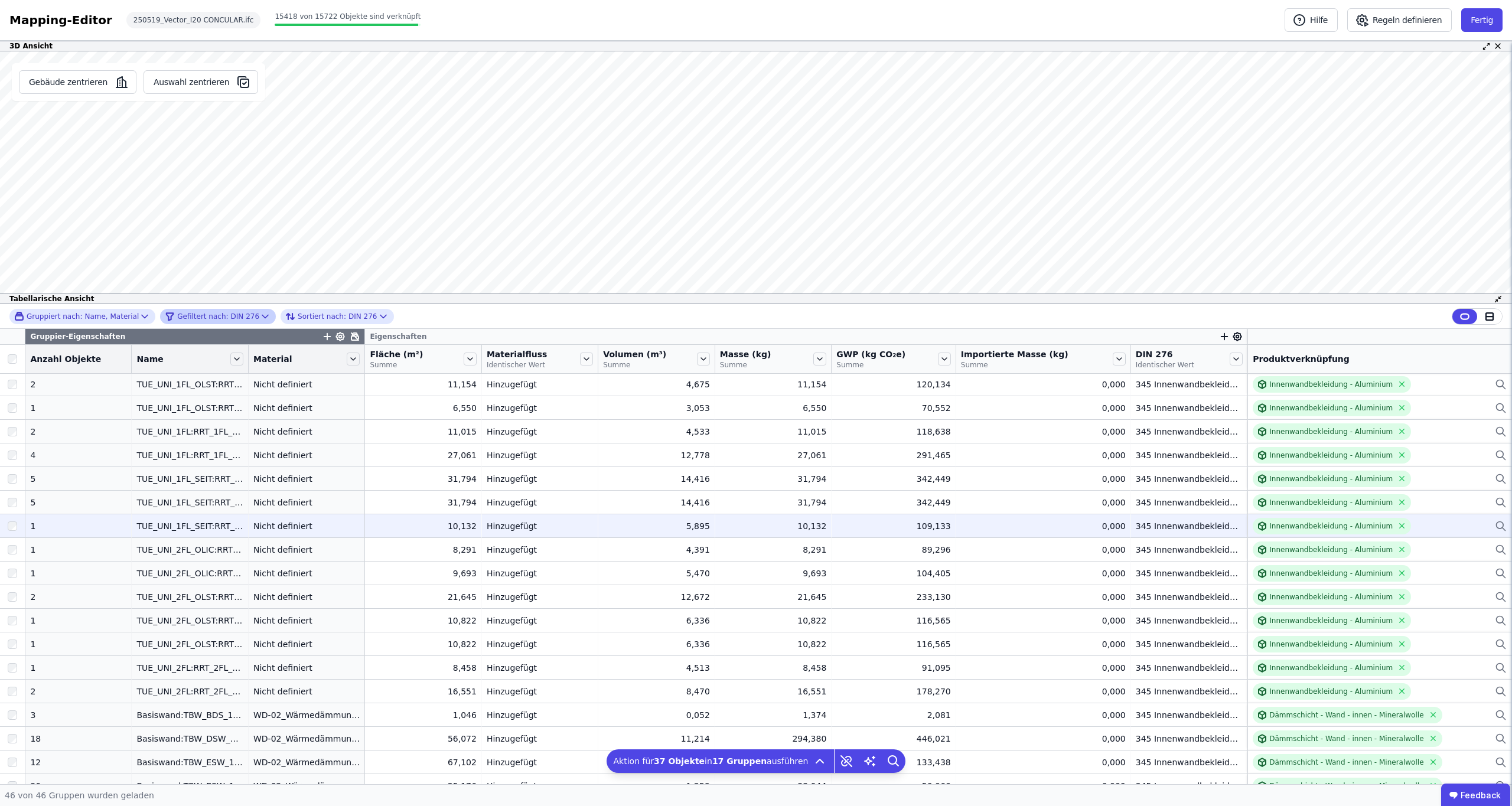
scroll to position [523, 0]
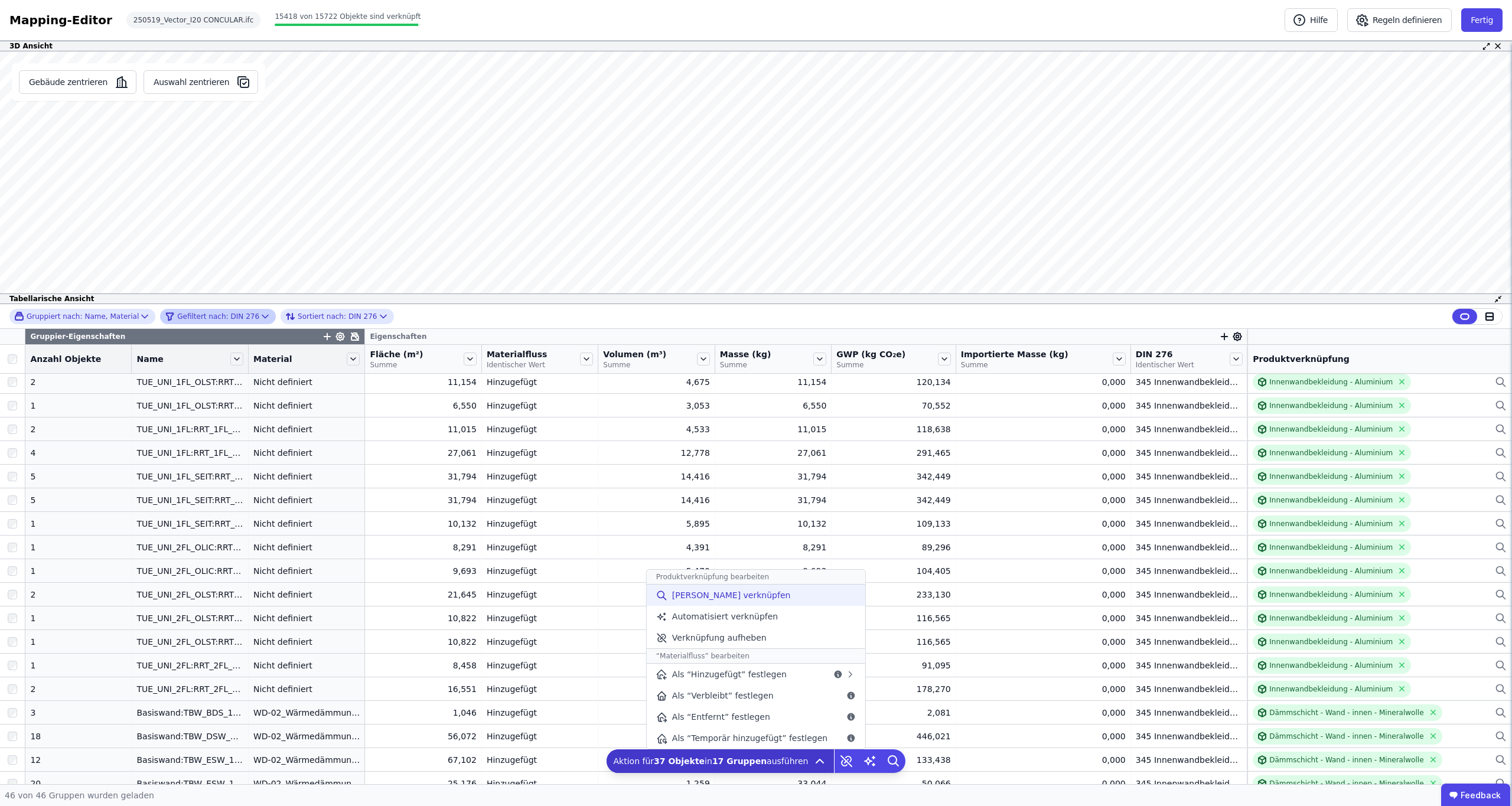
click at [691, 591] on span "[PERSON_NAME] verknüpfen" at bounding box center [730, 595] width 119 height 11
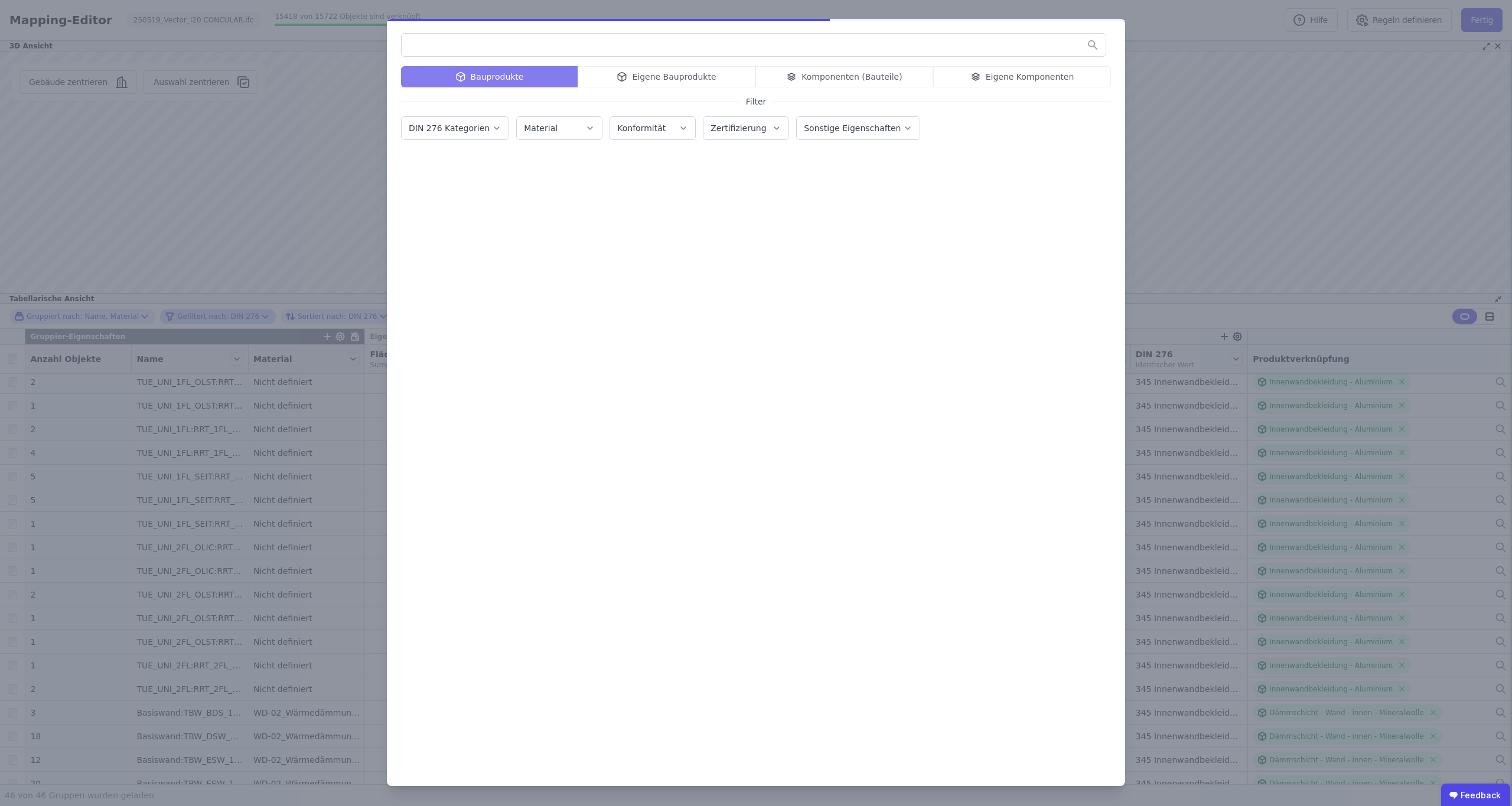
click at [500, 129] on button "DIN 276 Kategorien" at bounding box center [454, 128] width 107 height 23
click at [413, 235] on icon at bounding box center [414, 230] width 10 height 10
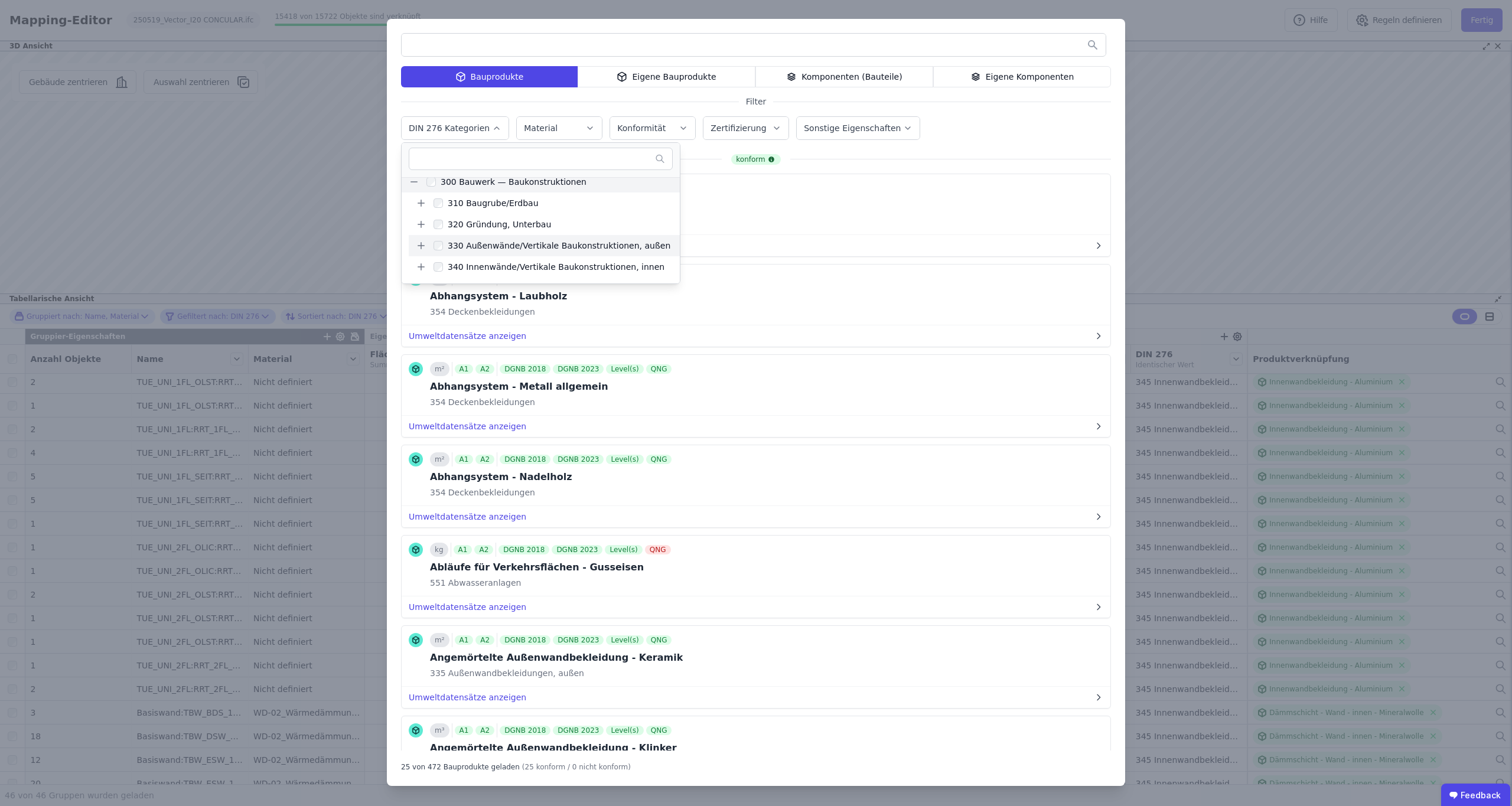
scroll to position [86, 0]
click at [420, 232] on icon at bounding box center [420, 229] width 10 height 10
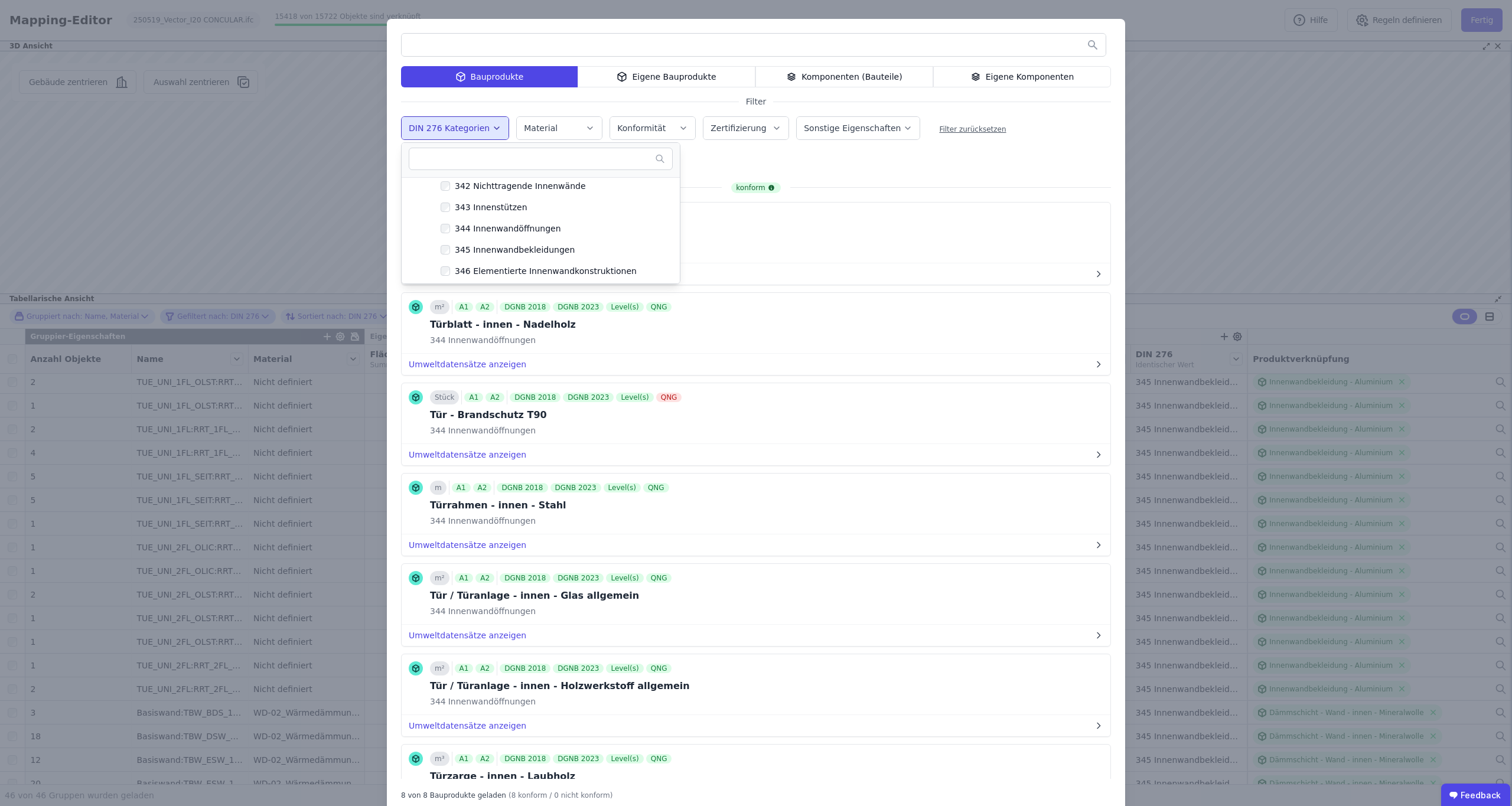
click at [752, 165] on div "344 Innenwandöffnungen Remove small option" at bounding box center [593, 164] width 384 height 28
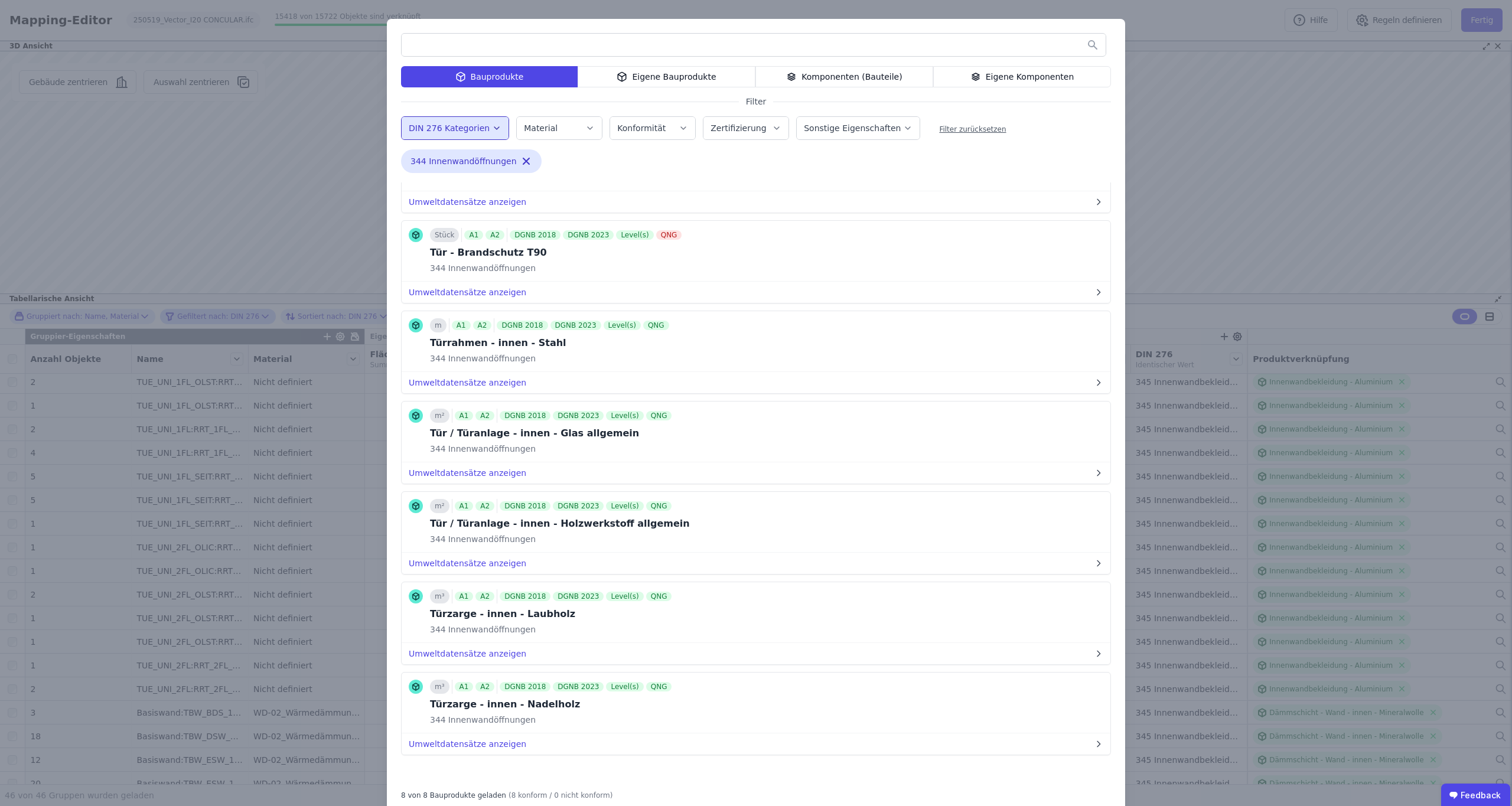
scroll to position [162, 0]
click at [493, 381] on button "Umweltdatensätze anzeigen" at bounding box center [755, 382] width 709 height 21
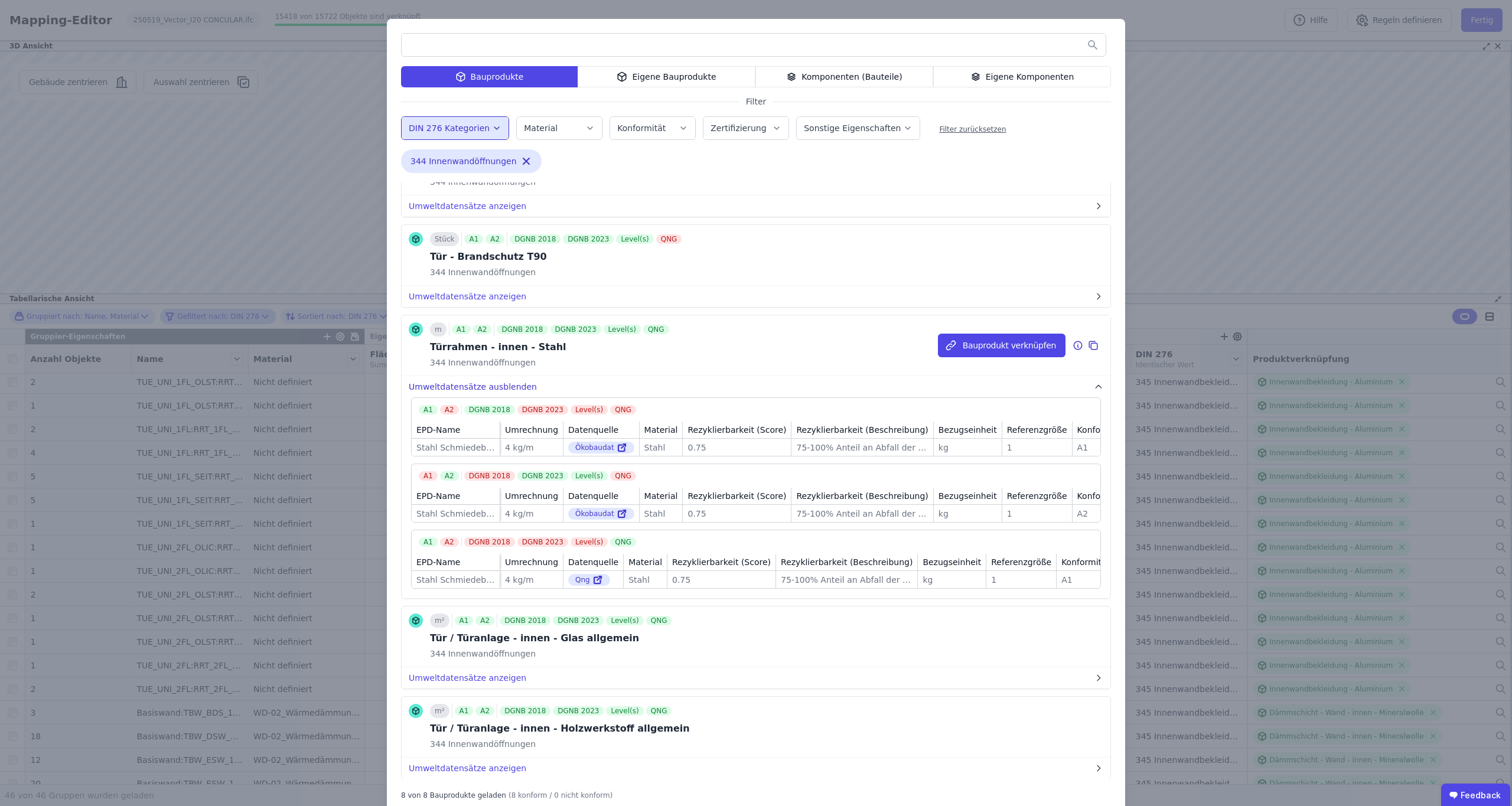
click at [493, 381] on button "Umweltdatensätze ausblenden" at bounding box center [755, 387] width 709 height 21
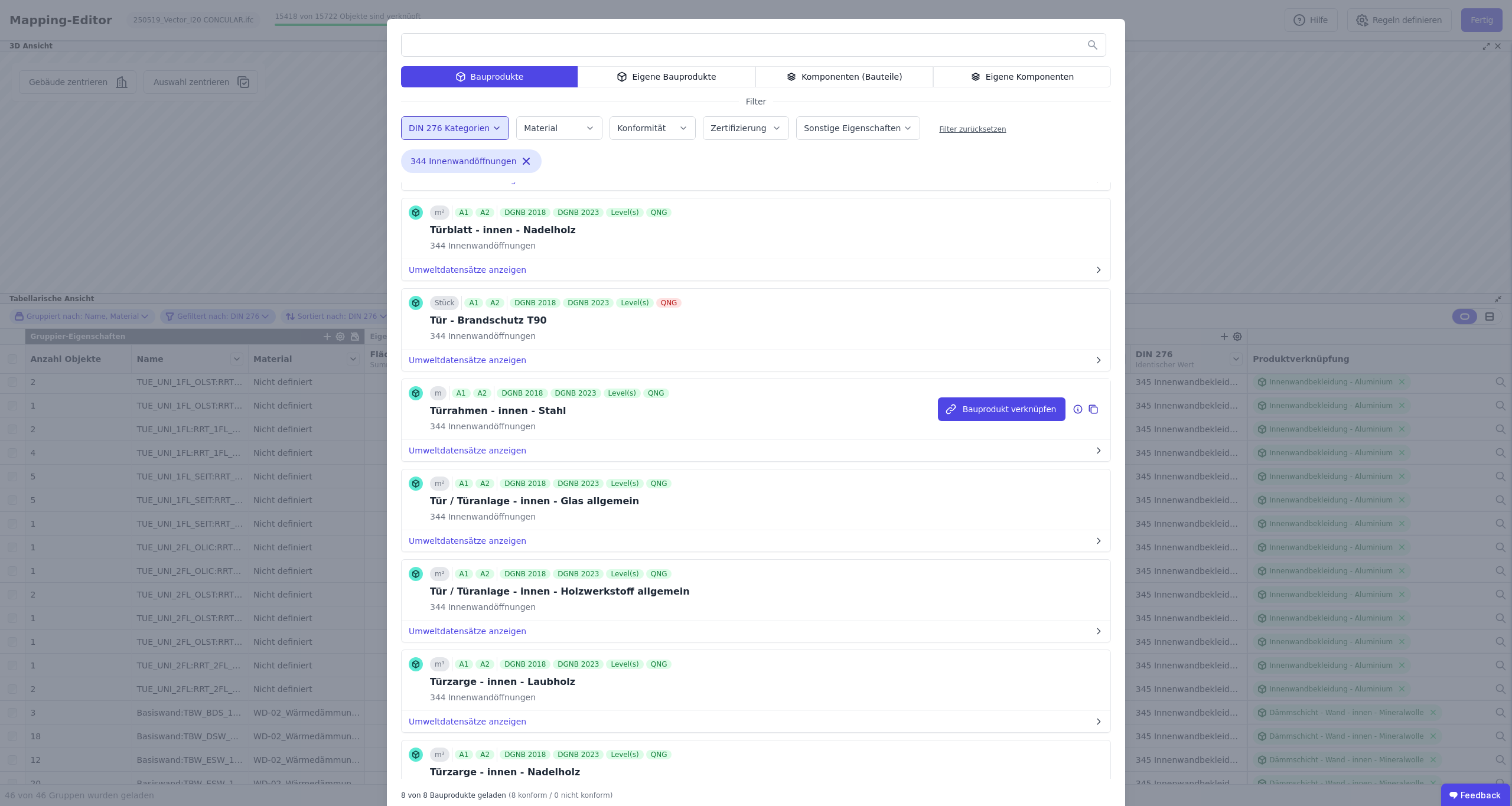
scroll to position [69, 0]
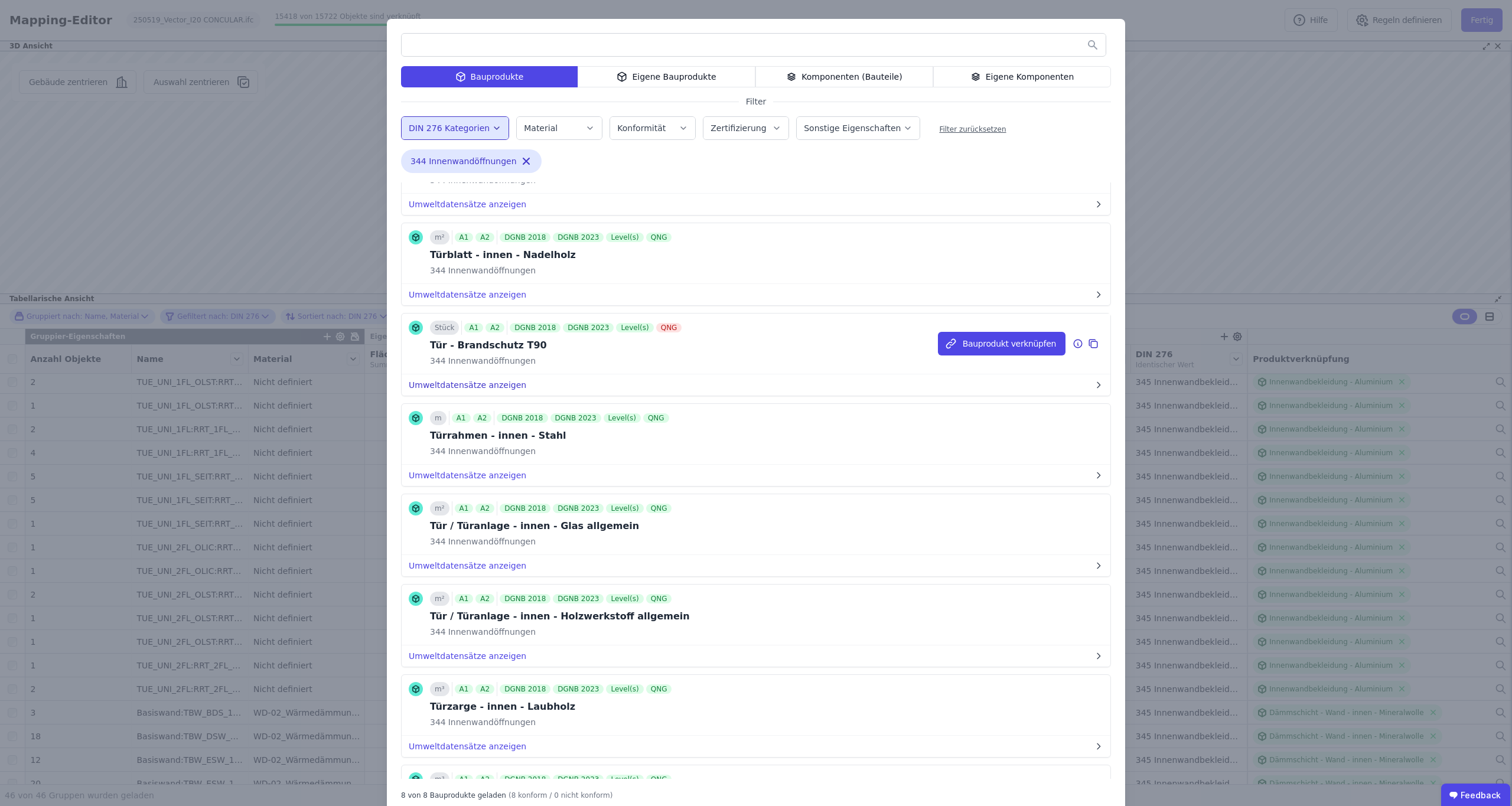
click at [503, 377] on button "Umweltdatensätze anzeigen" at bounding box center [755, 385] width 709 height 21
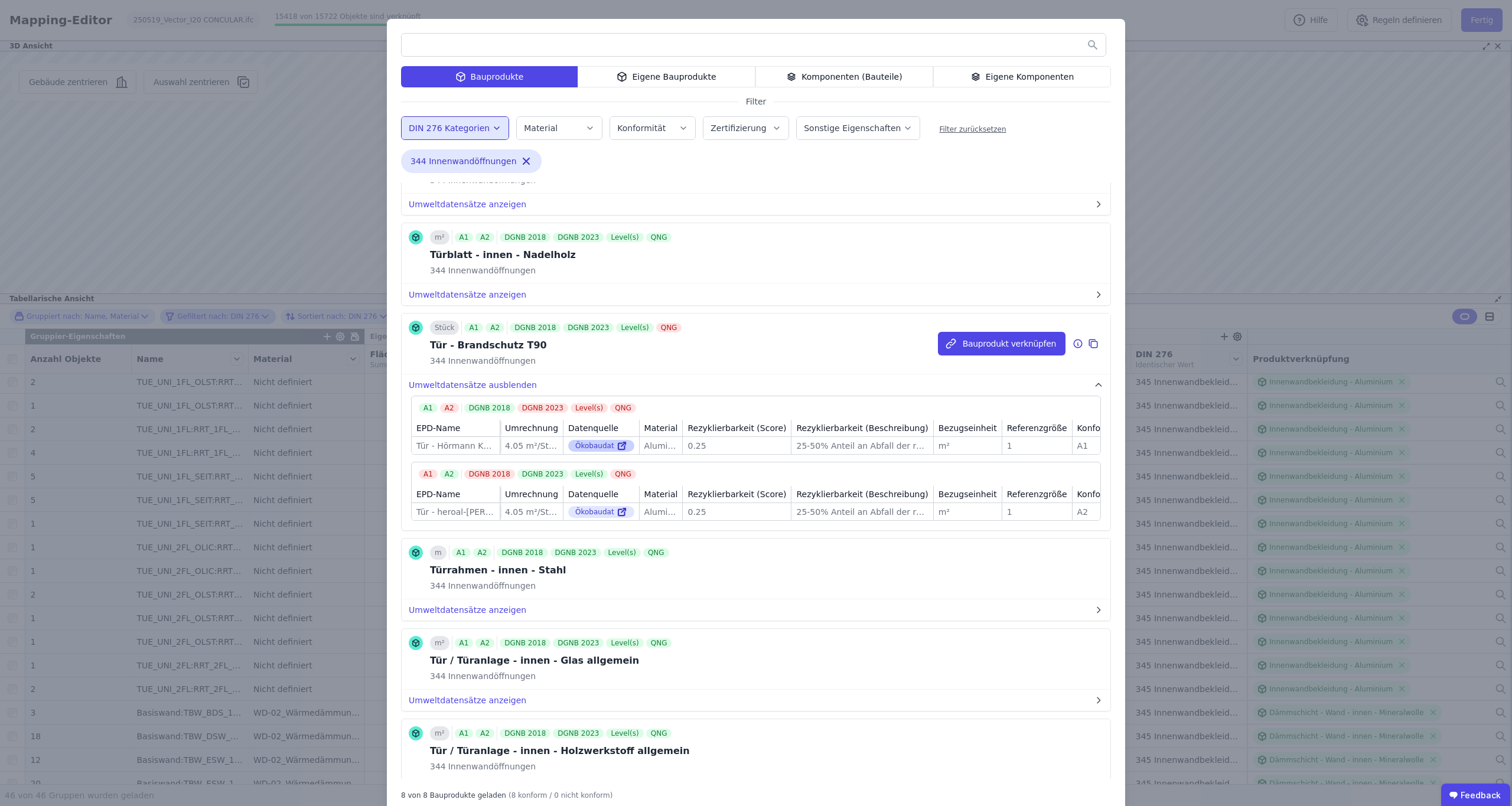
click at [584, 446] on div "Ökobaudat" at bounding box center [601, 446] width 66 height 11
click at [620, 446] on icon at bounding box center [621, 447] width 7 height 7
click at [1204, 73] on div "Bauprodukte Eigene Bauprodukte Komponenten (Bauteile) Eigene Komponenten Filter…" at bounding box center [756, 416] width 1512 height 833
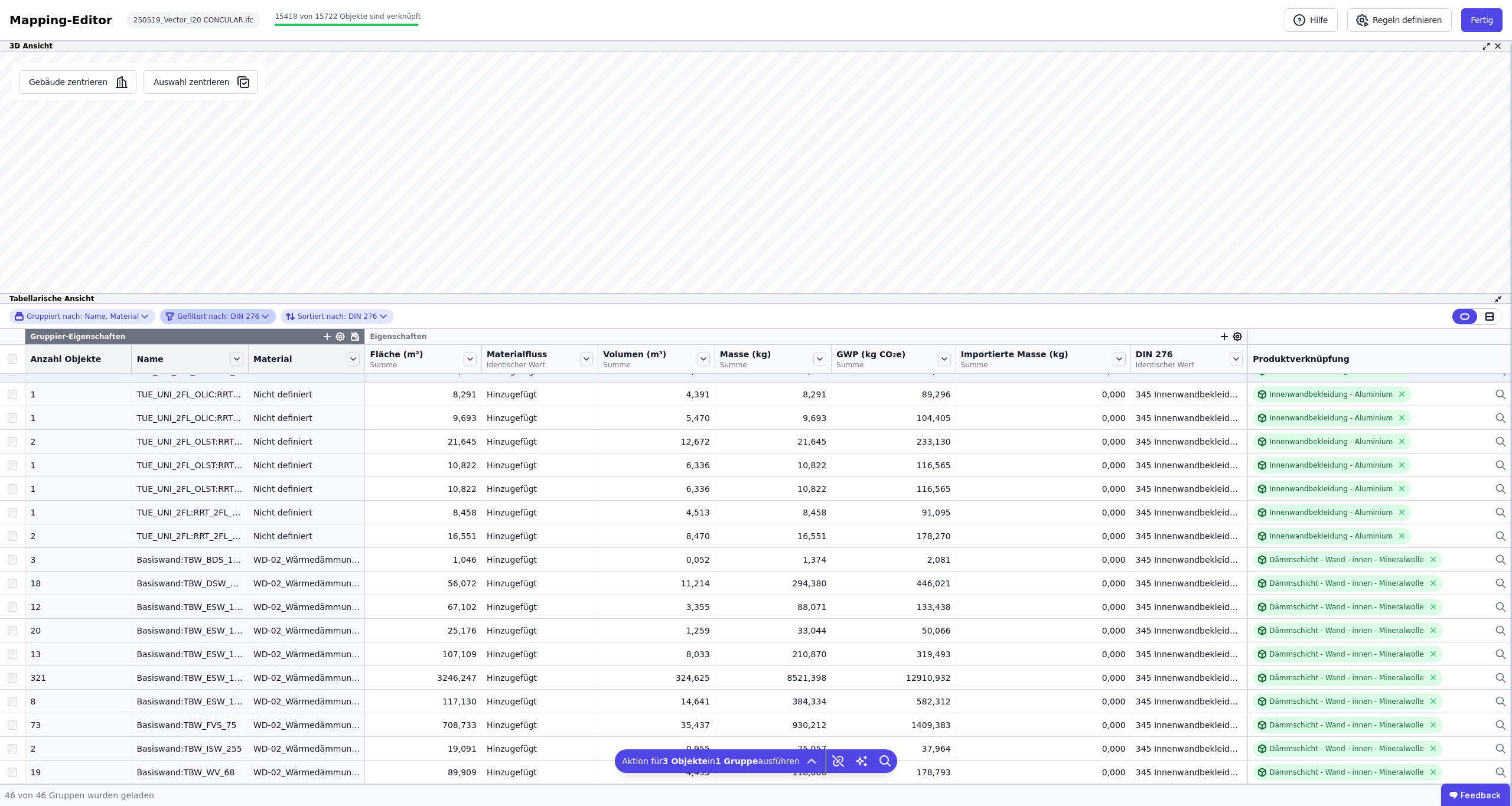
scroll to position [0, 0]
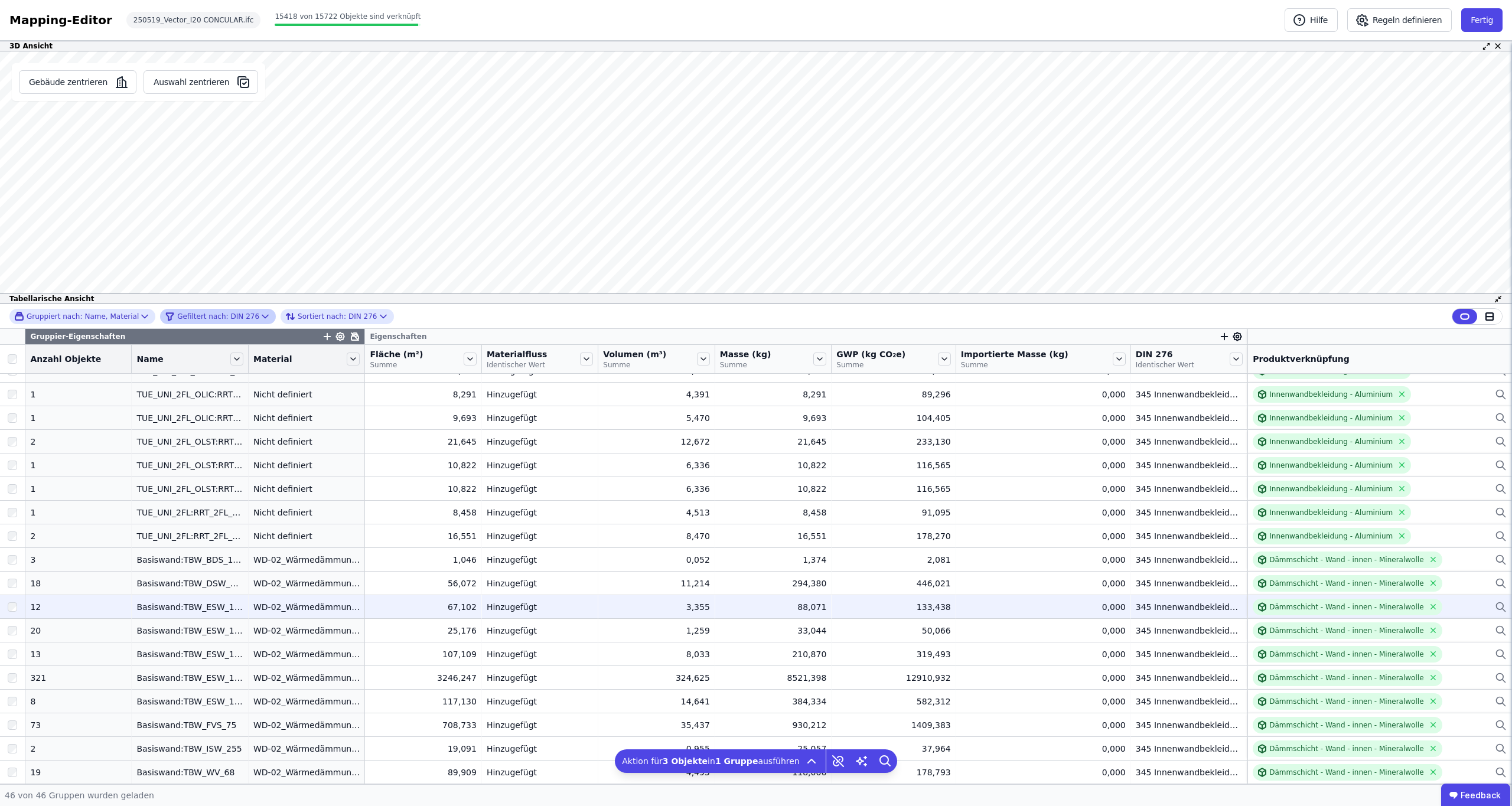
click at [18, 607] on div at bounding box center [12, 607] width 25 height 21
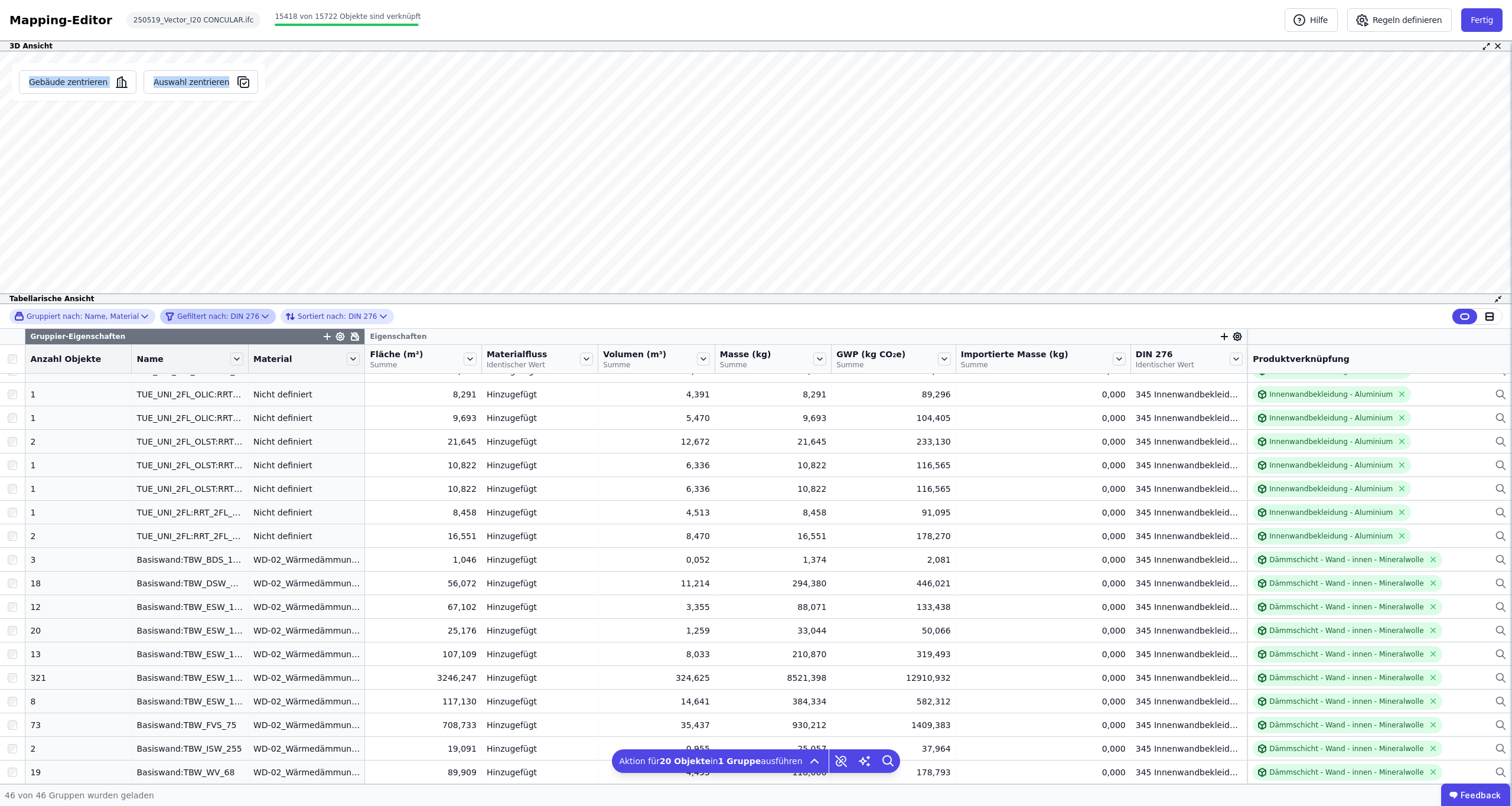
click at [488, 166] on div "Gebäude zentrieren Auswahl zentrieren Es sind keine Objektdaten verfügbar Diese…" at bounding box center [756, 177] width 1512 height 252
click at [236, 88] on icon "button" at bounding box center [243, 82] width 14 height 14
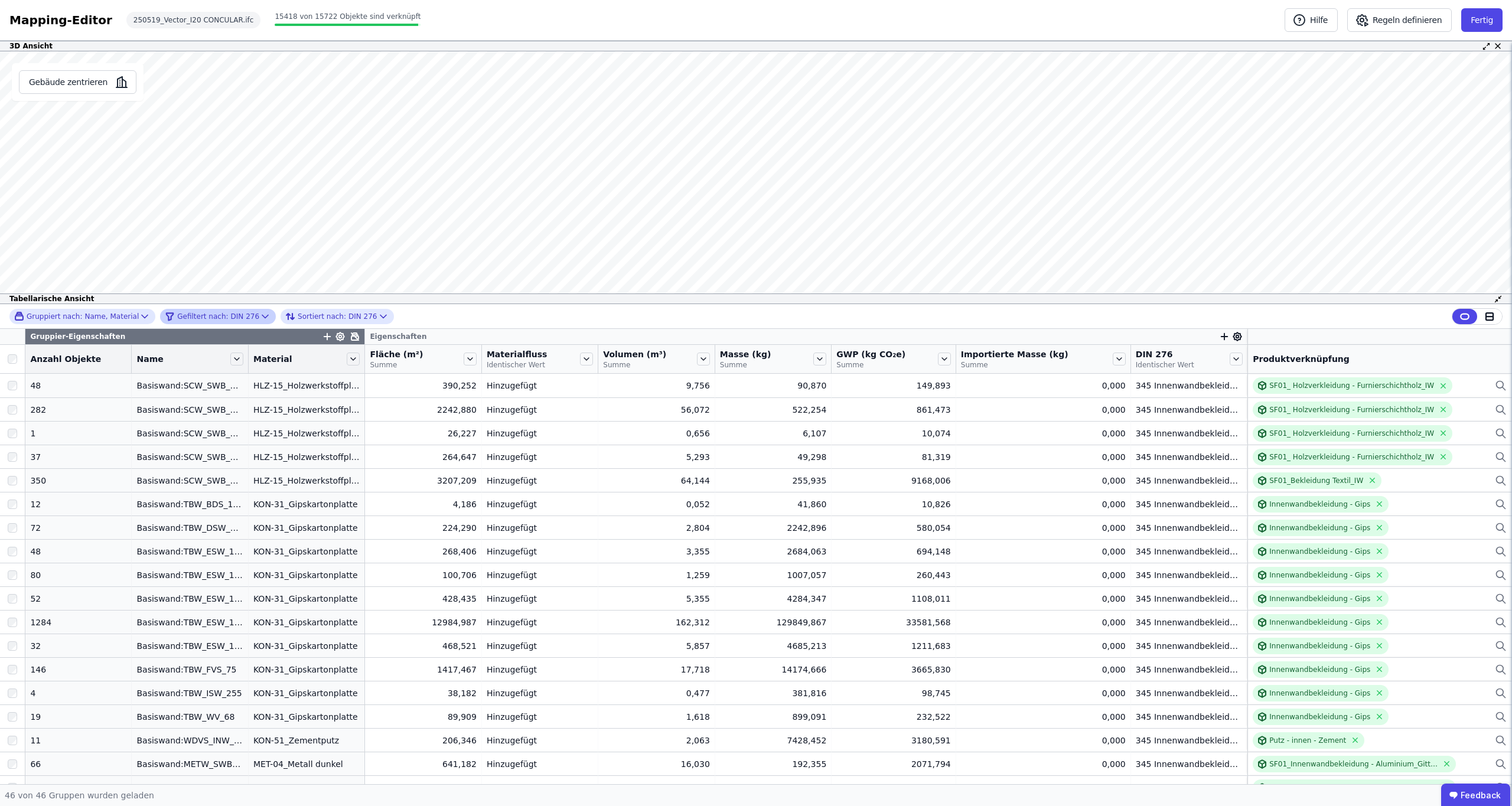
click at [259, 317] on icon at bounding box center [265, 316] width 11 height 11
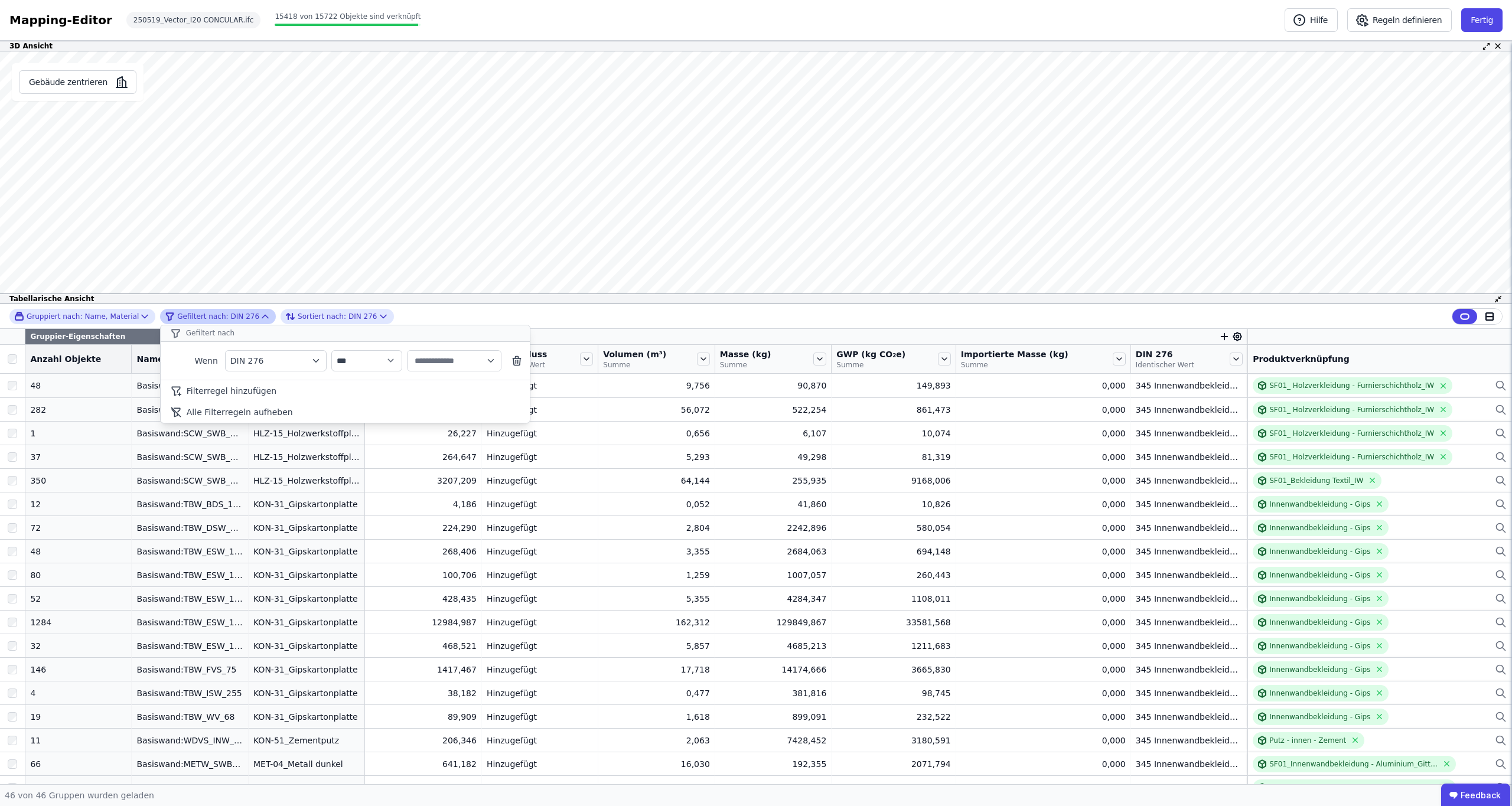
type input "**********"
click at [492, 362] on icon "button" at bounding box center [490, 360] width 10 height 10
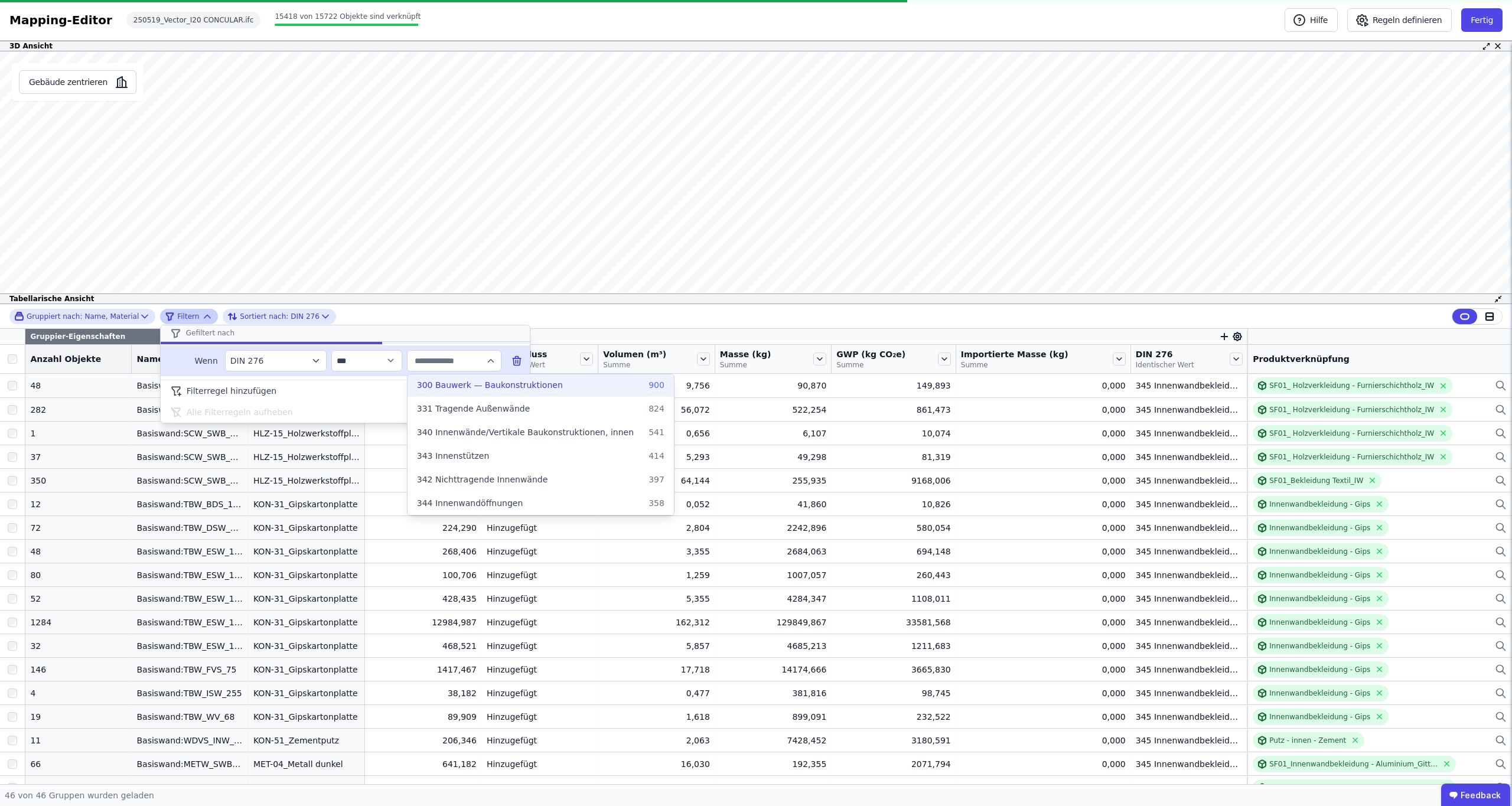
scroll to position [149, 0]
click at [452, 428] on span "340 Innenwände/Vertikale Baukonstruktionen, innen" at bounding box center [526, 426] width 216 height 11
type input "**********"
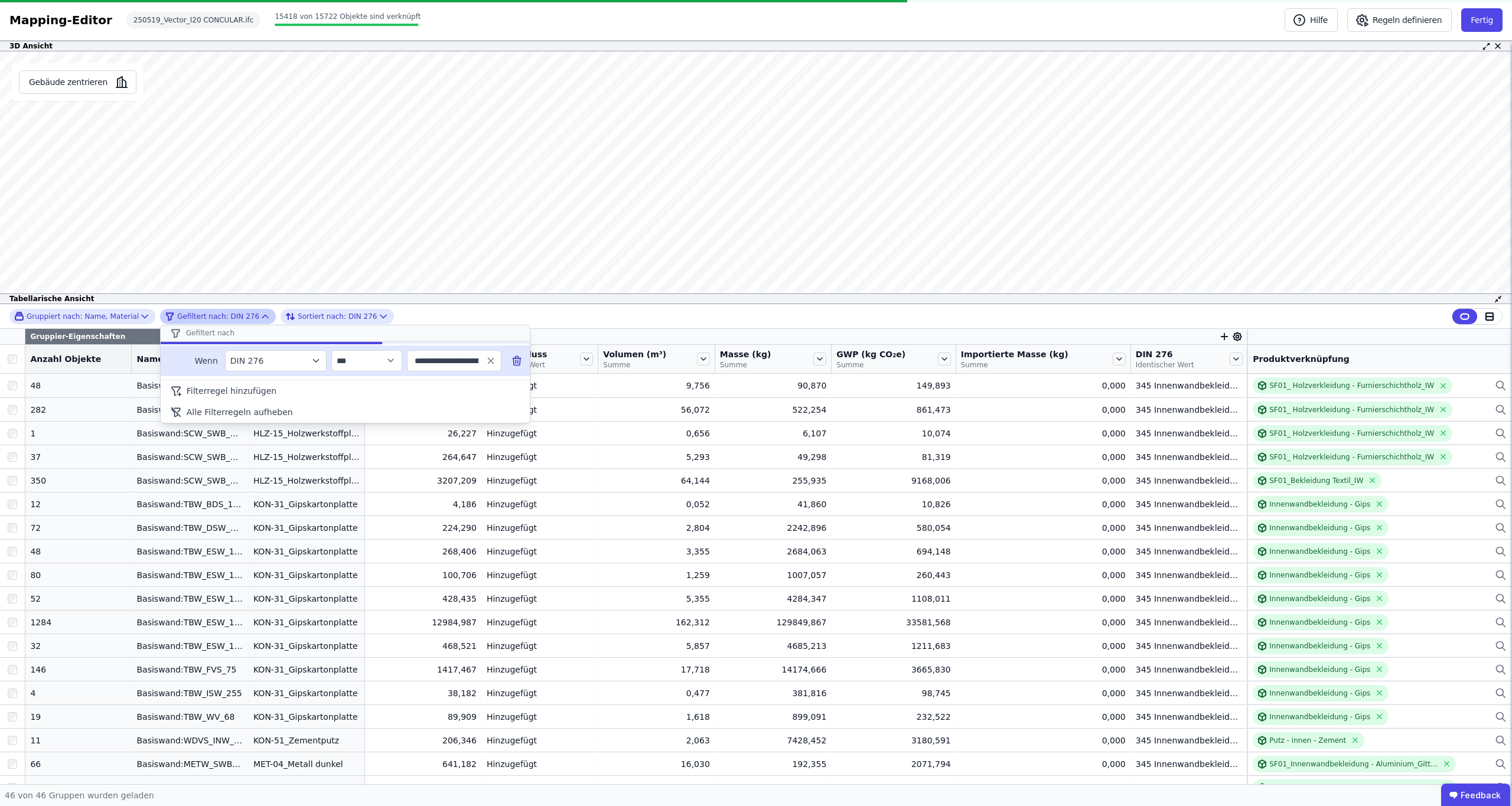
scroll to position [0, 0]
click at [544, 314] on div "**********" at bounding box center [756, 317] width 1512 height 25
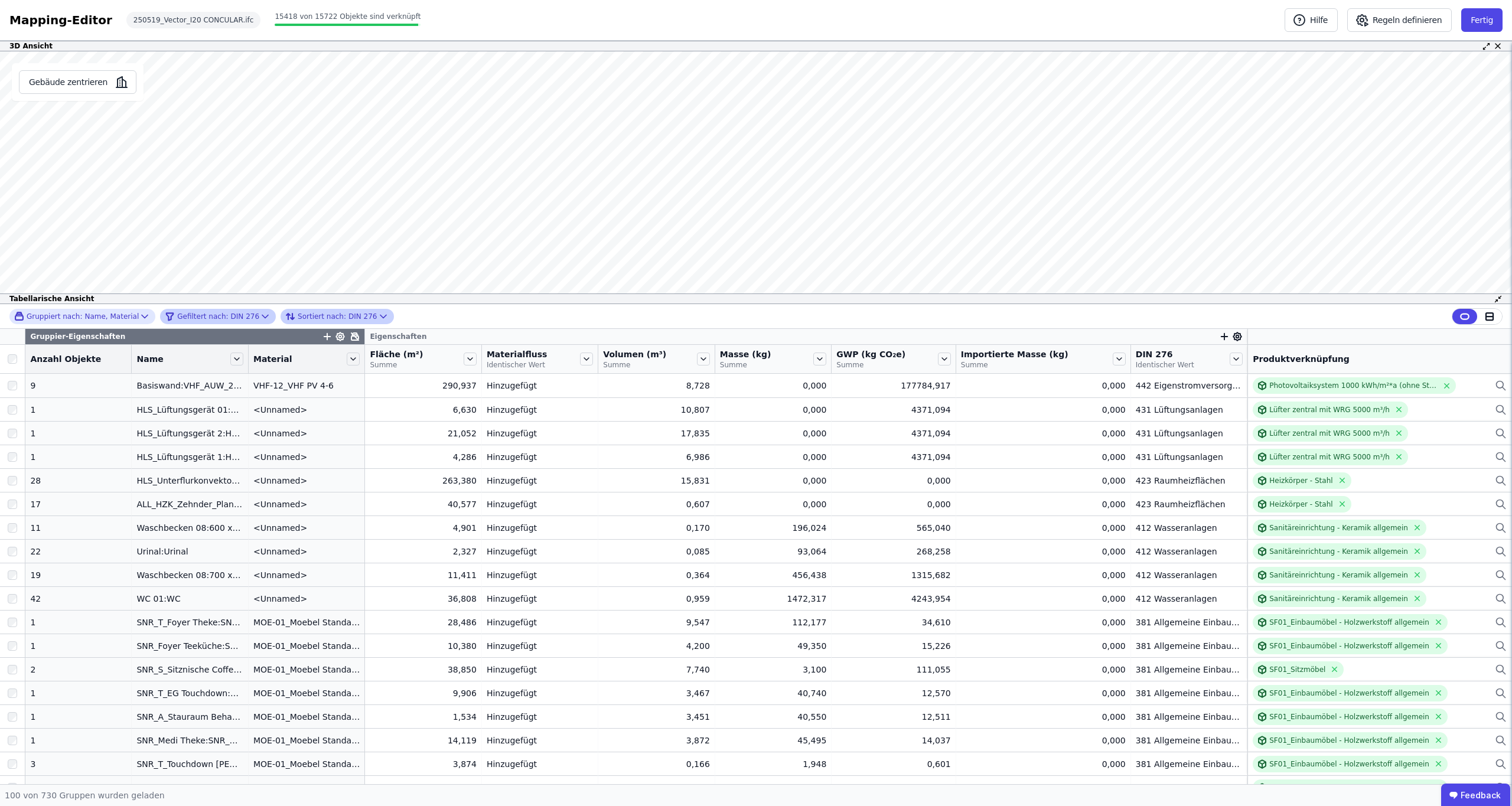
click at [378, 314] on icon at bounding box center [383, 316] width 11 height 11
select select "****"
click at [378, 314] on icon at bounding box center [383, 316] width 11 height 11
click at [262, 316] on icon at bounding box center [265, 316] width 6 height 3
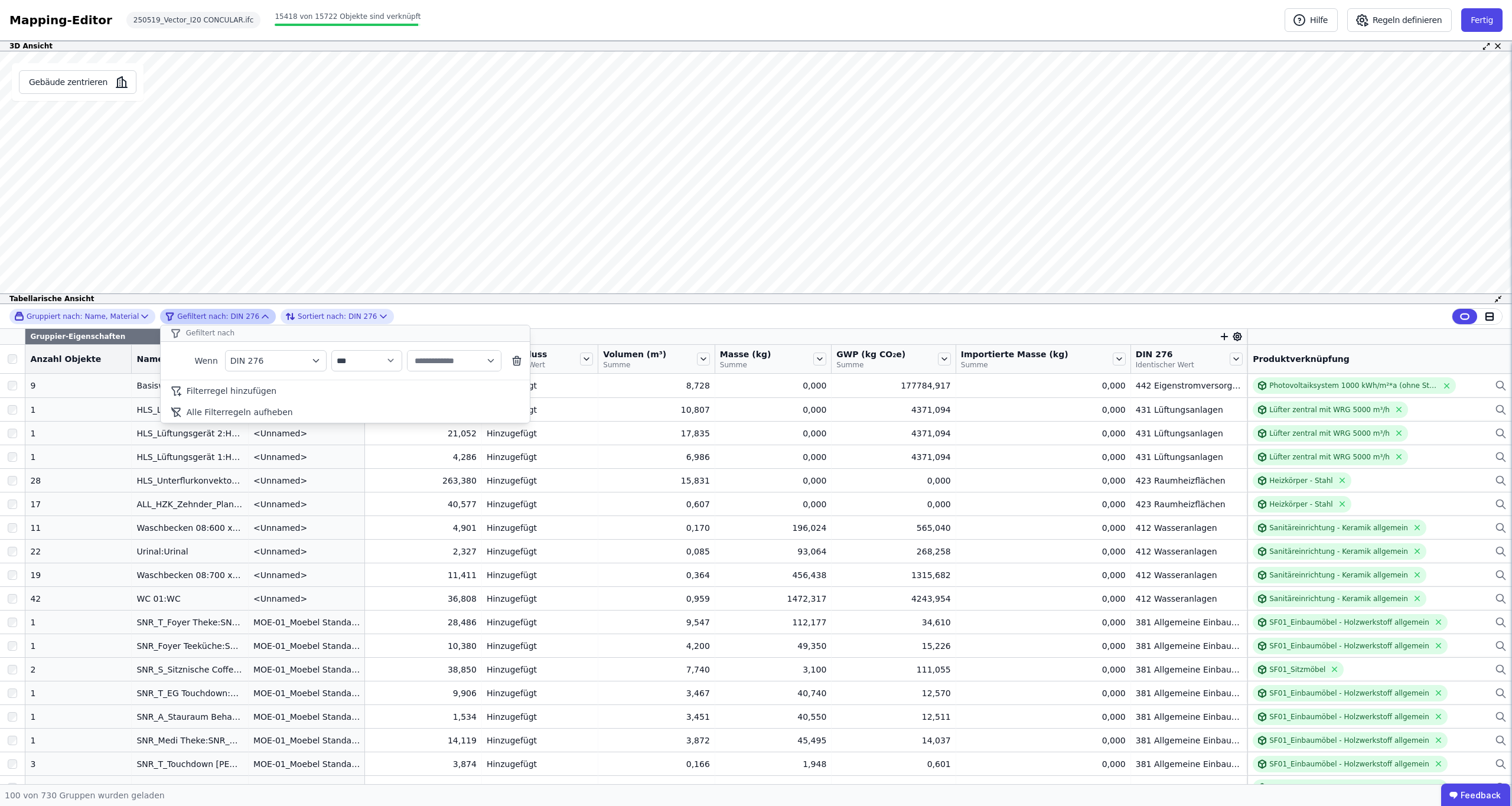
type input "**********"
click at [490, 361] on icon "button" at bounding box center [490, 360] width 10 height 10
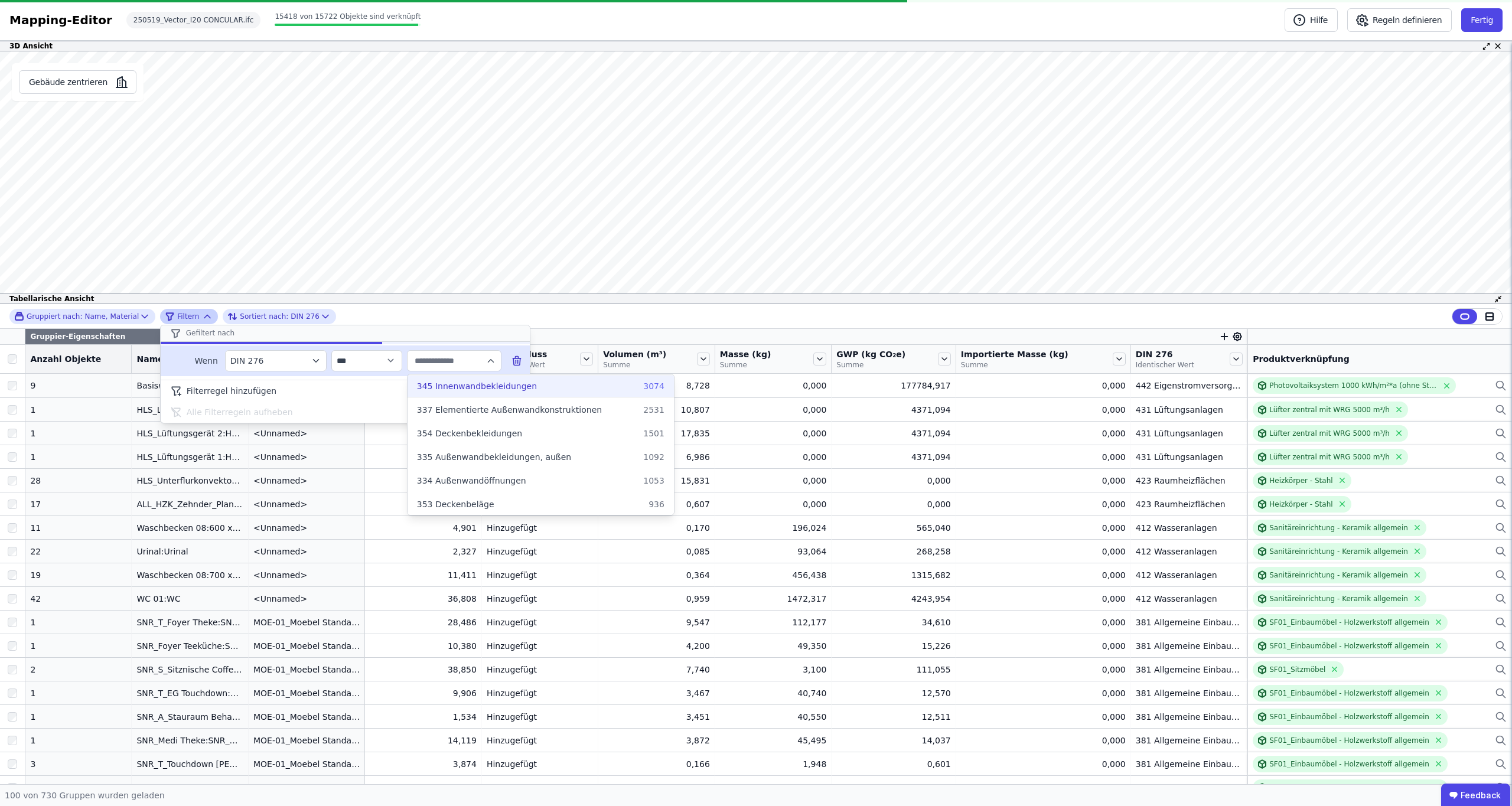
click at [459, 384] on span "345 Innenwandbekleidungen" at bounding box center [477, 386] width 120 height 11
type input "**********"
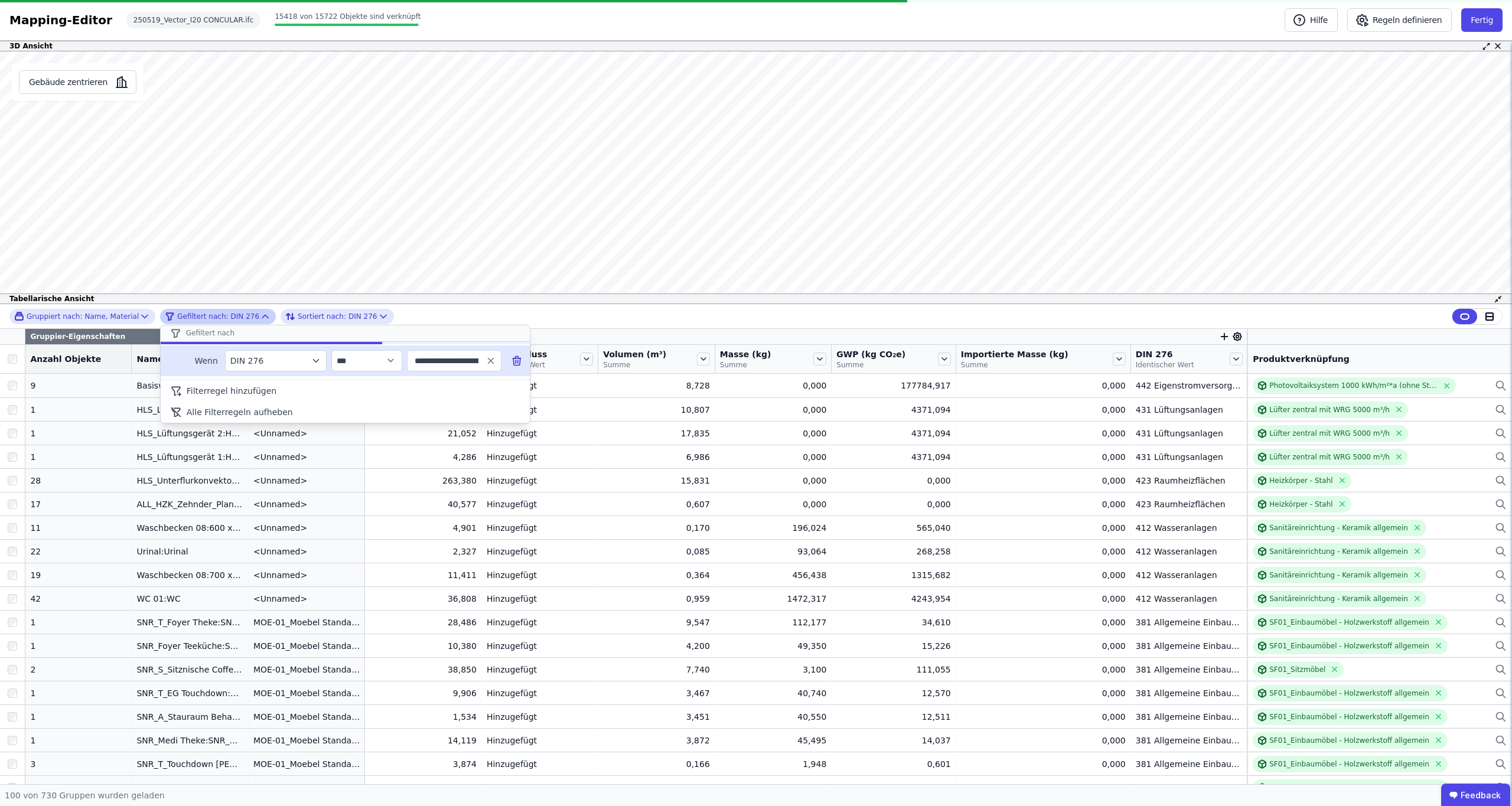
click at [423, 315] on div "**********" at bounding box center [756, 317] width 1512 height 25
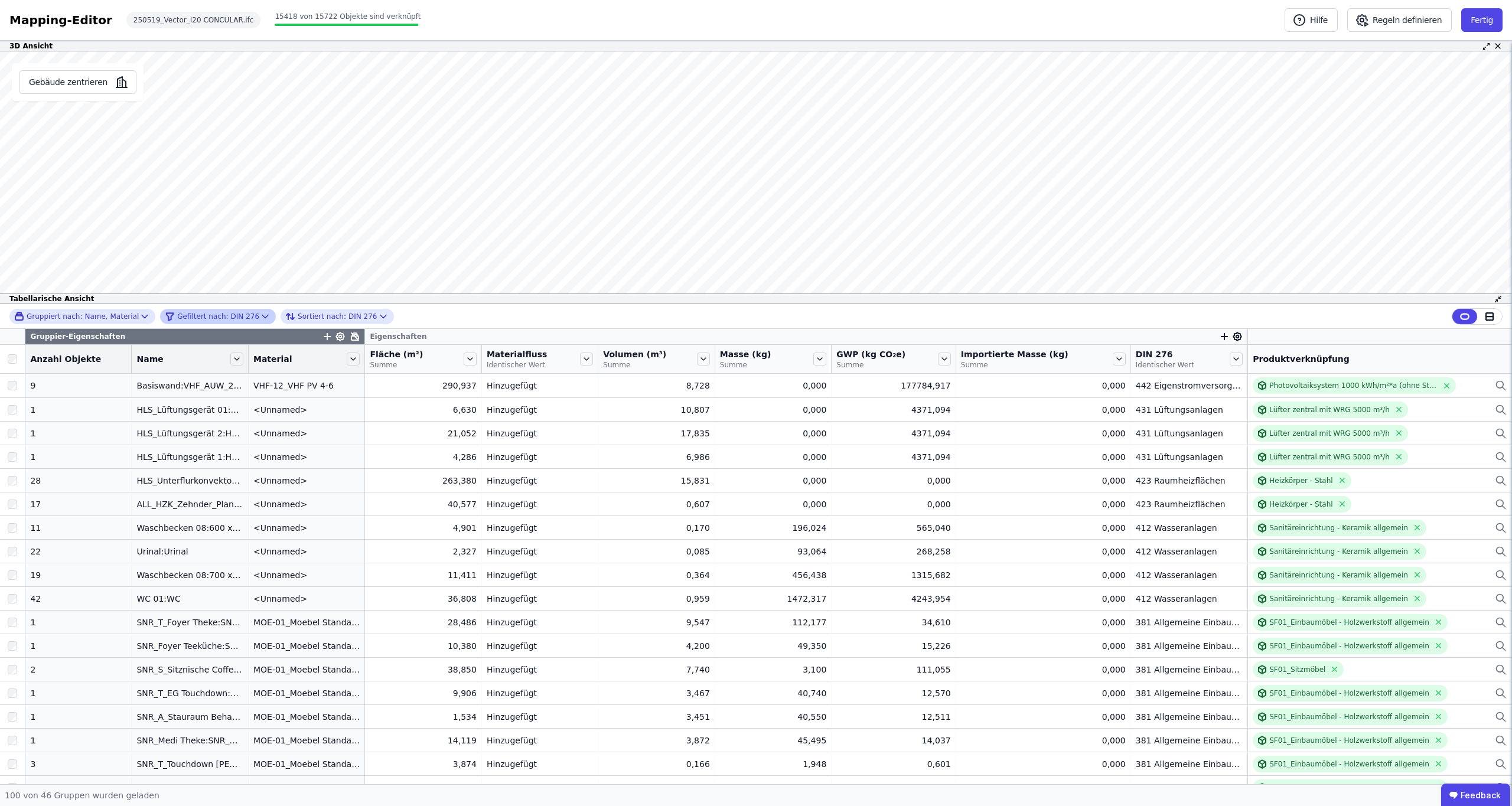
click at [259, 317] on icon at bounding box center [265, 316] width 11 height 11
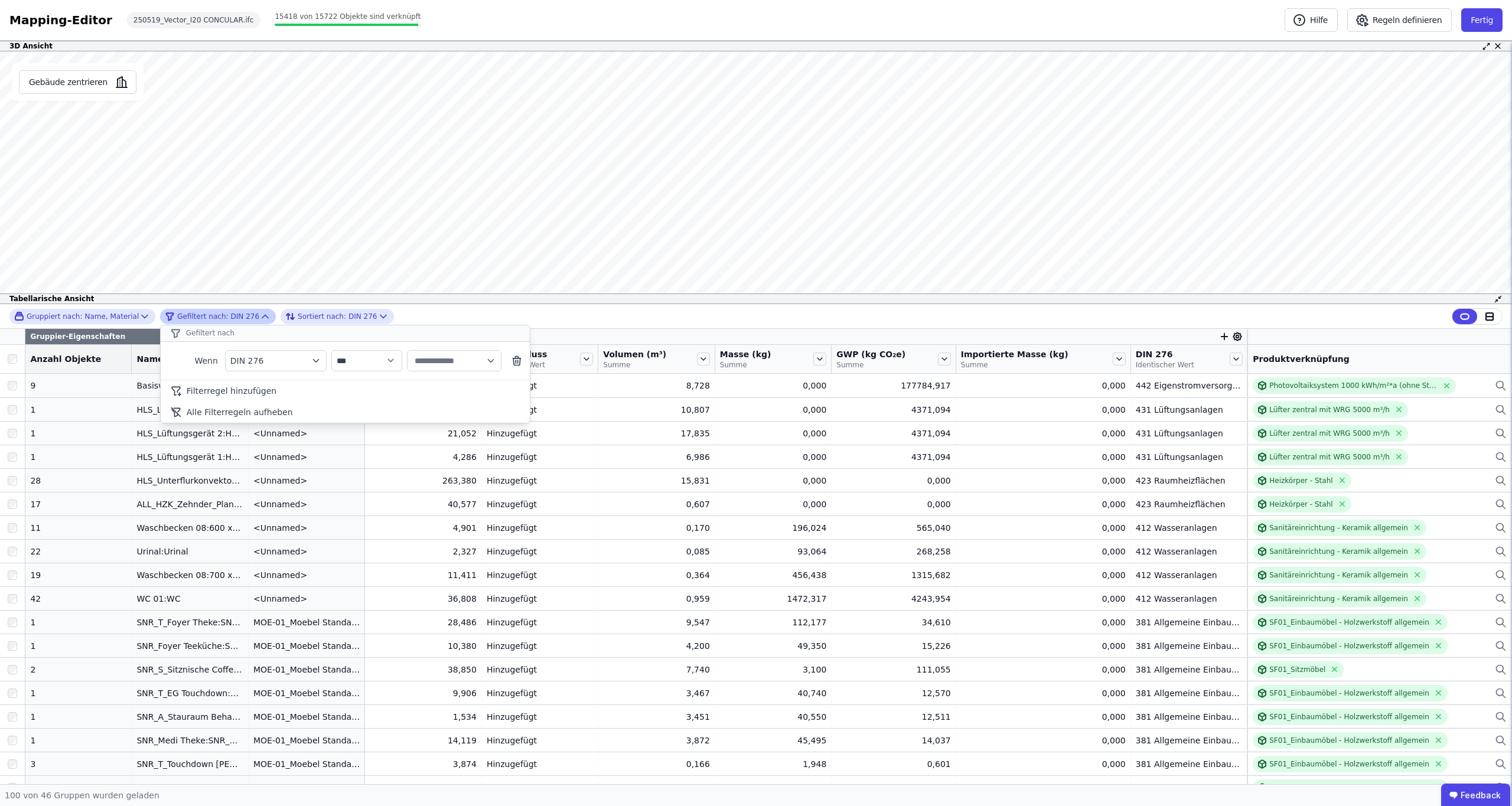
type input "**********"
click at [415, 315] on div "**********" at bounding box center [756, 317] width 1512 height 25
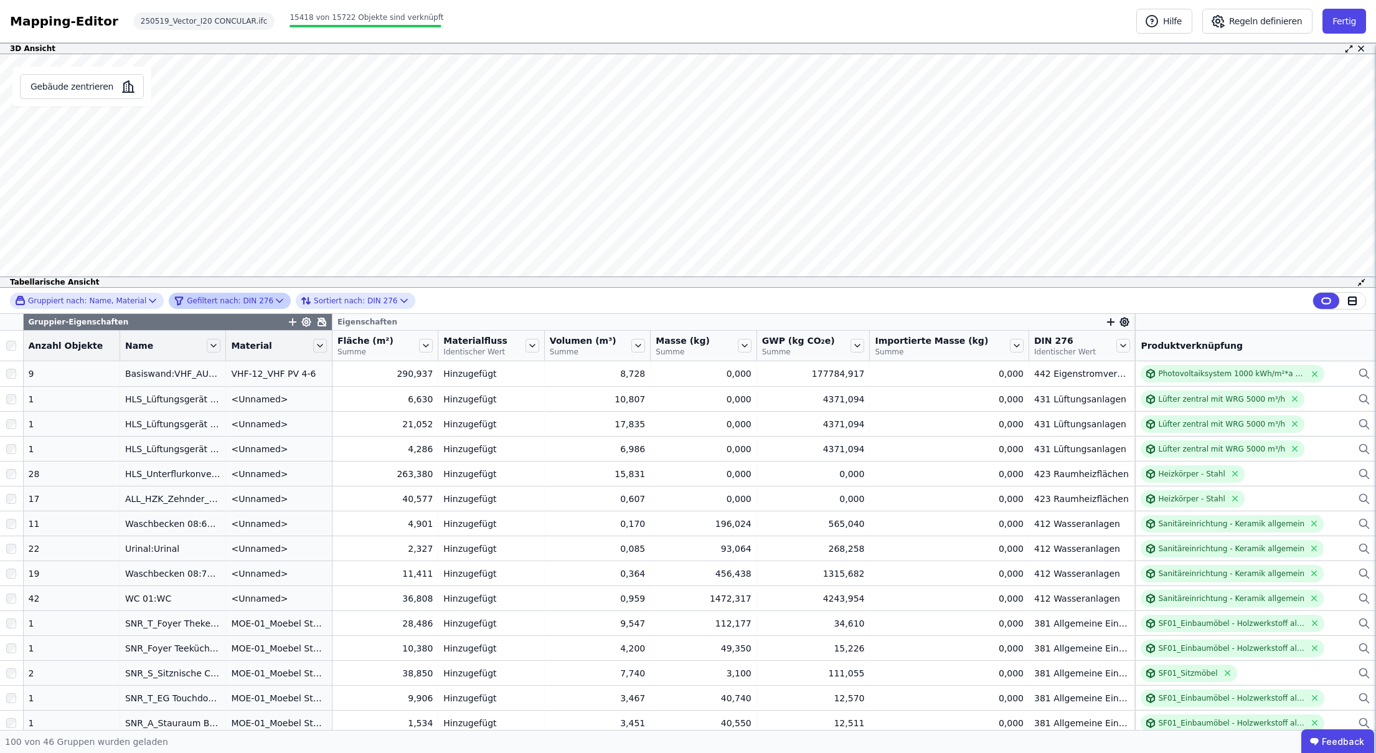
click at [273, 304] on icon at bounding box center [279, 300] width 12 height 12
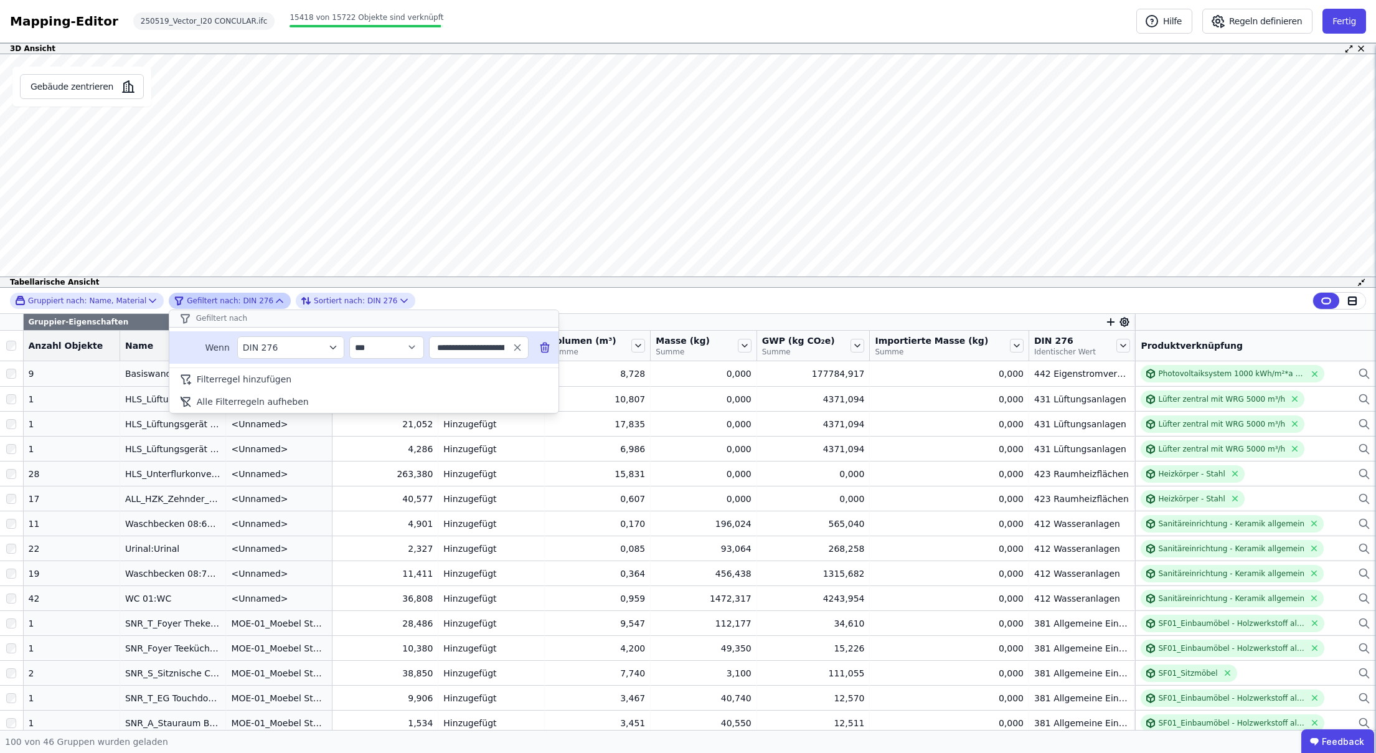
click at [472, 349] on input "**********" at bounding box center [473, 347] width 77 height 22
type input "**********"
click at [475, 371] on span "345 Innenwandbekleidungen" at bounding box center [503, 374] width 126 height 12
type input "**********"
click at [445, 303] on div "**********" at bounding box center [688, 301] width 1376 height 26
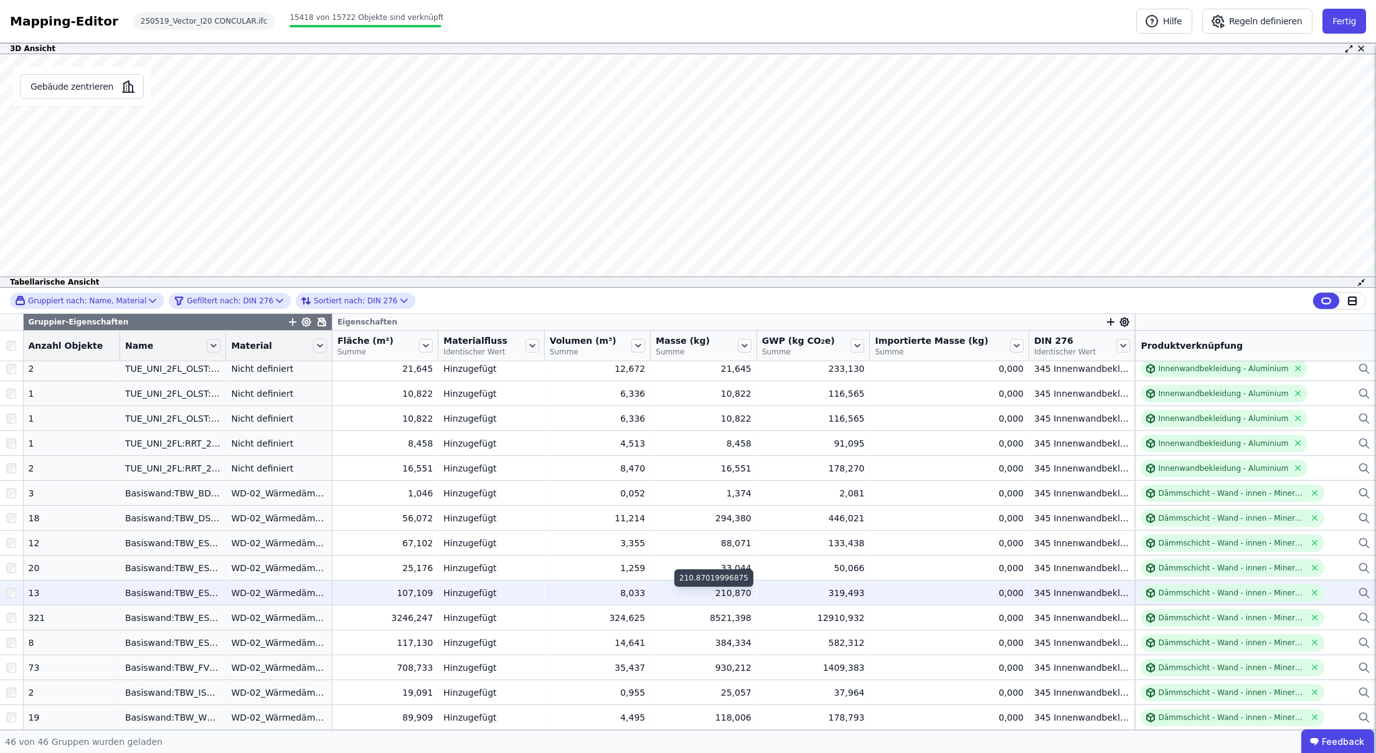
scroll to position [778, 0]
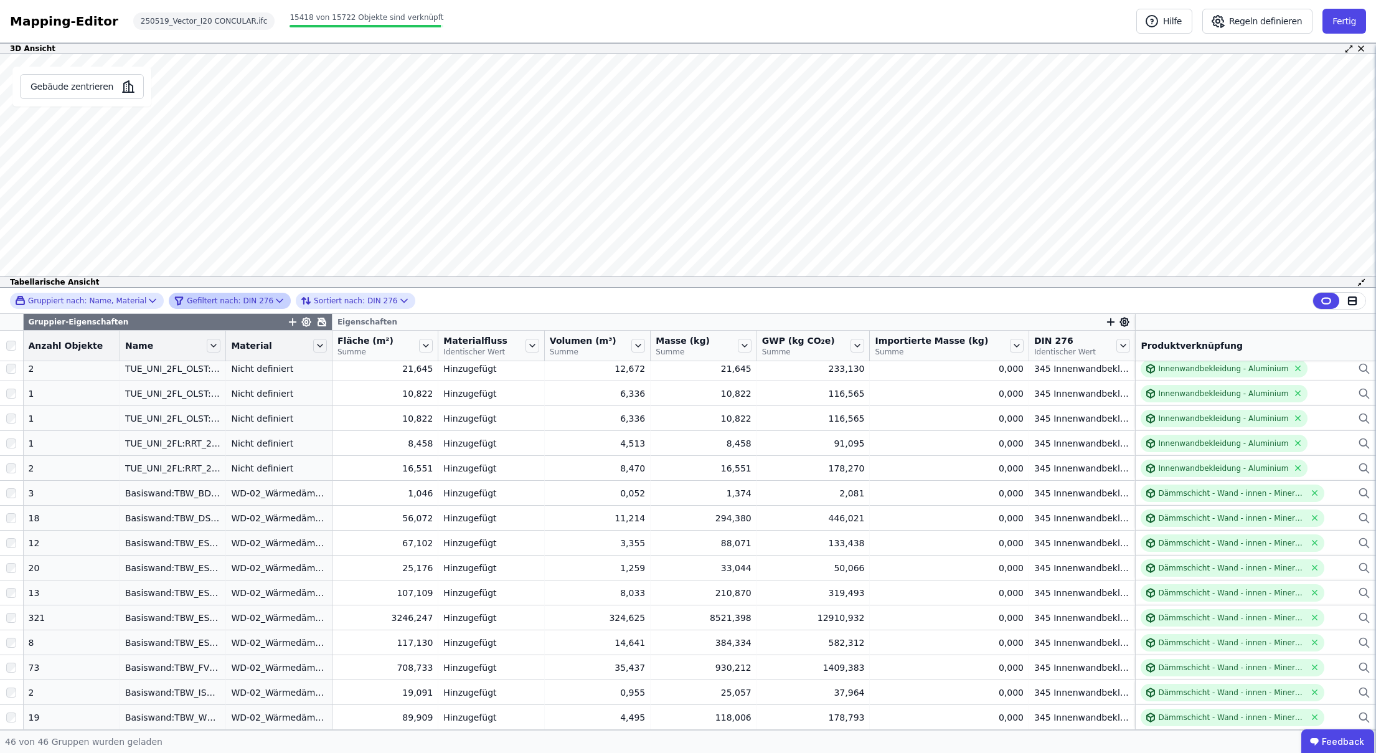
click at [273, 296] on icon at bounding box center [279, 300] width 12 height 12
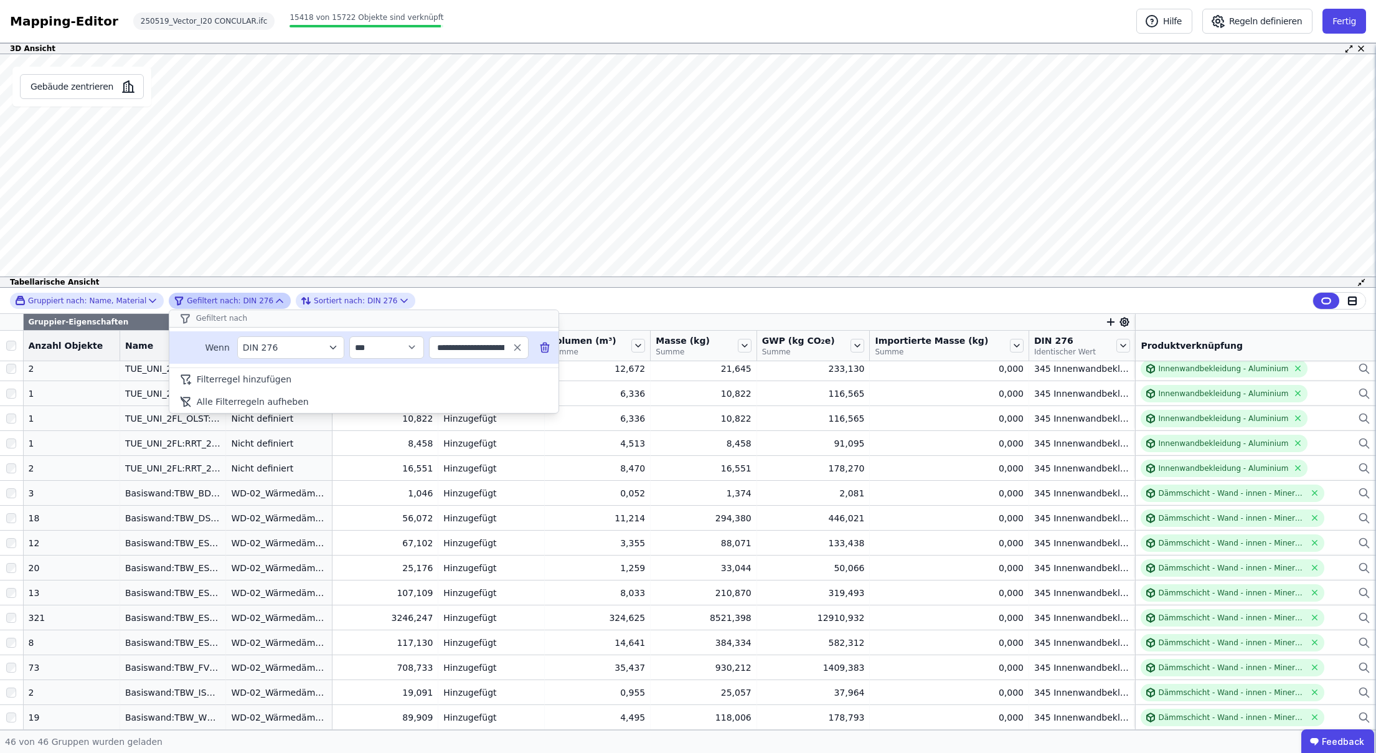
click at [485, 349] on input "**********" at bounding box center [473, 347] width 77 height 22
type input "**********"
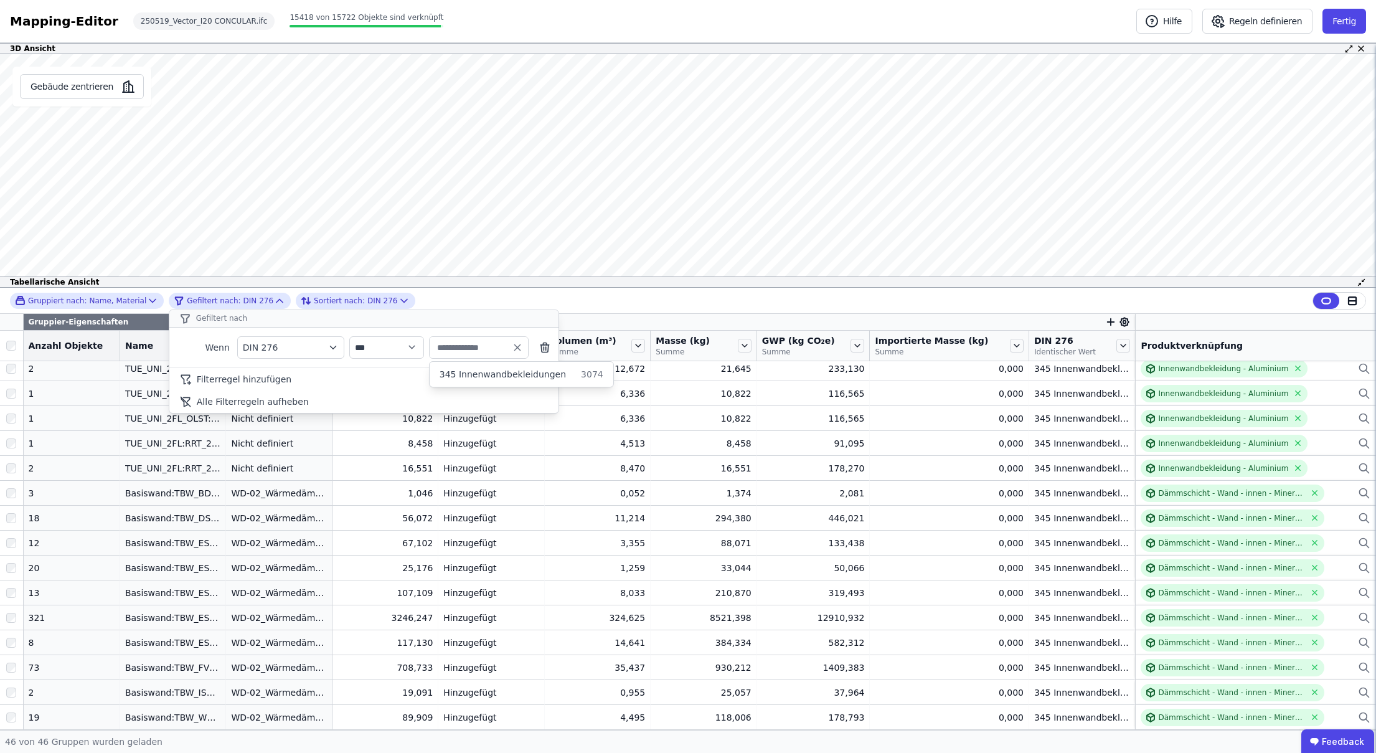
click at [639, 309] on div "**********" at bounding box center [688, 301] width 1376 height 26
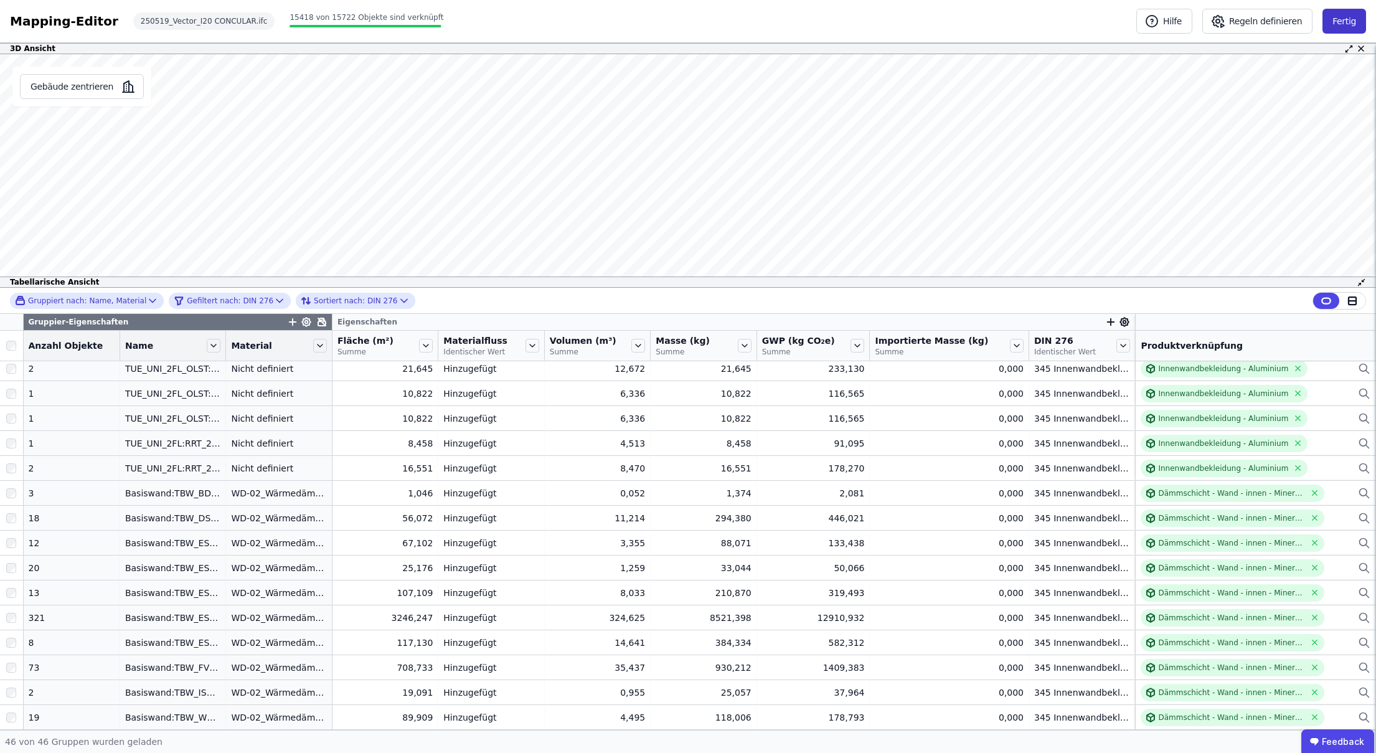
click at [1334, 27] on button "Fertig" at bounding box center [1344, 21] width 44 height 25
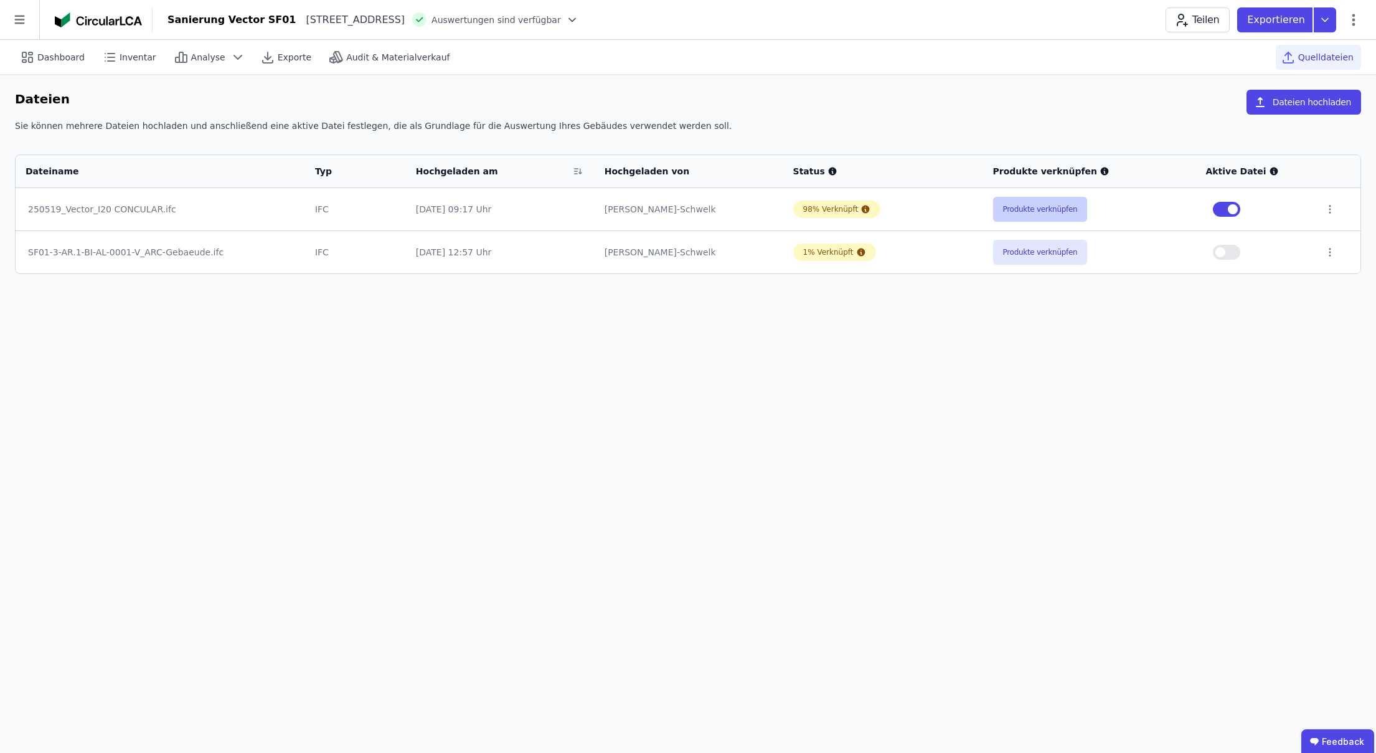
click at [1048, 215] on button "Produkte verknüpfen" at bounding box center [1040, 209] width 95 height 25
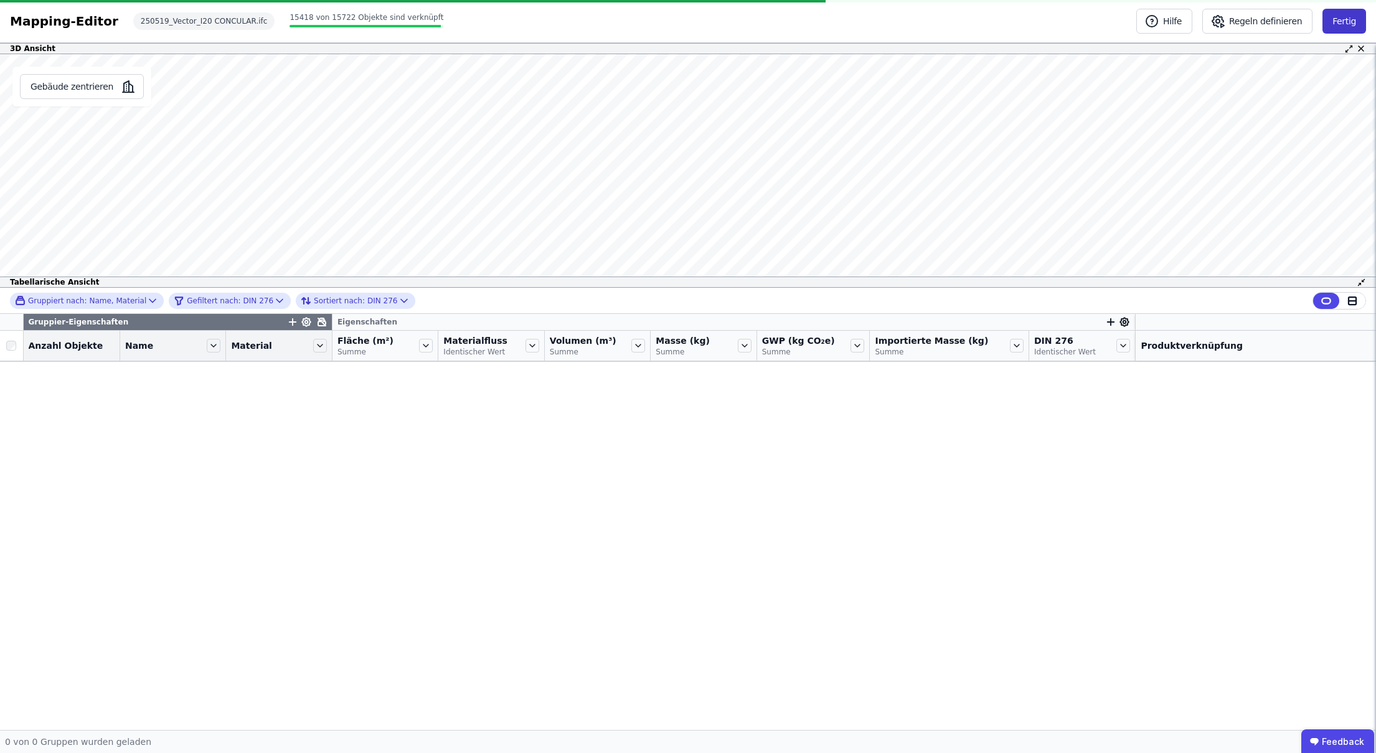
click at [1353, 22] on button "Fertig" at bounding box center [1344, 21] width 44 height 25
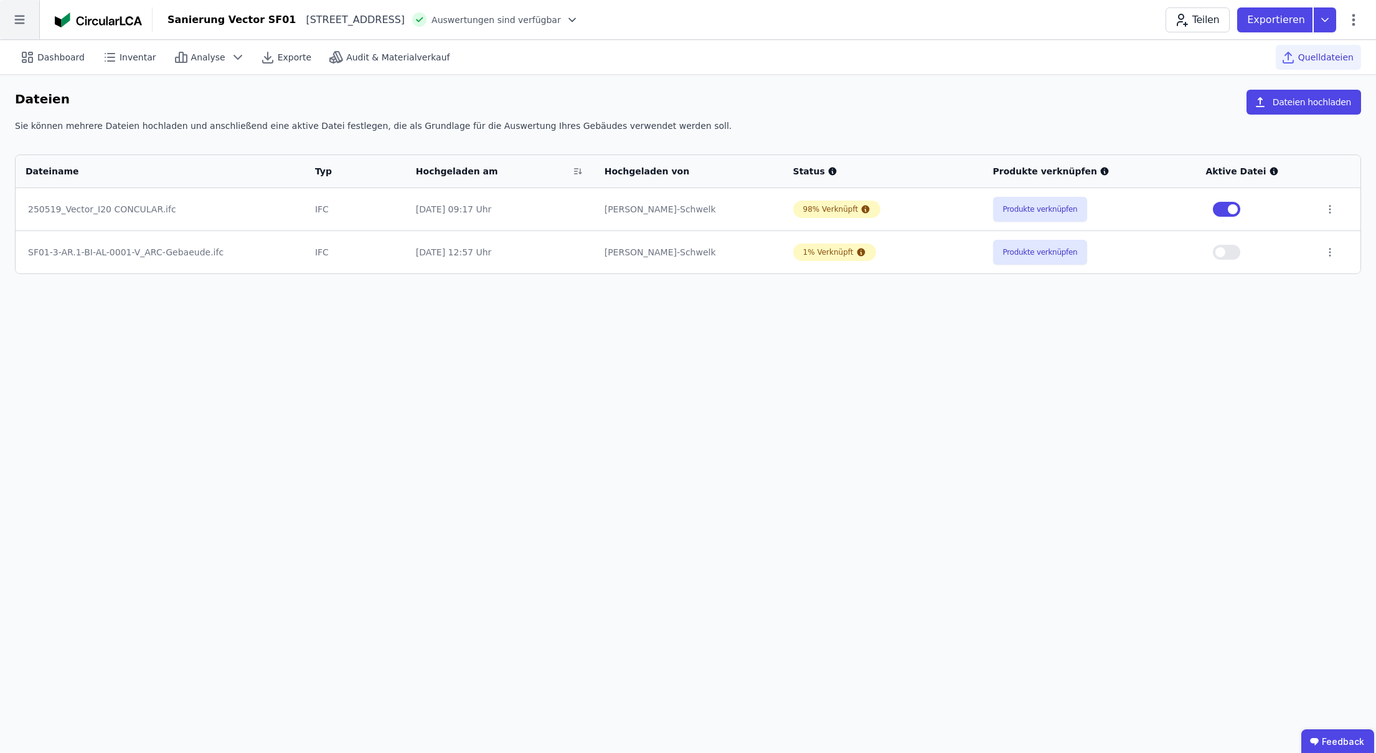
click at [26, 26] on icon at bounding box center [19, 19] width 39 height 39
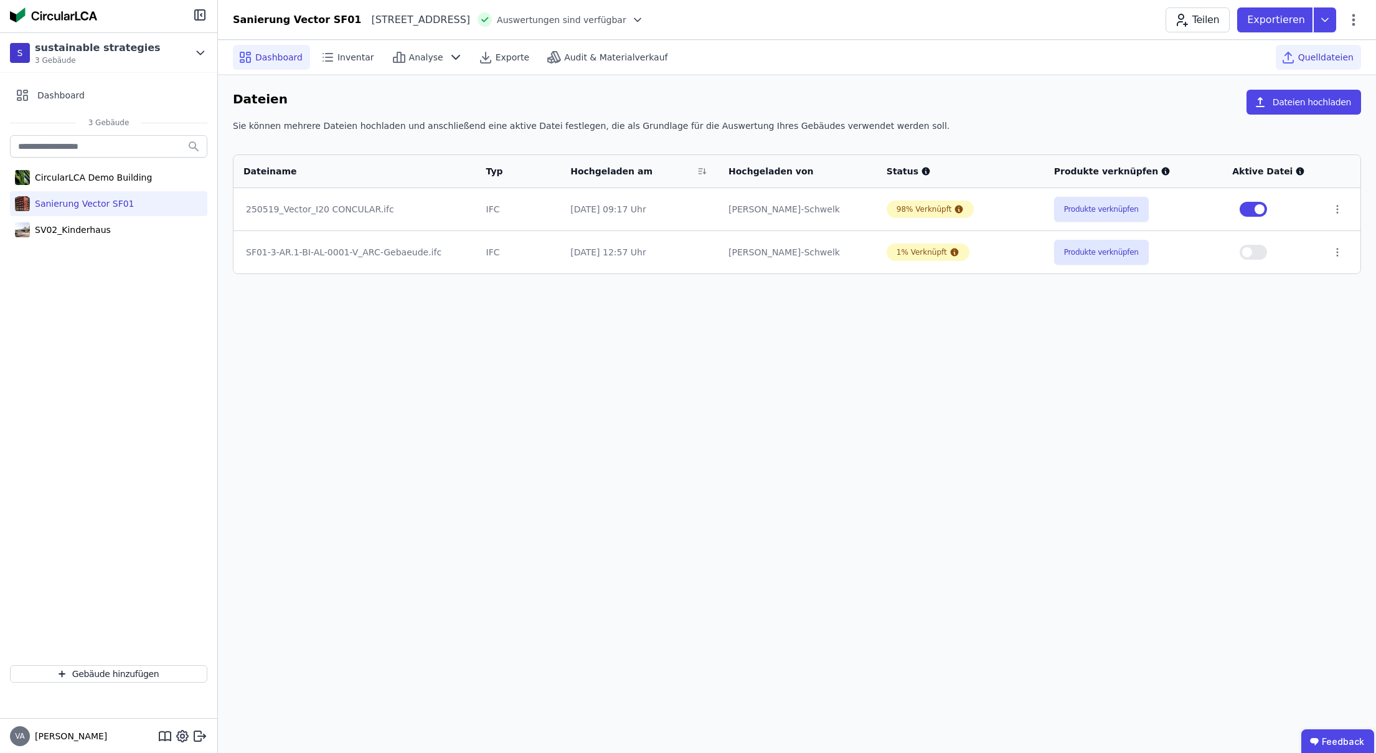
click at [235, 50] on div "Dashboard" at bounding box center [271, 57] width 77 height 25
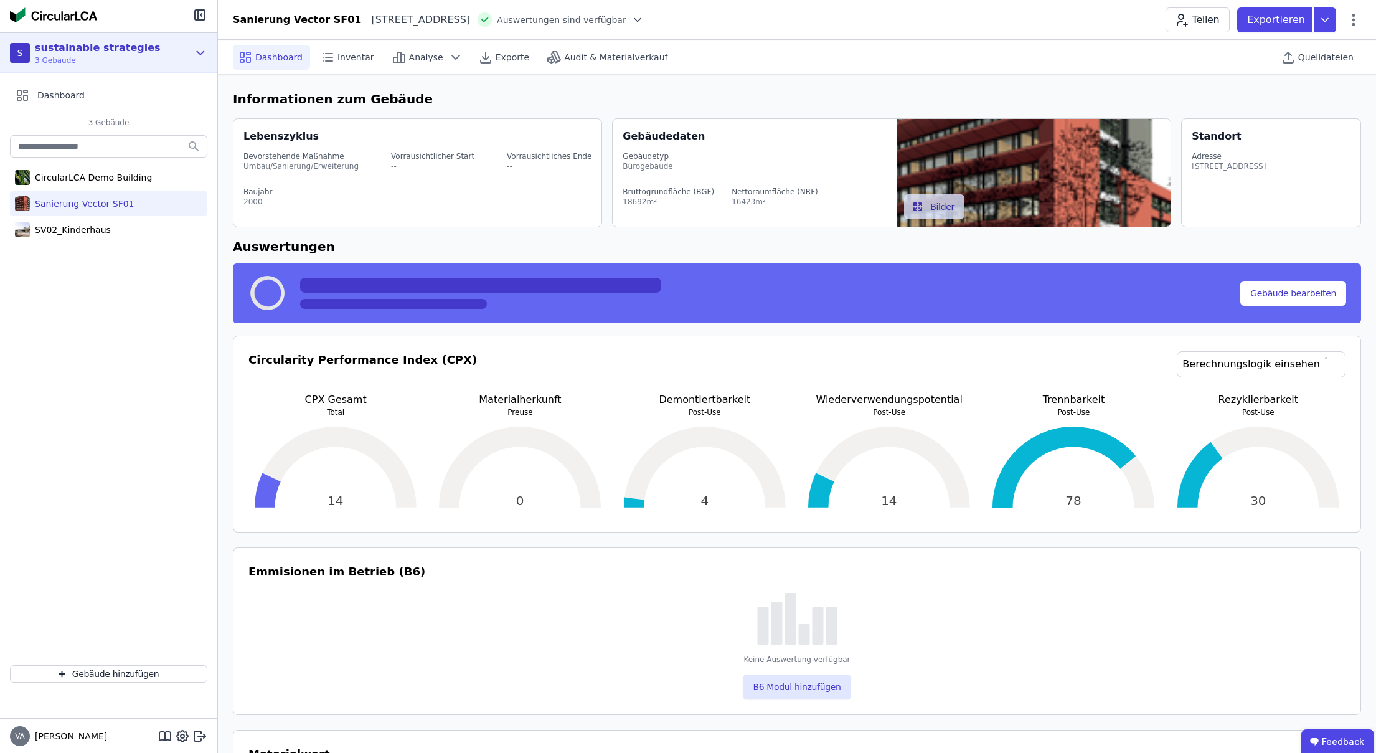
select select "*"
click at [205, 20] on icon at bounding box center [199, 14] width 15 height 15
